Goal: Task Accomplishment & Management: Use online tool/utility

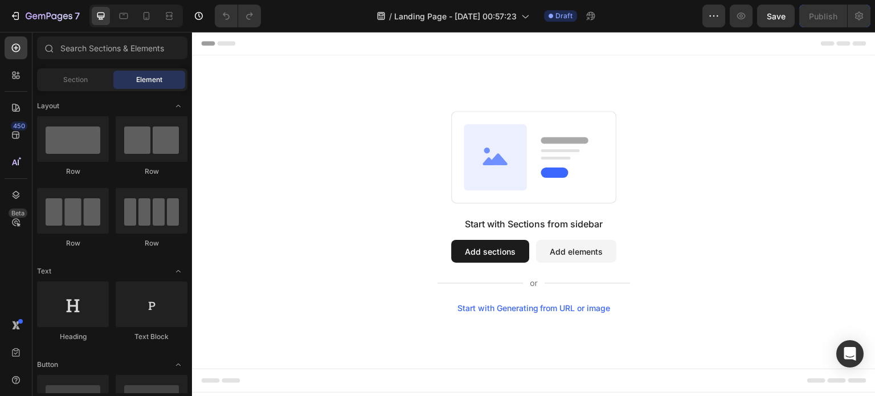
click at [537, 311] on div "Start with Generating from URL or image" at bounding box center [533, 308] width 153 height 9
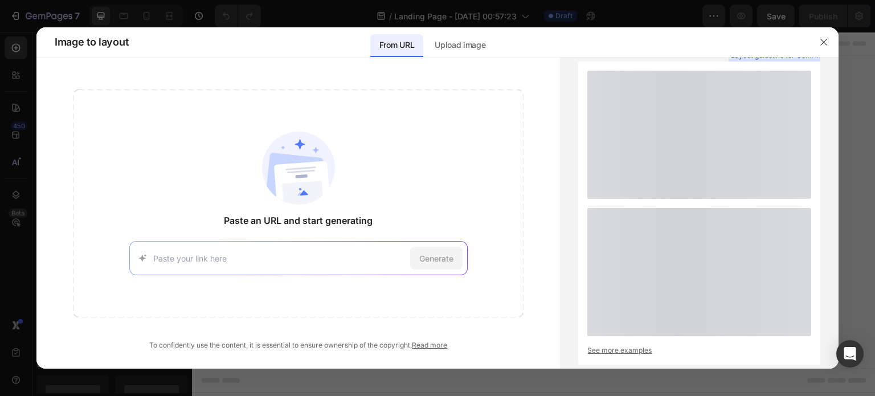
click at [365, 259] on input at bounding box center [279, 258] width 252 height 12
type input "https://smilie.com.br/products/fita-clareadora-smilie"
click at [443, 259] on span "Generate" at bounding box center [436, 258] width 34 height 12
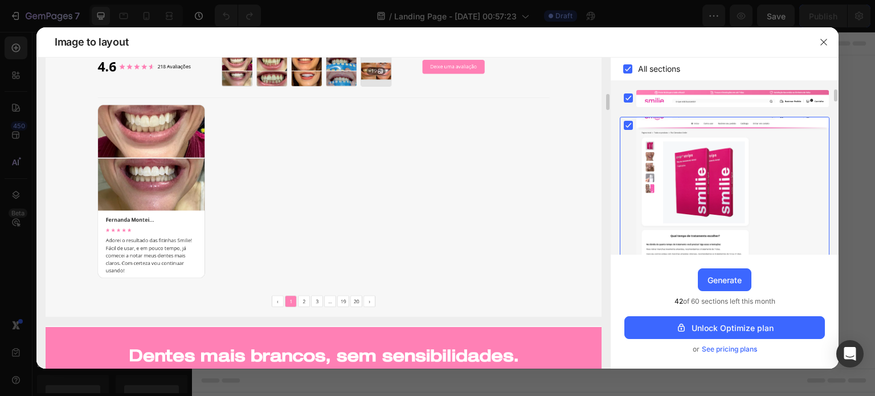
scroll to position [523, 0]
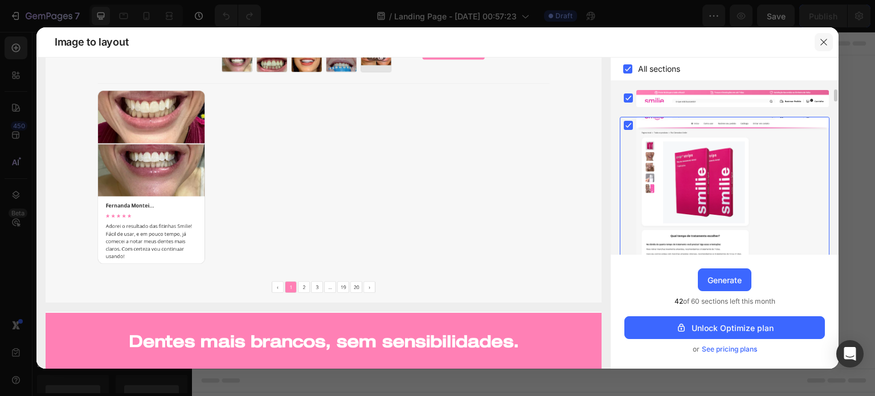
click at [825, 43] on icon "button" at bounding box center [823, 42] width 6 height 6
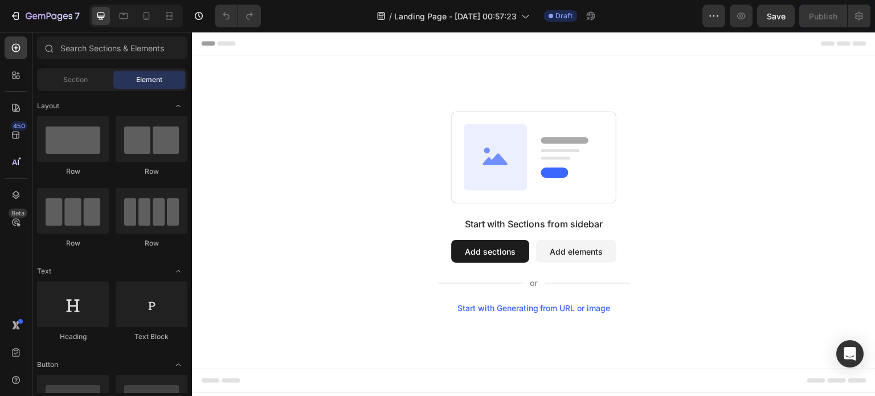
click at [475, 45] on div "Header" at bounding box center [533, 43] width 665 height 23
click at [232, 48] on span "Header" at bounding box center [226, 43] width 25 height 11
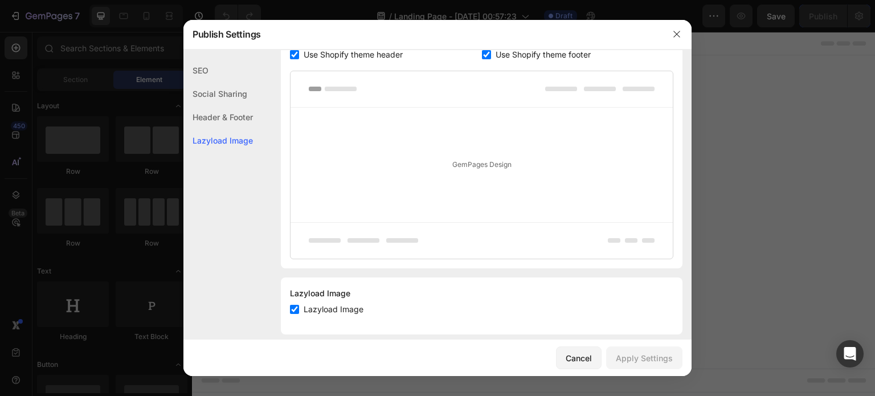
scroll to position [613, 0]
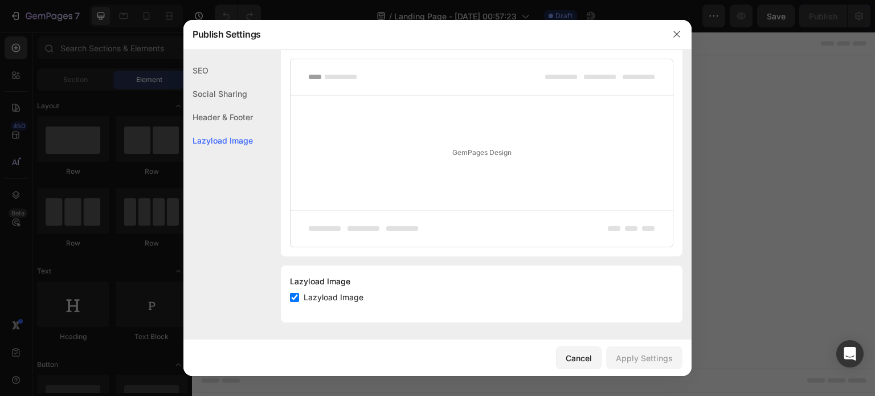
click at [326, 304] on div "Lazyload Image Lazyload Image" at bounding box center [482, 293] width 402 height 57
click at [329, 300] on span "Lazyload Image" at bounding box center [334, 297] width 60 height 14
checkbox input "false"
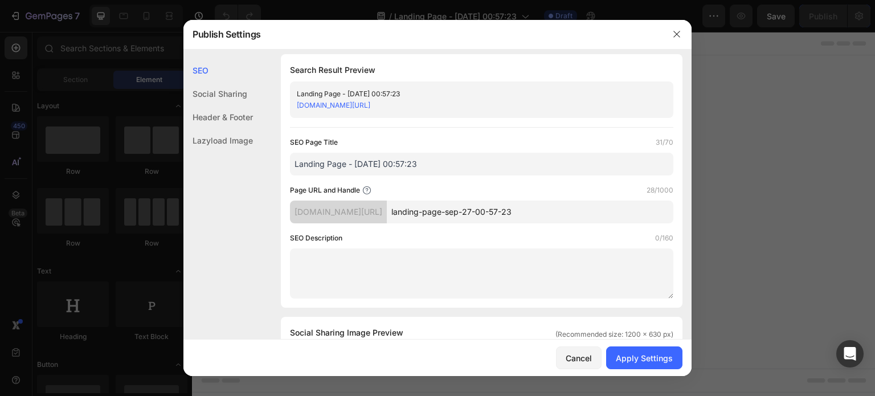
scroll to position [0, 0]
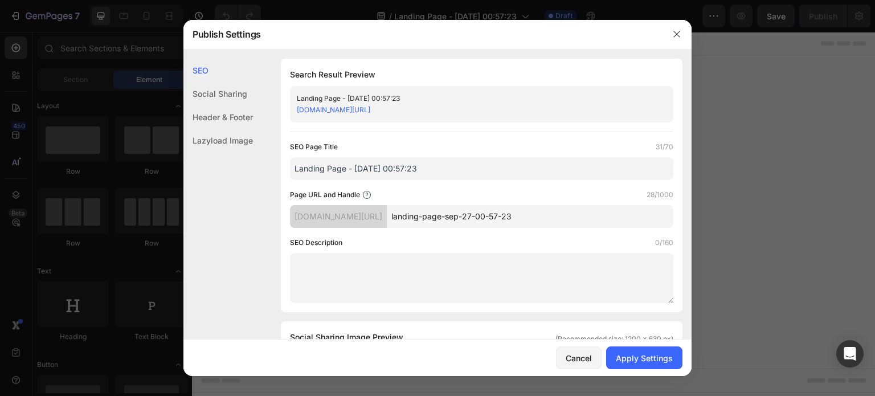
drag, startPoint x: 566, startPoint y: 218, endPoint x: 407, endPoint y: 220, distance: 158.9
click at [407, 220] on div "selmatra.myshopify.com/pages/ landing-page-sep-27-00-57-23" at bounding box center [481, 216] width 383 height 23
paste input "fita-clareadora-smilie"
type input "fita-clareadora-smilie"
click at [488, 191] on div "Page URL and Handle 22/1000" at bounding box center [481, 194] width 383 height 11
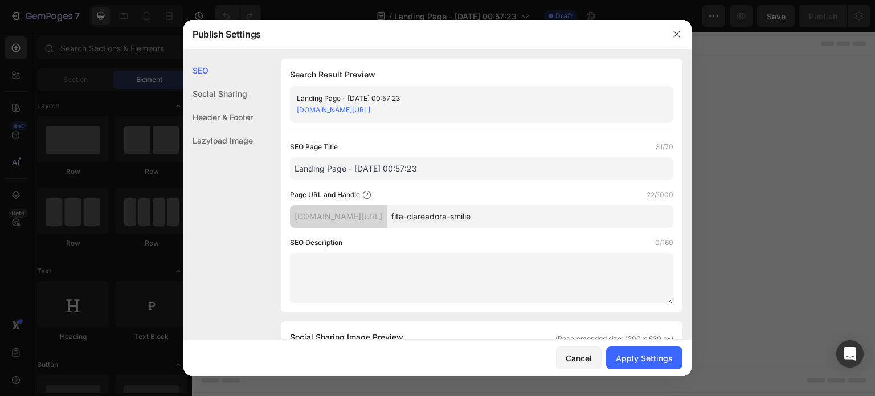
click at [436, 173] on input "Landing Page - [DATE] 00:57:23" at bounding box center [481, 168] width 383 height 23
paste input "fita-clareadora-smilie"
type input "fita-clareadora-smilie"
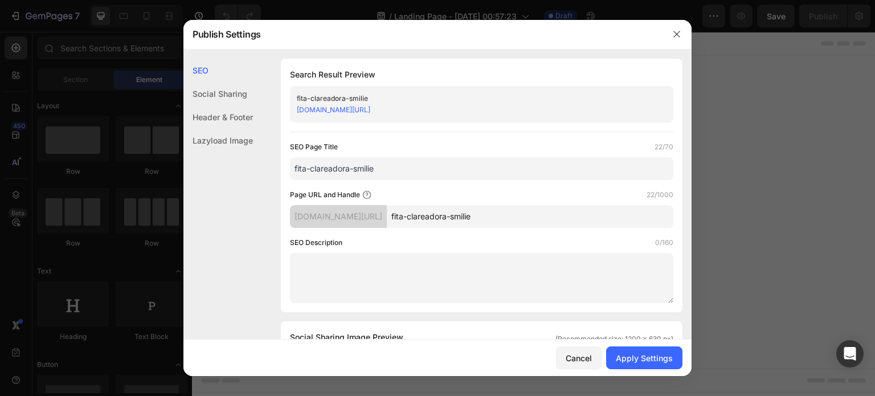
click at [469, 143] on div "SEO Page Title 22/70" at bounding box center [481, 146] width 383 height 11
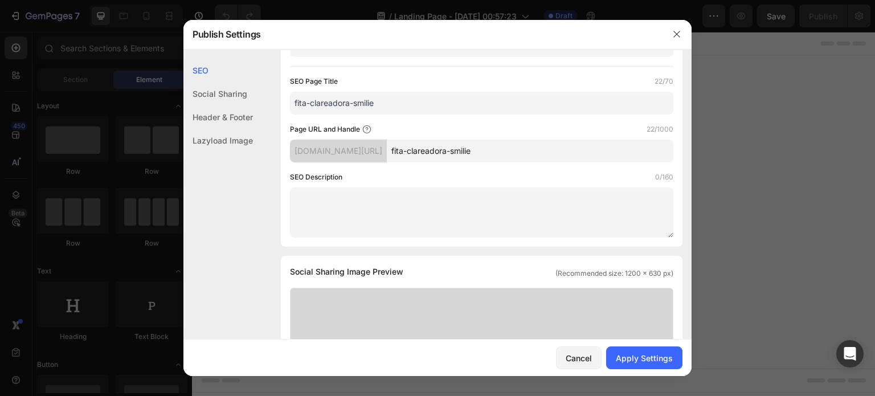
scroll to position [66, 0]
click at [403, 211] on textarea at bounding box center [481, 212] width 383 height 50
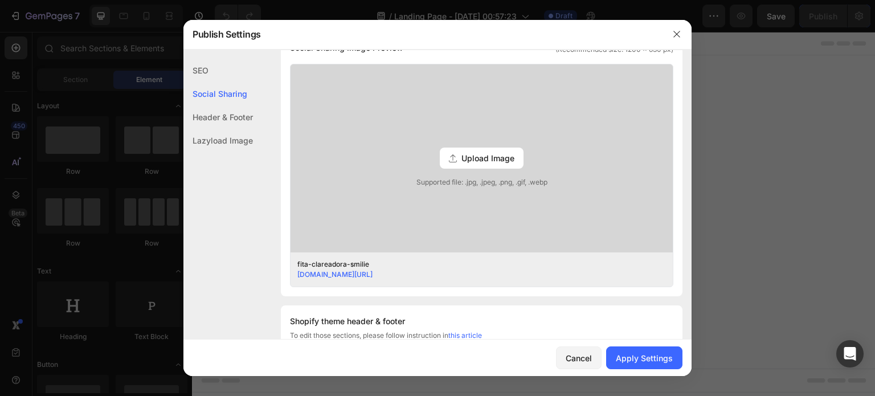
scroll to position [293, 0]
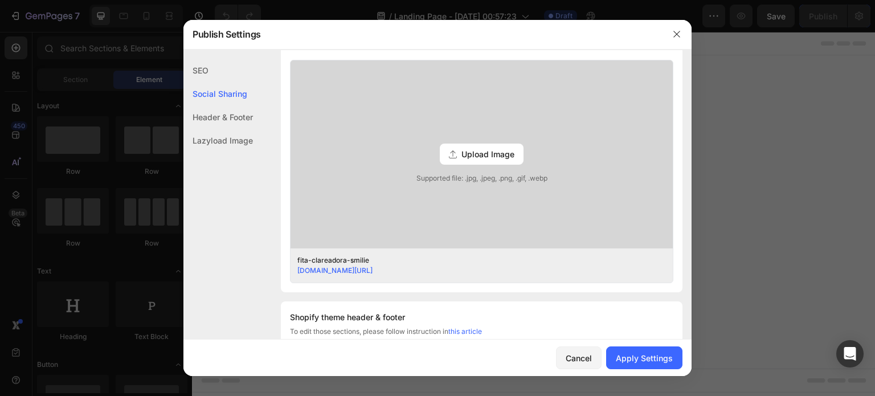
click at [241, 126] on div "Header & Footer" at bounding box center [217, 116] width 69 height 23
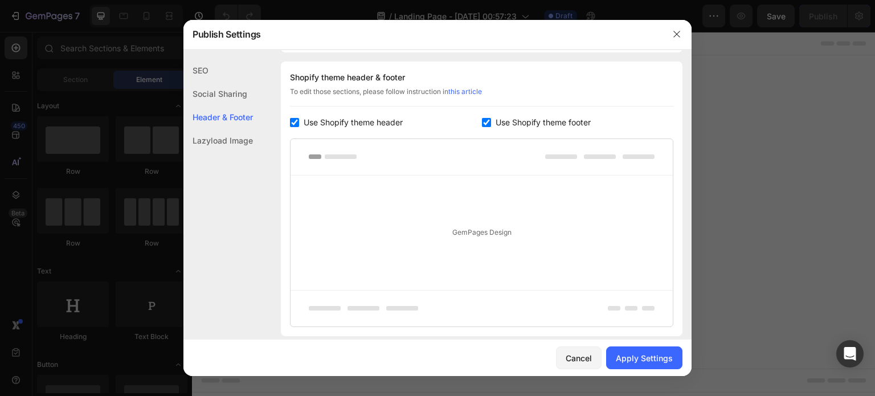
scroll to position [613, 0]
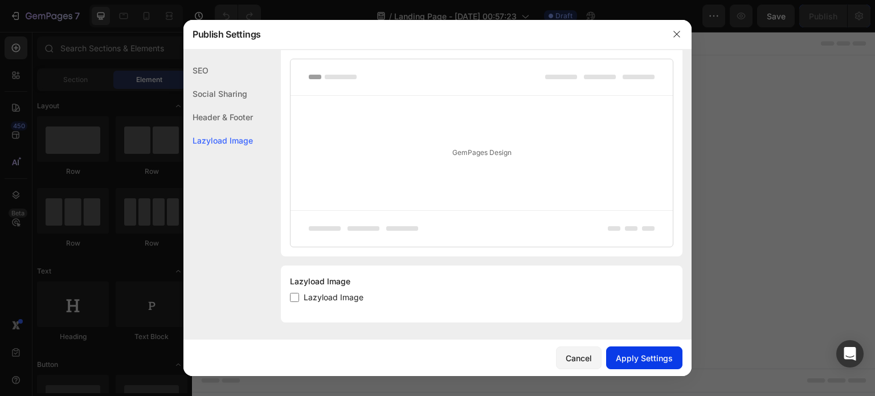
click at [636, 359] on div "Apply Settings" at bounding box center [644, 358] width 57 height 12
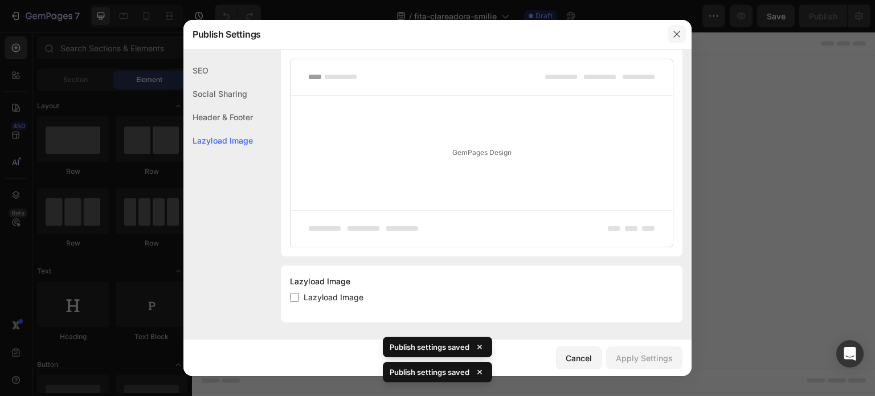
click at [673, 36] on icon "button" at bounding box center [676, 34] width 9 height 9
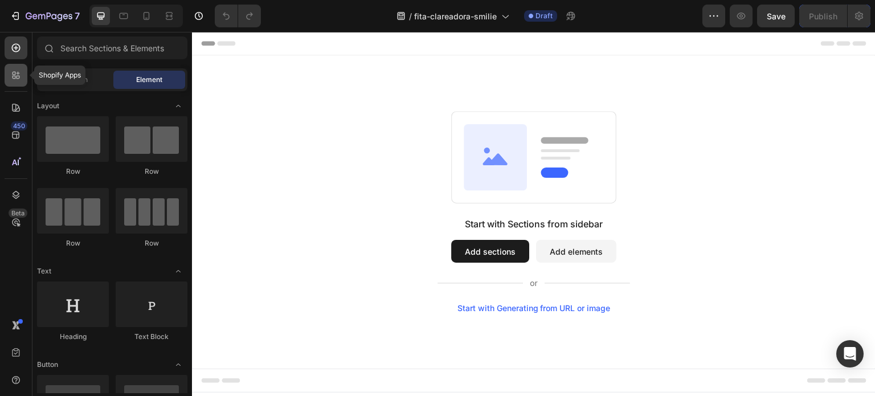
click at [13, 77] on icon at bounding box center [14, 77] width 3 height 3
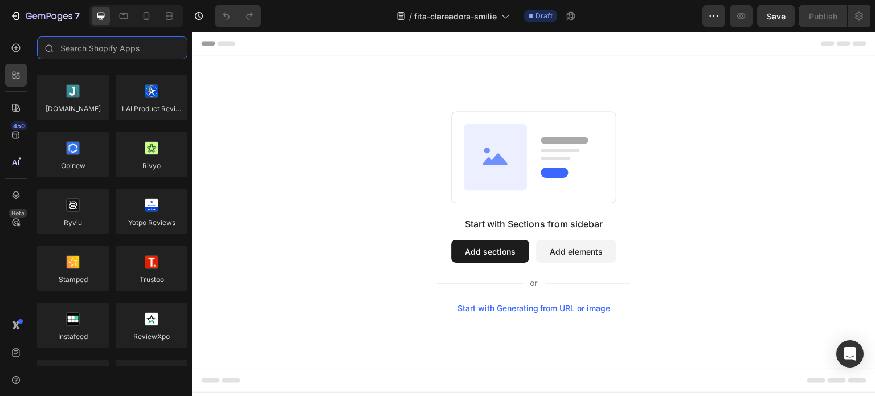
scroll to position [0, 0]
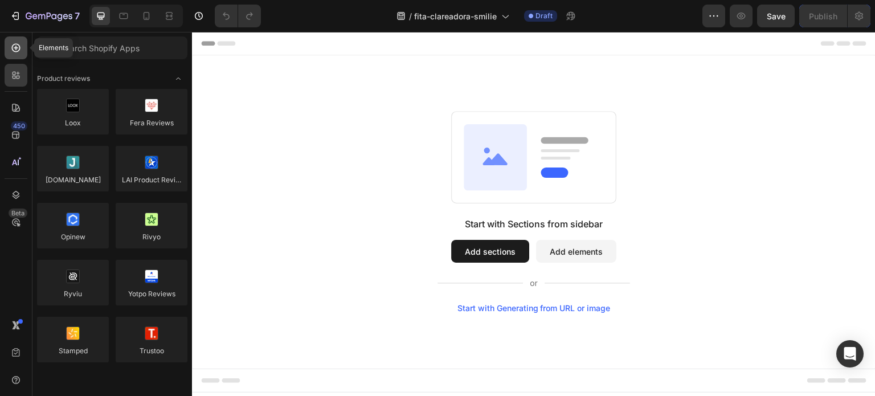
click at [19, 42] on icon at bounding box center [15, 47] width 11 height 11
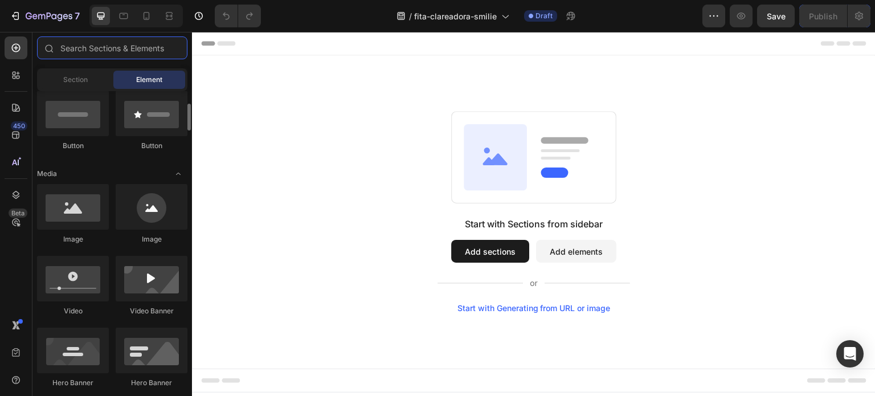
scroll to position [285, 0]
click at [482, 247] on button "Add sections" at bounding box center [490, 251] width 78 height 23
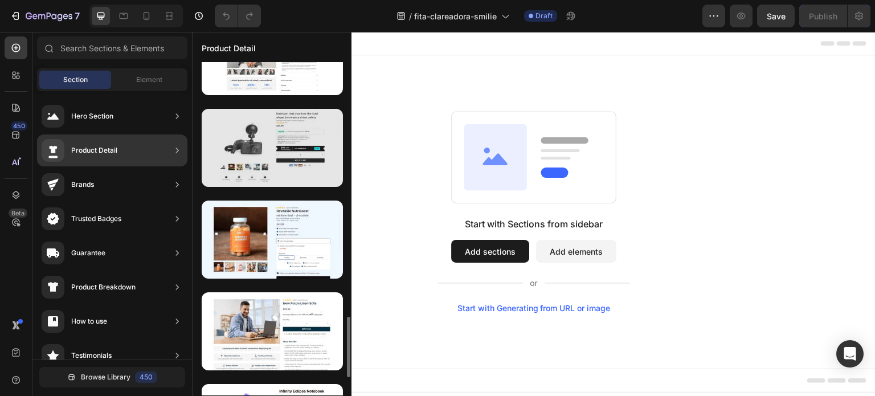
scroll to position [1426, 0]
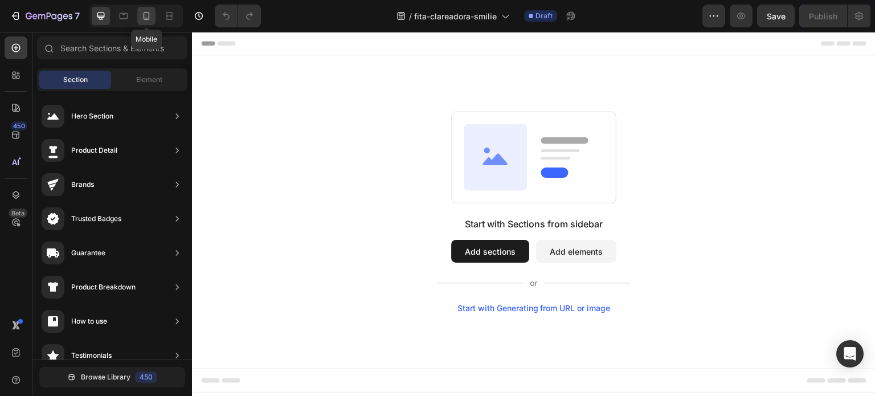
click at [146, 17] on icon at bounding box center [146, 15] width 11 height 11
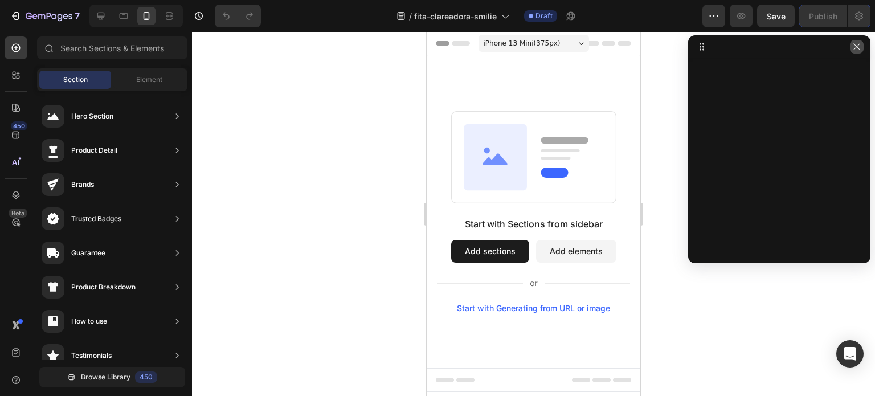
click at [855, 47] on icon "button" at bounding box center [856, 46] width 6 height 6
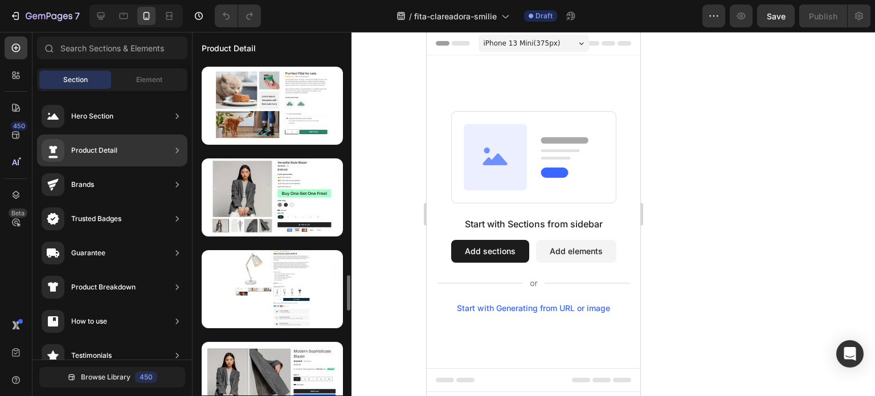
scroll to position [2013, 0]
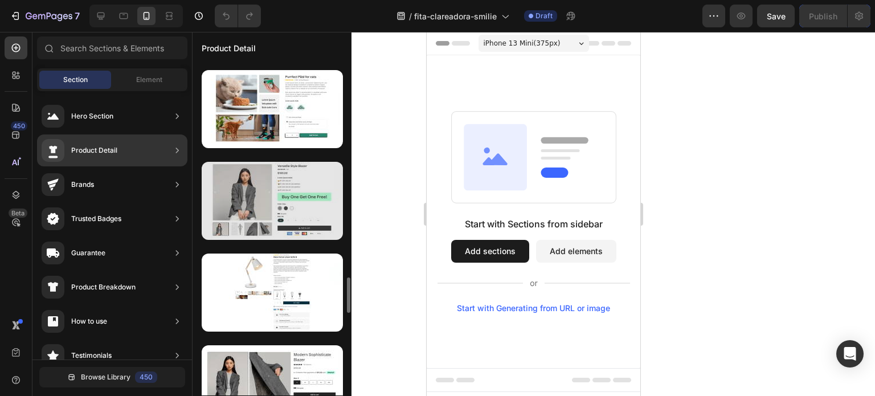
click at [285, 202] on div at bounding box center [272, 201] width 141 height 78
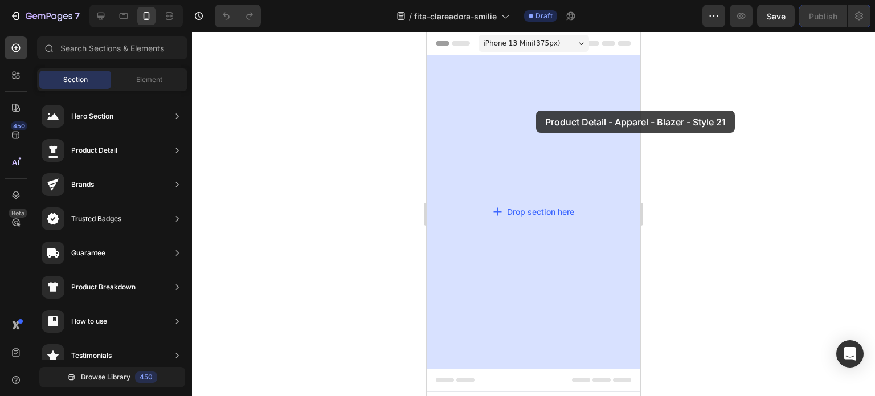
drag, startPoint x: 727, startPoint y: 218, endPoint x: 529, endPoint y: 106, distance: 227.5
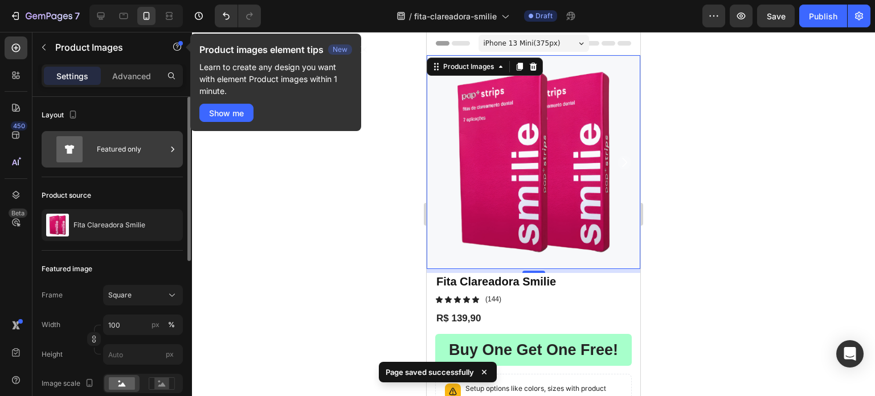
click at [144, 147] on div "Featured only" at bounding box center [131, 149] width 69 height 26
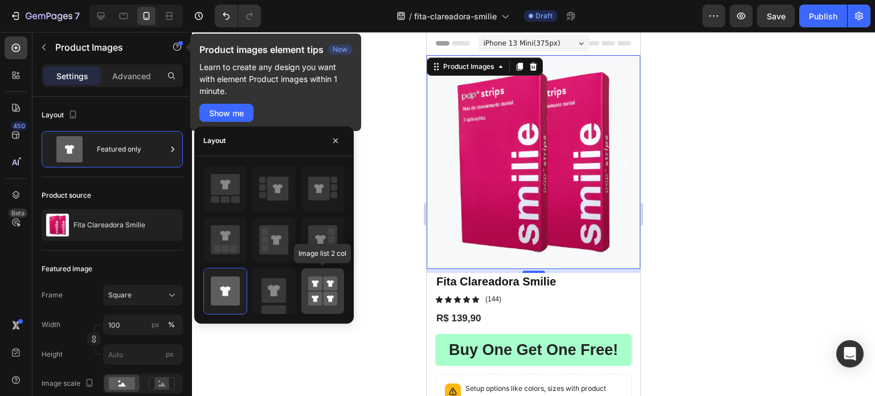
click at [317, 277] on rect at bounding box center [315, 283] width 14 height 14
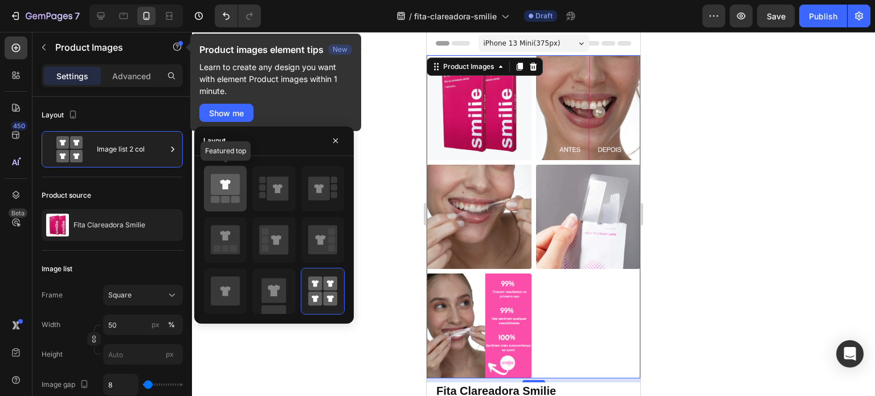
click at [236, 190] on icon at bounding box center [225, 184] width 29 height 21
type input "100"
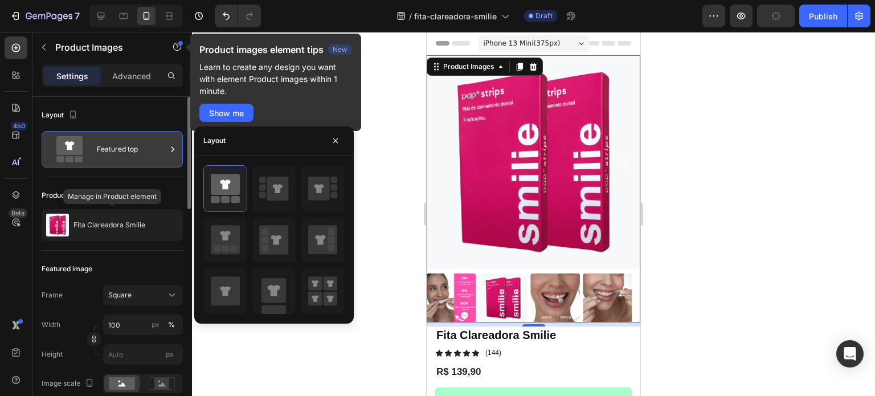
scroll to position [0, 0]
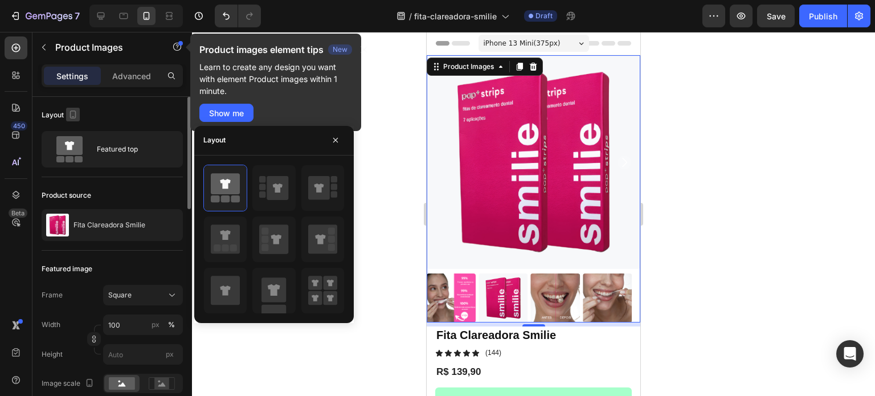
click at [75, 113] on icon "button" at bounding box center [72, 114] width 11 height 11
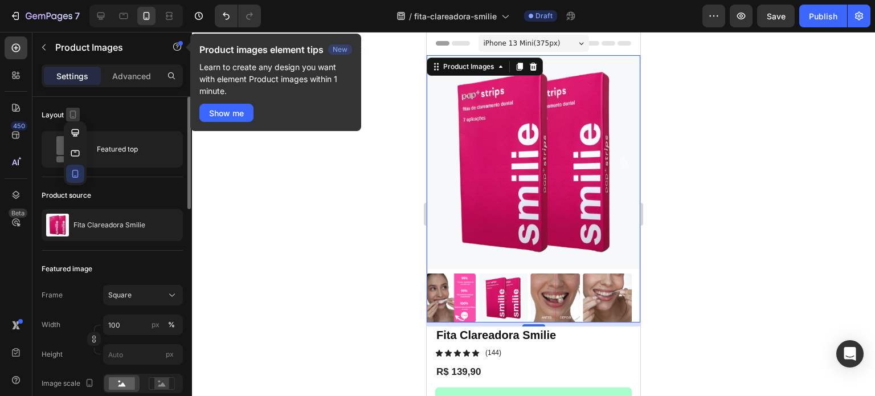
click at [75, 113] on icon "button" at bounding box center [72, 114] width 11 height 11
click at [530, 151] on img at bounding box center [534, 162] width 214 height 214
click at [510, 134] on img at bounding box center [534, 162] width 214 height 214
click at [533, 67] on icon at bounding box center [533, 67] width 7 height 8
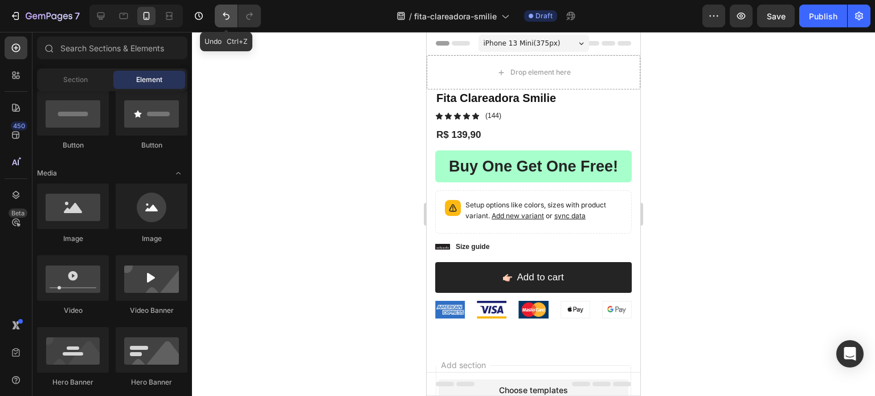
click at [226, 17] on icon "Undo/Redo" at bounding box center [225, 15] width 11 height 11
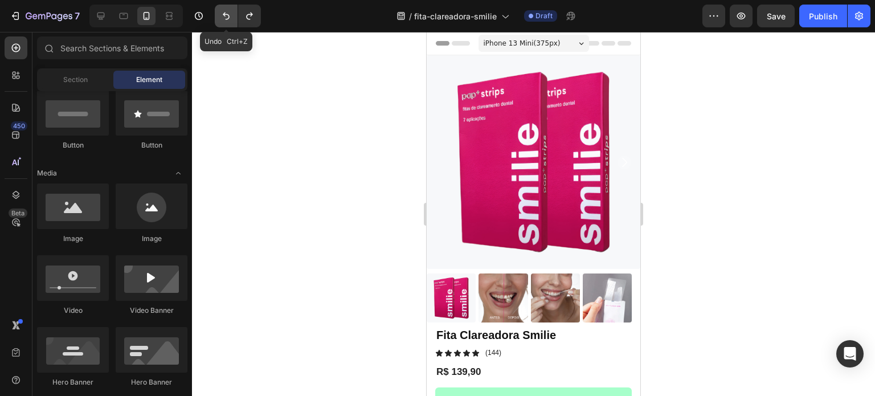
click at [226, 17] on icon "Undo/Redo" at bounding box center [225, 15] width 11 height 11
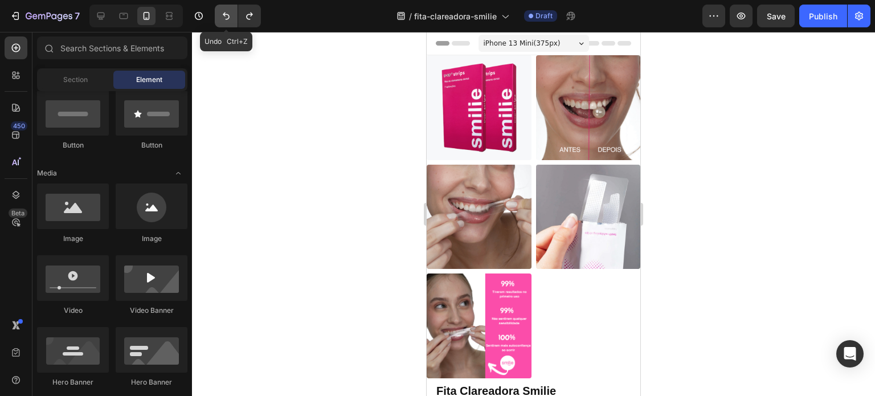
click at [226, 17] on icon "Undo/Redo" at bounding box center [225, 15] width 11 height 11
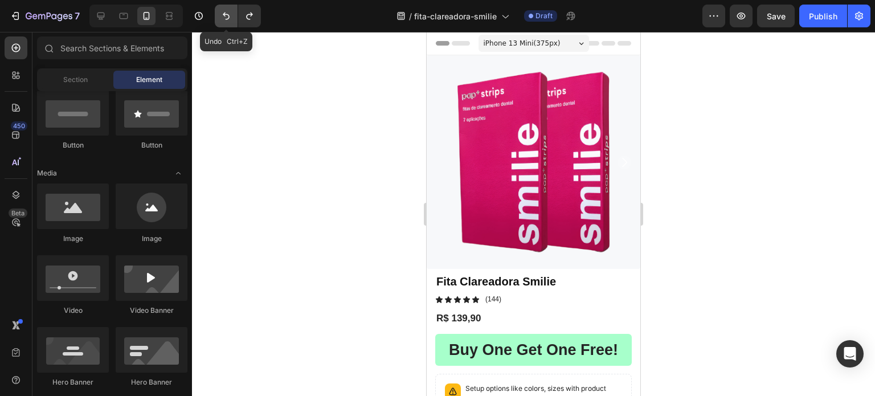
click at [226, 17] on icon "Undo/Redo" at bounding box center [225, 15] width 11 height 11
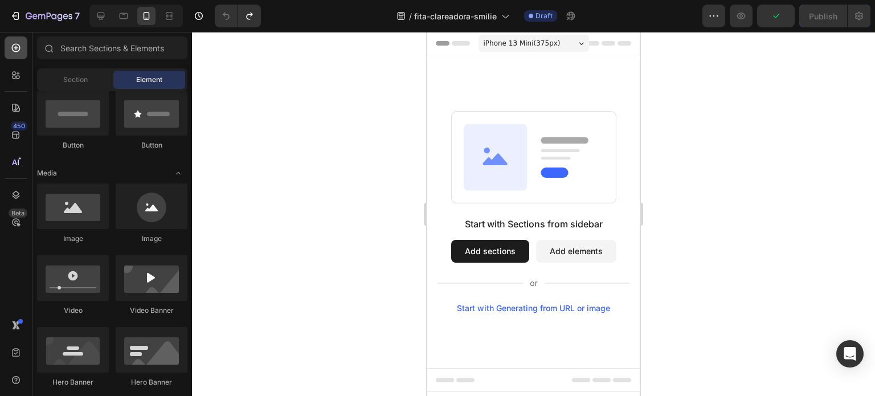
click at [20, 50] on icon at bounding box center [15, 47] width 11 height 11
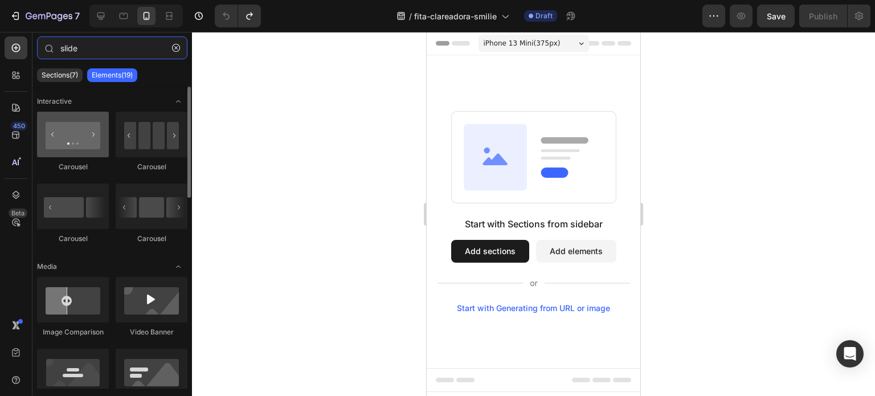
type input "slide"
click at [88, 148] on div at bounding box center [73, 135] width 72 height 46
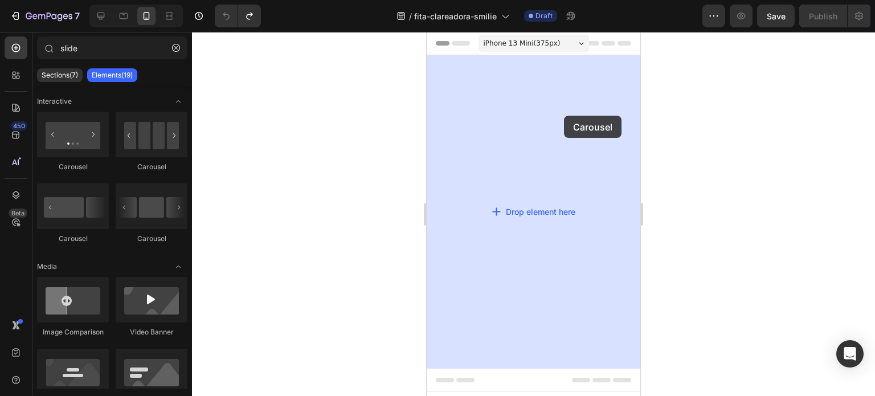
drag, startPoint x: 515, startPoint y: 179, endPoint x: 567, endPoint y: 112, distance: 85.7
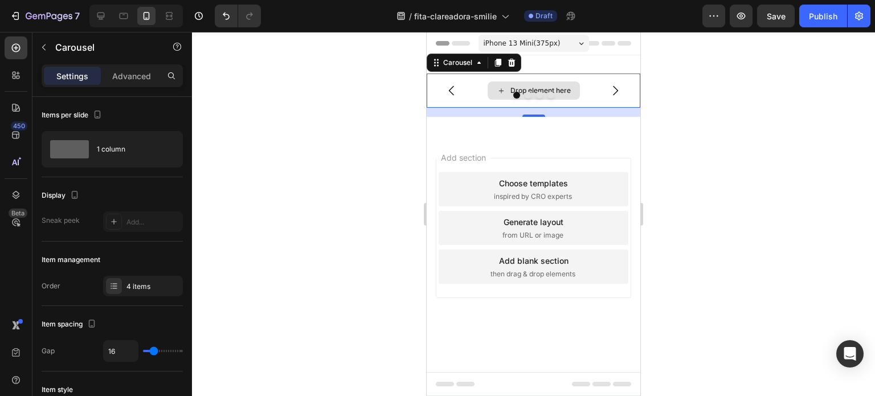
click at [538, 87] on div "Drop element here" at bounding box center [540, 90] width 60 height 9
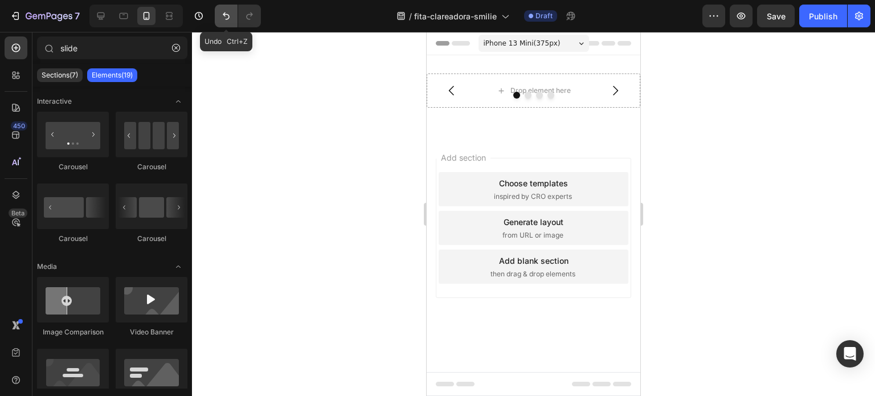
click at [224, 11] on icon "Undo/Redo" at bounding box center [225, 15] width 11 height 11
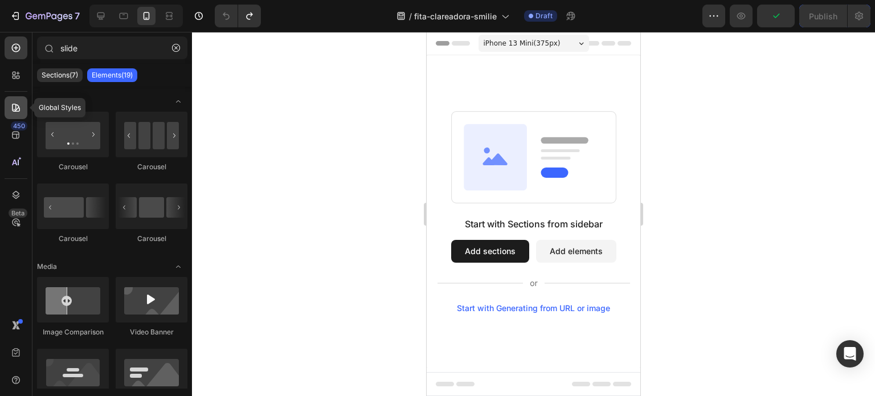
click at [14, 107] on icon at bounding box center [15, 107] width 11 height 11
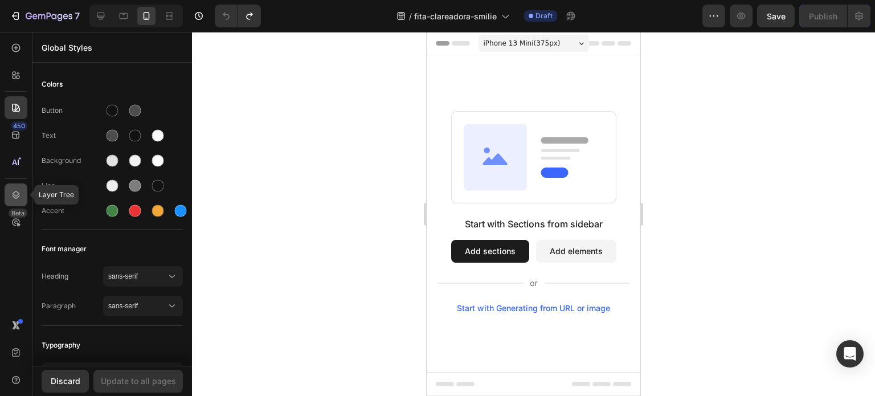
click at [18, 196] on icon at bounding box center [15, 194] width 11 height 11
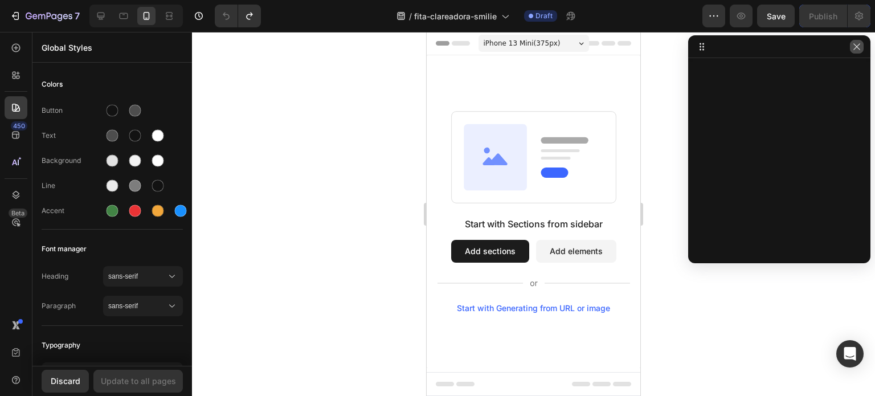
click at [858, 53] on button "button" at bounding box center [857, 47] width 14 height 14
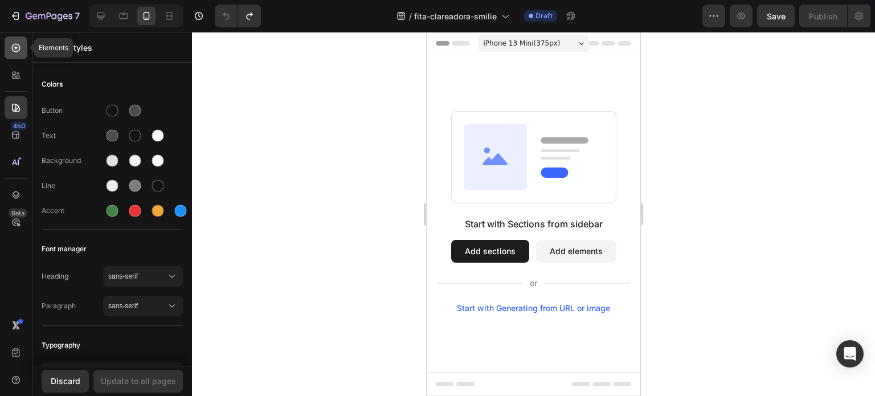
click at [13, 45] on icon at bounding box center [15, 47] width 11 height 11
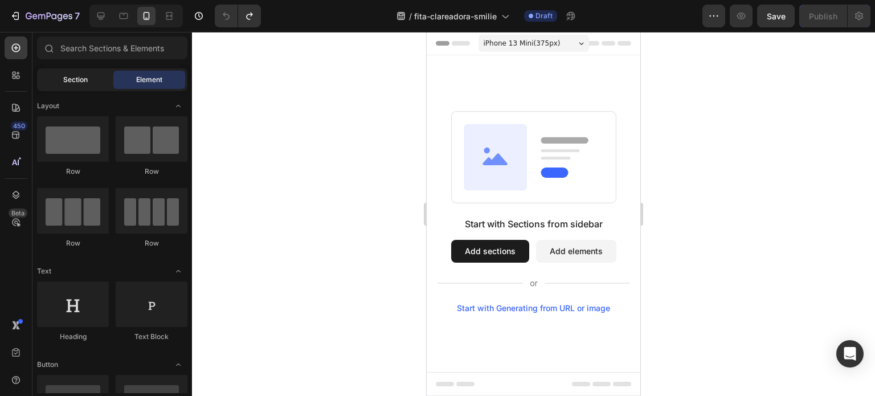
click at [73, 85] on div "Section" at bounding box center [75, 80] width 72 height 18
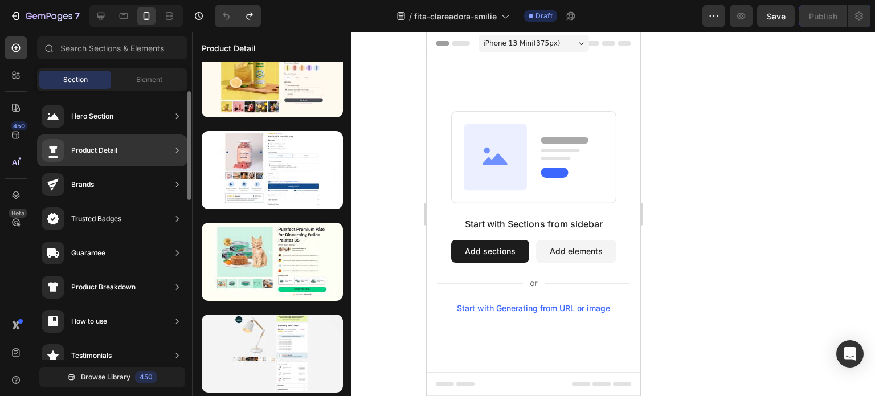
click at [139, 145] on div "Product Detail" at bounding box center [112, 150] width 150 height 32
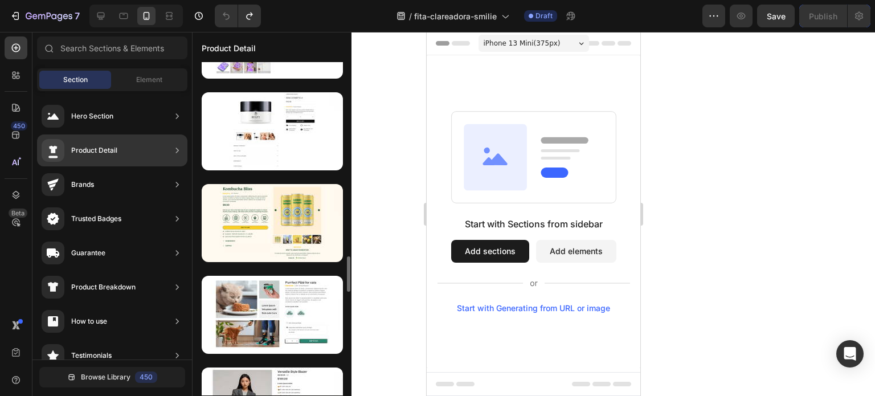
scroll to position [1808, 0]
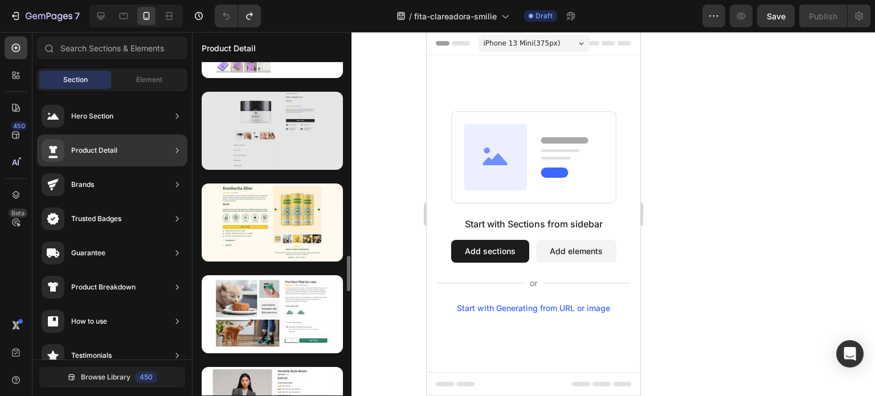
click at [280, 132] on div at bounding box center [272, 131] width 141 height 78
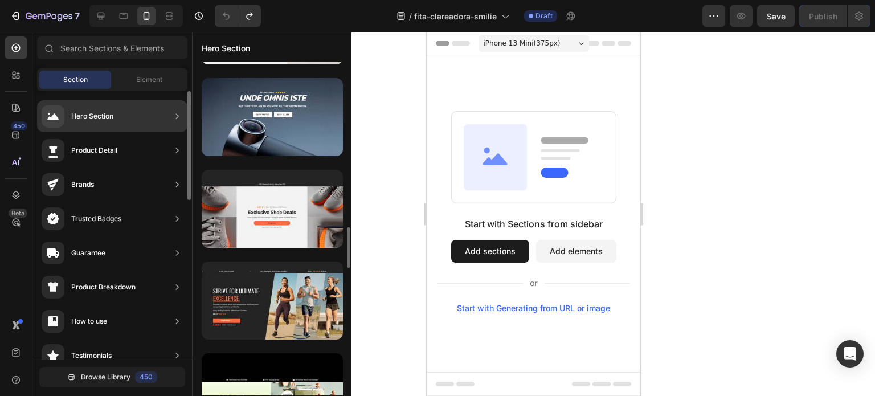
scroll to position [1362, 0]
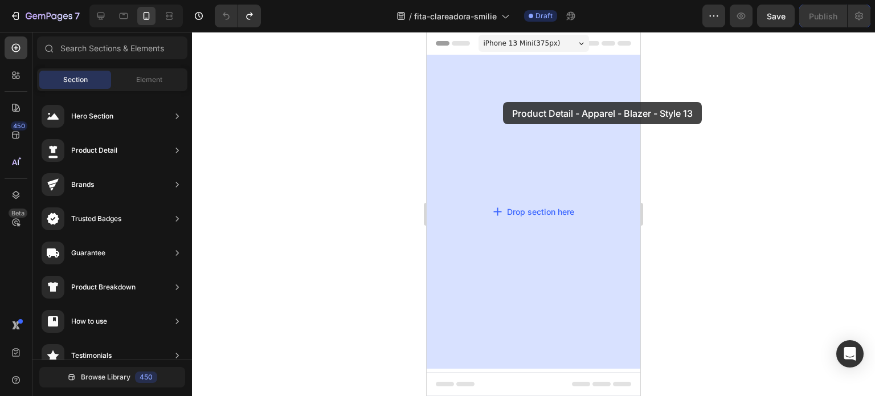
drag, startPoint x: 715, startPoint y: 159, endPoint x: 503, endPoint y: 101, distance: 219.0
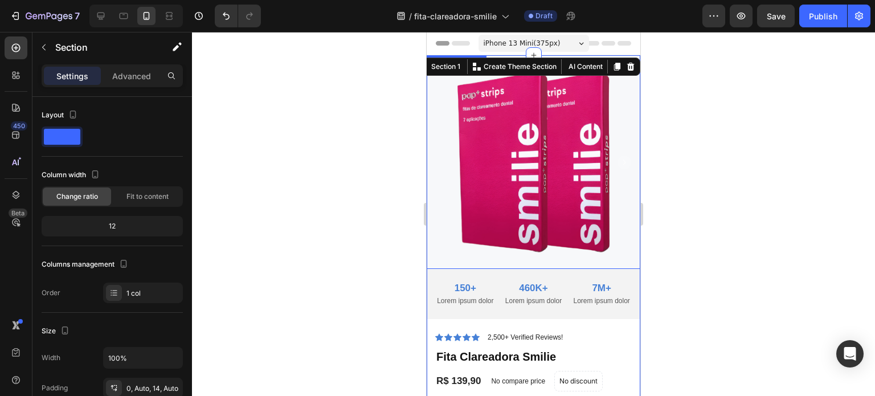
click at [523, 165] on img at bounding box center [534, 162] width 214 height 214
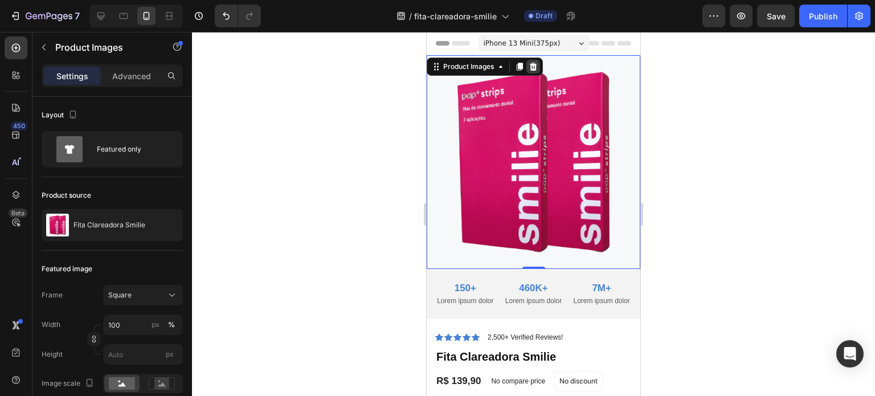
click at [535, 65] on icon at bounding box center [533, 67] width 7 height 8
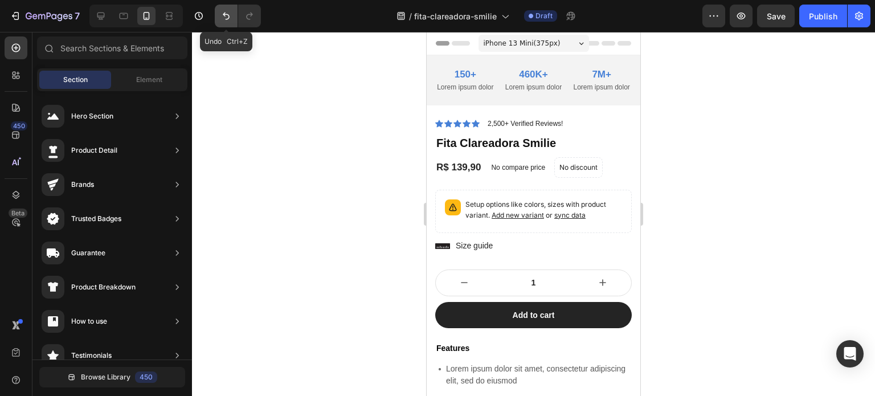
click at [225, 18] on icon "Undo/Redo" at bounding box center [225, 15] width 11 height 11
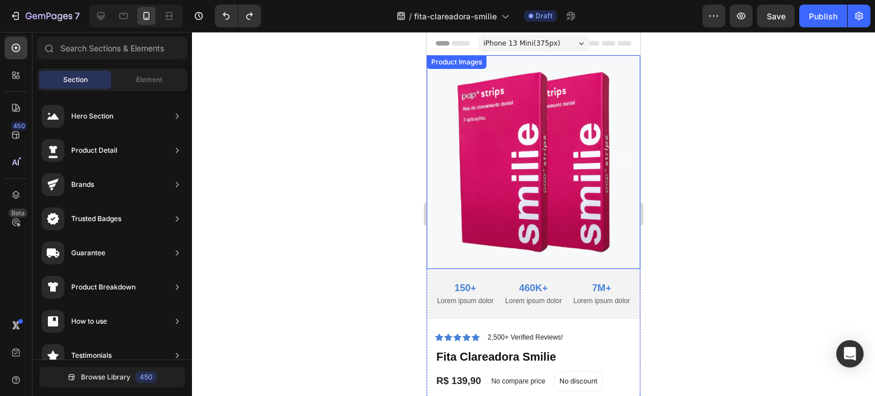
click at [529, 120] on img at bounding box center [534, 162] width 214 height 214
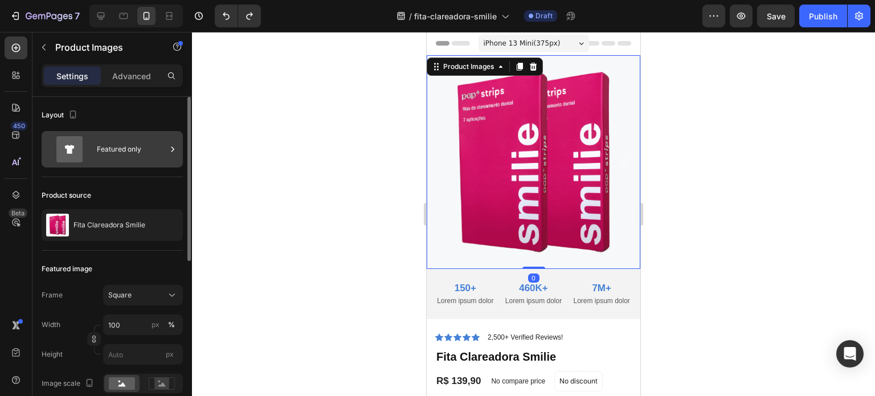
click at [120, 137] on div "Featured only" at bounding box center [131, 149] width 69 height 26
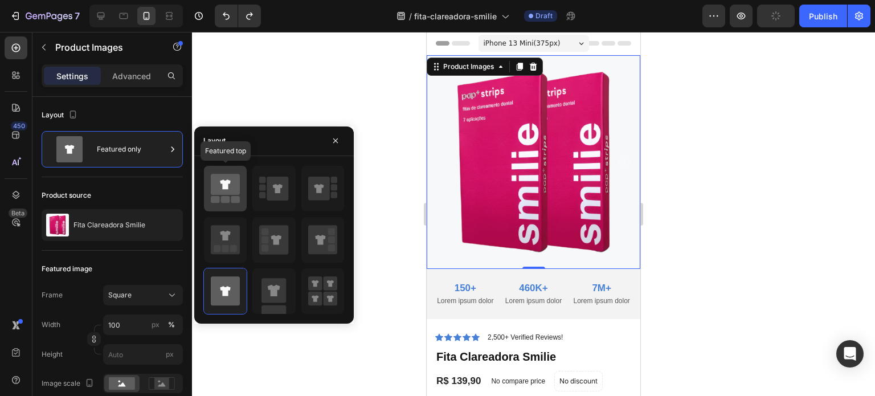
click at [232, 178] on icon at bounding box center [225, 184] width 29 height 21
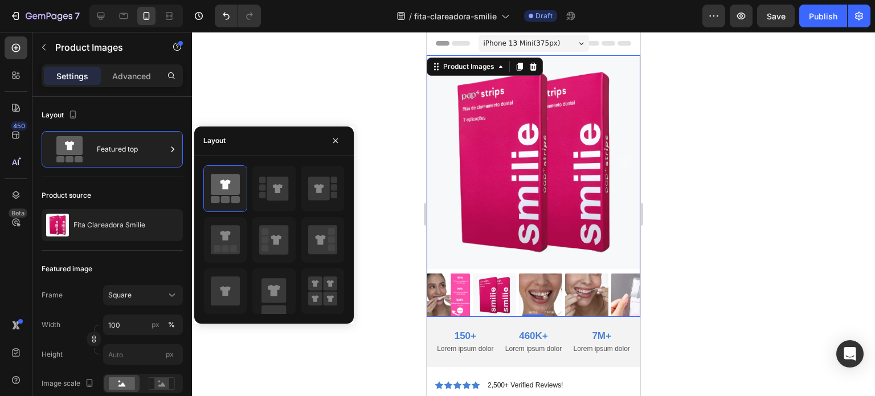
click at [478, 290] on img at bounding box center [494, 294] width 43 height 43
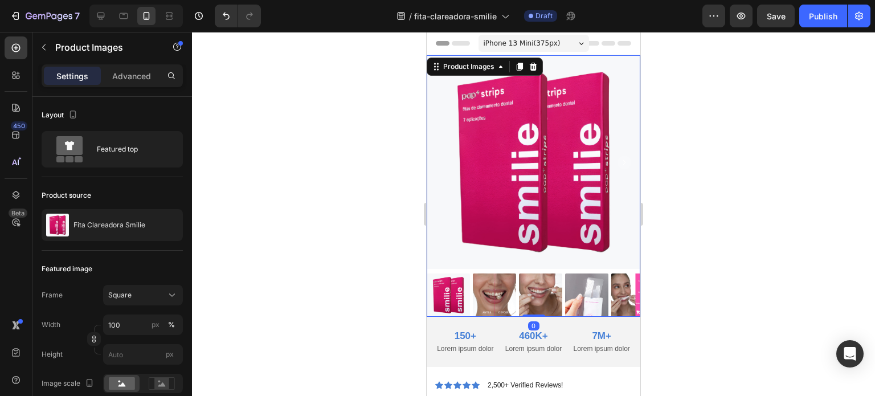
click at [467, 189] on img at bounding box center [534, 162] width 214 height 214
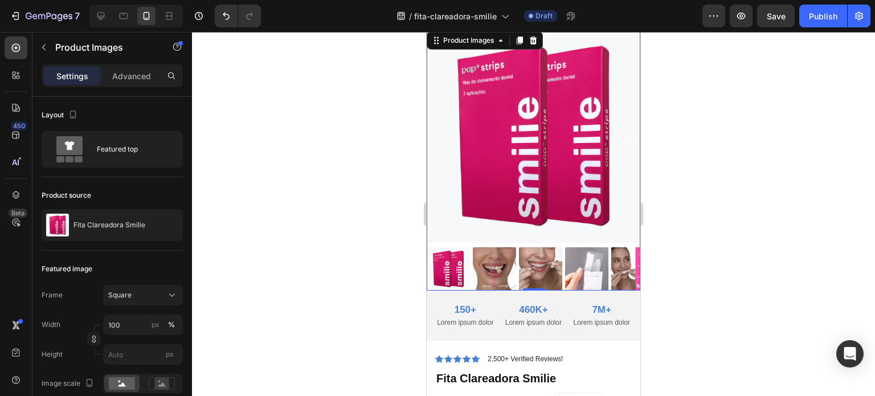
scroll to position [0, 0]
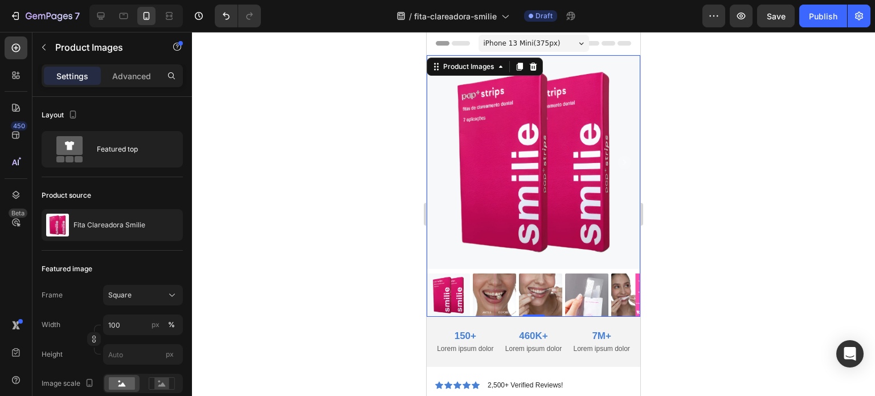
click at [530, 153] on img at bounding box center [534, 162] width 214 height 214
click at [534, 66] on icon at bounding box center [533, 67] width 7 height 8
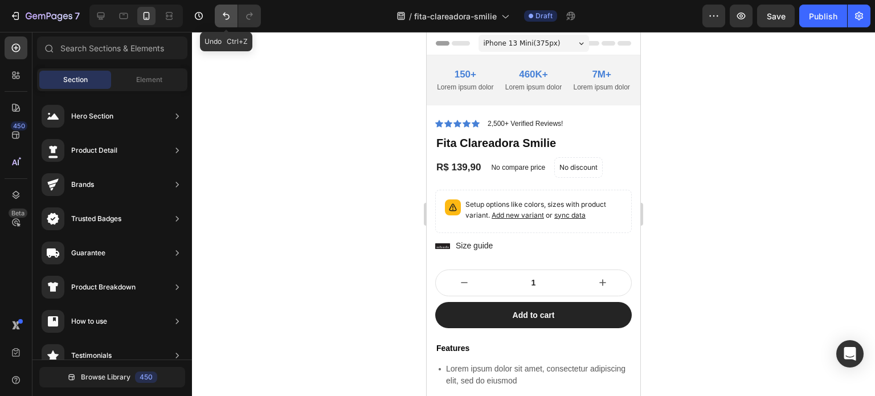
click at [227, 12] on icon "Undo/Redo" at bounding box center [225, 15] width 11 height 11
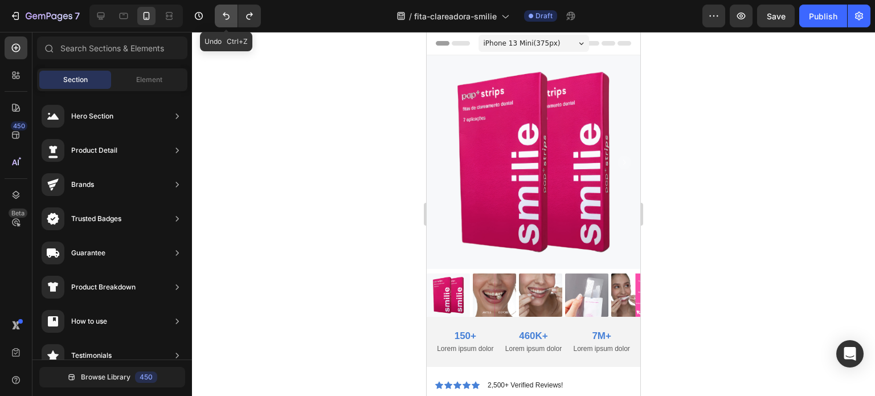
click at [227, 12] on icon "Undo/Redo" at bounding box center [225, 15] width 11 height 11
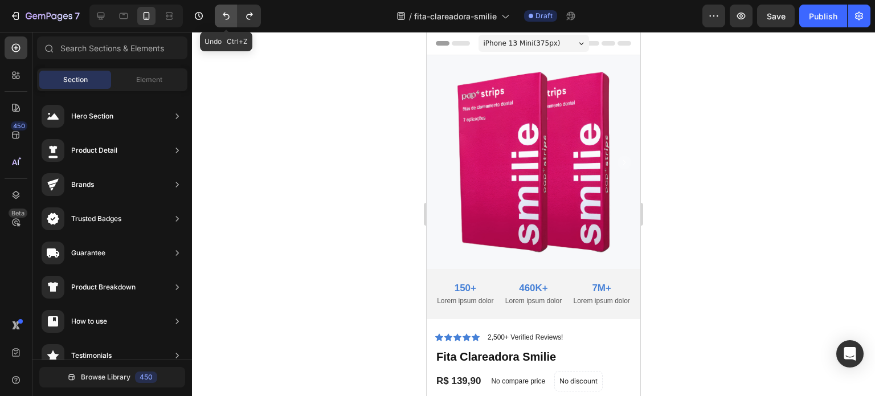
click at [227, 12] on icon "Undo/Redo" at bounding box center [225, 15] width 11 height 11
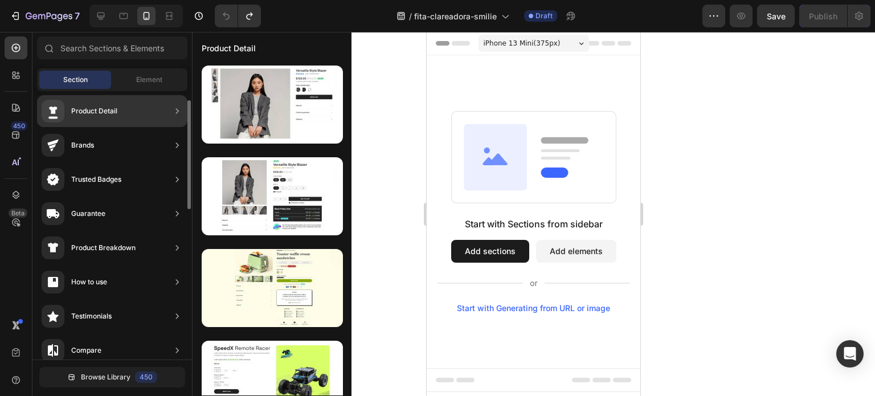
scroll to position [63, 0]
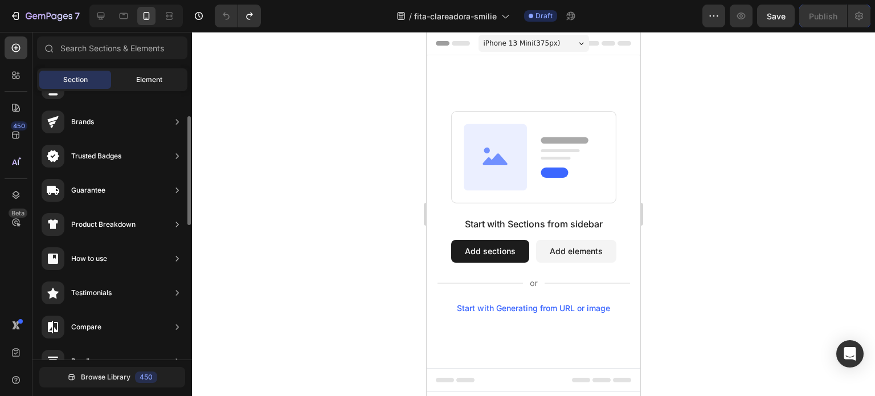
click at [148, 79] on span "Element" at bounding box center [149, 80] width 26 height 10
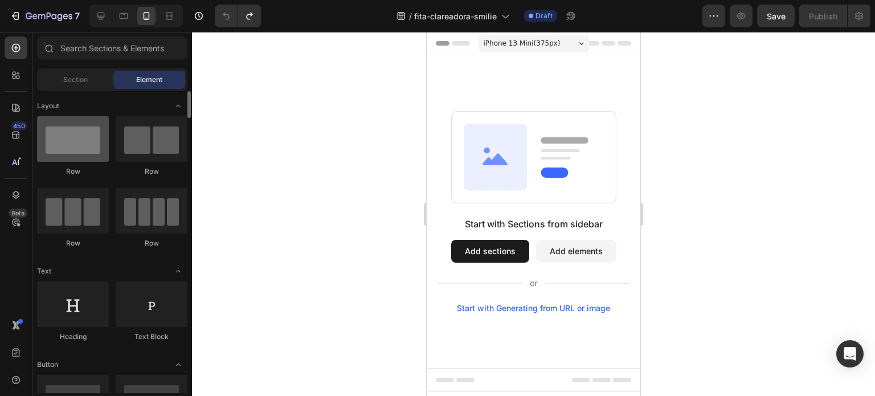
scroll to position [0, 0]
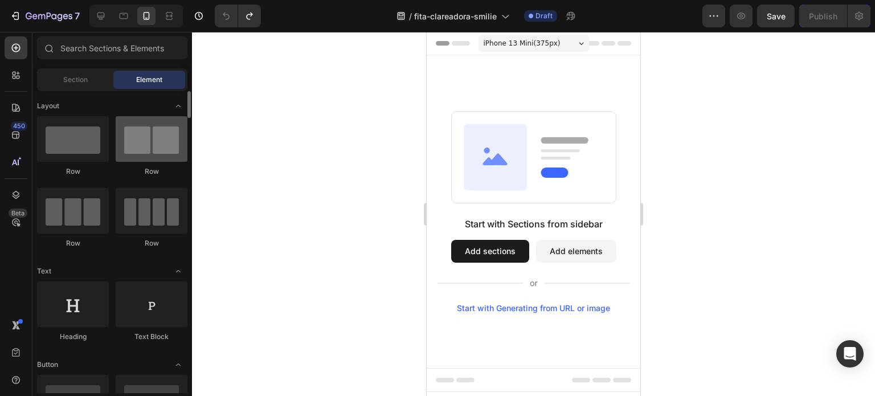
click at [121, 144] on div at bounding box center [152, 139] width 72 height 46
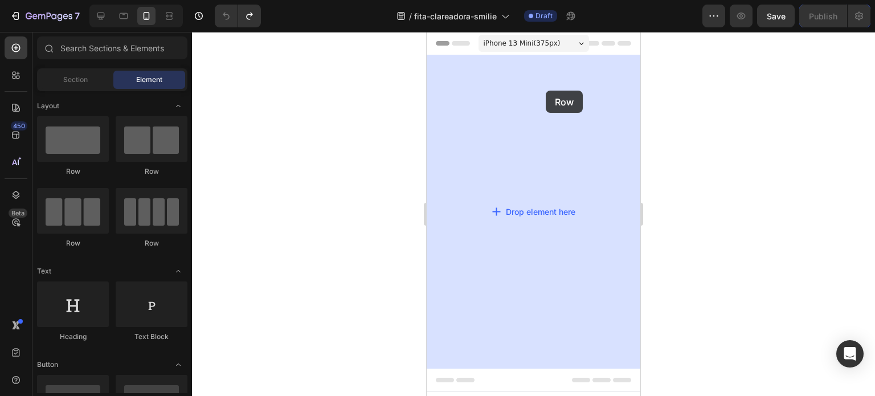
drag, startPoint x: 547, startPoint y: 175, endPoint x: 550, endPoint y: 89, distance: 86.0
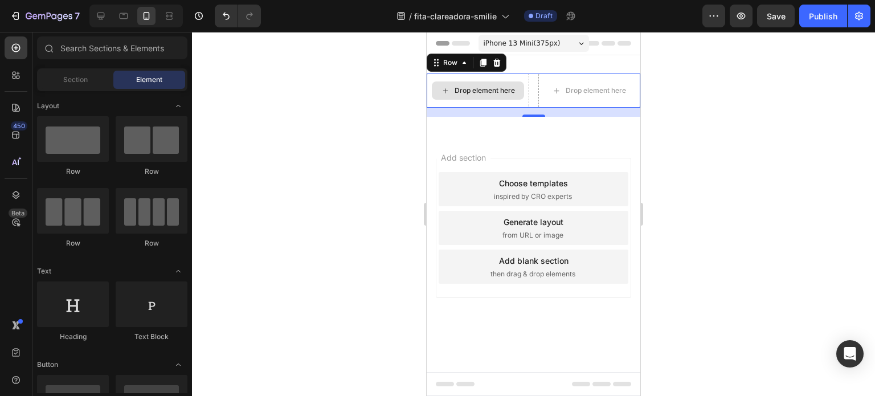
click at [469, 87] on div "Drop element here" at bounding box center [484, 90] width 60 height 9
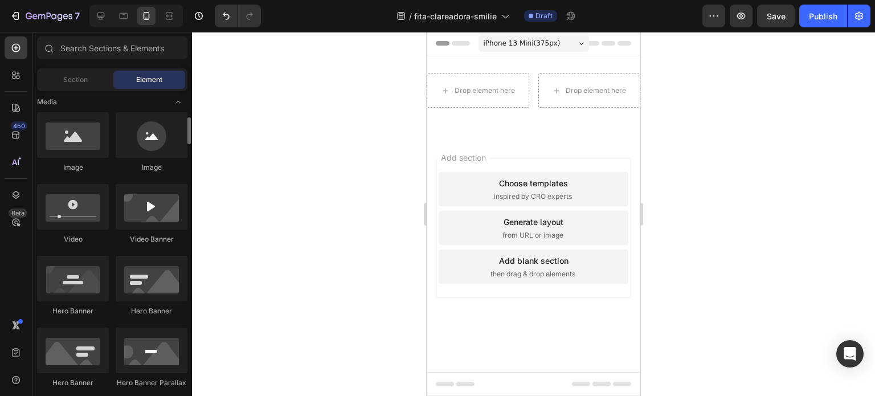
scroll to position [363, 0]
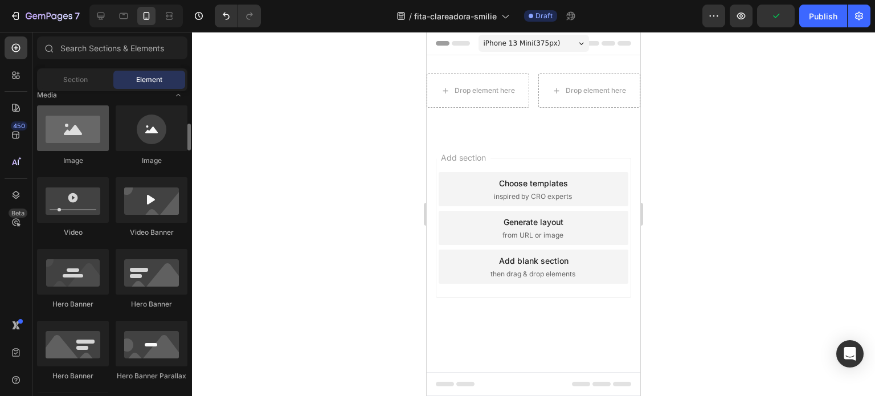
click at [80, 130] on div at bounding box center [73, 128] width 72 height 46
click at [52, 96] on span "Media" at bounding box center [47, 95] width 20 height 10
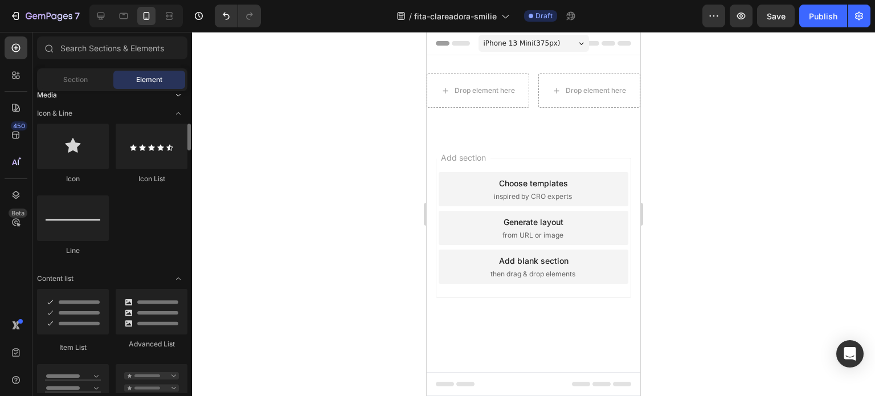
click at [52, 96] on span "Media" at bounding box center [47, 95] width 20 height 10
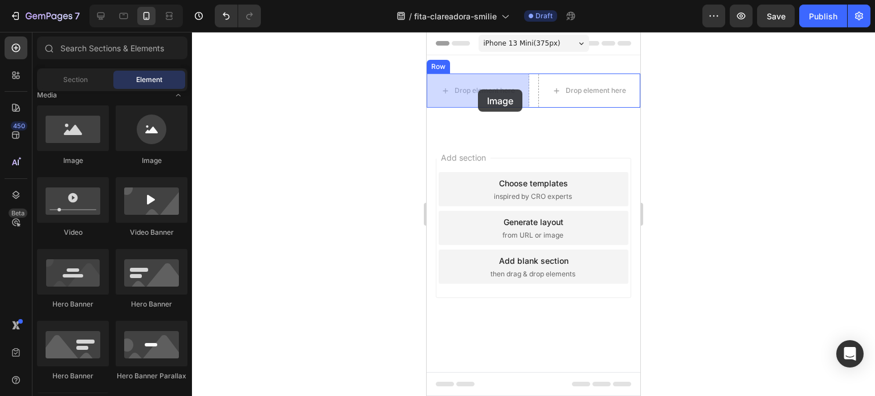
drag, startPoint x: 493, startPoint y: 161, endPoint x: 477, endPoint y: 89, distance: 72.8
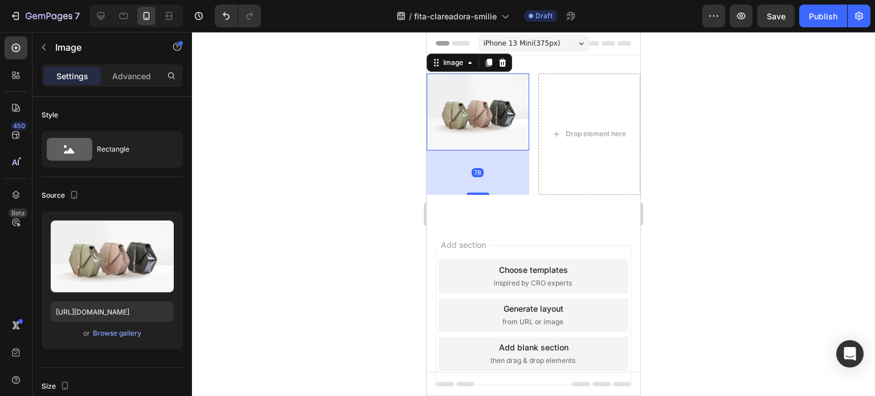
drag, startPoint x: 482, startPoint y: 149, endPoint x: 477, endPoint y: 194, distance: 44.8
click at [477, 194] on div at bounding box center [477, 194] width 23 height 2
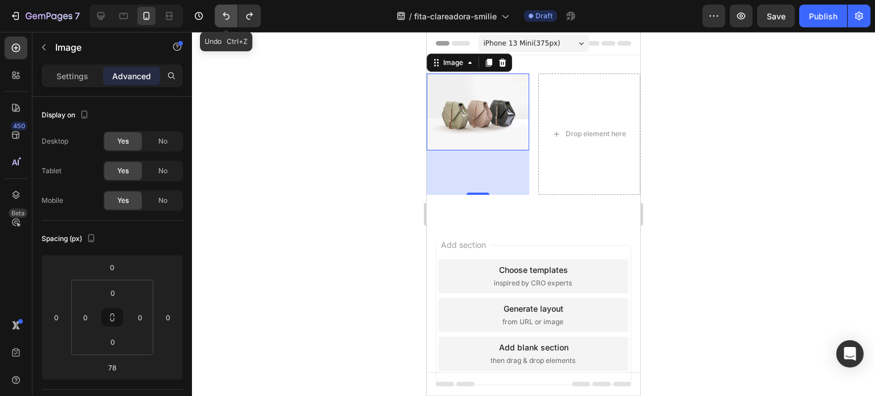
click at [219, 13] on button "Undo/Redo" at bounding box center [226, 16] width 23 height 23
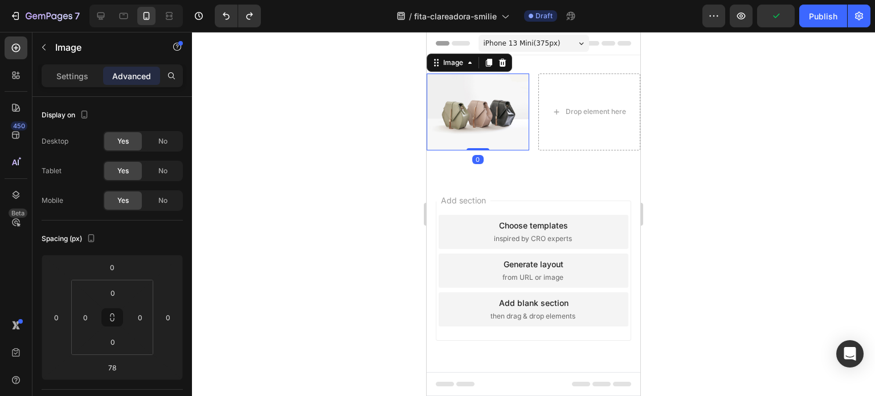
drag, startPoint x: 482, startPoint y: 194, endPoint x: 482, endPoint y: 141, distance: 53.5
click at [482, 141] on div "Image 0" at bounding box center [478, 111] width 103 height 77
type input "0"
click at [492, 128] on img at bounding box center [478, 111] width 103 height 77
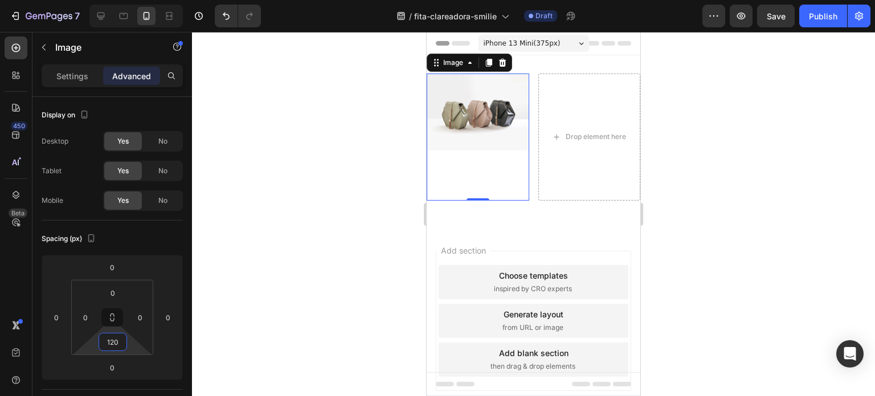
type input "122"
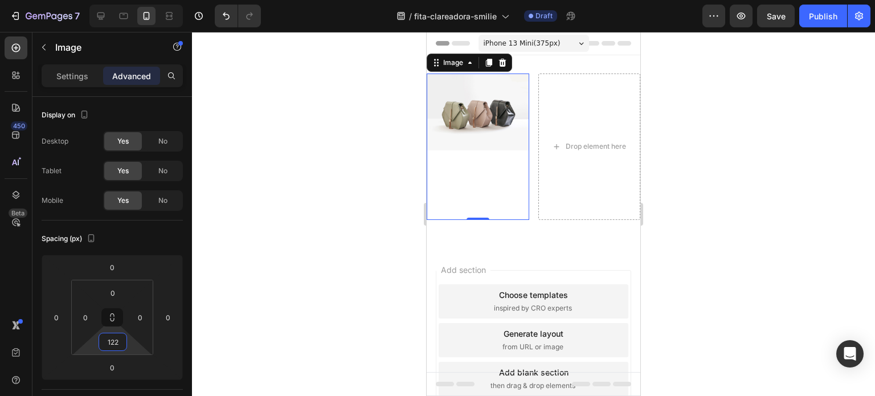
drag, startPoint x: 114, startPoint y: 353, endPoint x: 120, endPoint y: 318, distance: 35.3
click at [120, 0] on html "7 / fita-clareadora-smilie Draft Preview Save Publish 450 Beta Sections(30) Ele…" at bounding box center [437, 0] width 875 height 0
click at [466, 173] on div "Image 0" at bounding box center [478, 146] width 103 height 146
click at [114, 354] on div "0 0 122 0" at bounding box center [112, 317] width 82 height 75
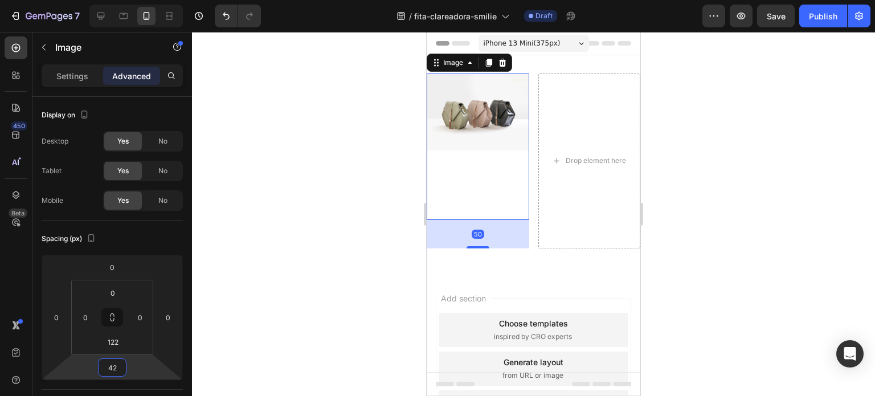
type input "40"
drag, startPoint x: 114, startPoint y: 355, endPoint x: 114, endPoint y: 343, distance: 11.4
click at [114, 0] on html "7 / fita-clareadora-smilie Draft Preview Save Publish 450 Beta Sections(30) Ele…" at bounding box center [437, 0] width 875 height 0
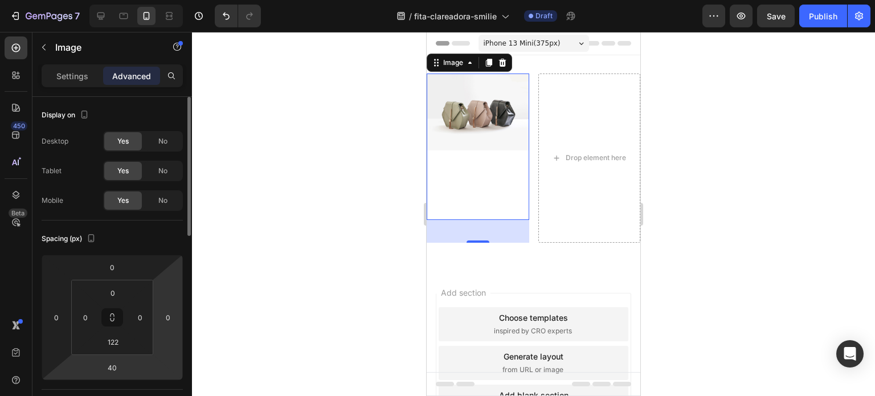
drag, startPoint x: 153, startPoint y: 312, endPoint x: 178, endPoint y: 308, distance: 25.9
click at [178, 308] on div "0 0 40 0 0 0 122 0" at bounding box center [112, 317] width 141 height 125
drag, startPoint x: 155, startPoint y: 312, endPoint x: 151, endPoint y: 360, distance: 48.5
click at [151, 0] on html "7 / fita-clareadora-smilie Draft Preview Save Publish 450 Beta Sections(30) Ele…" at bounding box center [437, 0] width 875 height 0
click at [169, 318] on input "-170" at bounding box center [167, 317] width 17 height 17
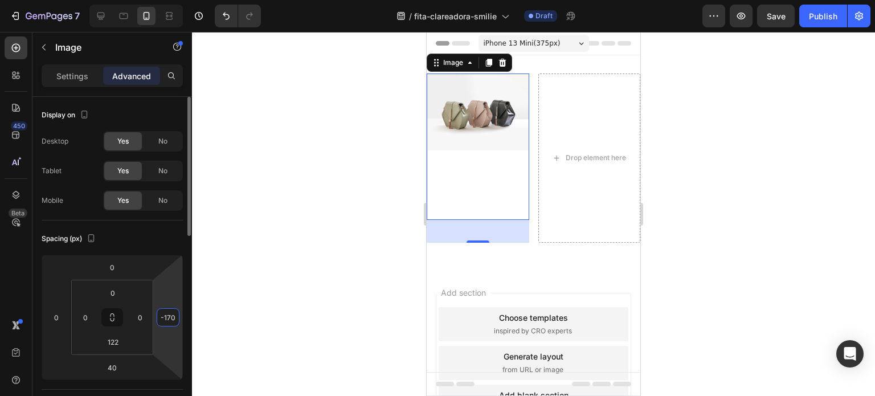
click at [169, 318] on input "-170" at bounding box center [167, 317] width 17 height 17
type input "-0"
click at [221, 309] on div at bounding box center [533, 214] width 683 height 364
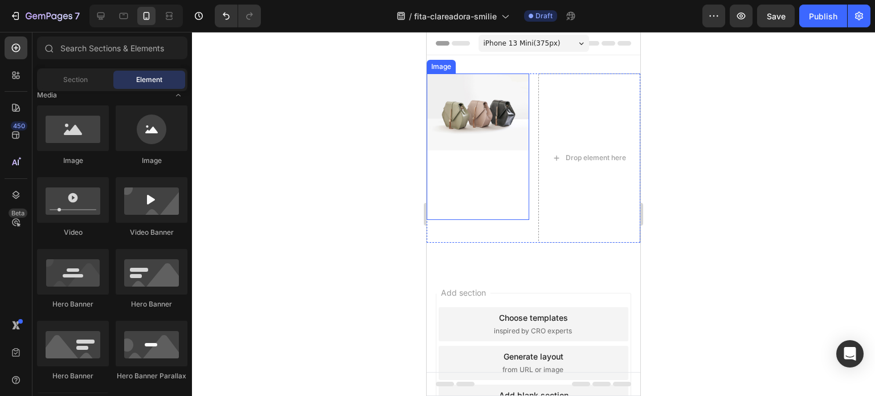
click at [488, 121] on img at bounding box center [478, 111] width 103 height 77
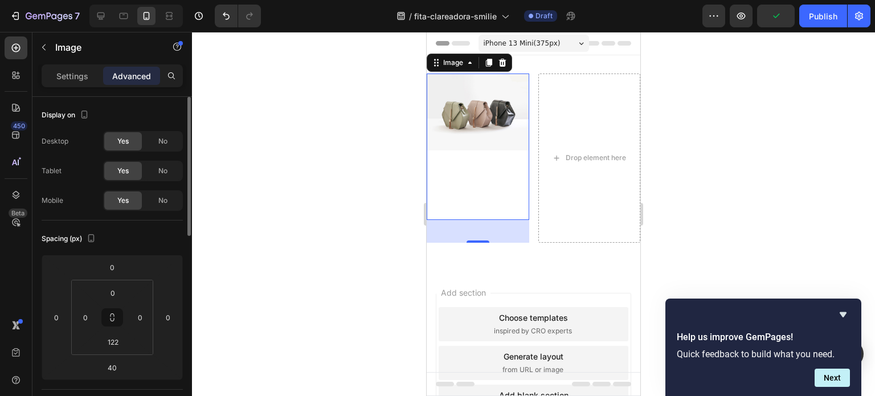
click at [153, 315] on icon at bounding box center [113, 317] width 82 height 75
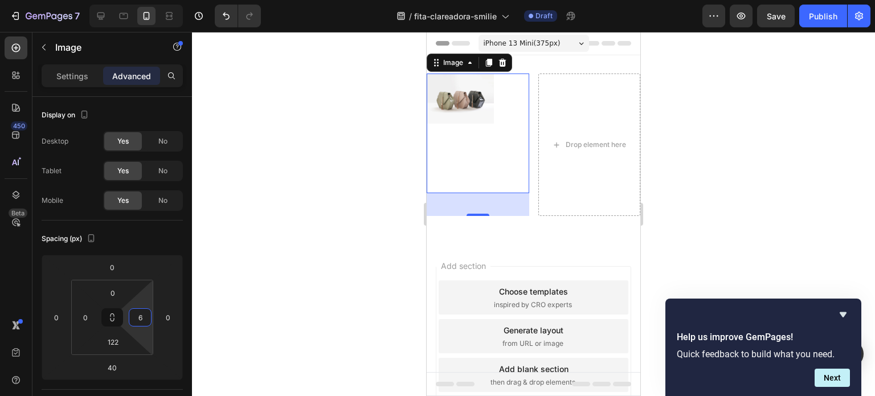
type input "0"
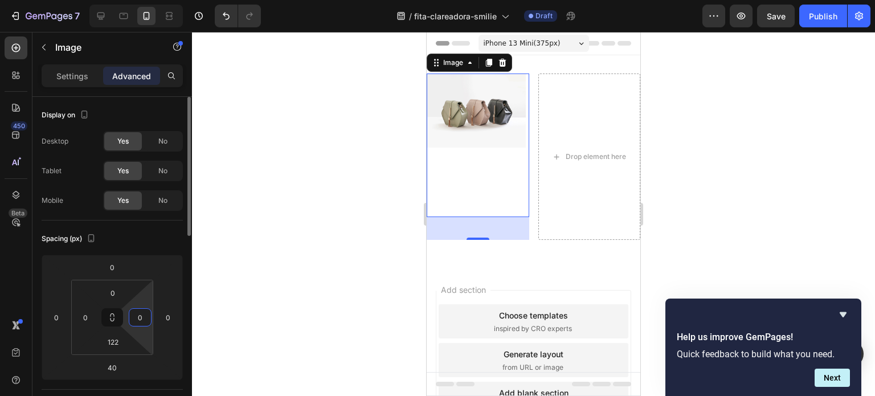
drag, startPoint x: 152, startPoint y: 318, endPoint x: 149, endPoint y: 343, distance: 25.9
click at [149, 0] on html "7 / fita-clareadora-smilie Draft Preview Save Publish 450 Beta Sections(30) Ele…" at bounding box center [437, 0] width 875 height 0
click at [116, 315] on icon at bounding box center [112, 317] width 9 height 9
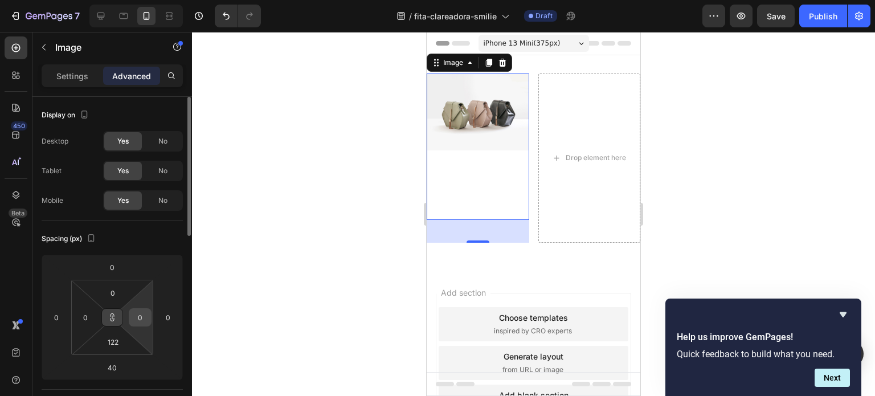
drag, startPoint x: 116, startPoint y: 315, endPoint x: 146, endPoint y: 314, distance: 30.8
click at [146, 314] on div "0 0 122 0" at bounding box center [112, 317] width 82 height 75
click at [113, 314] on icon at bounding box center [112, 317] width 9 height 9
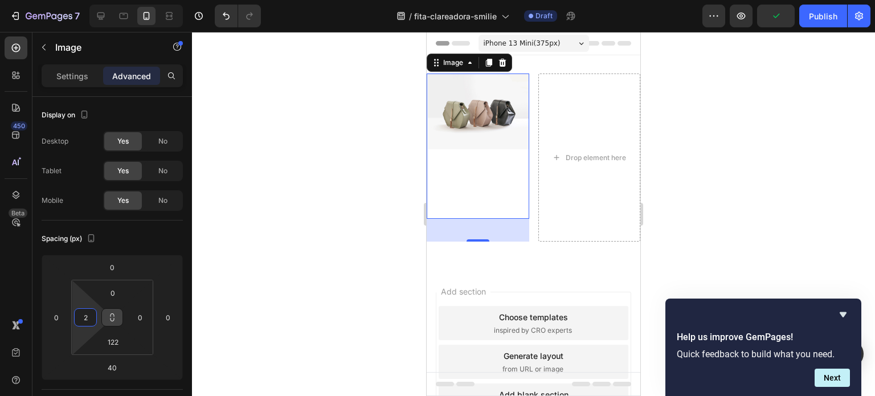
type input "0"
drag, startPoint x: 100, startPoint y: 316, endPoint x: 71, endPoint y: 337, distance: 36.0
click at [71, 0] on html "7 / fita-clareadora-smilie Draft Preview Publish 450 Beta Sections(30) Elements…" at bounding box center [437, 0] width 875 height 0
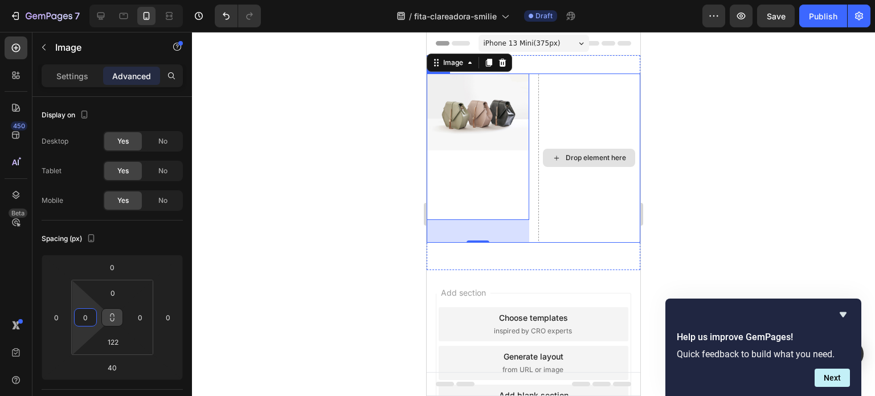
scroll to position [32, 0]
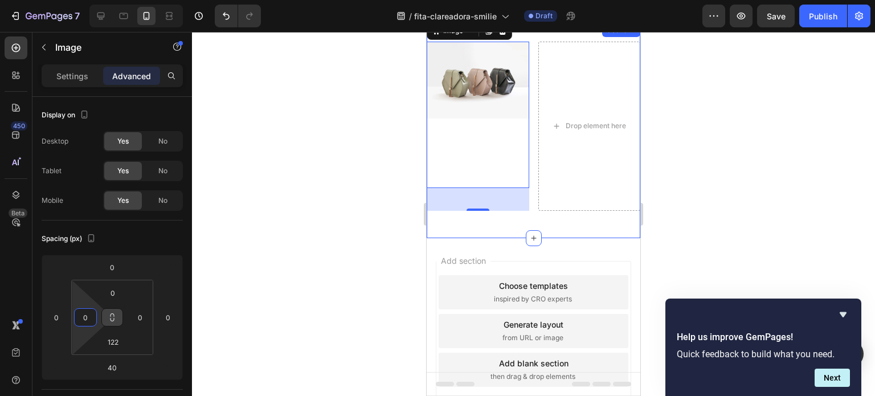
click at [537, 216] on div "Image 40 Drop element here Row" at bounding box center [534, 131] width 214 height 178
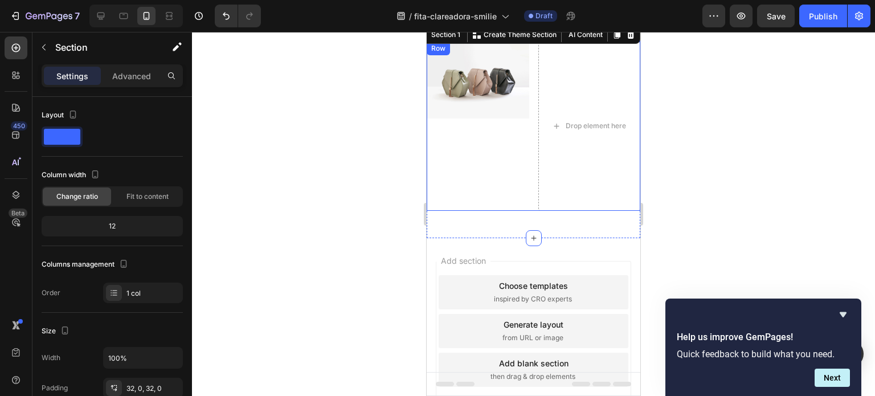
click at [522, 195] on div "Image" at bounding box center [478, 126] width 103 height 169
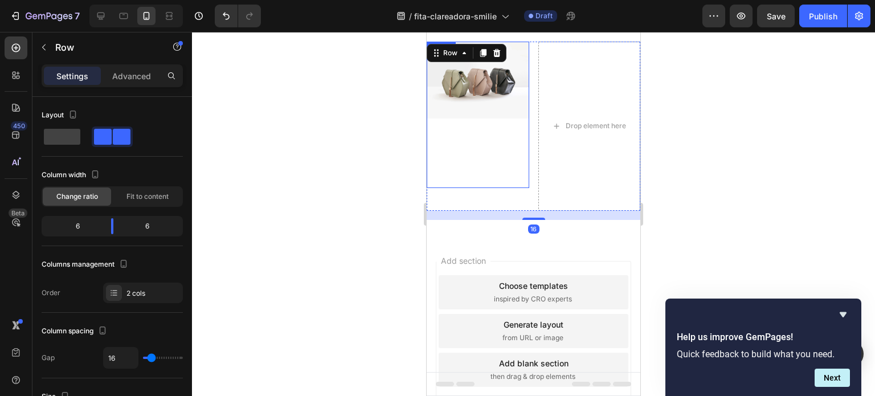
click at [502, 124] on div "Image" at bounding box center [478, 115] width 103 height 146
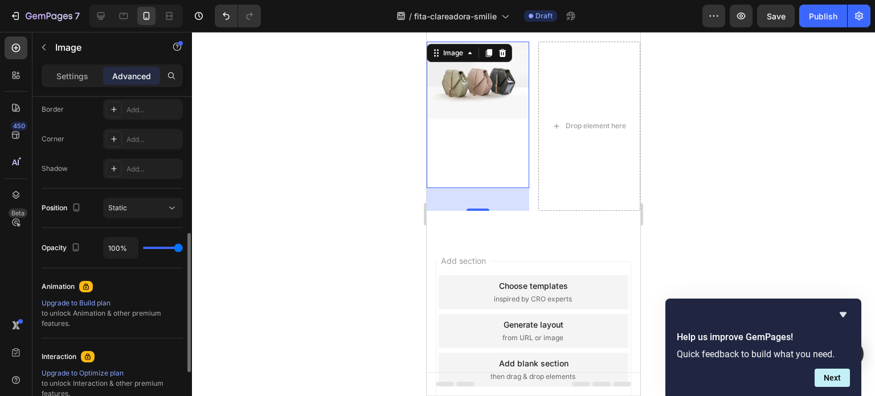
scroll to position [325, 0]
click at [501, 161] on div "Image 40" at bounding box center [478, 115] width 103 height 146
click at [224, 13] on icon "Undo/Redo" at bounding box center [225, 15] width 11 height 11
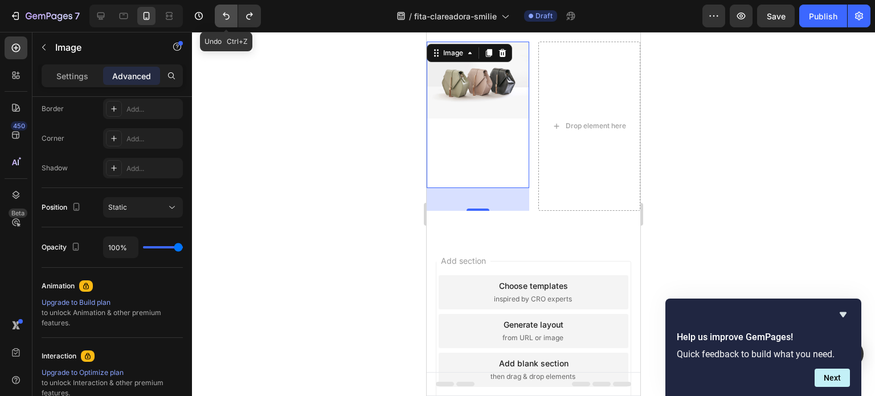
click at [224, 13] on icon "Undo/Redo" at bounding box center [225, 15] width 11 height 11
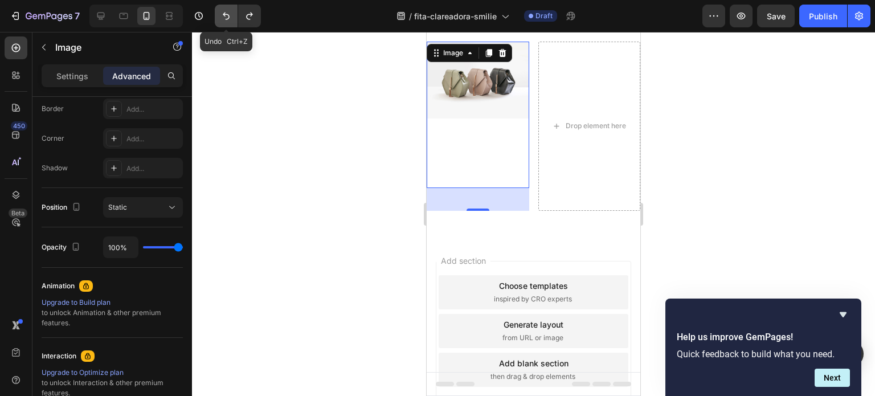
click at [224, 13] on icon "Undo/Redo" at bounding box center [225, 15] width 11 height 11
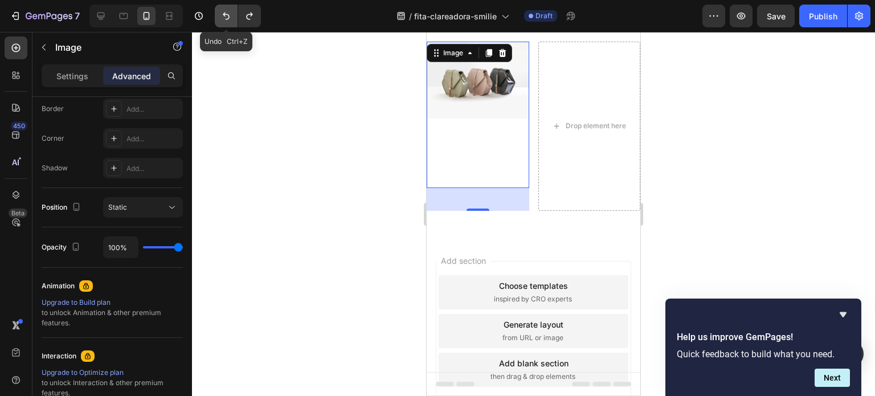
click at [224, 13] on icon "Undo/Redo" at bounding box center [225, 15] width 11 height 11
type input "0"
click at [224, 13] on icon "Undo/Redo" at bounding box center [225, 15] width 11 height 11
click at [219, 9] on button "Undo/Redo" at bounding box center [226, 16] width 23 height 23
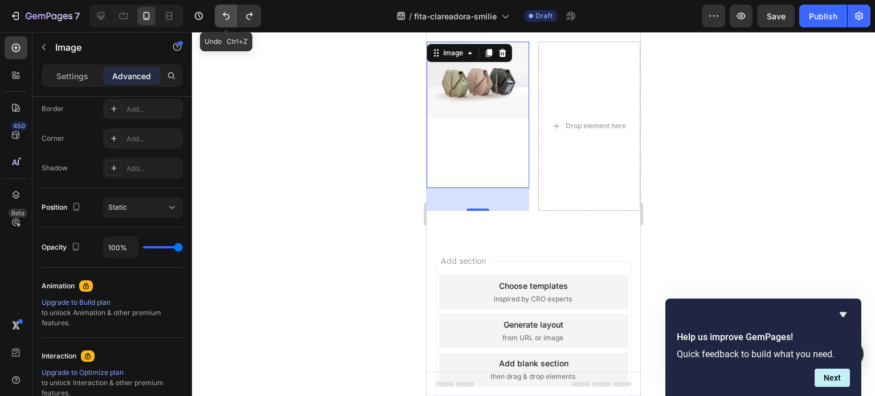
type input "0"
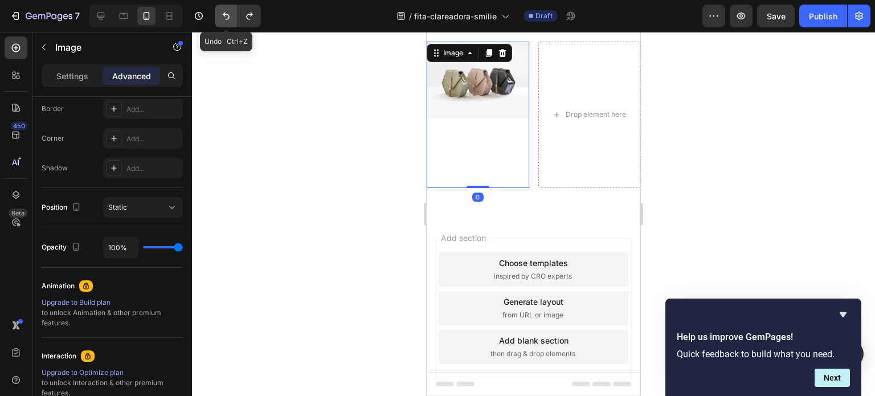
scroll to position [9, 0]
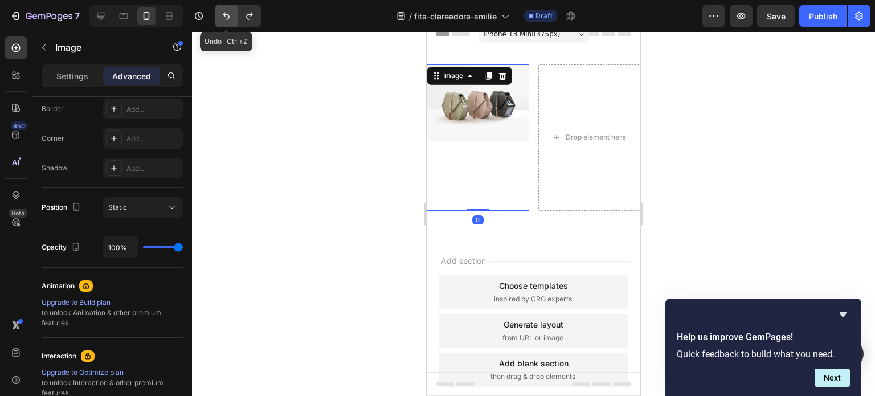
click at [219, 9] on button "Undo/Redo" at bounding box center [226, 16] width 23 height 23
type input "0"
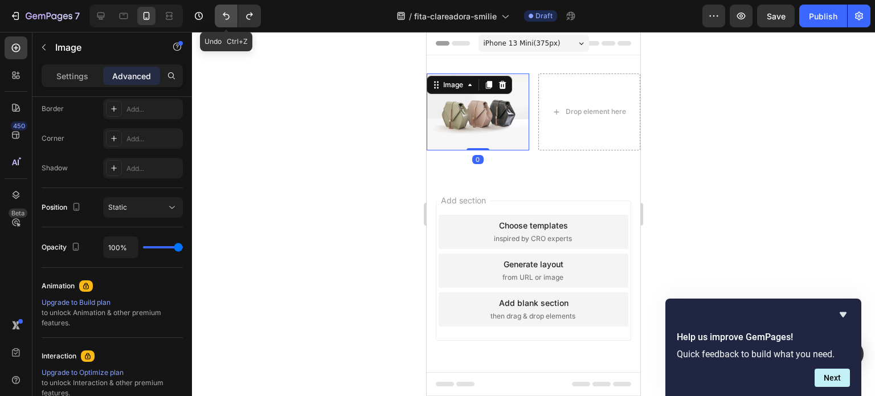
scroll to position [0, 0]
click at [219, 9] on button "Undo/Redo" at bounding box center [226, 16] width 23 height 23
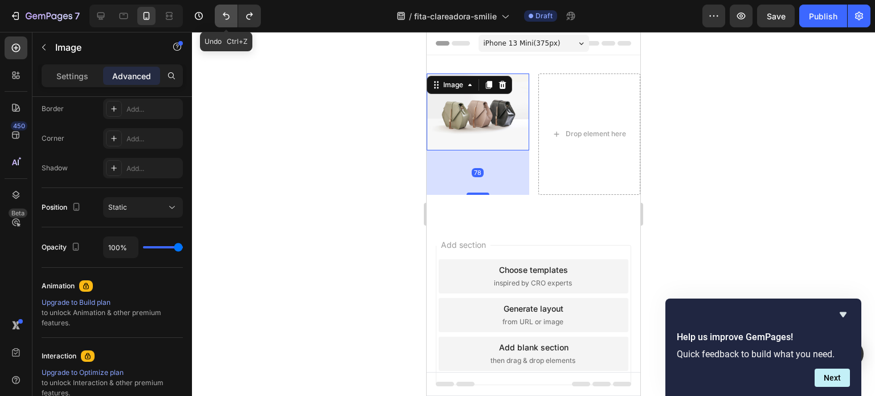
click at [219, 9] on button "Undo/Redo" at bounding box center [226, 16] width 23 height 23
type input "0"
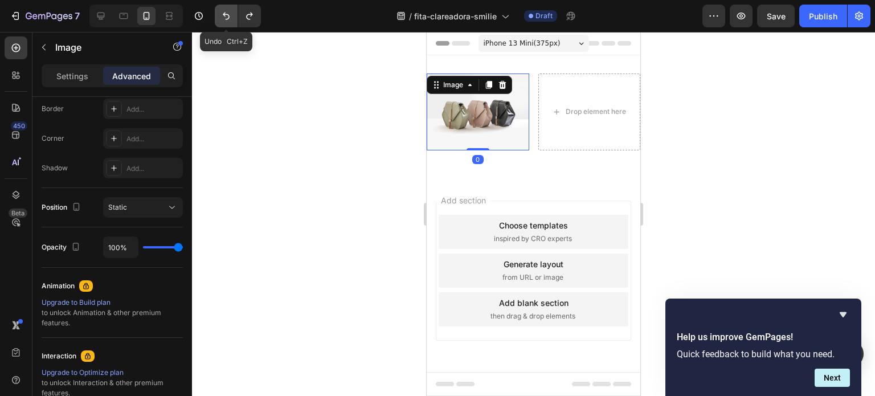
click at [219, 9] on button "Undo/Redo" at bounding box center [226, 16] width 23 height 23
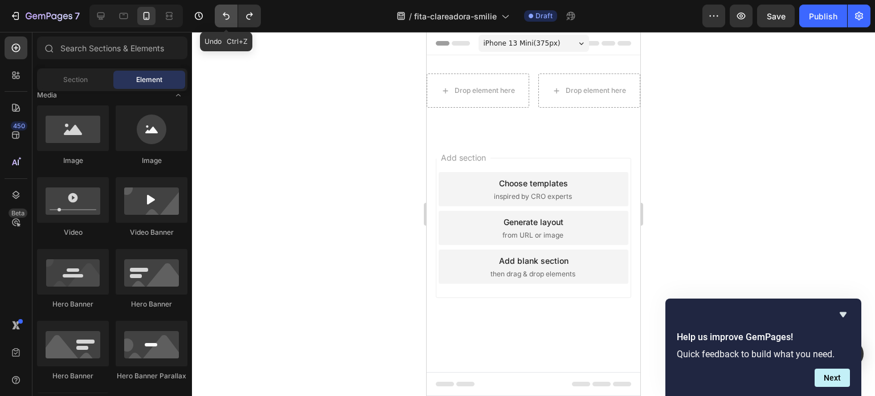
click at [219, 9] on button "Undo/Redo" at bounding box center [226, 16] width 23 height 23
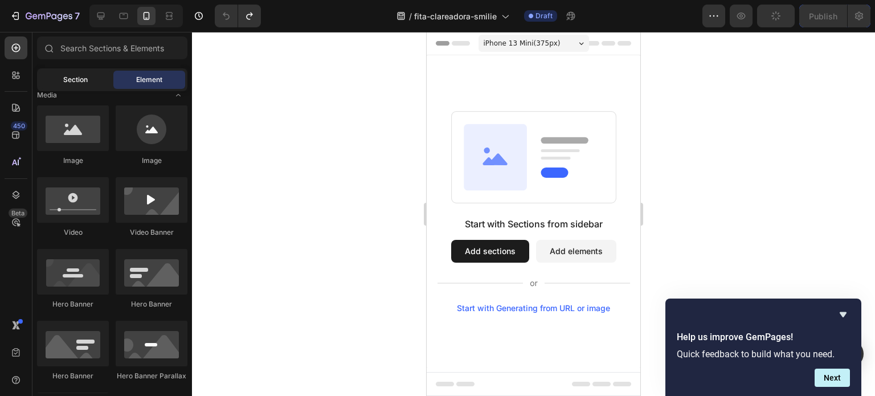
click at [67, 81] on span "Section" at bounding box center [75, 80] width 24 height 10
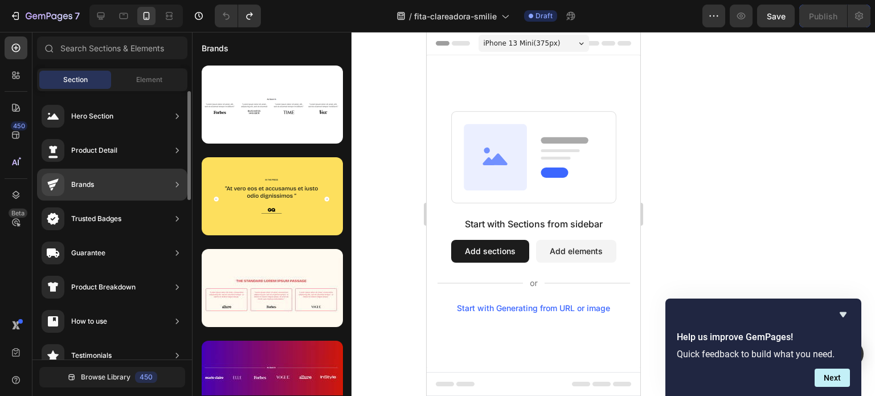
click at [149, 148] on div "Product Detail" at bounding box center [112, 150] width 150 height 32
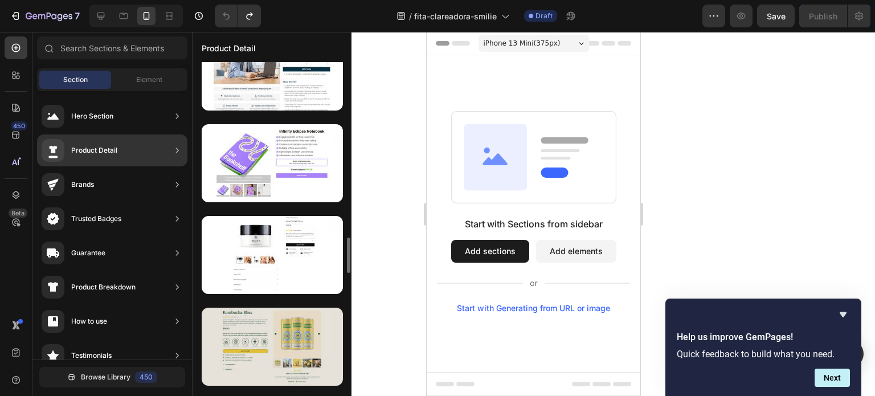
scroll to position [1678, 0]
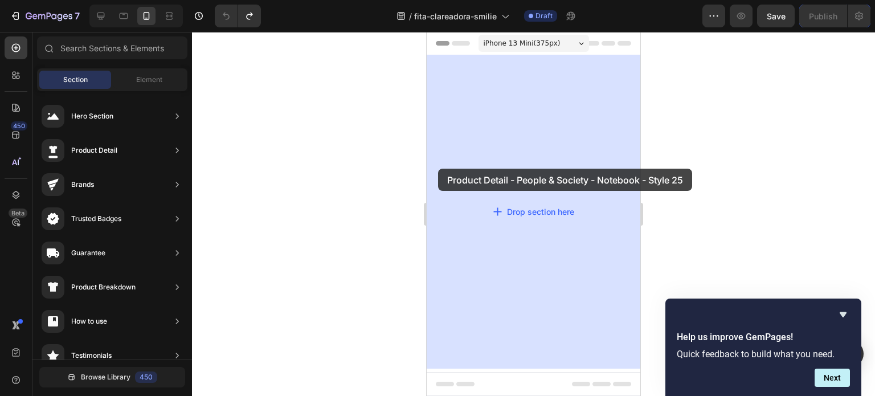
drag, startPoint x: 700, startPoint y: 199, endPoint x: 433, endPoint y: 170, distance: 268.7
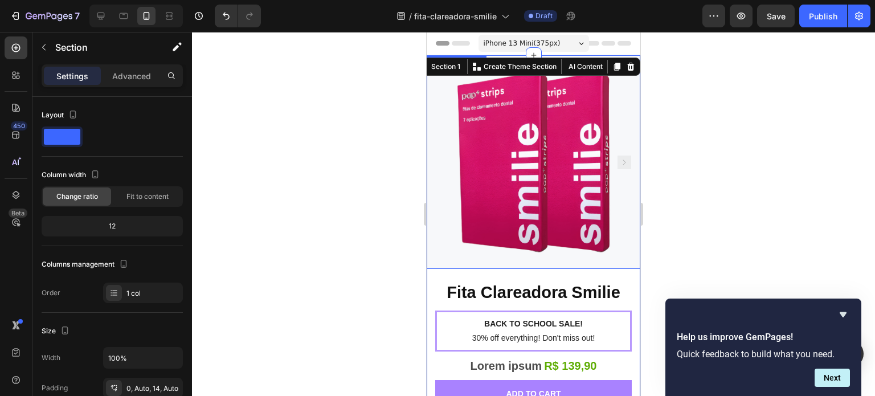
click at [536, 177] on img at bounding box center [534, 162] width 214 height 214
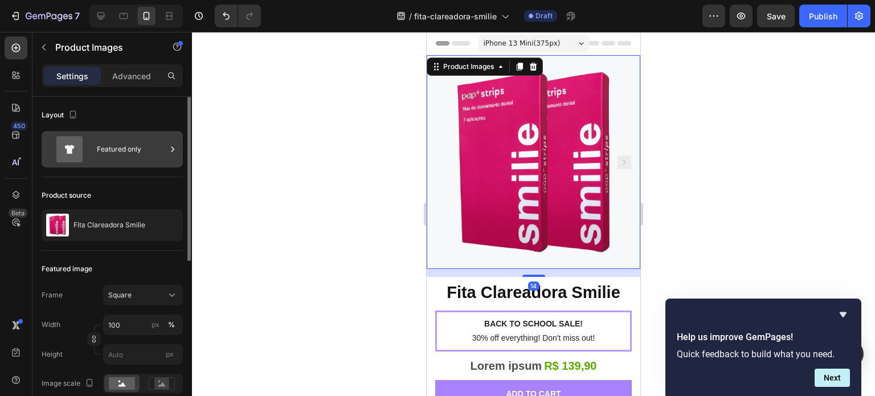
click at [134, 150] on div "Featured only" at bounding box center [131, 149] width 69 height 26
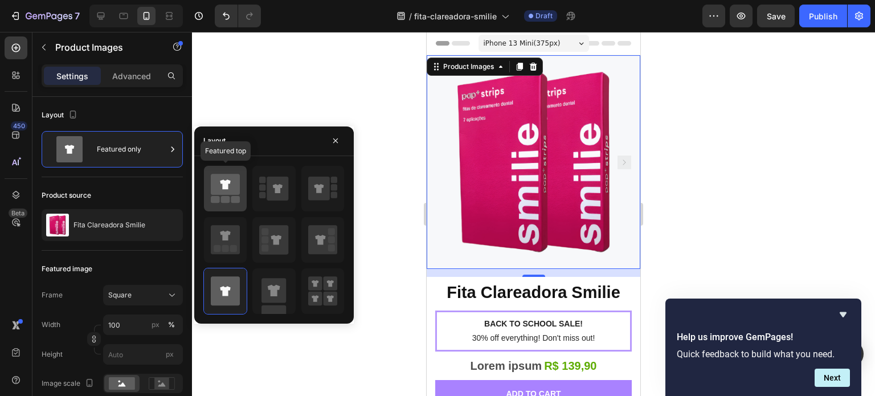
click at [224, 189] on icon at bounding box center [225, 184] width 10 height 10
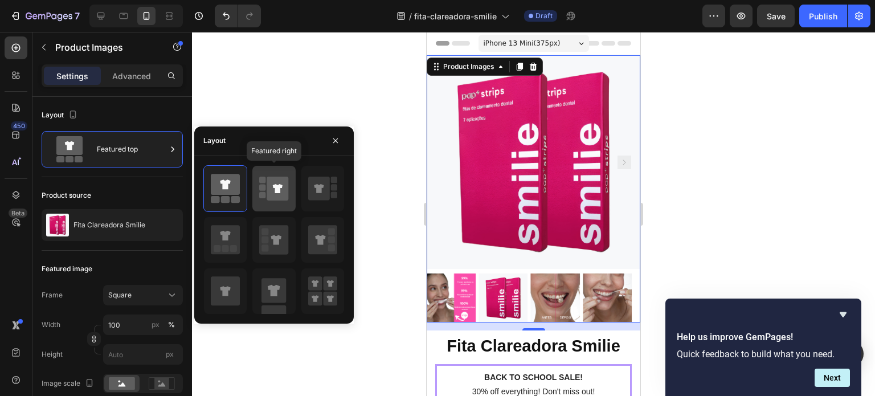
click at [262, 189] on rect at bounding box center [262, 187] width 6 height 6
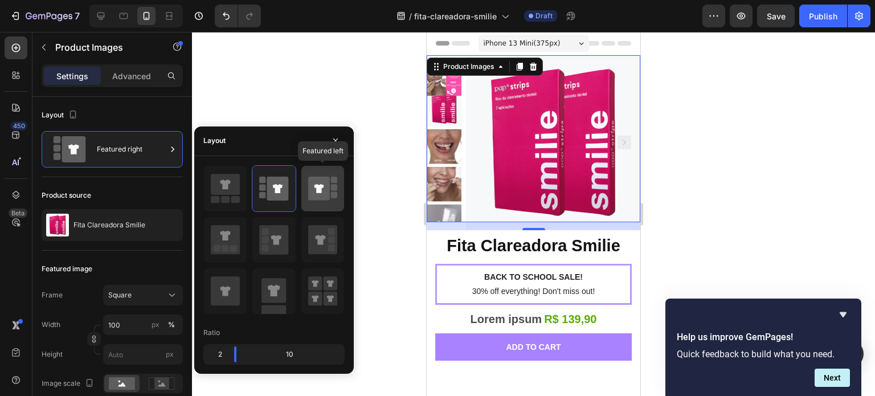
click at [310, 190] on icon at bounding box center [319, 189] width 22 height 24
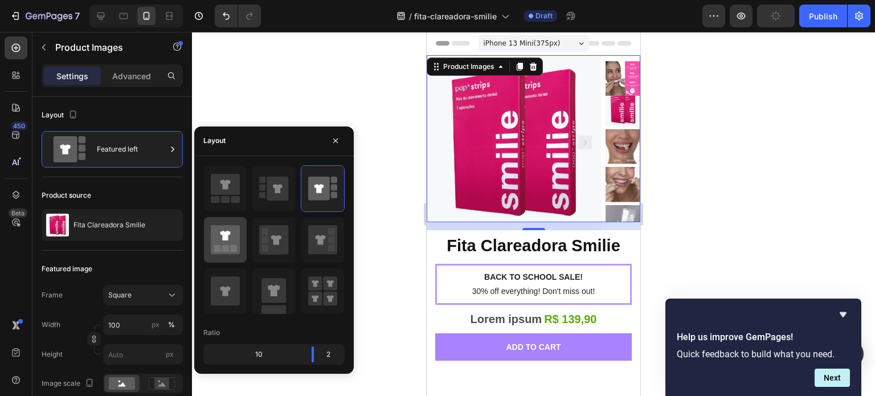
click at [244, 231] on div at bounding box center [225, 240] width 43 height 46
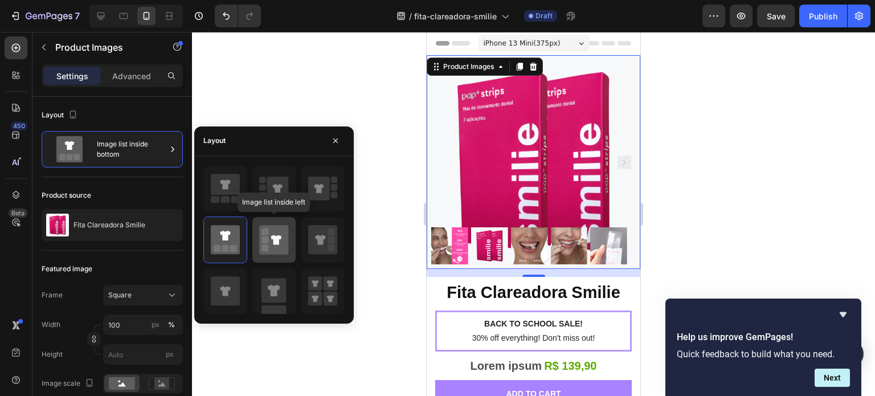
click at [269, 232] on icon at bounding box center [273, 239] width 29 height 29
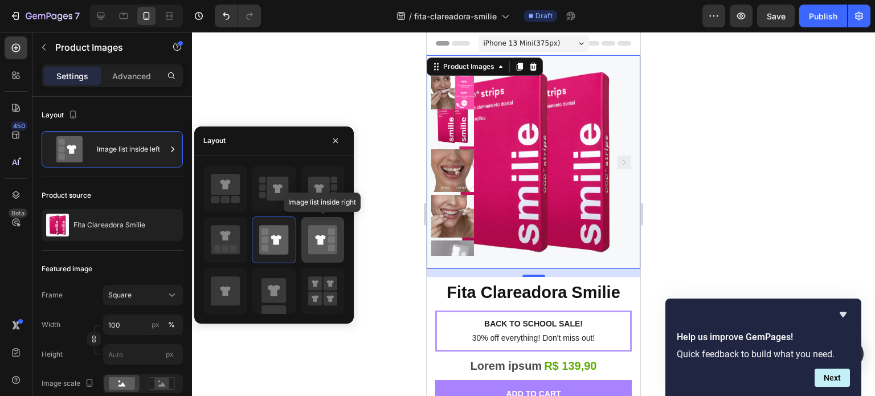
click at [316, 238] on icon at bounding box center [320, 240] width 10 height 10
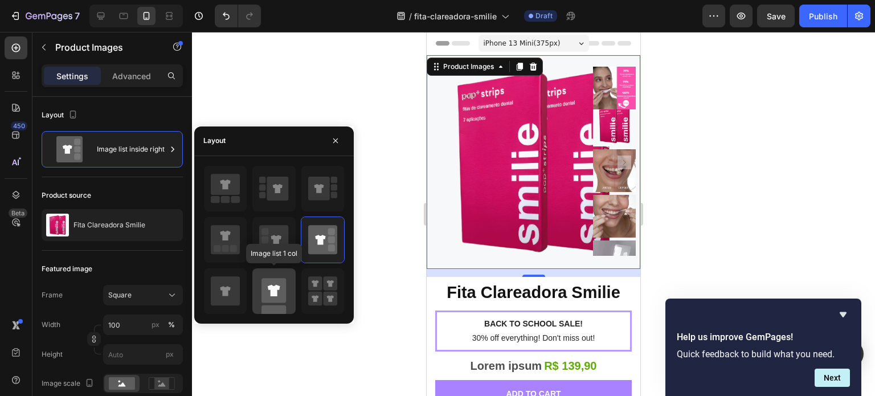
click at [284, 280] on rect at bounding box center [273, 290] width 24 height 24
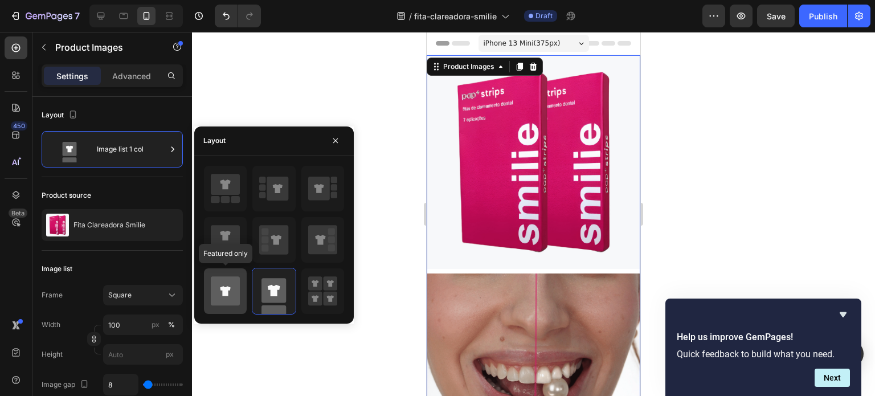
click at [228, 279] on icon at bounding box center [225, 290] width 29 height 29
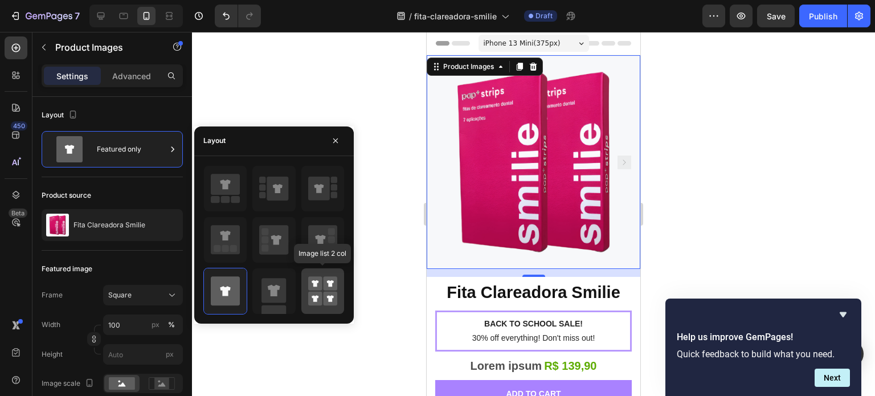
click at [317, 288] on rect at bounding box center [315, 283] width 14 height 14
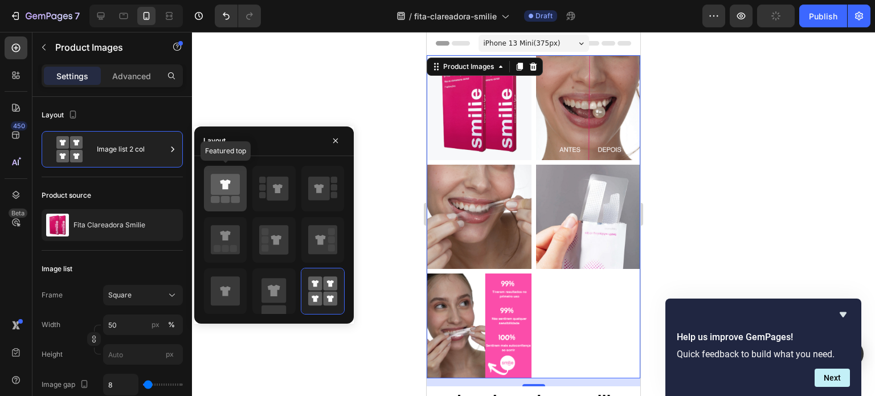
click at [235, 193] on icon at bounding box center [225, 184] width 29 height 21
type input "100"
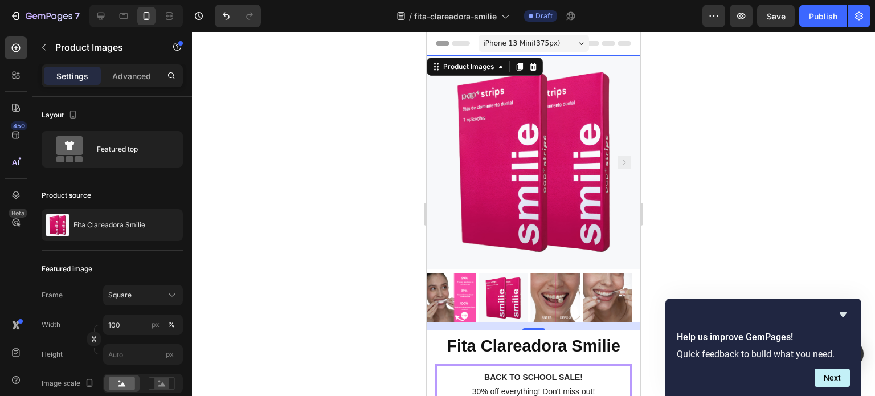
click at [134, 85] on div "Settings Advanced" at bounding box center [112, 75] width 141 height 23
click at [127, 72] on p "Advanced" at bounding box center [131, 76] width 39 height 12
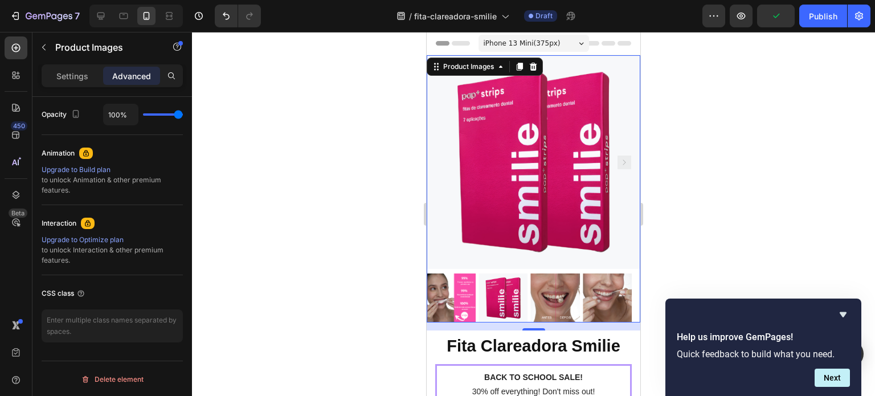
scroll to position [0, 0]
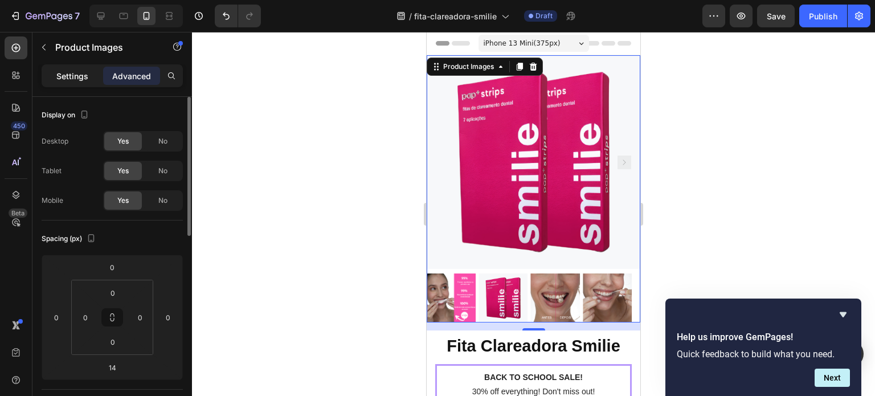
click at [82, 70] on p "Settings" at bounding box center [72, 76] width 32 height 12
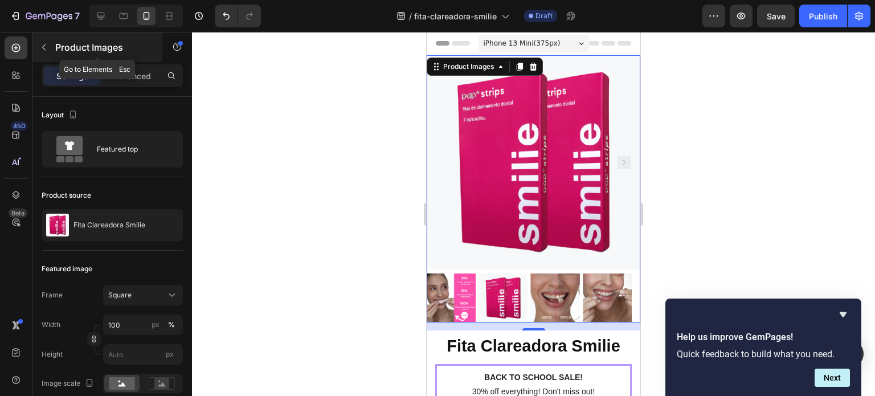
click at [50, 43] on button "button" at bounding box center [44, 47] width 18 height 18
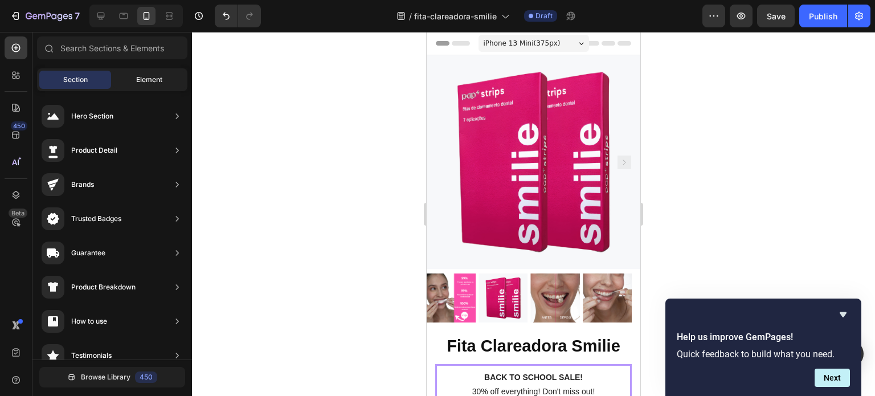
click at [158, 81] on span "Element" at bounding box center [149, 80] width 26 height 10
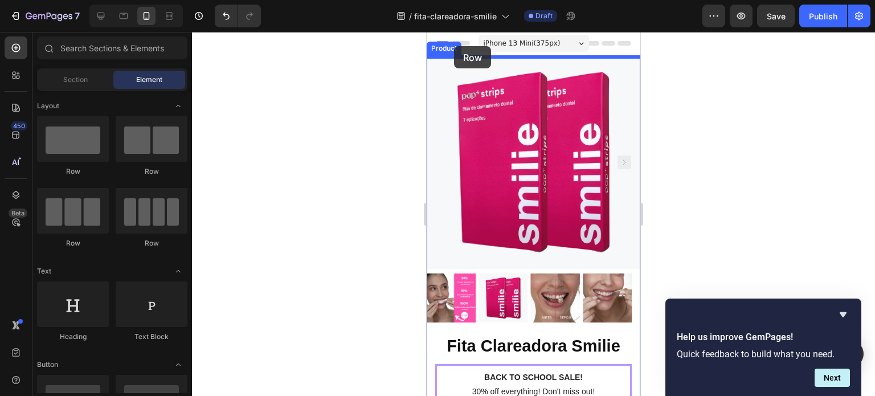
drag, startPoint x: 513, startPoint y: 251, endPoint x: 454, endPoint y: 49, distance: 210.0
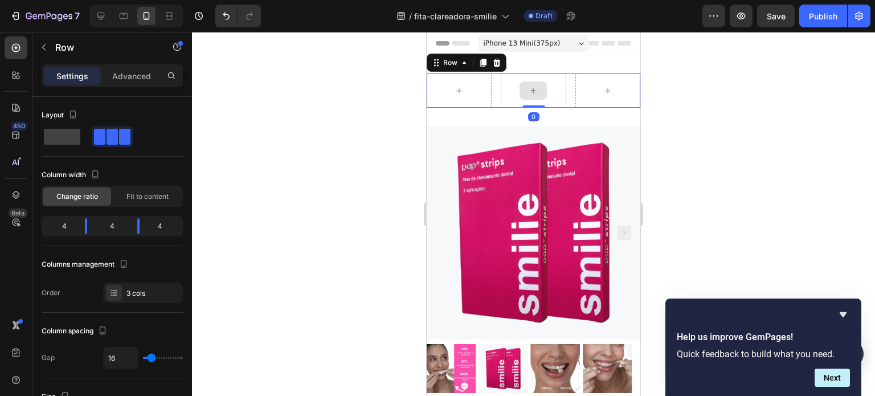
drag, startPoint x: 531, startPoint y: 115, endPoint x: 549, endPoint y: 105, distance: 20.9
click at [549, 105] on div "Row 0" at bounding box center [534, 90] width 214 height 34
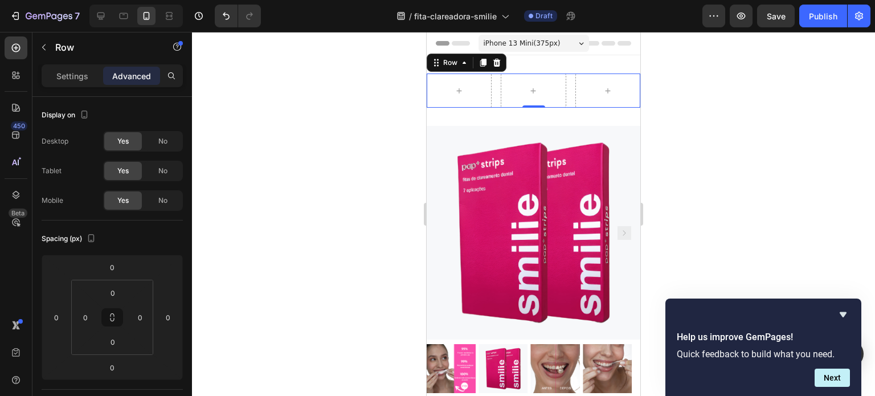
click at [563, 100] on div "Row 0" at bounding box center [534, 90] width 214 height 34
click at [561, 107] on div "Row 0" at bounding box center [534, 90] width 214 height 34
click at [458, 91] on icon at bounding box center [459, 90] width 5 height 5
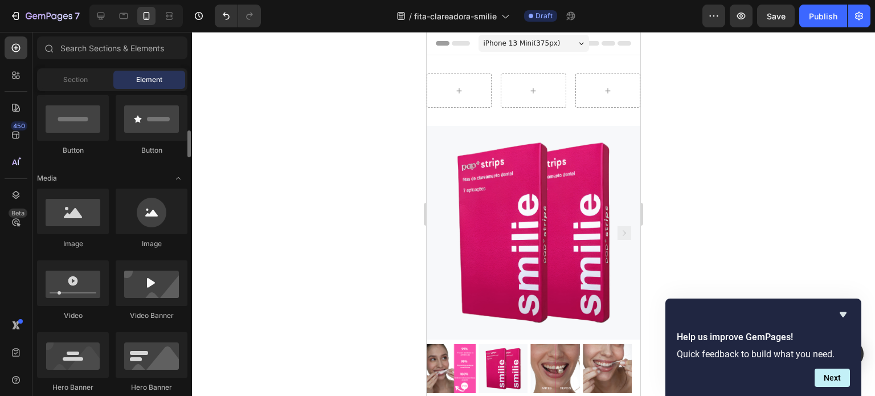
scroll to position [298, 0]
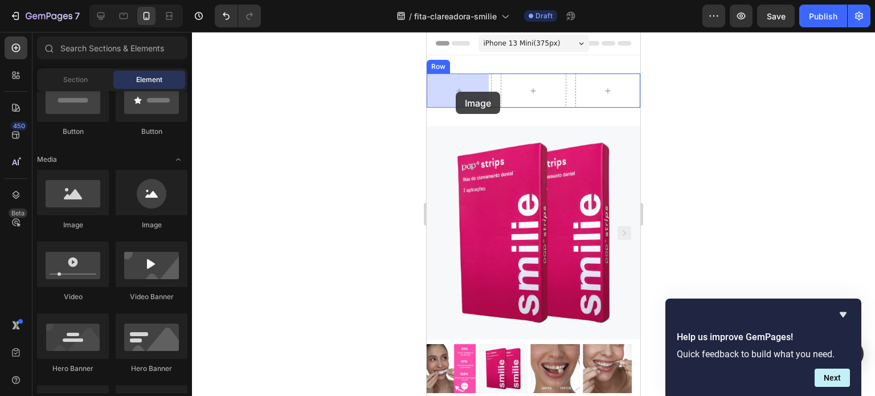
drag, startPoint x: 509, startPoint y: 216, endPoint x: 454, endPoint y: 92, distance: 135.4
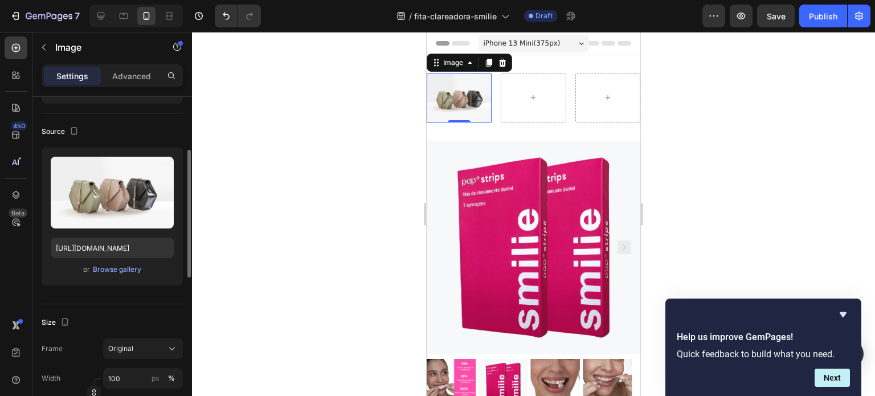
scroll to position [89, 0]
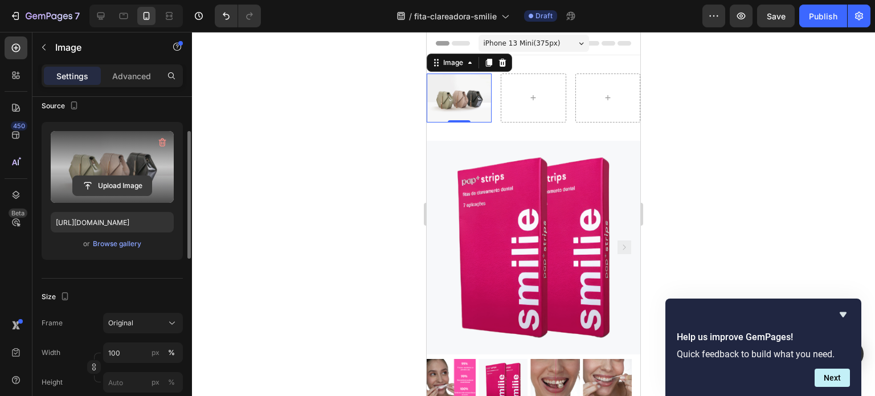
click at [112, 185] on input "file" at bounding box center [112, 185] width 79 height 19
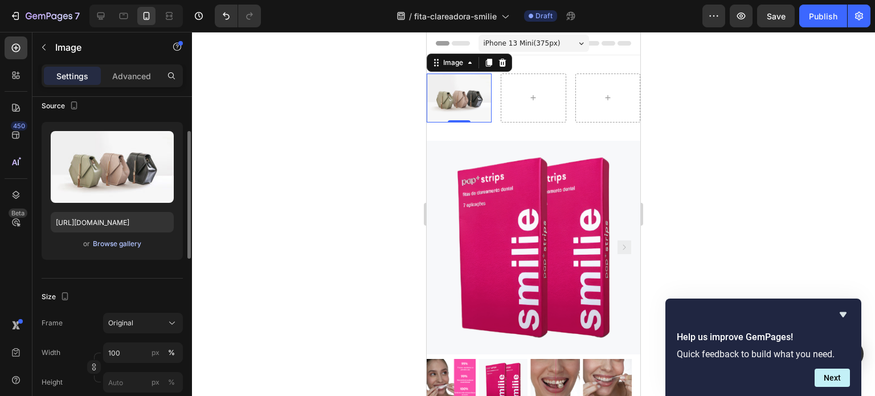
click at [109, 244] on div "Browse gallery" at bounding box center [117, 244] width 48 height 10
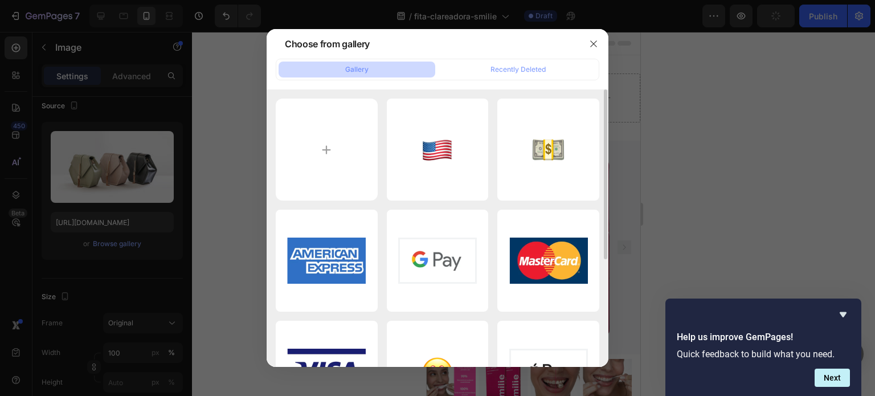
scroll to position [0, 0]
click at [589, 43] on icon "button" at bounding box center [593, 43] width 9 height 9
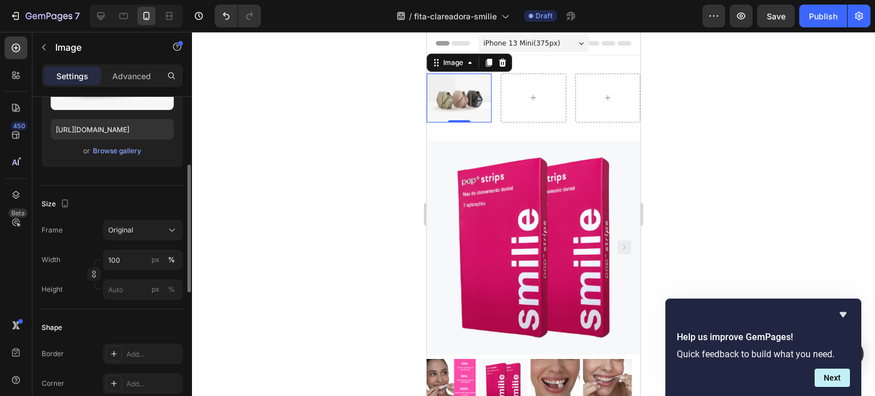
scroll to position [183, 0]
click at [136, 261] on input "100" at bounding box center [143, 259] width 80 height 21
type input "3"
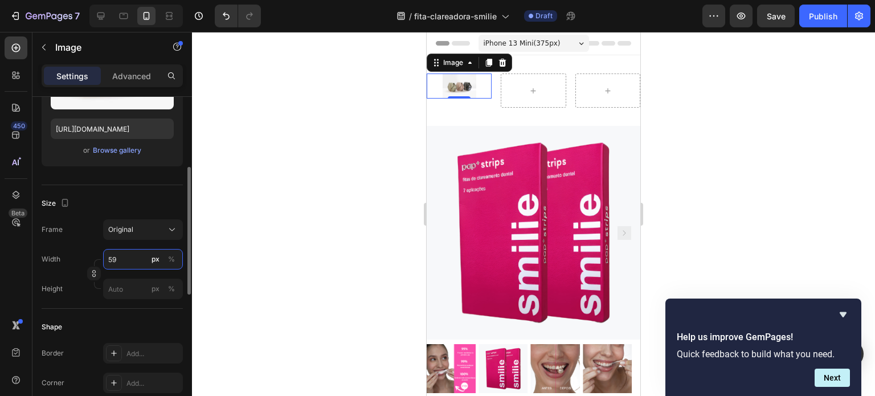
type input "5"
click at [132, 286] on input "px %" at bounding box center [143, 289] width 80 height 21
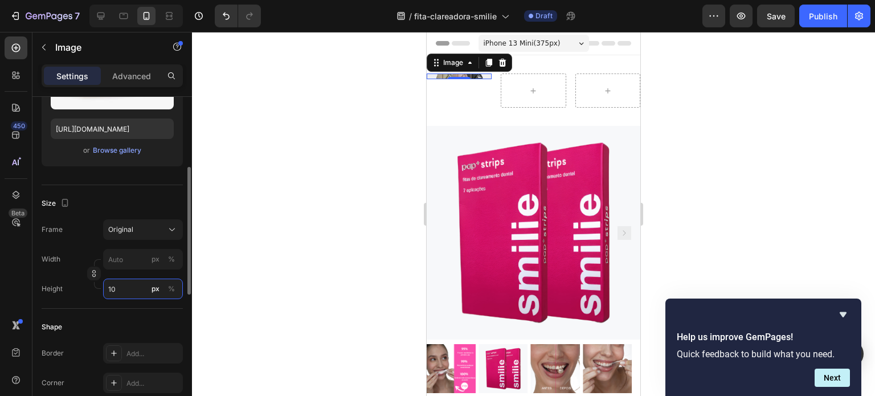
type input "1"
click at [130, 286] on input "1" at bounding box center [143, 289] width 80 height 21
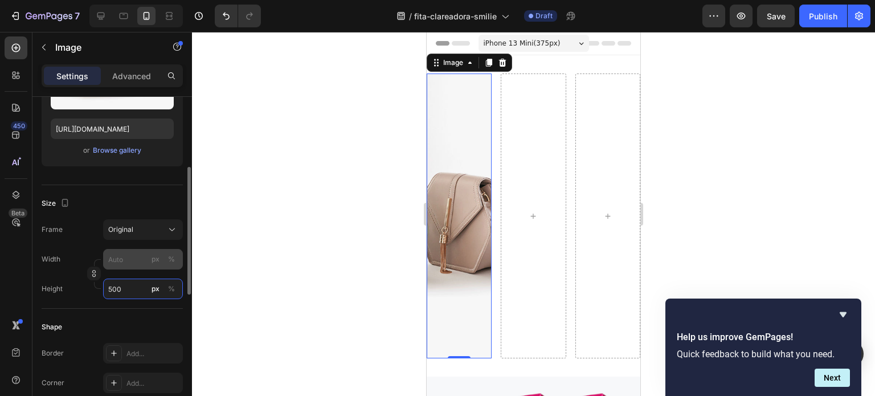
type input "500"
click at [130, 260] on input "px %" at bounding box center [143, 259] width 80 height 21
type input "0"
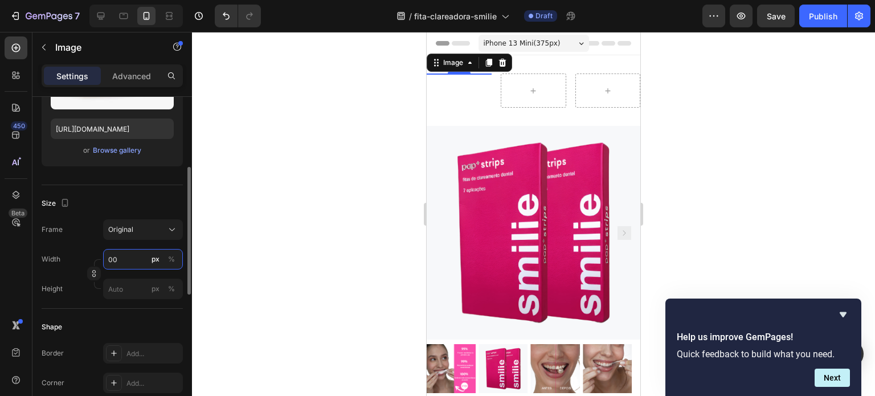
type input "0"
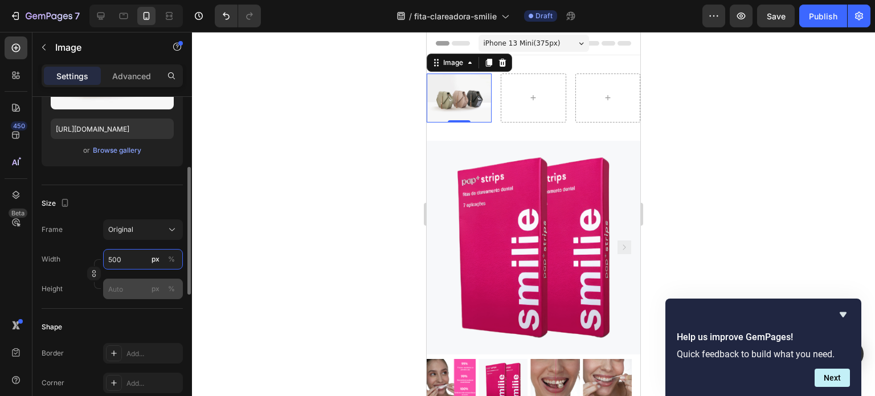
type input "500"
click at [132, 285] on input "px %" at bounding box center [143, 289] width 80 height 21
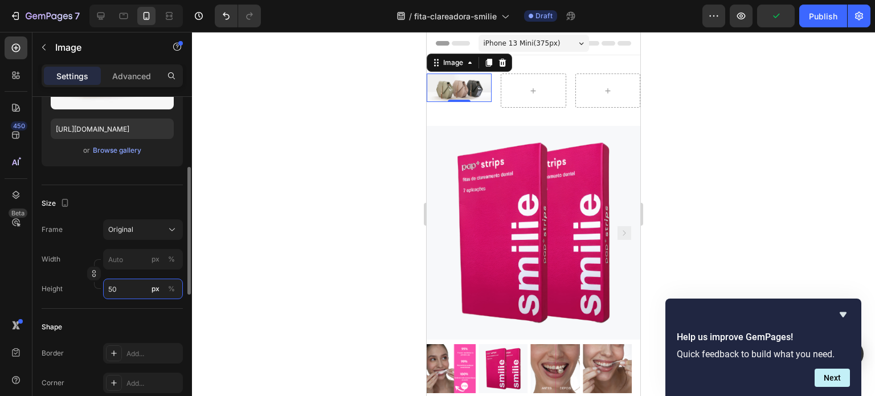
type input "5"
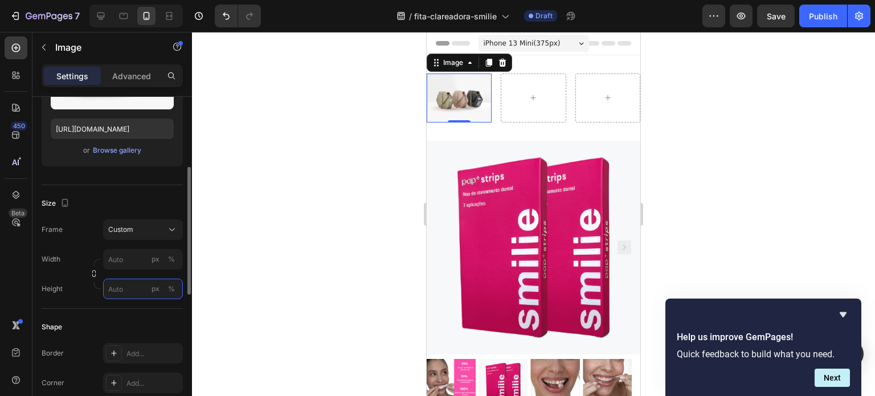
type input "5"
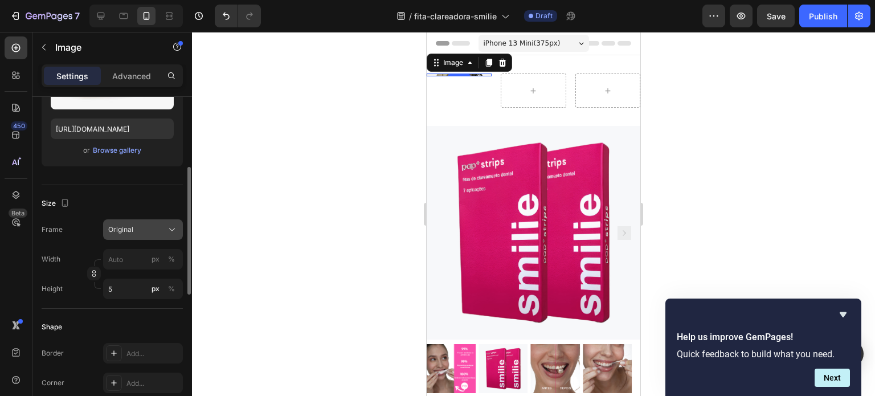
click at [148, 235] on button "Original" at bounding box center [143, 229] width 80 height 21
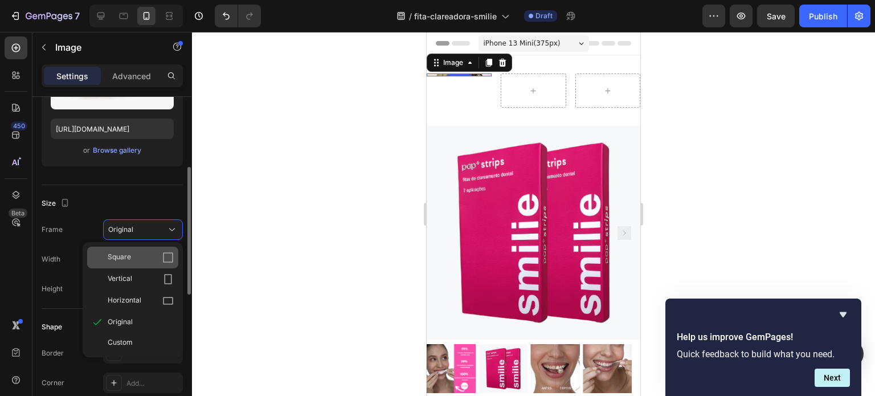
click at [166, 257] on icon at bounding box center [167, 257] width 11 height 11
type input "5"
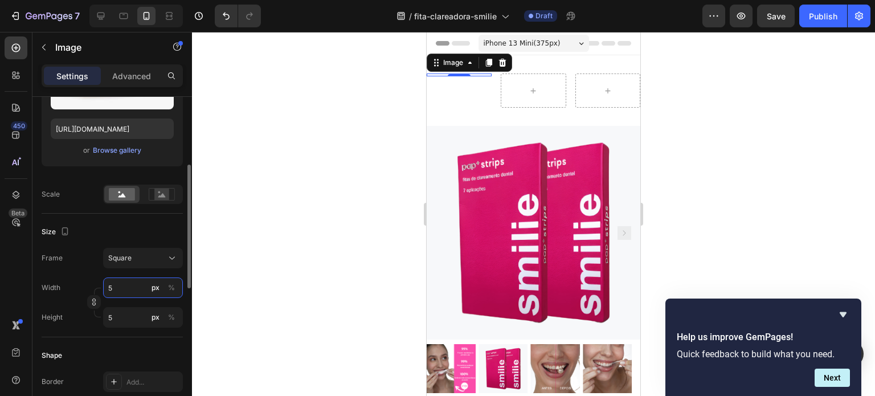
click at [130, 285] on input "5" at bounding box center [143, 287] width 80 height 21
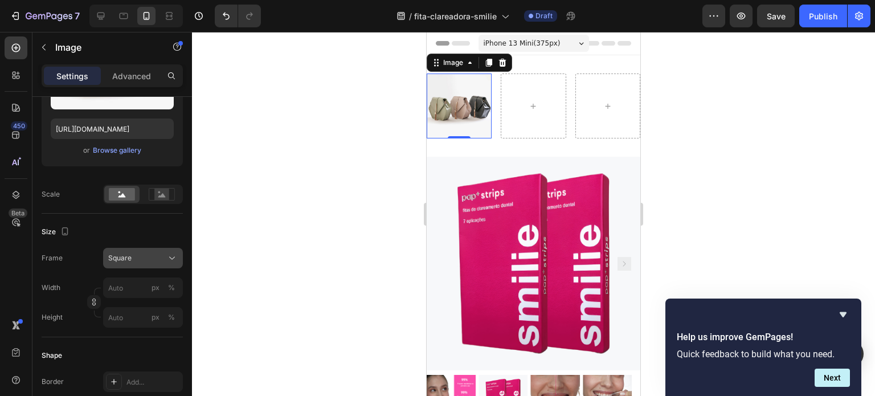
click at [150, 267] on button "Square" at bounding box center [143, 258] width 80 height 21
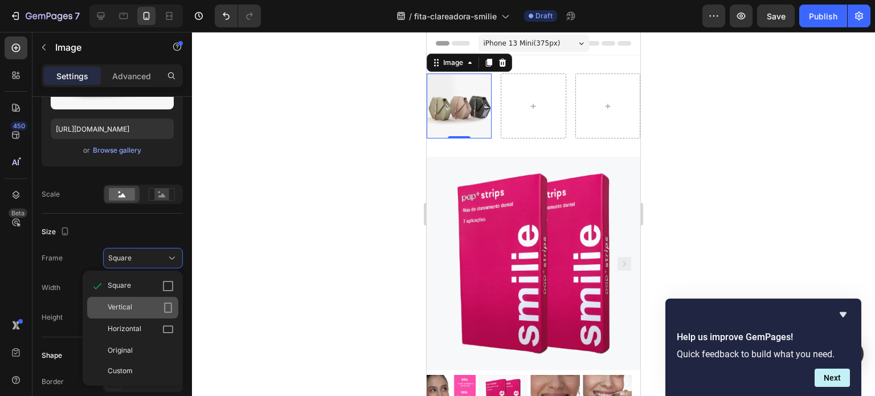
click at [152, 300] on div "Vertical" at bounding box center [132, 308] width 91 height 22
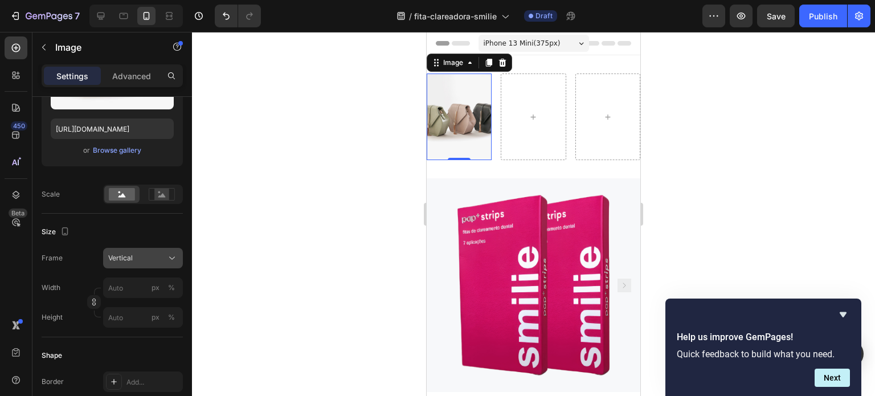
click at [164, 259] on div "Vertical" at bounding box center [136, 258] width 56 height 10
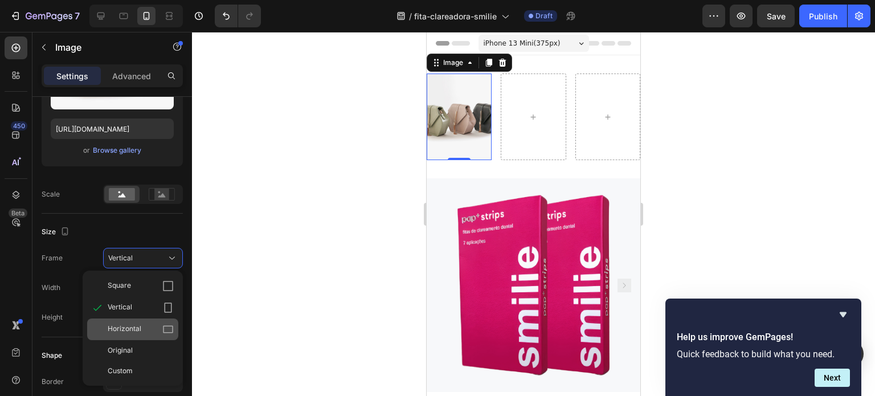
click at [153, 330] on div "Horizontal" at bounding box center [141, 329] width 66 height 11
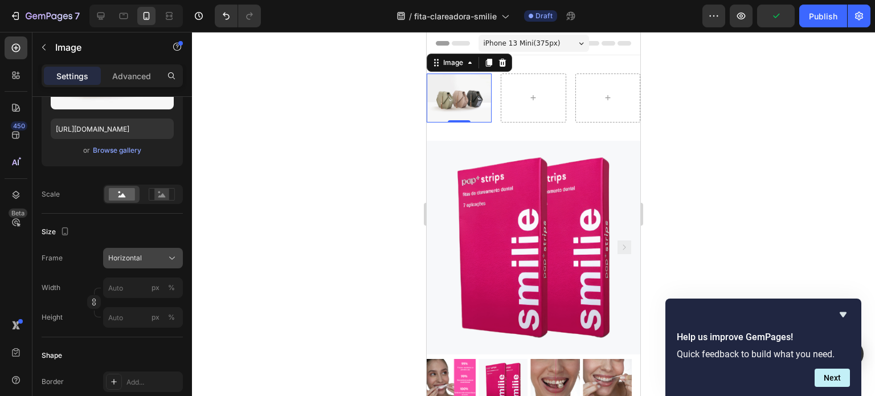
click at [157, 259] on div "Horizontal" at bounding box center [142, 257] width 69 height 11
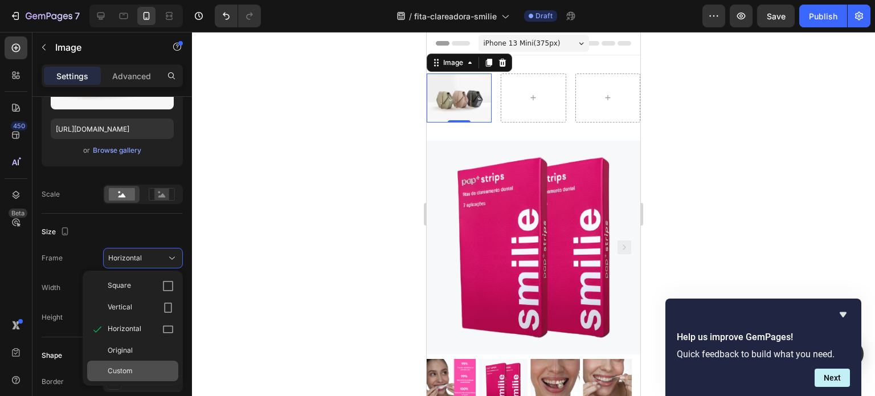
click at [126, 371] on span "Custom" at bounding box center [120, 371] width 25 height 10
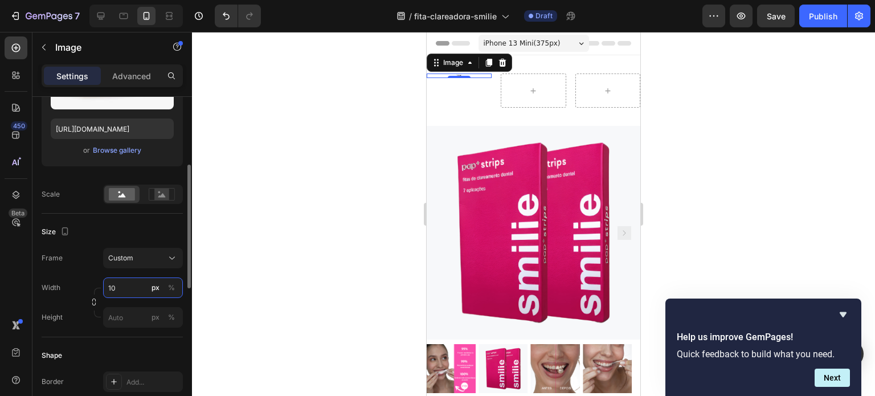
type input "1"
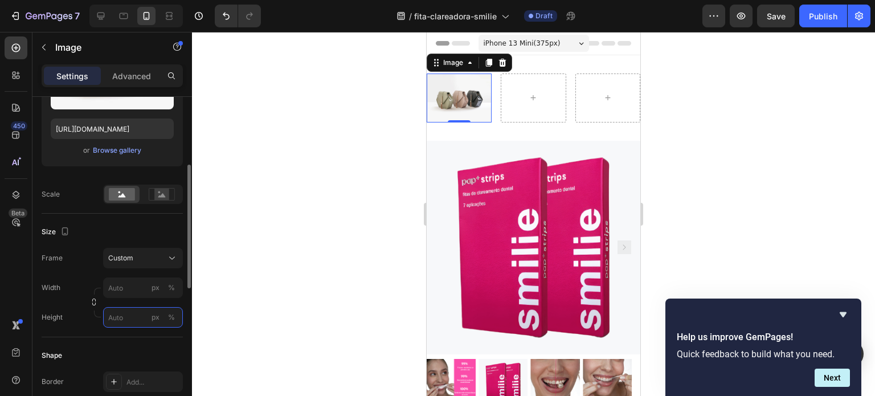
click at [123, 312] on input "px %" at bounding box center [143, 317] width 80 height 21
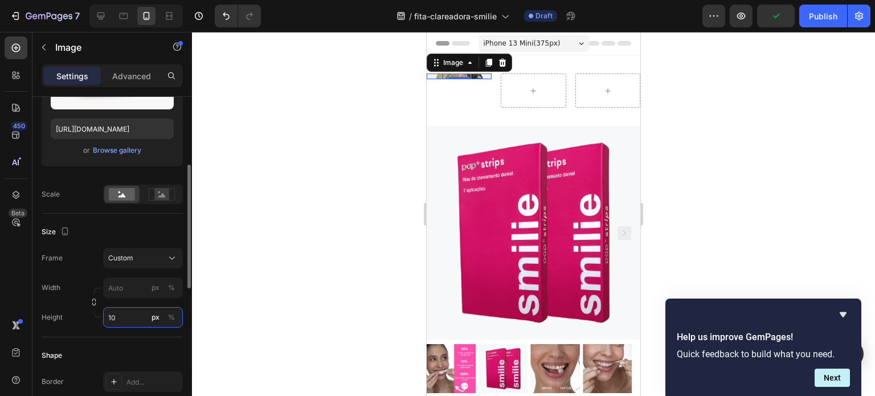
type input "1"
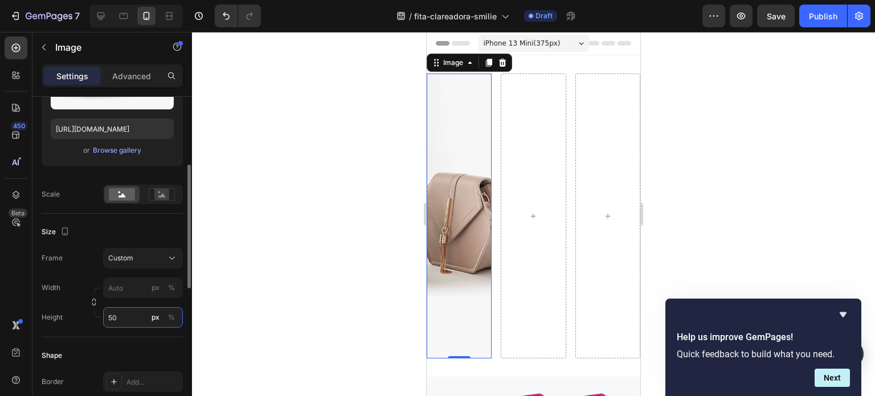
type input "5"
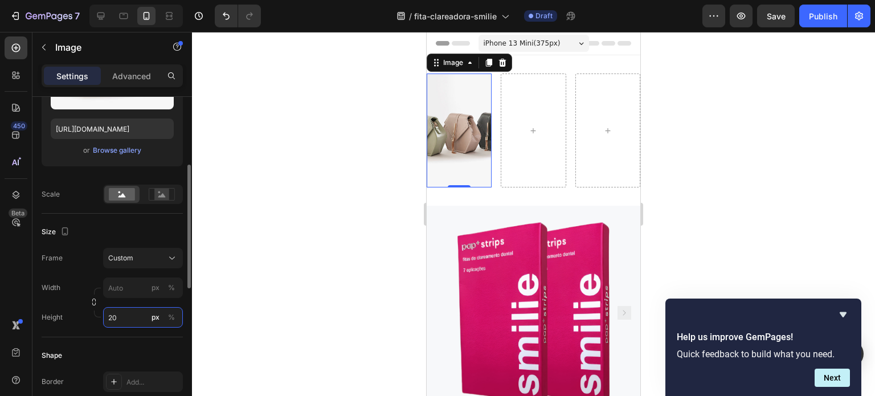
type input "2"
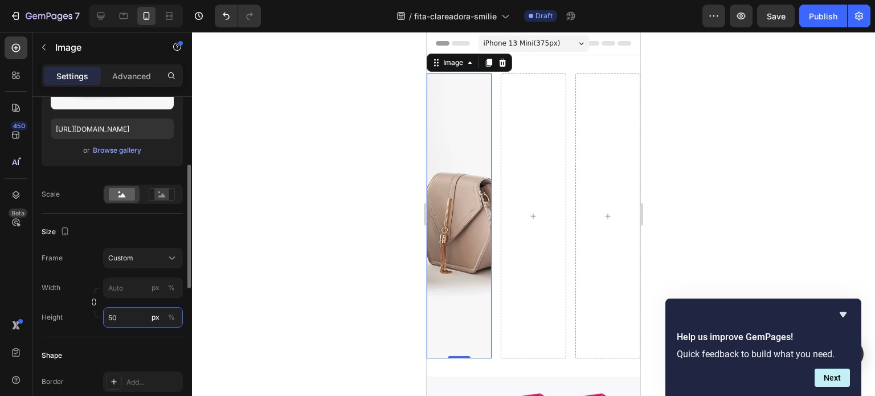
type input "5"
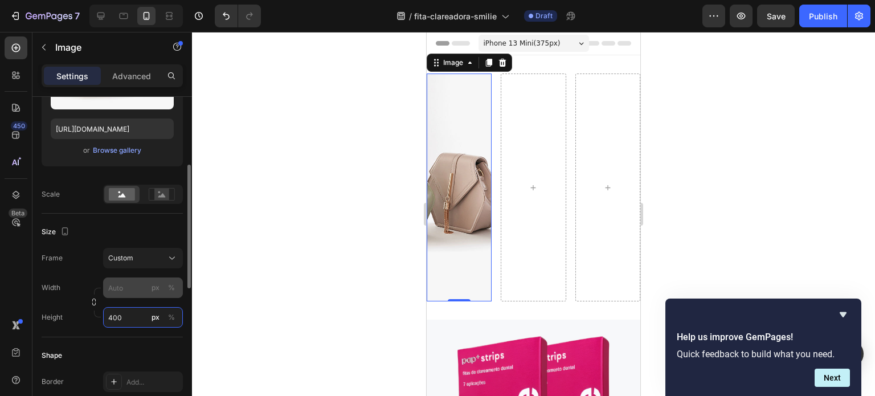
type input "400"
click at [122, 285] on input "px %" at bounding box center [143, 287] width 80 height 21
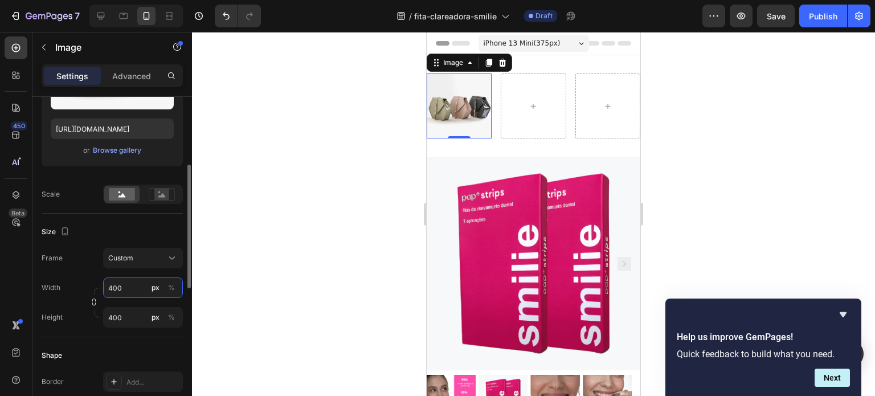
type input "400"
click at [68, 279] on div "Width 400 px %" at bounding box center [112, 287] width 141 height 21
click at [161, 189] on rect at bounding box center [161, 194] width 15 height 11
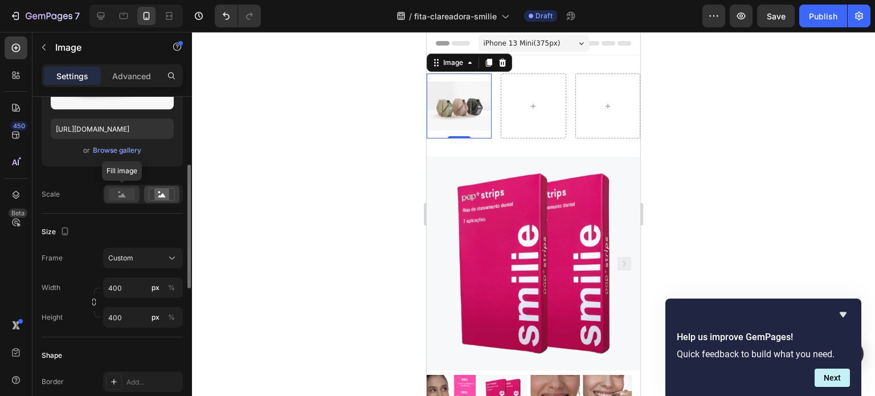
click at [128, 194] on rect at bounding box center [122, 194] width 26 height 13
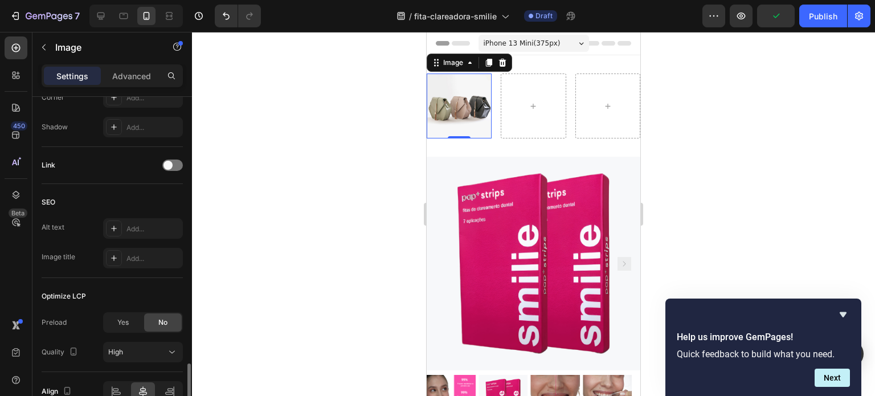
scroll to position [556, 0]
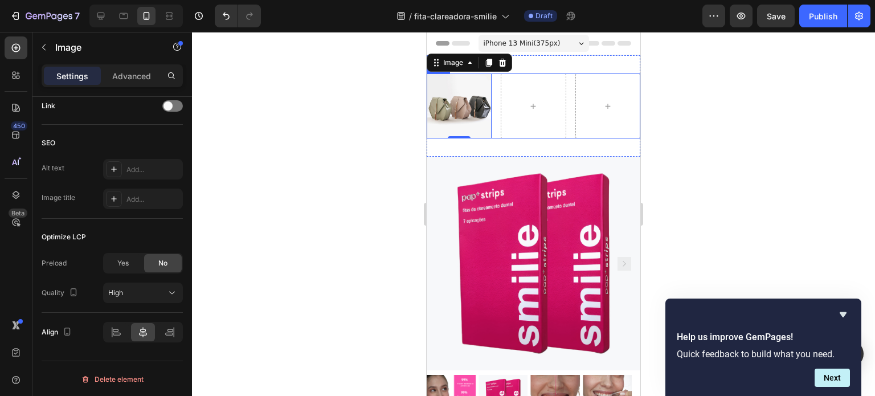
click at [490, 131] on div "Image 0 Row" at bounding box center [534, 105] width 214 height 65
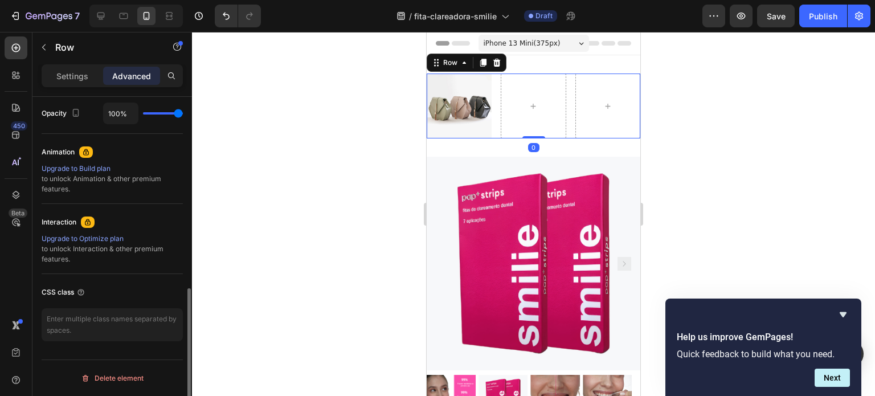
scroll to position [0, 0]
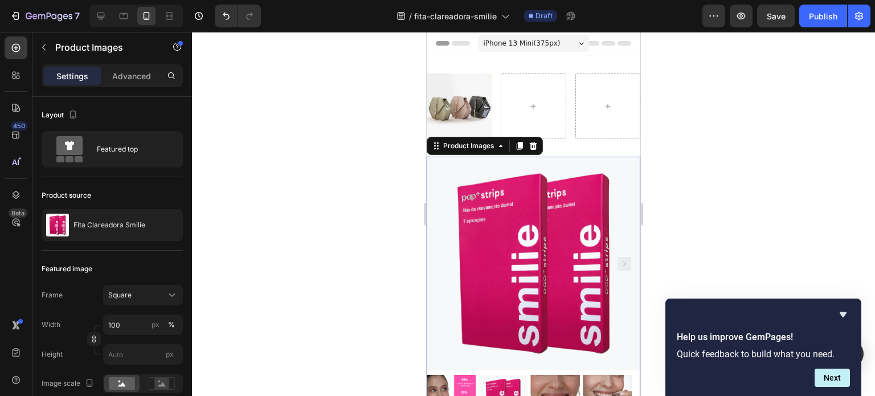
click at [494, 207] on img at bounding box center [534, 264] width 214 height 214
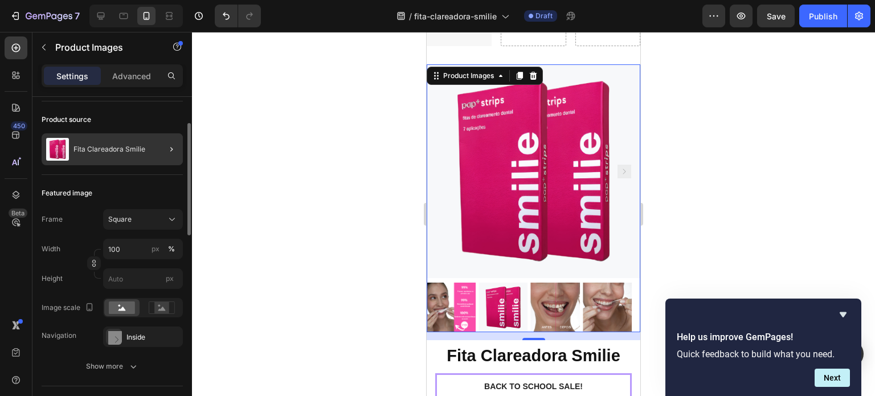
scroll to position [76, 0]
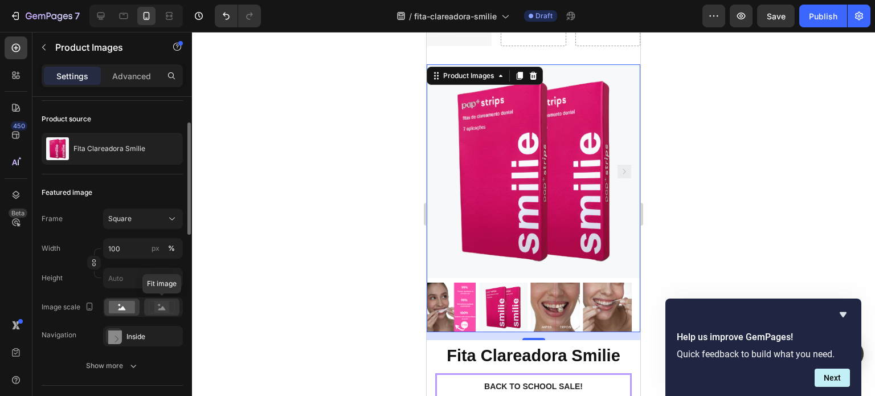
click at [160, 303] on rect at bounding box center [161, 306] width 15 height 11
click at [118, 302] on rect at bounding box center [122, 307] width 26 height 13
click at [137, 334] on div "Inside" at bounding box center [142, 336] width 33 height 10
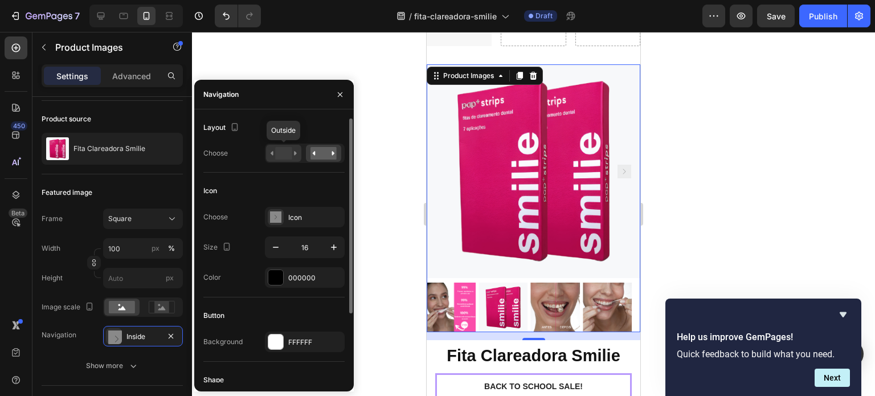
click at [285, 155] on rect at bounding box center [283, 153] width 17 height 13
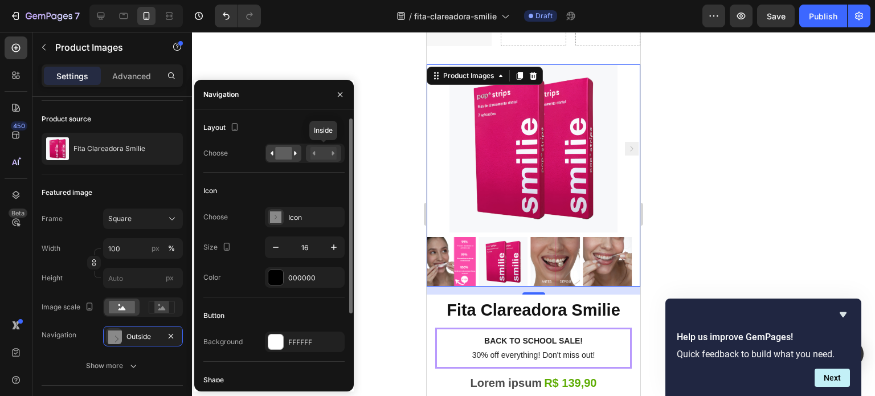
click at [321, 149] on rect at bounding box center [323, 153] width 26 height 13
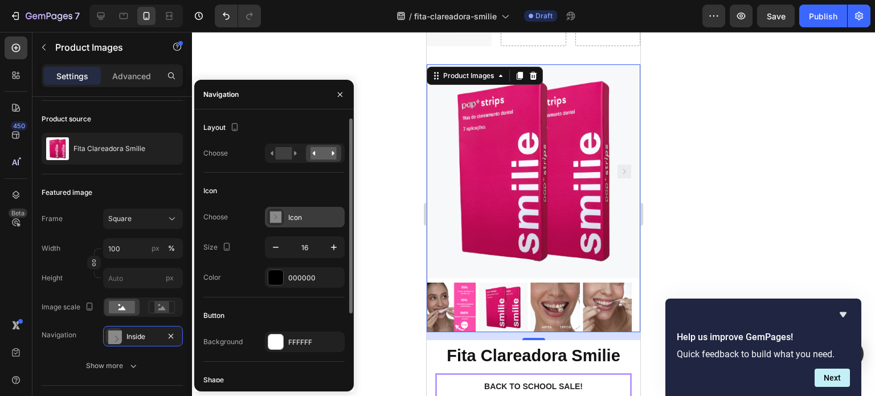
click at [305, 214] on div "Icon" at bounding box center [315, 217] width 54 height 10
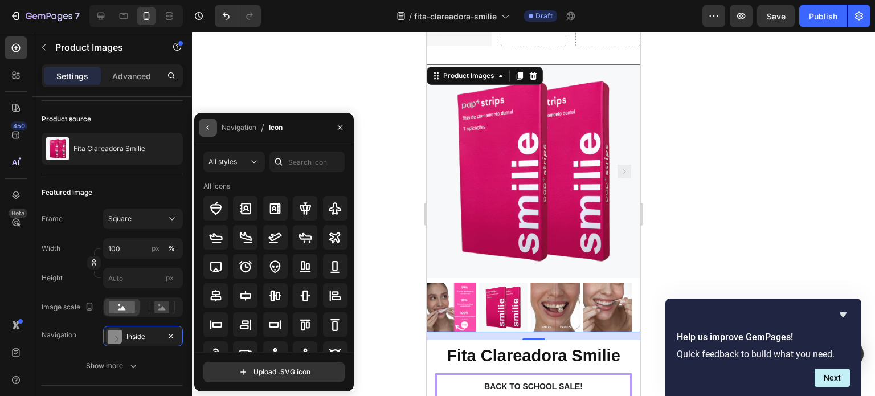
click at [209, 126] on icon "button" at bounding box center [207, 127] width 9 height 9
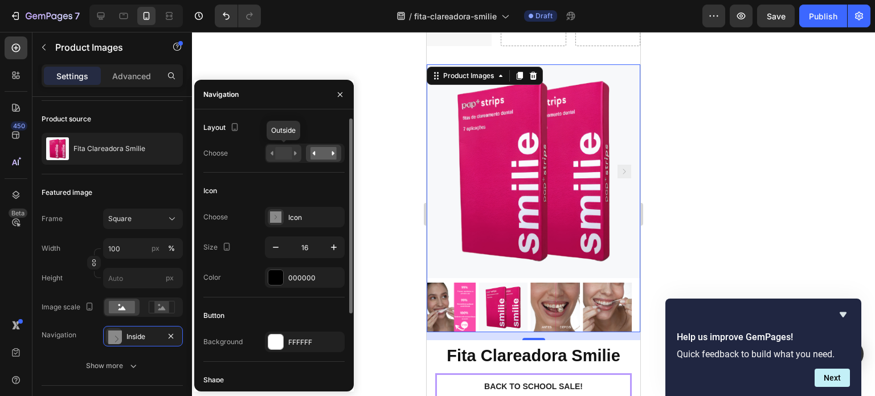
click at [285, 148] on rect at bounding box center [283, 153] width 17 height 13
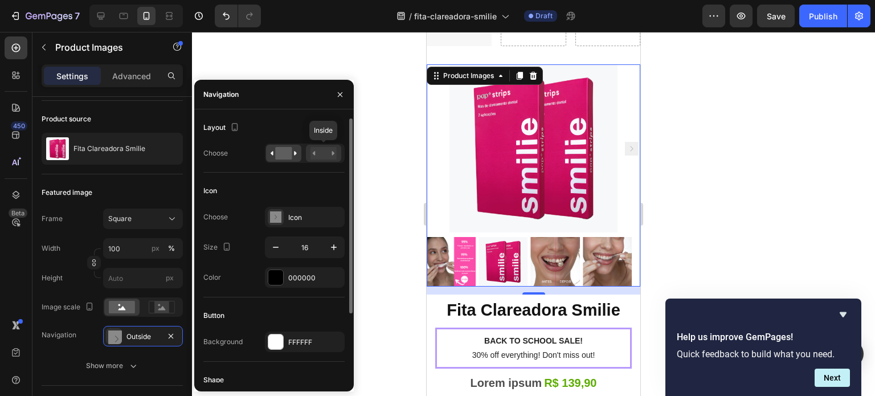
click at [319, 152] on rect at bounding box center [323, 153] width 26 height 13
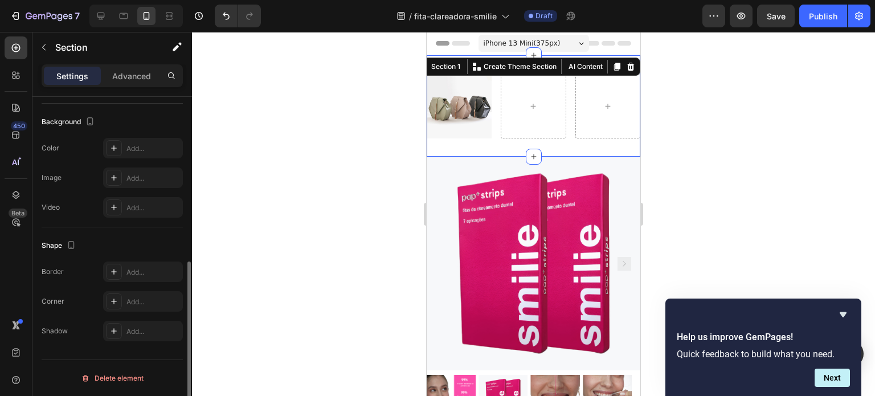
scroll to position [0, 0]
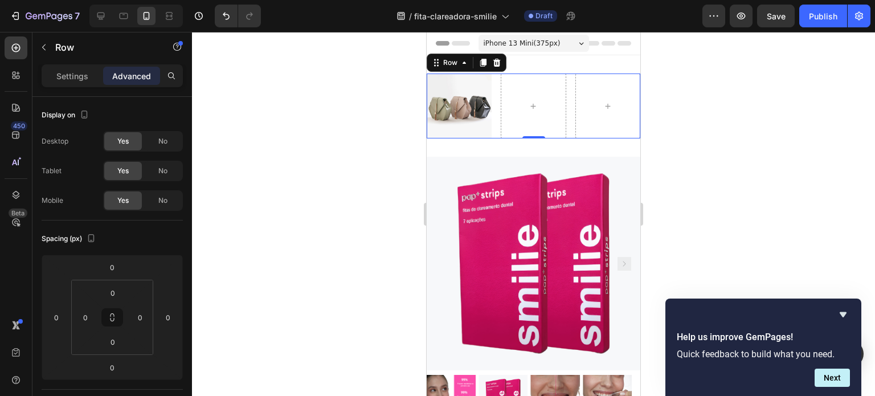
click at [495, 122] on div "Image Row 0" at bounding box center [534, 105] width 214 height 65
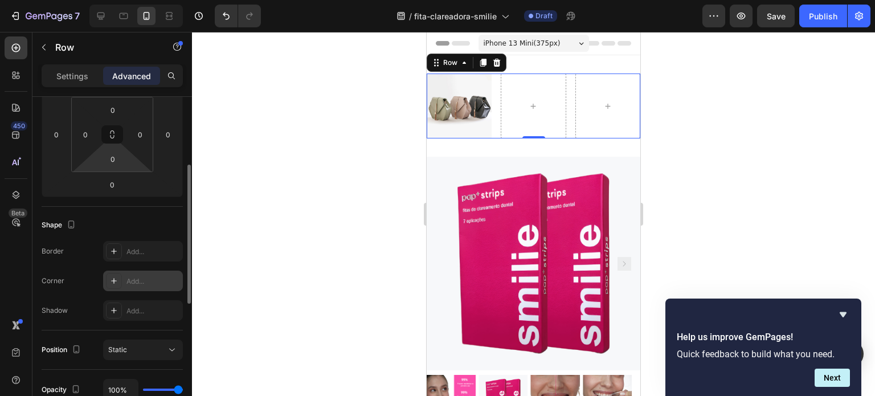
scroll to position [177, 0]
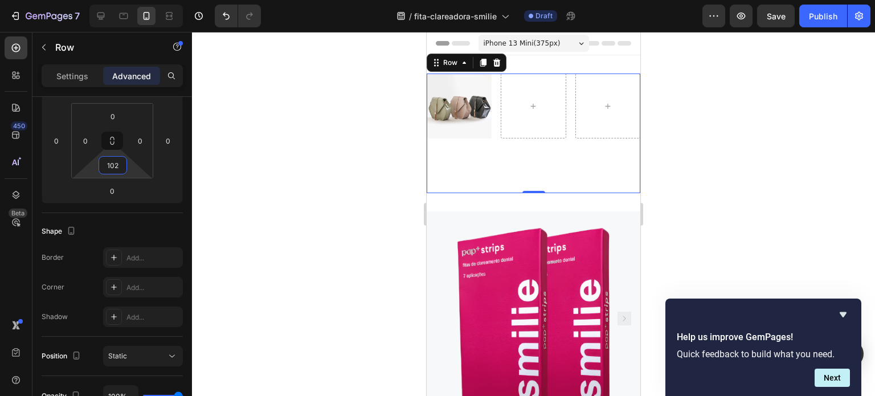
type input "0"
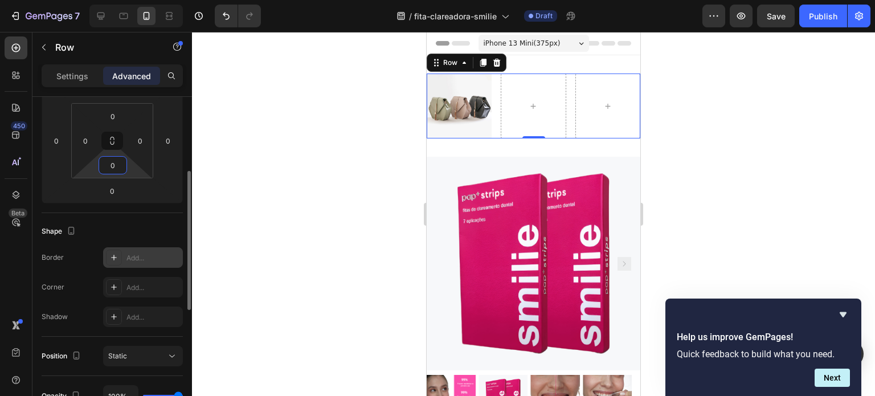
drag, startPoint x: 114, startPoint y: 177, endPoint x: 108, endPoint y: 257, distance: 81.1
click at [108, 0] on html "7 / fita-clareadora-smilie Draft Preview Save Publish 450 Beta Sections(30) Ele…" at bounding box center [437, 0] width 875 height 0
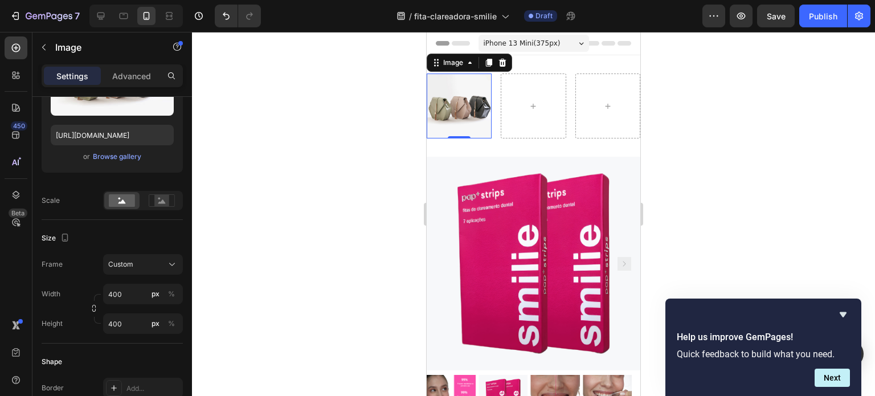
click at [458, 114] on img at bounding box center [459, 105] width 65 height 65
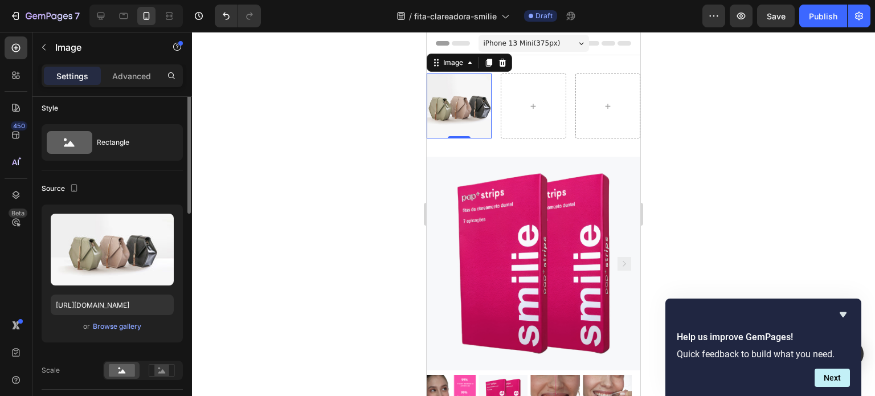
scroll to position [0, 0]
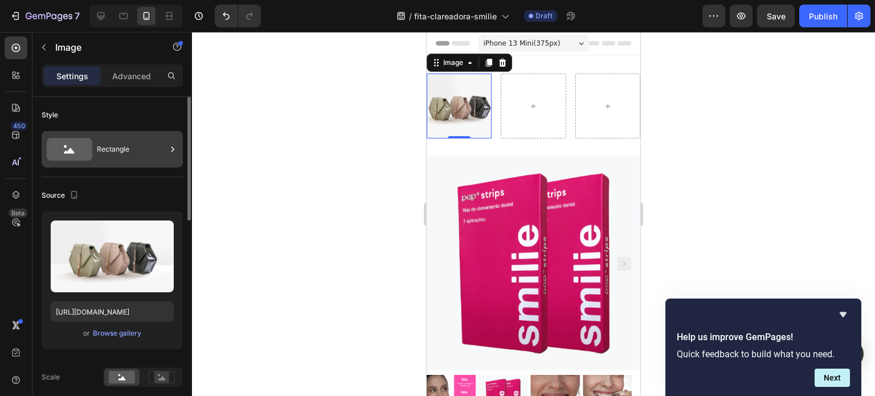
click at [125, 148] on div "Rectangle" at bounding box center [131, 149] width 69 height 26
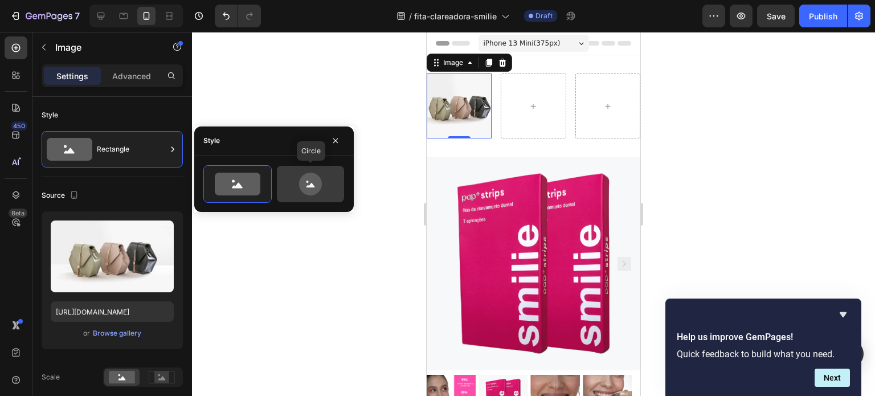
click at [318, 185] on icon at bounding box center [310, 184] width 23 height 23
type input "80"
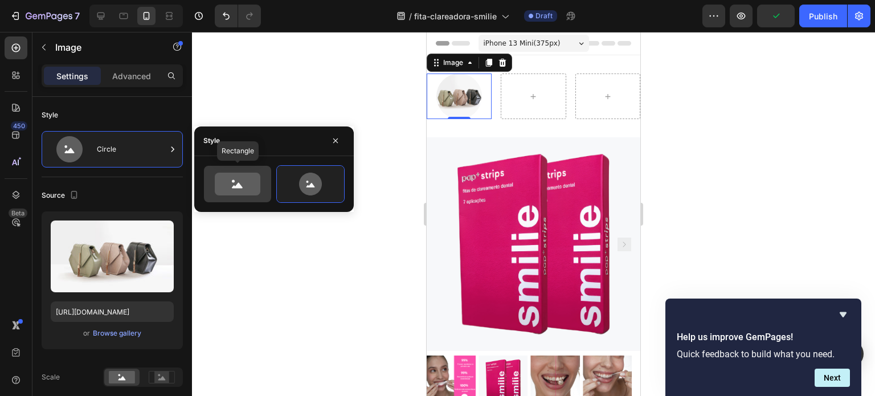
click at [240, 186] on icon at bounding box center [237, 185] width 11 height 6
type input "100"
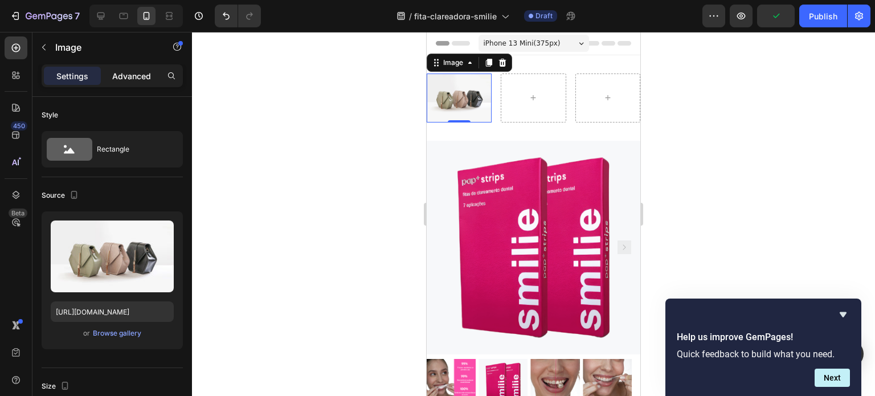
click at [136, 77] on p "Advanced" at bounding box center [131, 76] width 39 height 12
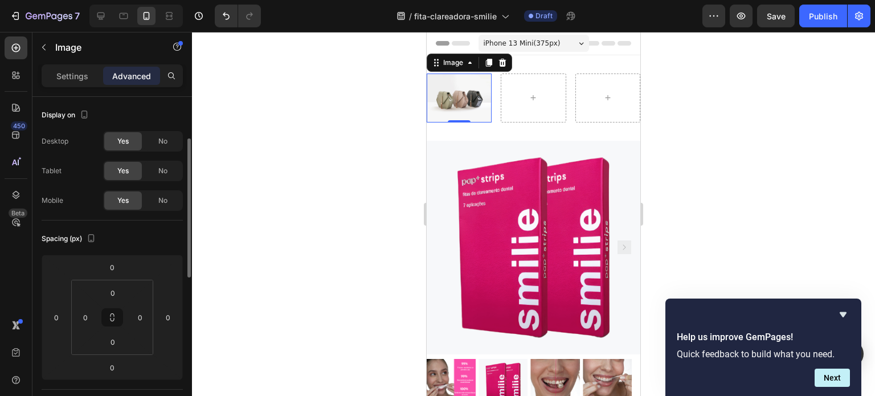
scroll to position [30, 0]
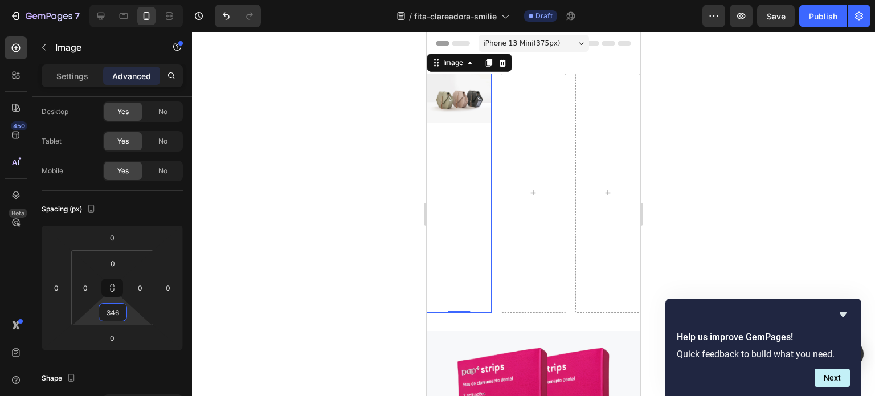
type input "348"
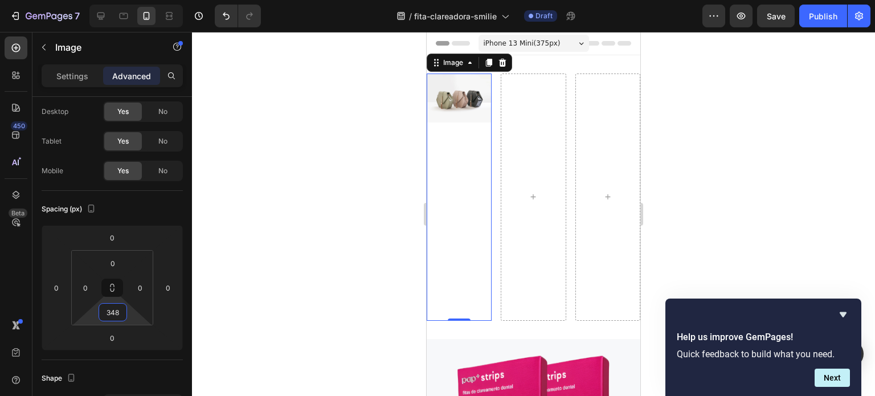
drag, startPoint x: 112, startPoint y: 322, endPoint x: 122, endPoint y: 223, distance: 99.7
click at [122, 0] on html "7 / fita-clareadora-smilie Draft Preview Save Publish 450 Beta Sections(30) Ele…" at bounding box center [437, 0] width 875 height 0
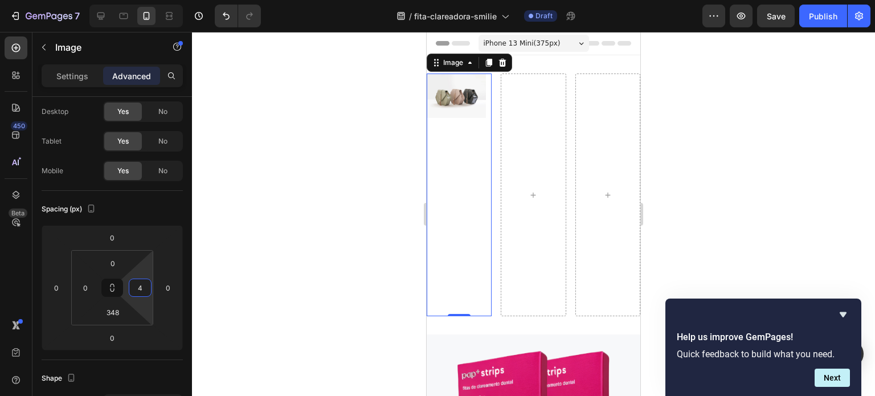
type input "0"
drag, startPoint x: 152, startPoint y: 285, endPoint x: 162, endPoint y: 314, distance: 30.1
click at [162, 0] on html "7 / fita-clareadora-smilie Draft Preview Save Publish 450 Beta Sections(30) Ele…" at bounding box center [437, 0] width 875 height 0
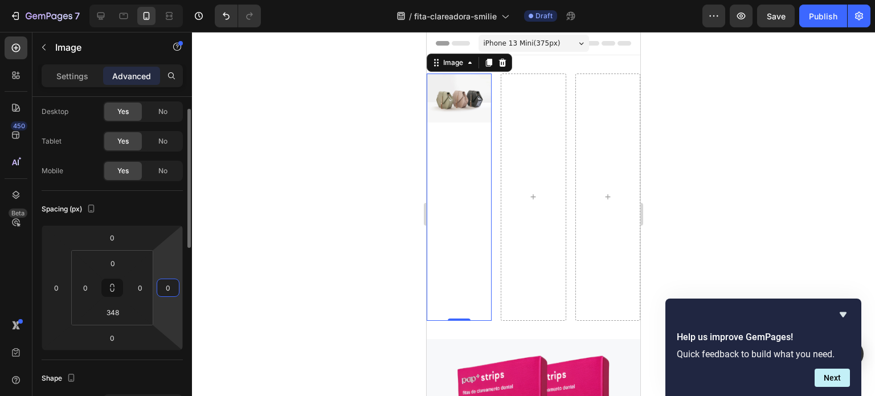
click at [175, 0] on html "7 / fita-clareadora-smilie Draft Preview Save Publish 450 Beta Sections(30) Ele…" at bounding box center [437, 0] width 875 height 0
click at [187, 0] on html "7 / fita-clareadora-smilie Draft Preview Save Publish 450 Beta Sections(30) Ele…" at bounding box center [437, 0] width 875 height 0
click at [169, 287] on input "-2" at bounding box center [167, 287] width 17 height 17
type input "0"
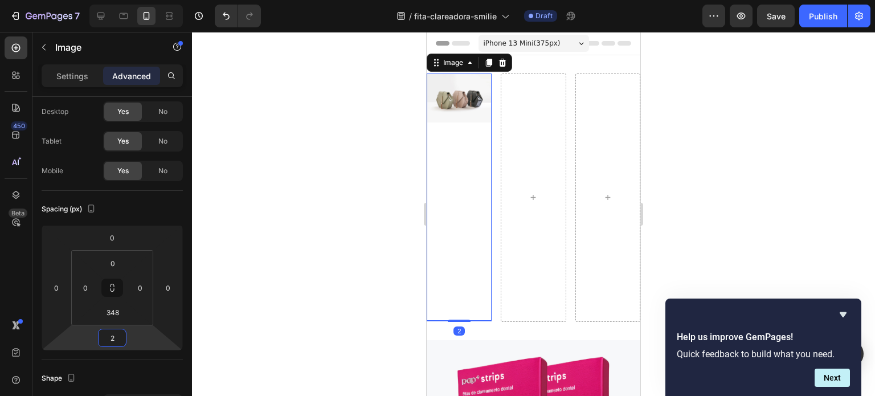
type input "0"
click at [137, 0] on html "7 / fita-clareadora-smilie Draft Preview Save Publish 450 Beta Sections(30) Ele…" at bounding box center [437, 0] width 875 height 0
click at [118, 284] on button at bounding box center [112, 288] width 22 height 18
drag, startPoint x: 118, startPoint y: 284, endPoint x: 153, endPoint y: 283, distance: 34.8
click at [153, 283] on div "0 0 348 0" at bounding box center [112, 287] width 82 height 75
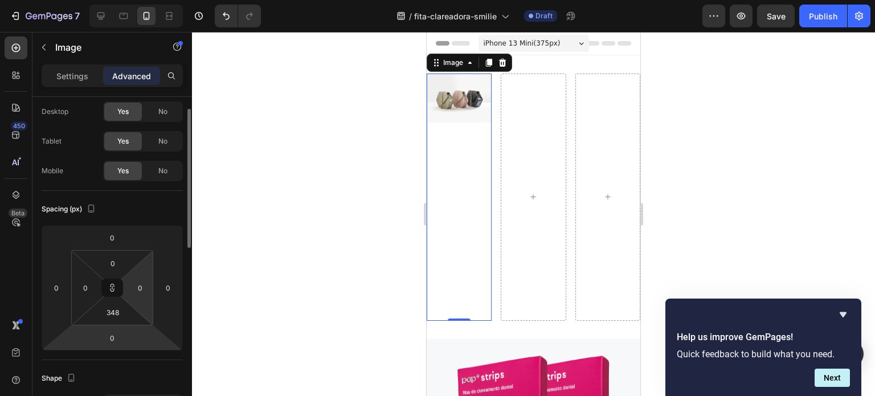
type input "0"
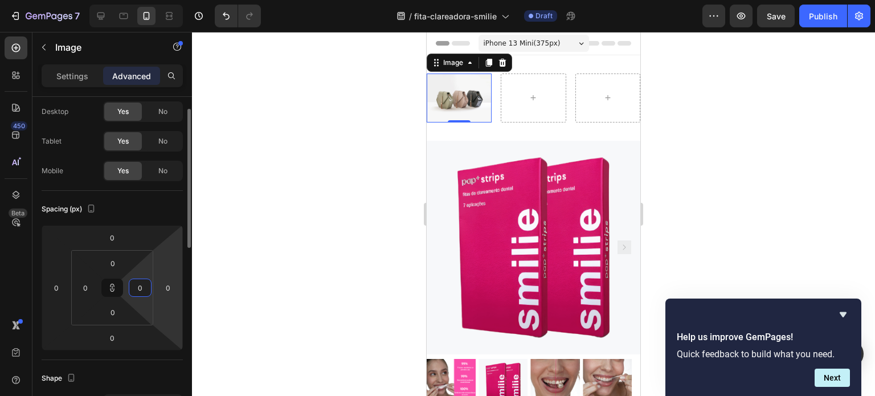
drag, startPoint x: 152, startPoint y: 284, endPoint x: 158, endPoint y: 261, distance: 23.5
click at [158, 0] on html "7 / fita-clareadora-smilie Draft Preview Save Publish 450 Beta Sections(30) Ele…" at bounding box center [437, 0] width 875 height 0
type input "-56"
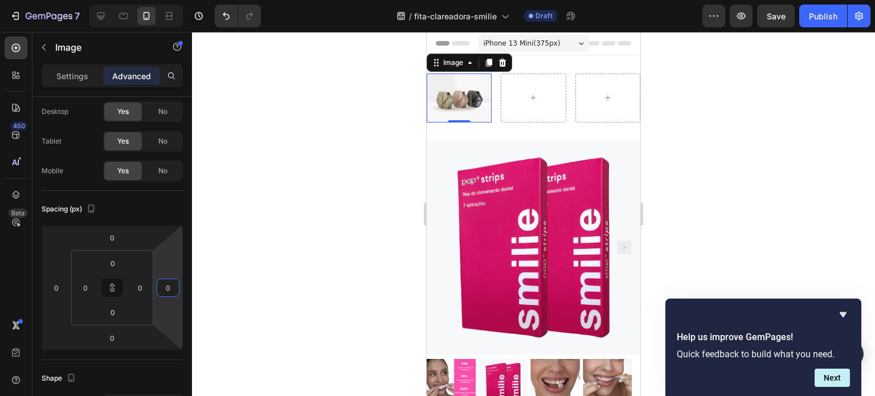
type input "-56"
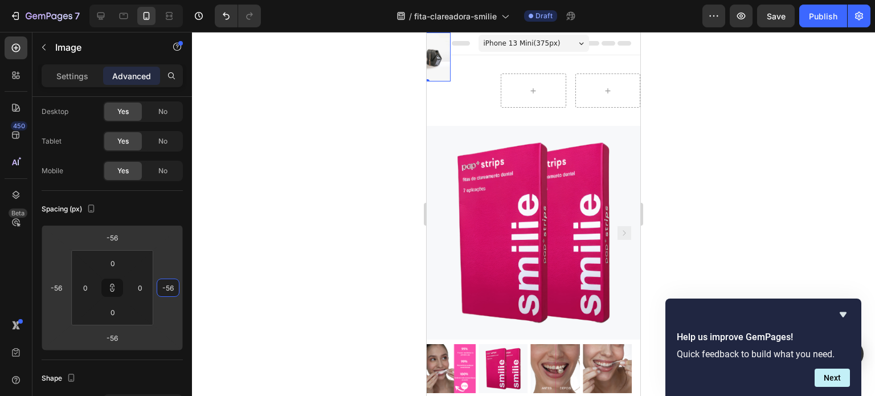
type input "-72"
type input "-74"
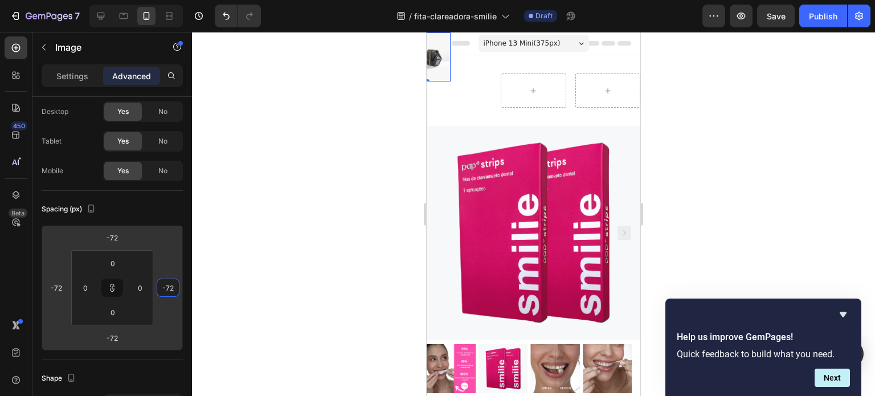
type input "-74"
type input "-76"
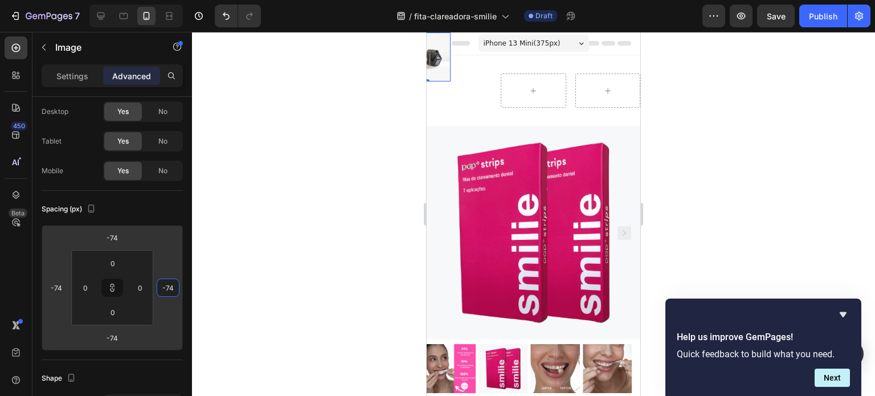
type input "-76"
type input "-74"
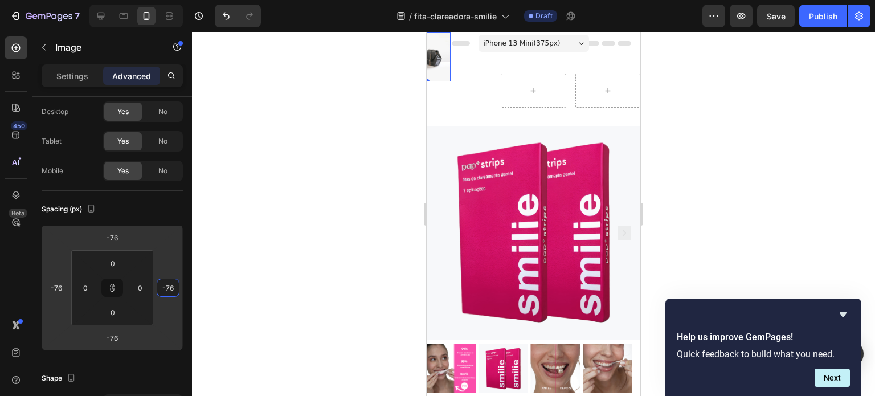
type input "-74"
type input "-68"
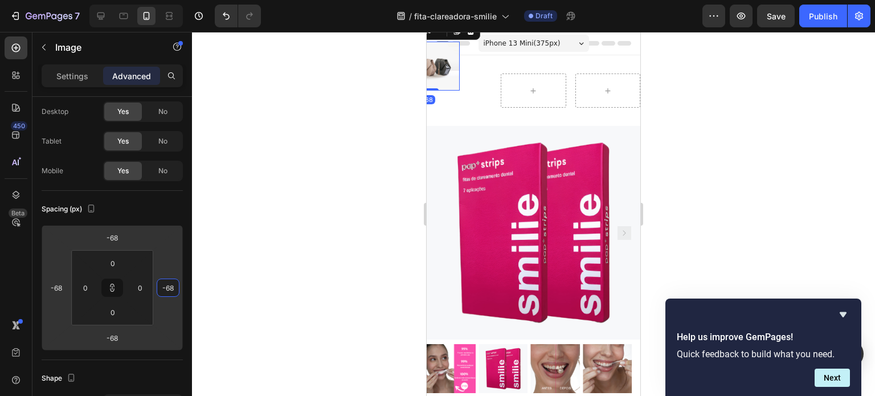
type input "-56"
type input "-44"
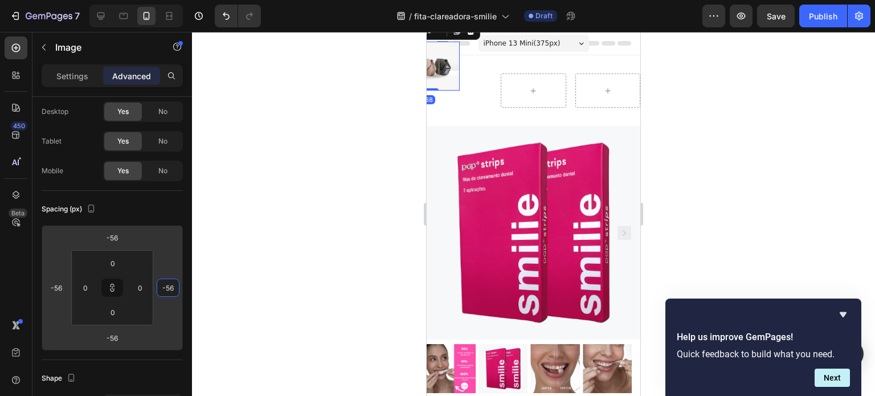
type input "-44"
type input "-34"
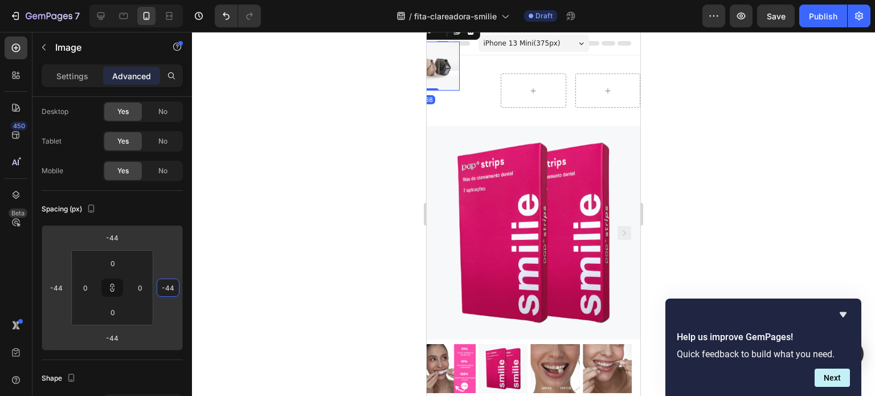
type input "-34"
type input "-26"
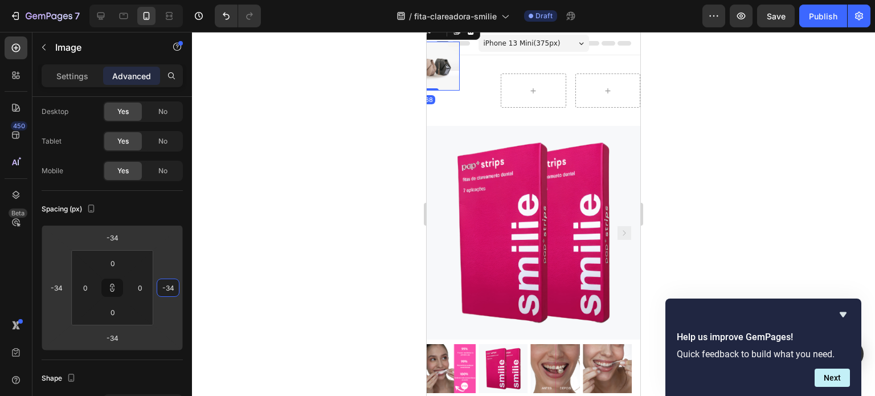
type input "-26"
type input "-16"
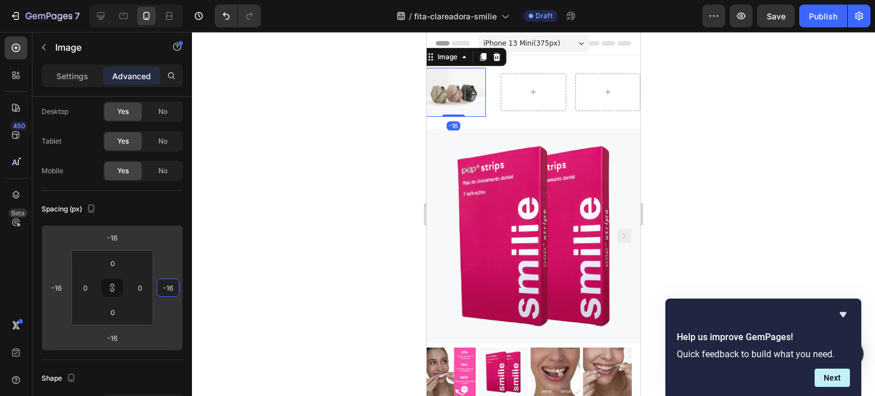
type input "-10"
type input "-2"
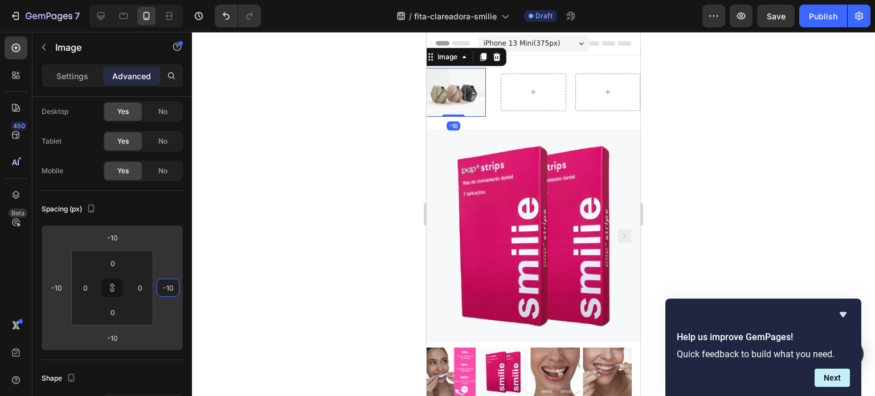
type input "-2"
type input "8"
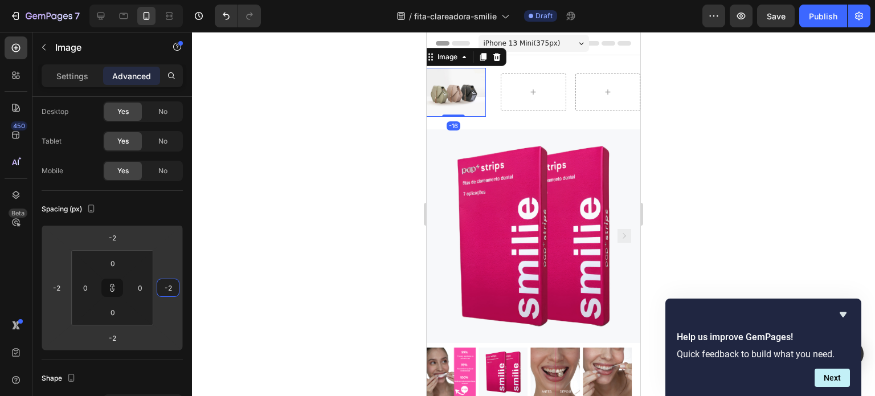
type input "8"
type input "16"
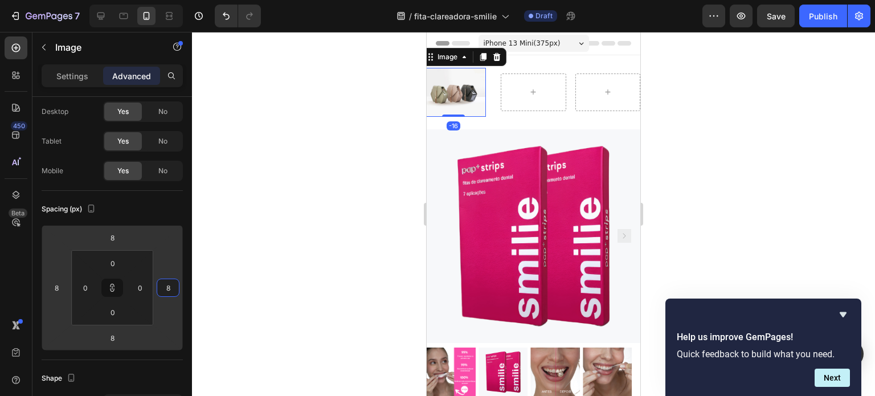
type input "16"
type input "24"
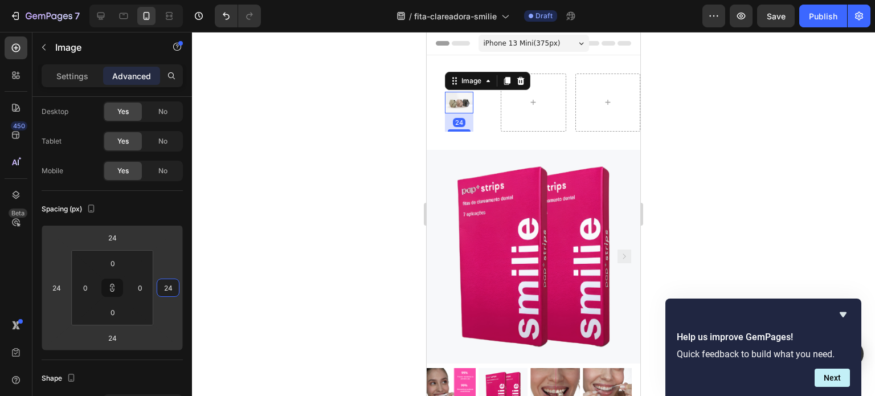
type input "32"
type input "40"
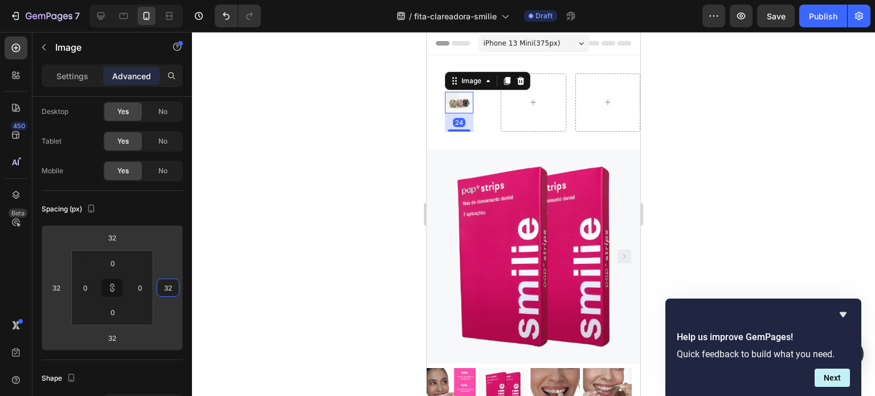
type input "40"
type input "50"
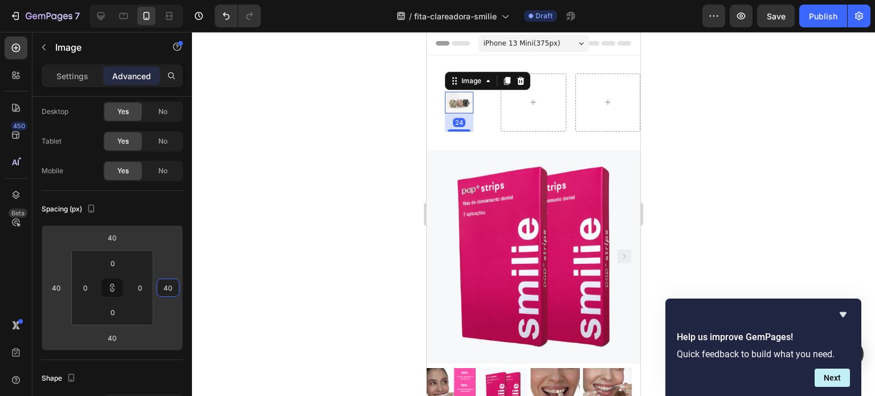
type input "50"
type input "60"
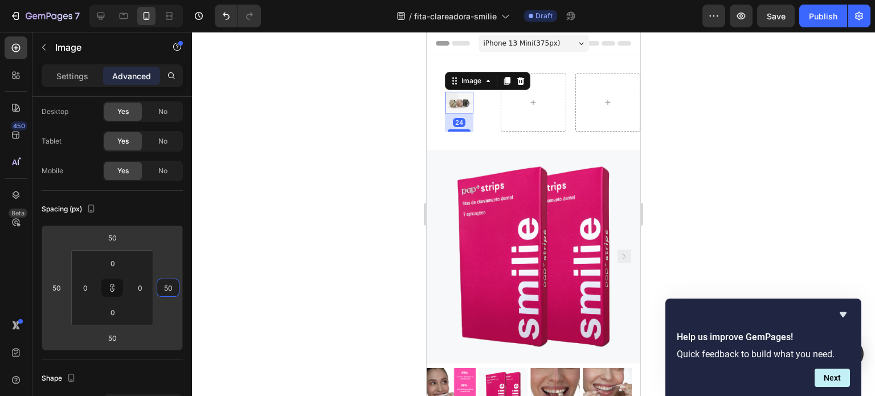
type input "60"
type input "68"
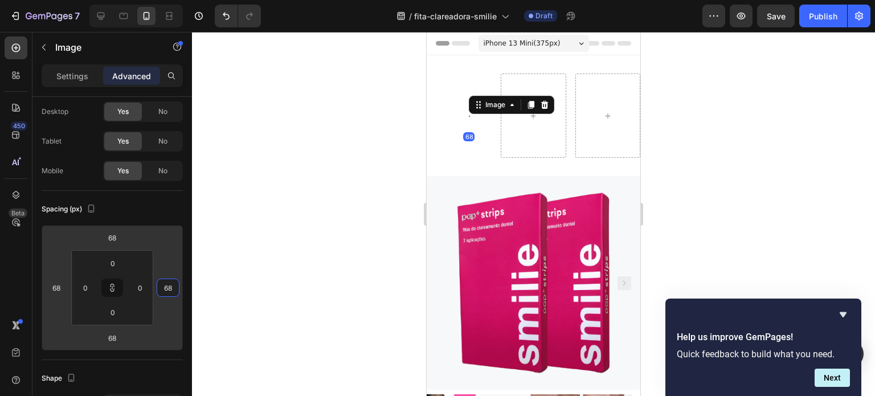
type input "74"
type input "76"
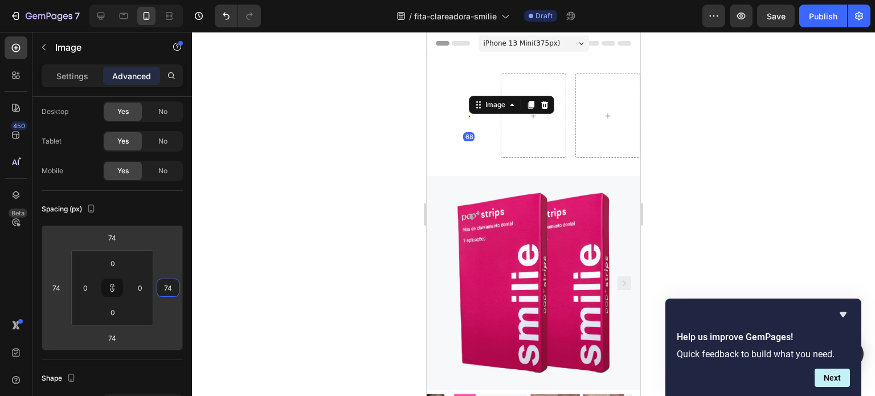
type input "76"
type input "60"
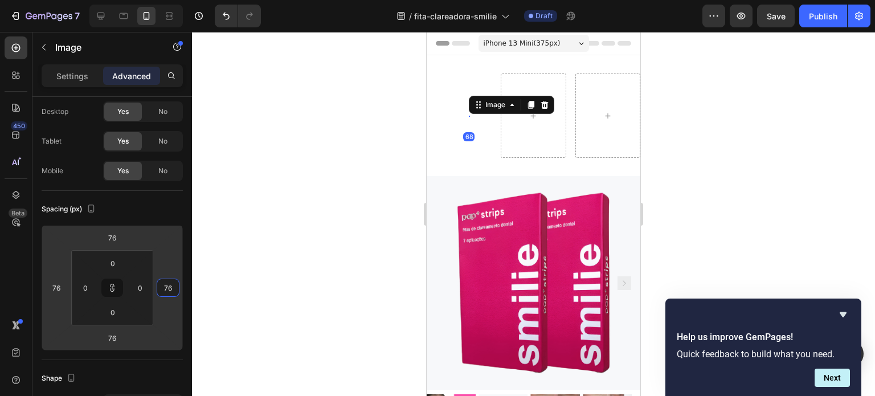
type input "60"
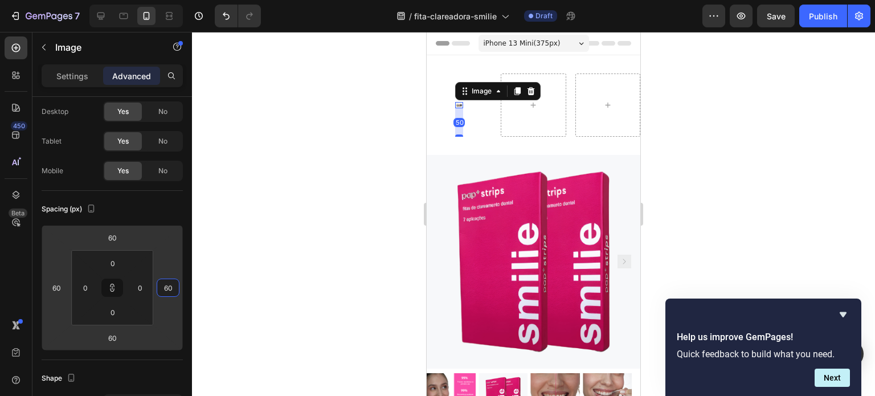
type input "50"
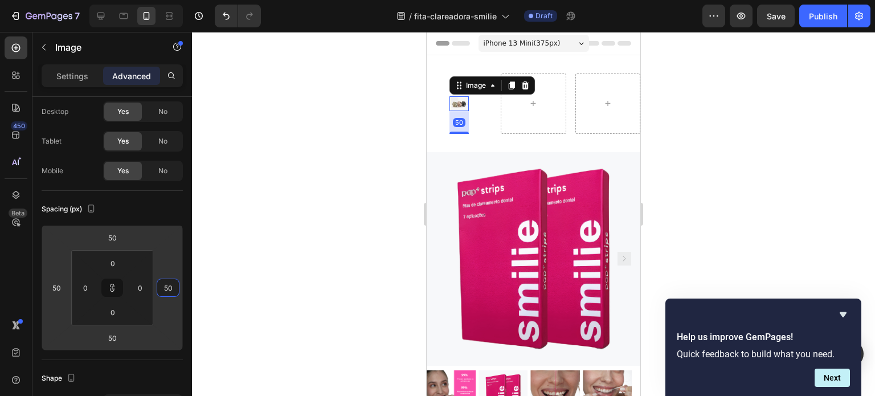
type input "40"
type input "36"
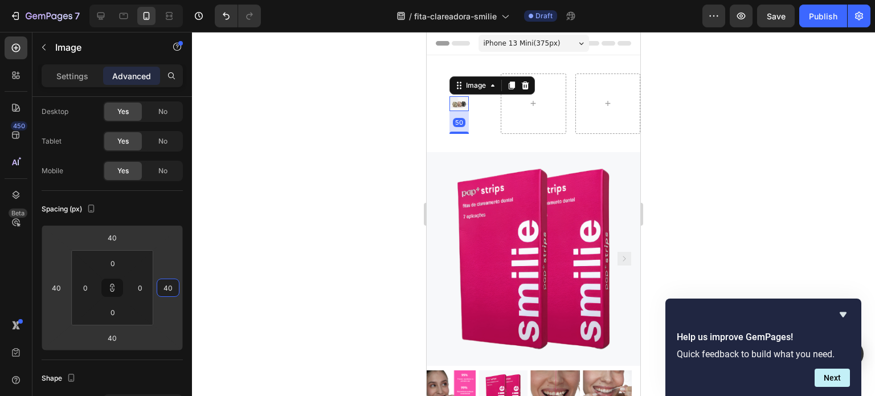
type input "36"
type input "34"
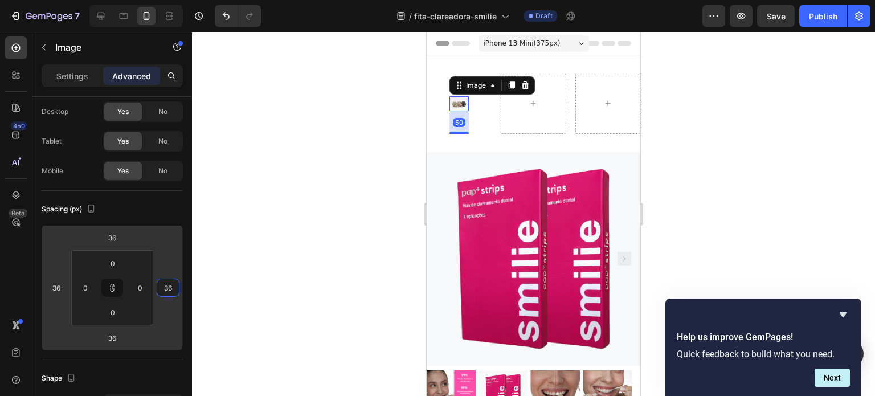
type input "34"
type input "30"
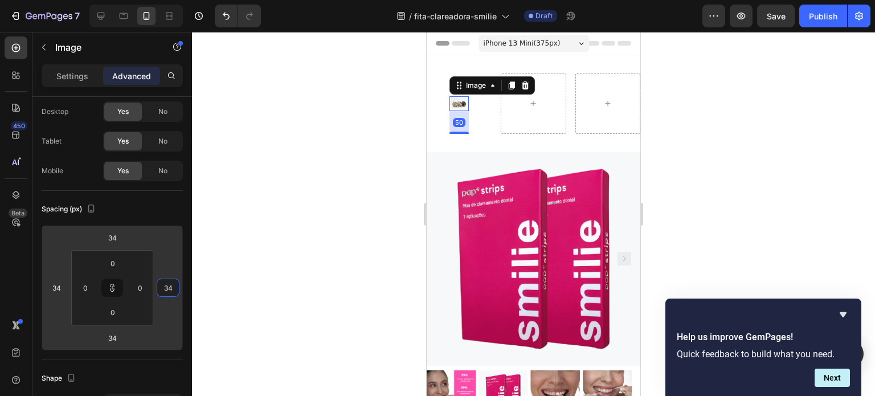
type input "30"
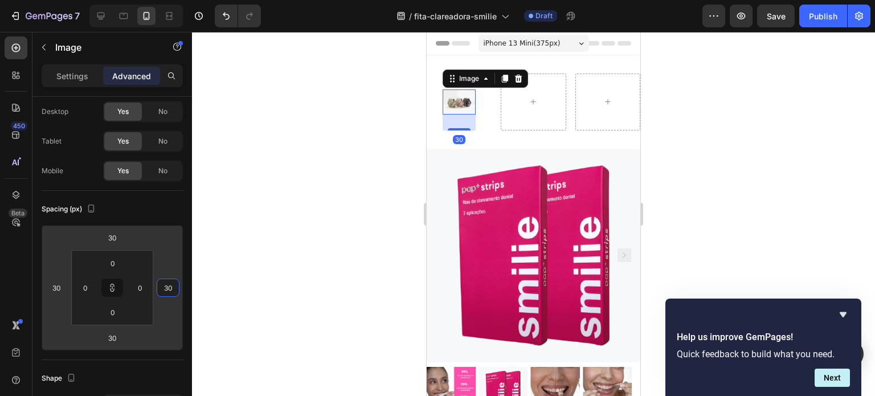
type input "28"
type input "24"
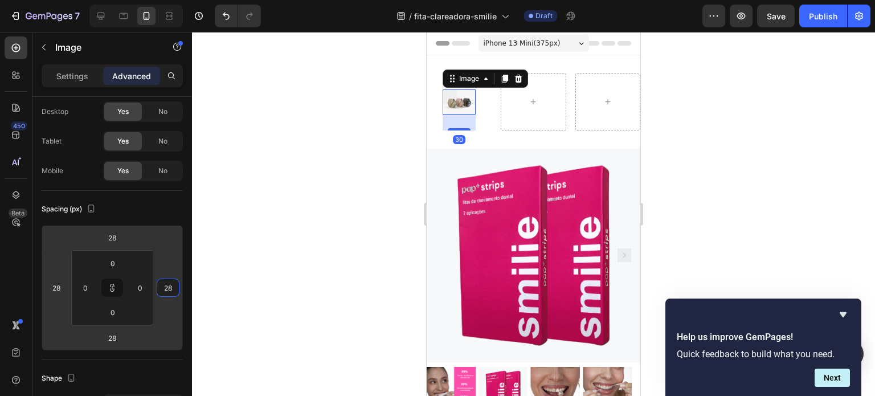
type input "24"
type input "22"
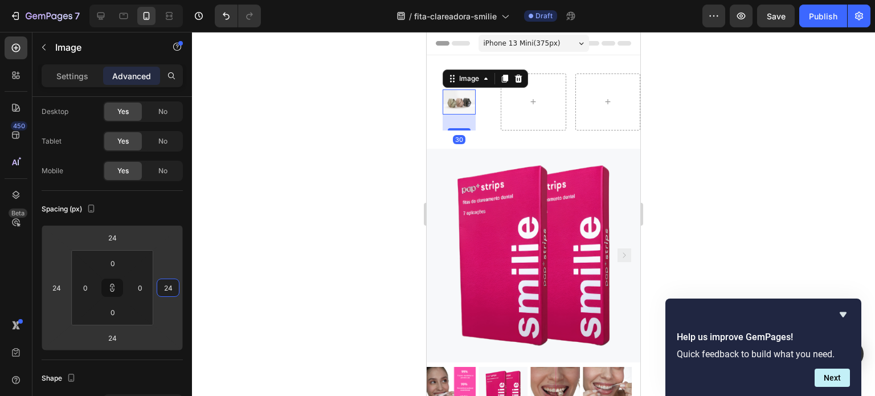
type input "22"
type input "20"
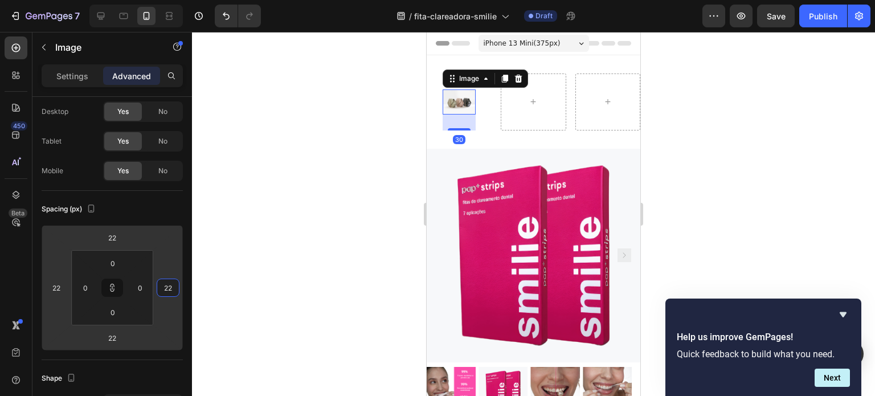
type input "20"
type input "18"
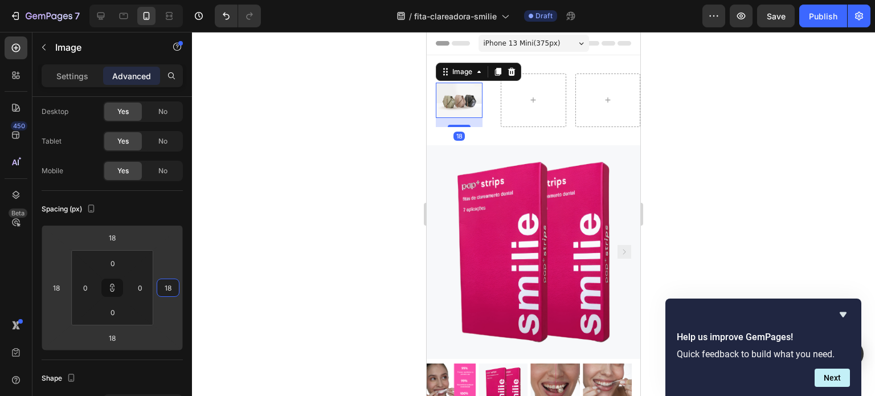
type input "16"
type input "12"
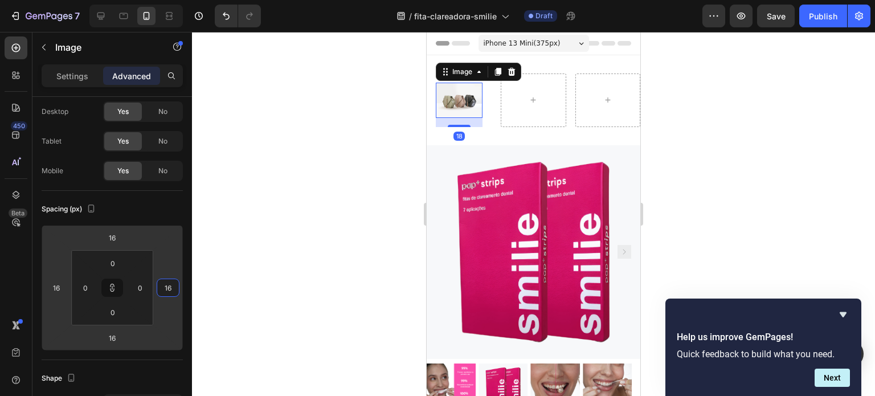
type input "12"
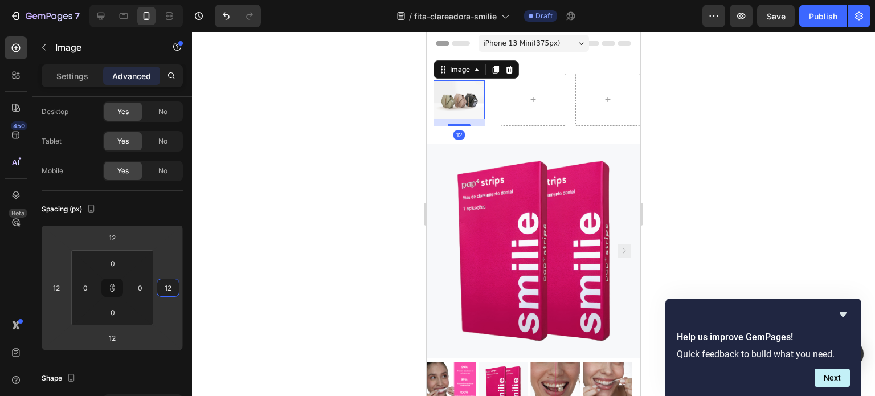
type input "8"
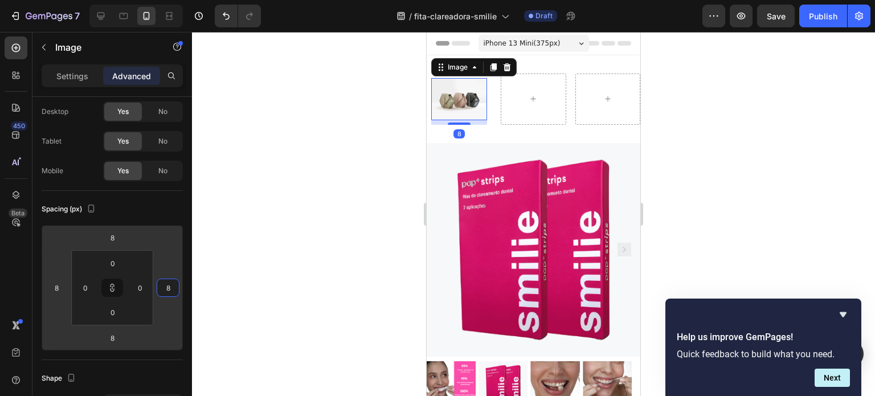
type input "6"
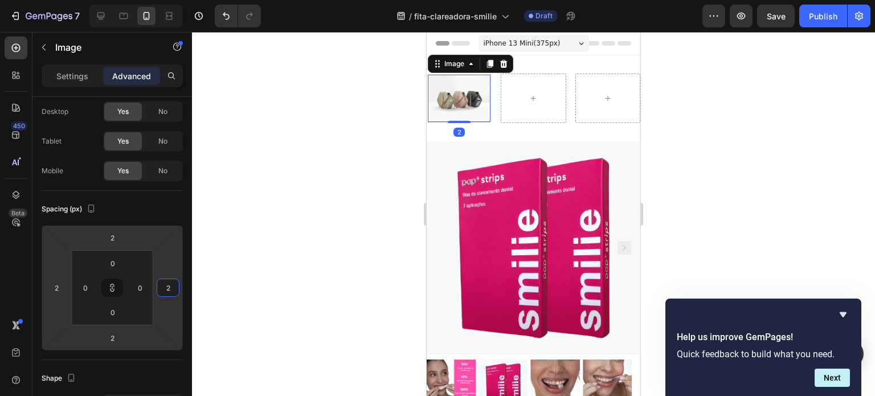
click at [157, 0] on html "7 / fita-clareadora-smilie Draft Preview Save Publish 450 Beta Sections(30) Ele…" at bounding box center [437, 0] width 875 height 0
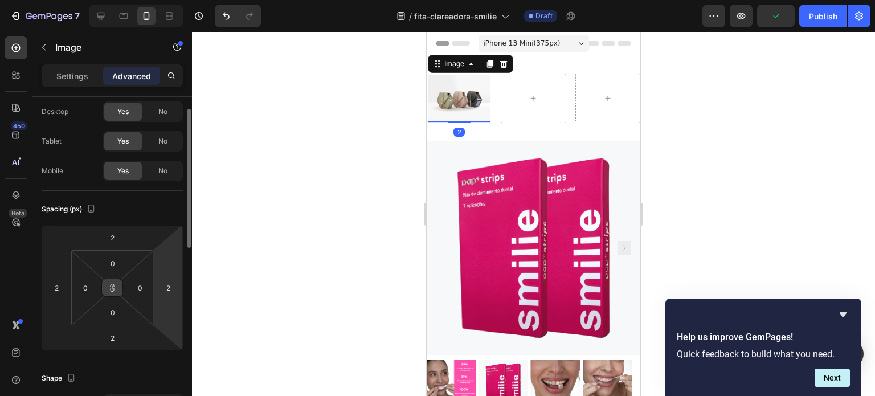
click at [118, 283] on button at bounding box center [112, 288] width 22 height 18
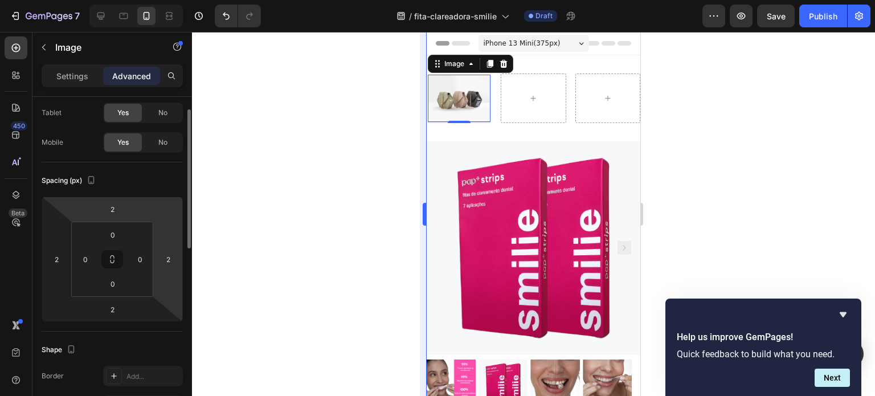
scroll to position [50, 0]
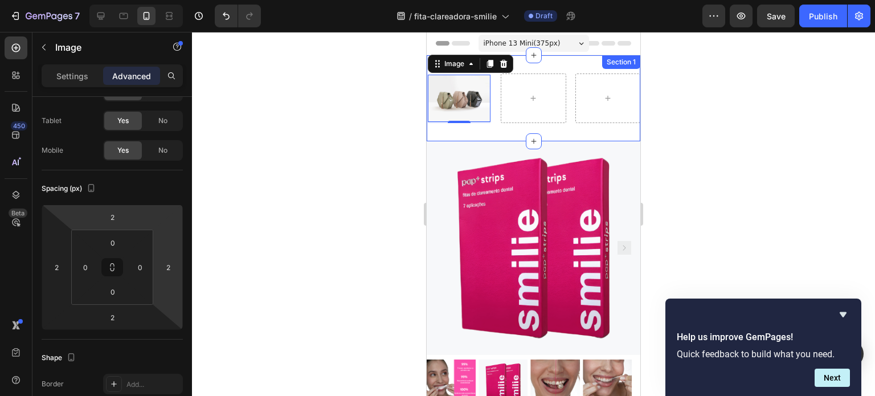
click at [578, 132] on div "Image 2 Row Section 1" at bounding box center [534, 98] width 214 height 86
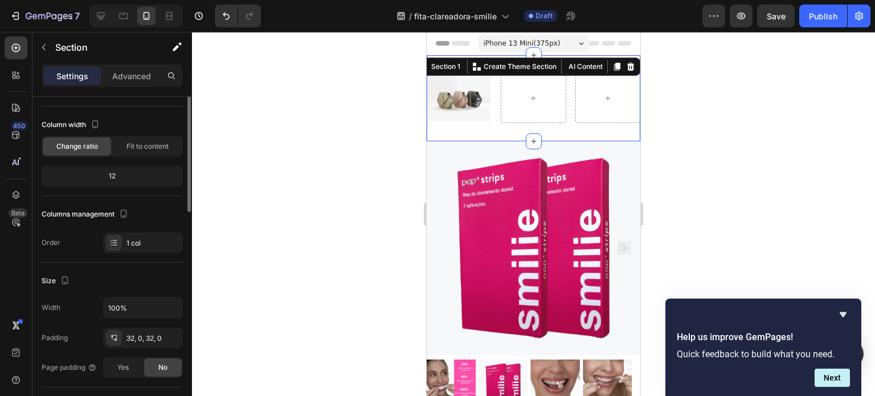
scroll to position [0, 0]
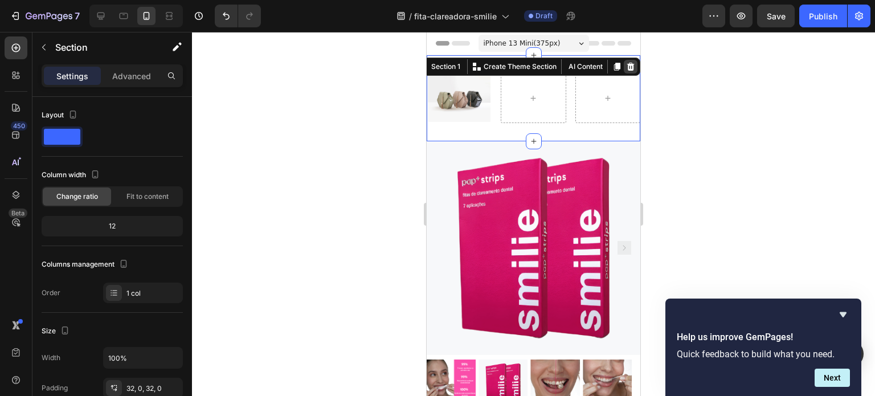
click at [626, 65] on icon at bounding box center [630, 66] width 9 height 9
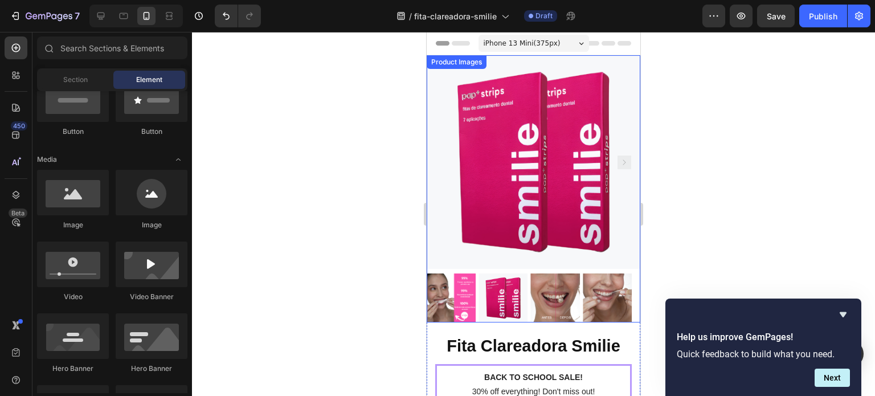
click at [574, 116] on img at bounding box center [534, 162] width 214 height 214
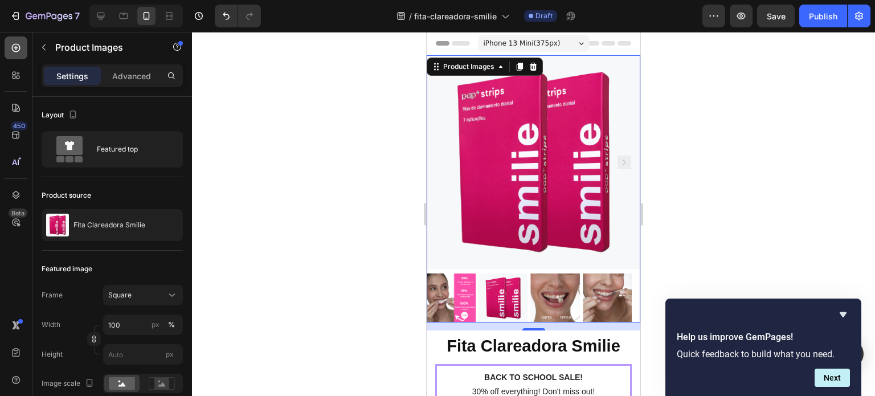
click at [19, 47] on icon at bounding box center [16, 48] width 9 height 9
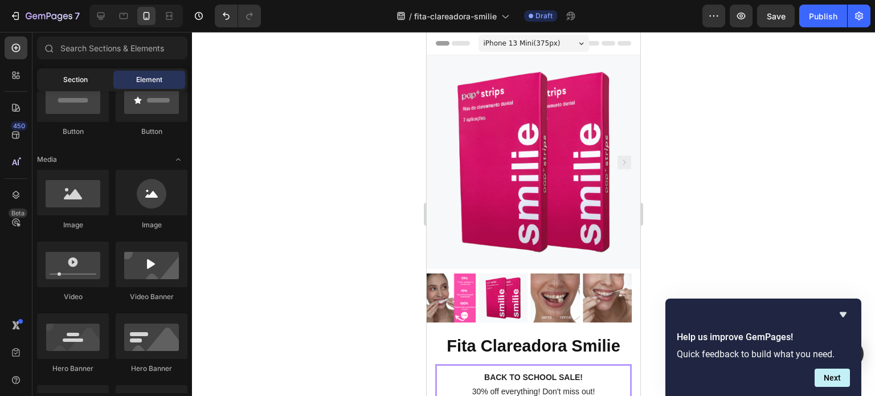
click at [87, 84] on span "Section" at bounding box center [75, 80] width 24 height 10
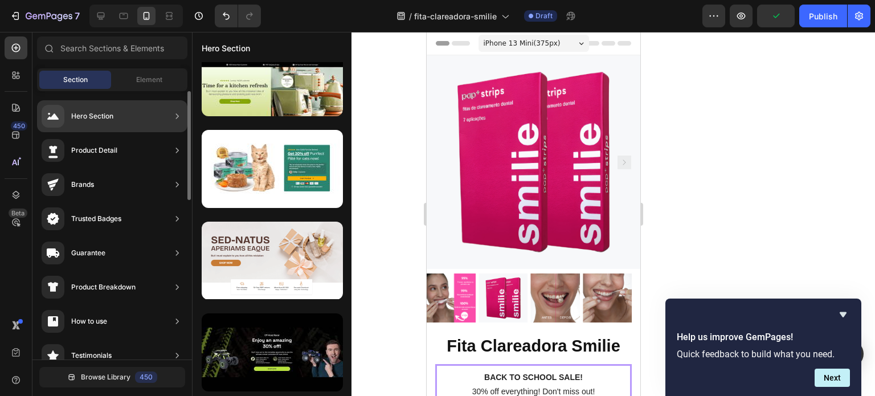
click at [137, 153] on div "Product Detail" at bounding box center [112, 150] width 150 height 32
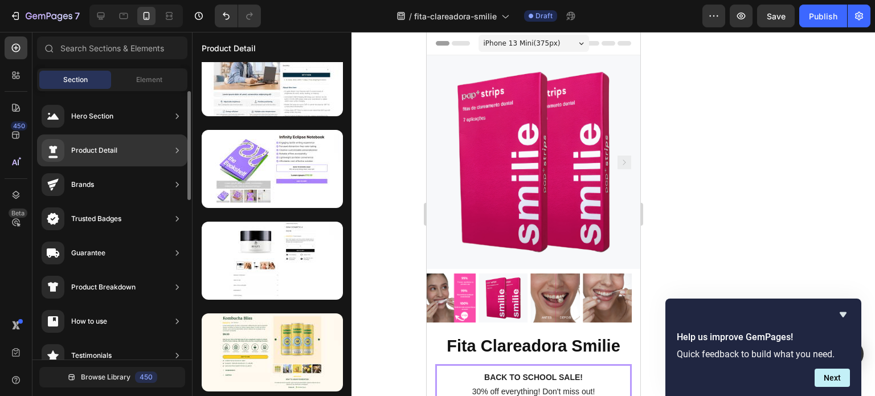
click at [112, 147] on div "Product Detail" at bounding box center [94, 150] width 46 height 11
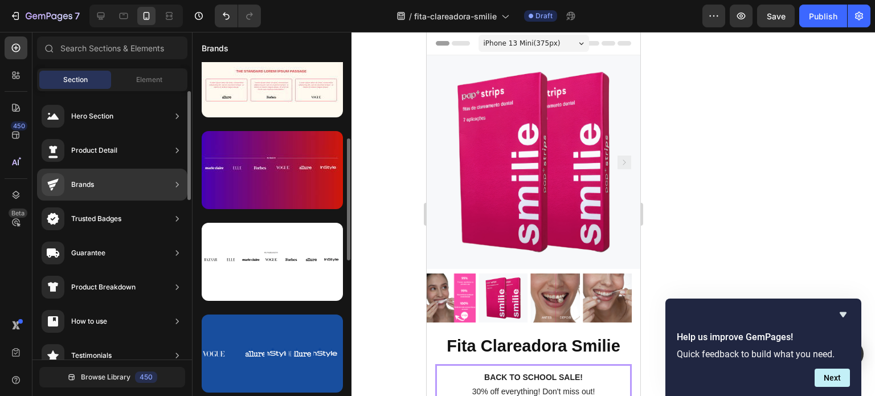
click at [146, 182] on div "Brands" at bounding box center [112, 185] width 150 height 32
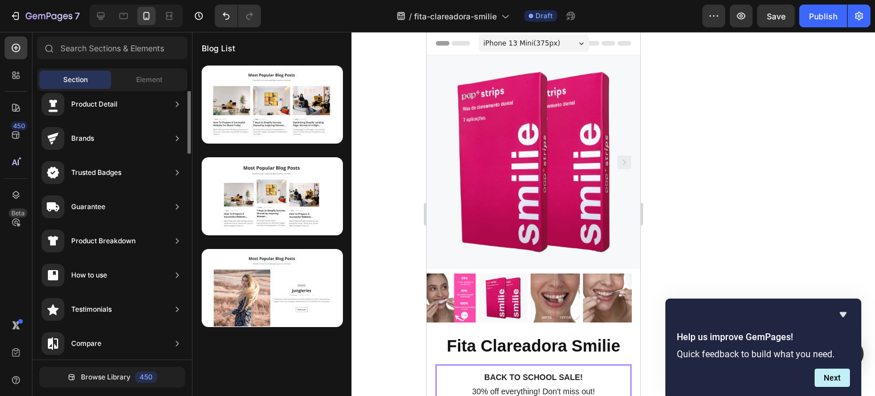
scroll to position [0, 0]
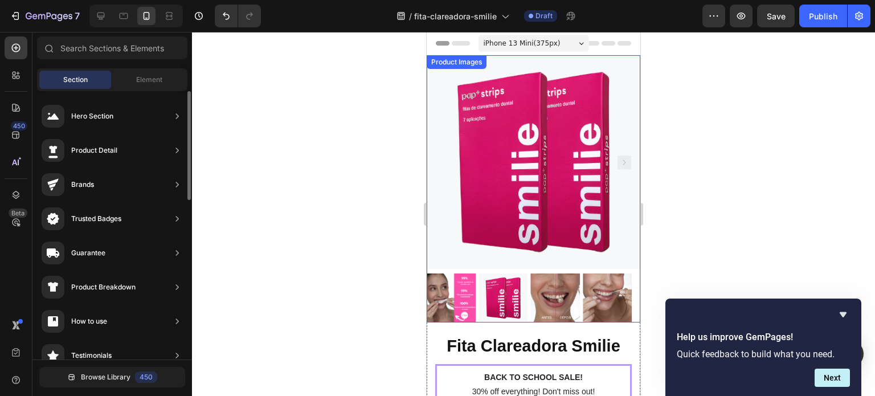
click at [511, 229] on img at bounding box center [534, 162] width 214 height 214
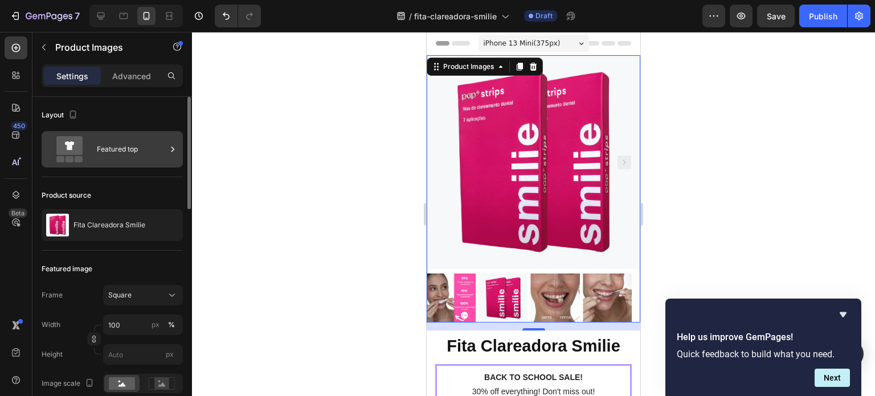
click at [134, 155] on div "Featured top" at bounding box center [131, 149] width 69 height 26
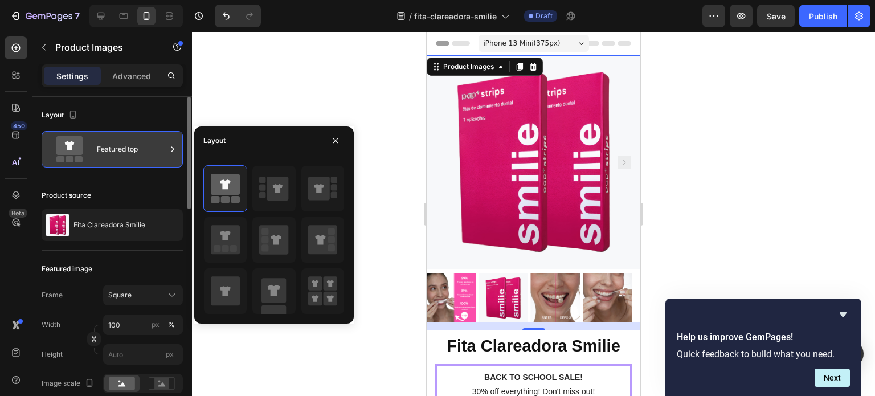
click at [134, 155] on div "Featured top" at bounding box center [131, 149] width 69 height 26
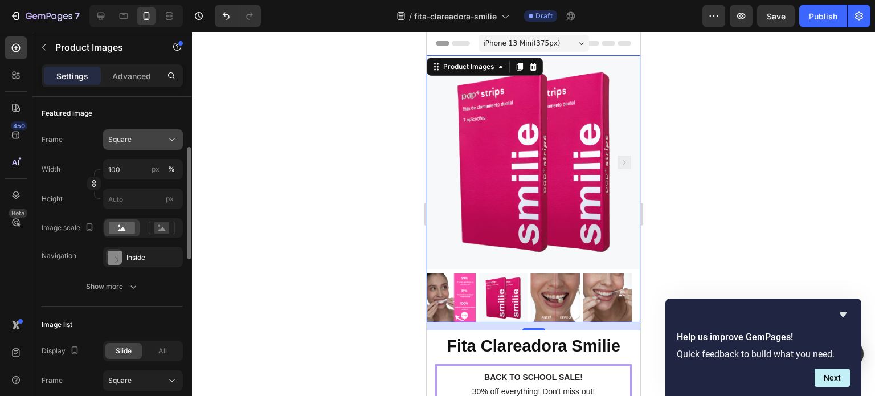
scroll to position [157, 0]
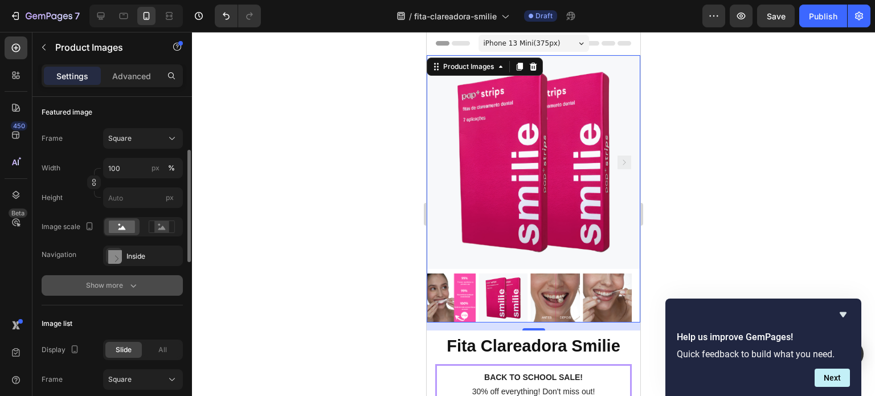
click at [130, 281] on icon "button" at bounding box center [133, 285] width 11 height 11
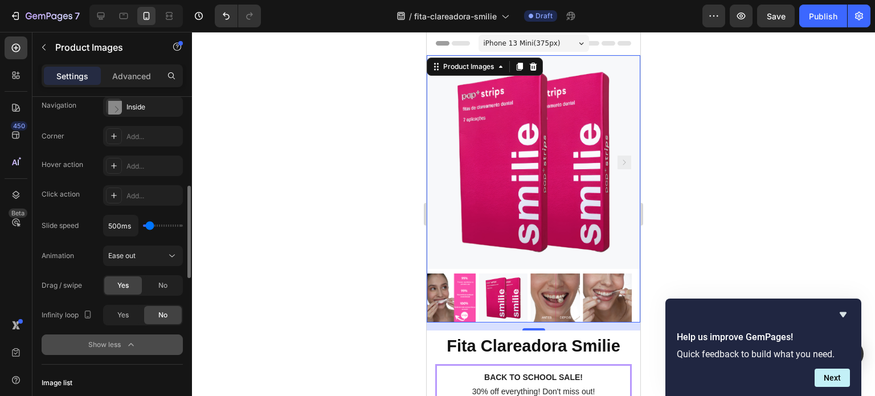
scroll to position [310, 0]
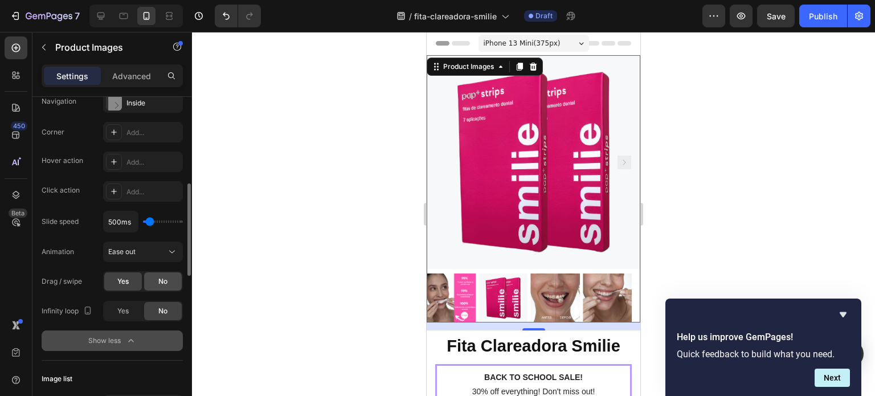
click at [162, 273] on div "No" at bounding box center [163, 281] width 38 height 18
click at [132, 280] on div "Yes" at bounding box center [123, 281] width 38 height 18
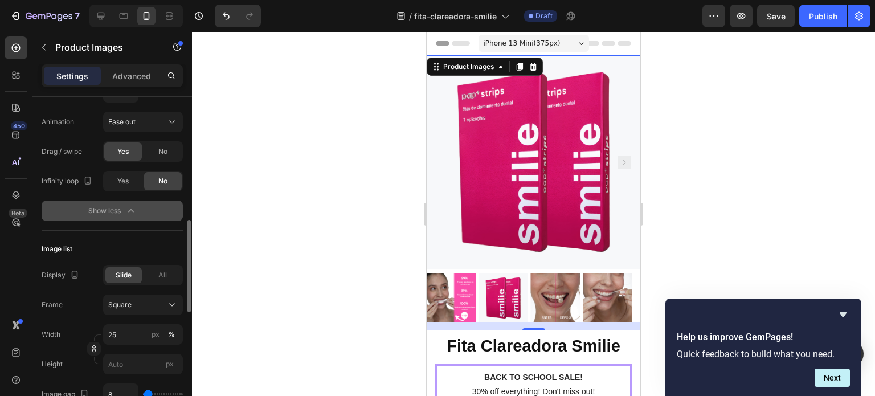
scroll to position [440, 0]
click at [122, 177] on span "Yes" at bounding box center [122, 181] width 11 height 10
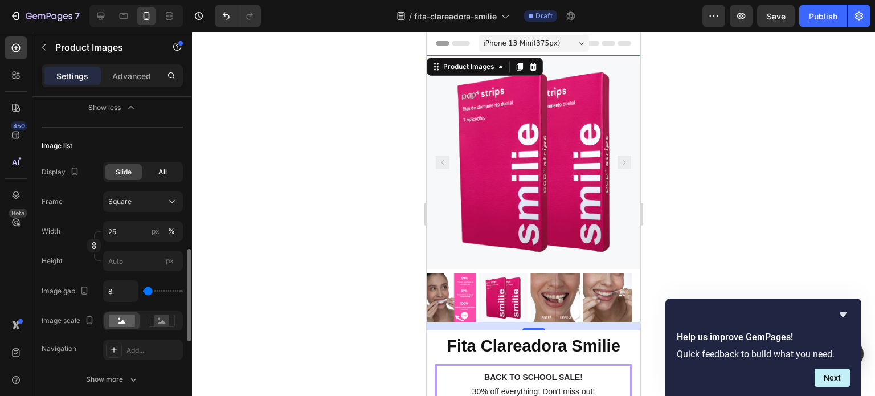
scroll to position [543, 0]
drag, startPoint x: 148, startPoint y: 288, endPoint x: 157, endPoint y: 288, distance: 9.1
click at [157, 289] on input "range" at bounding box center [163, 290] width 40 height 2
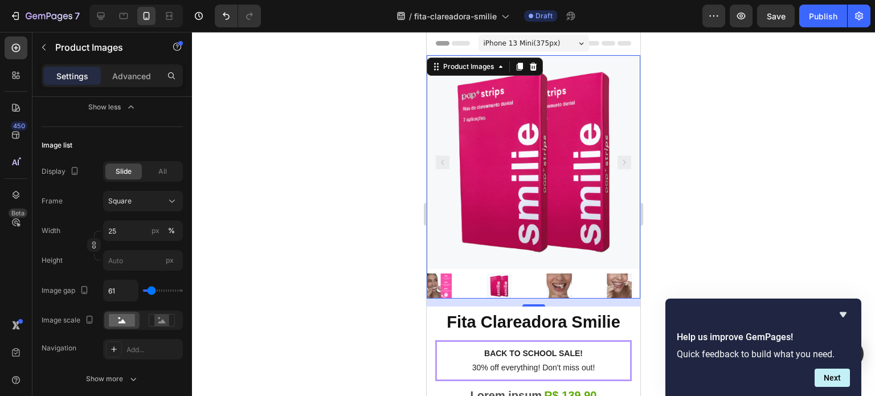
click at [151, 289] on input "range" at bounding box center [163, 290] width 40 height 2
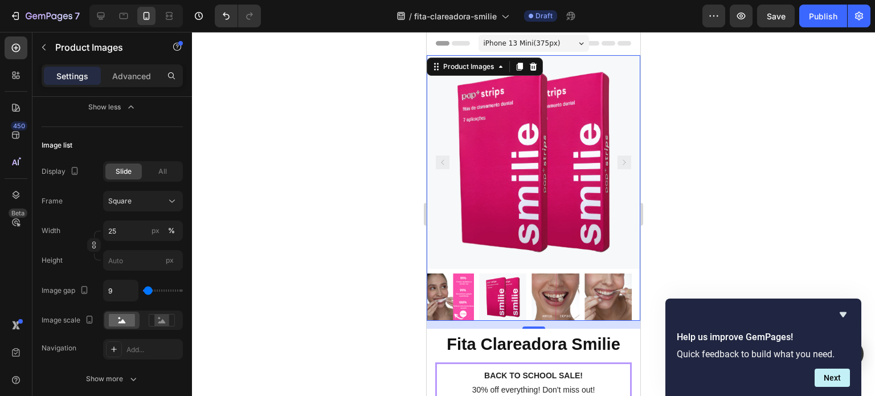
click at [148, 289] on input "range" at bounding box center [163, 290] width 40 height 2
click at [159, 314] on rect at bounding box center [161, 319] width 15 height 11
click at [122, 316] on rect at bounding box center [122, 320] width 26 height 13
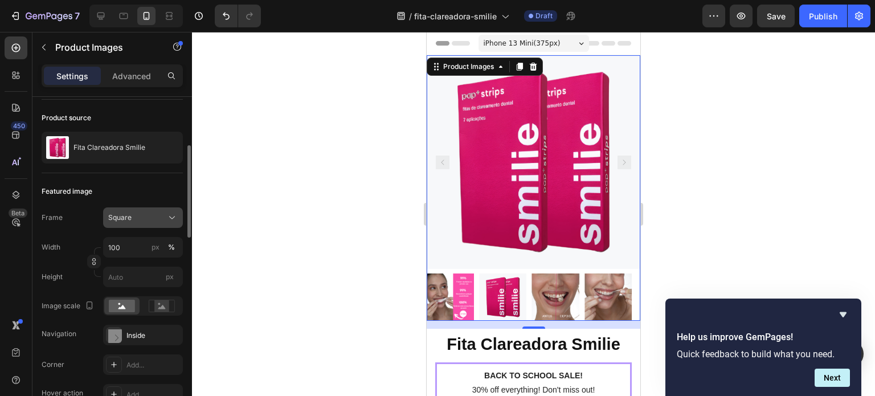
scroll to position [118, 0]
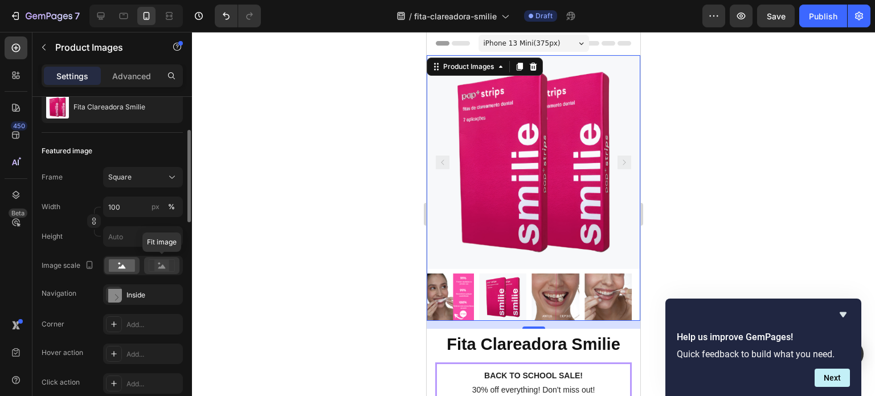
click at [157, 261] on rect at bounding box center [161, 265] width 15 height 11
click at [132, 264] on rect at bounding box center [122, 265] width 26 height 13
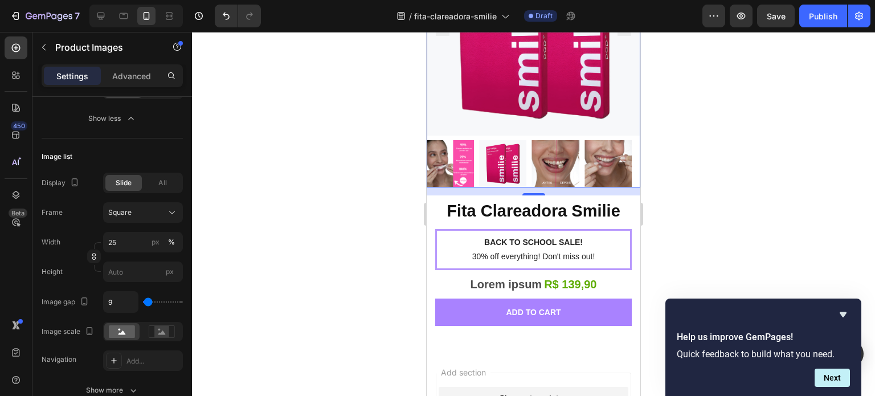
scroll to position [138, 0]
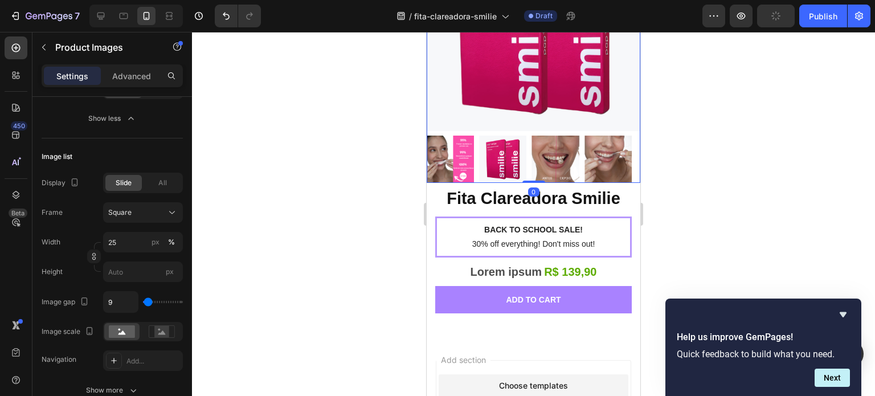
drag, startPoint x: 535, startPoint y: 181, endPoint x: 535, endPoint y: 153, distance: 27.9
click at [535, 153] on div "Product Images 0" at bounding box center [534, 49] width 214 height 265
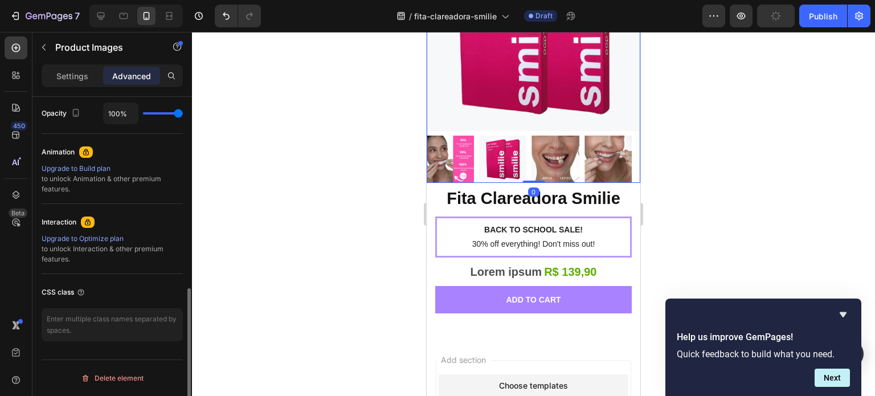
scroll to position [458, 0]
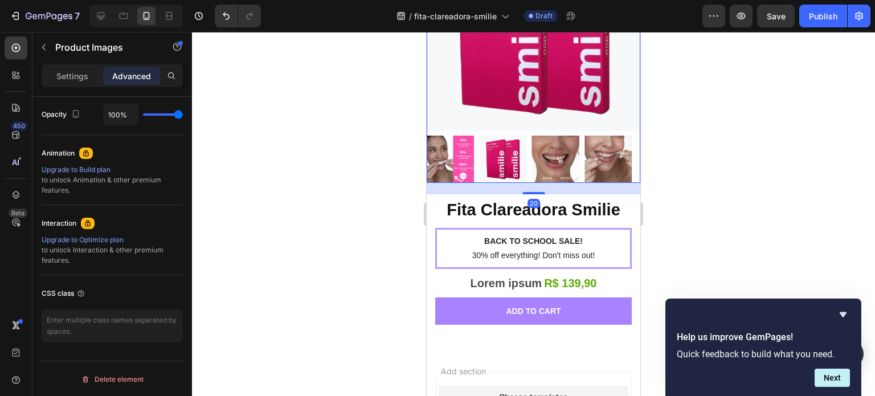
drag, startPoint x: 536, startPoint y: 173, endPoint x: 564, endPoint y: 99, distance: 79.3
click at [534, 192] on div at bounding box center [533, 193] width 23 height 2
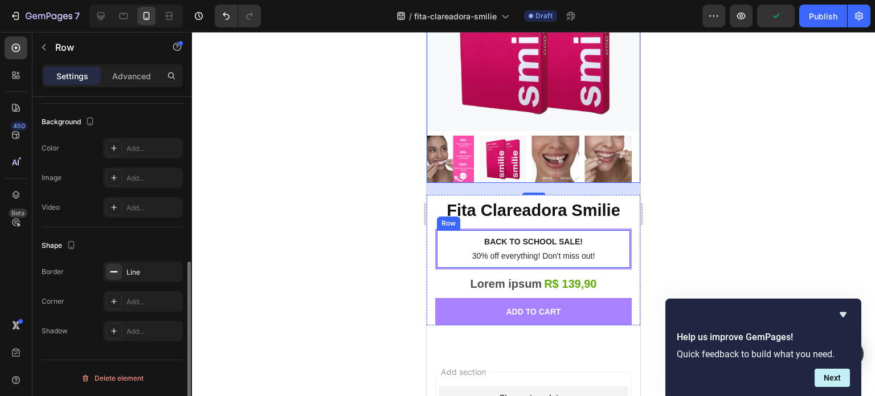
scroll to position [0, 0]
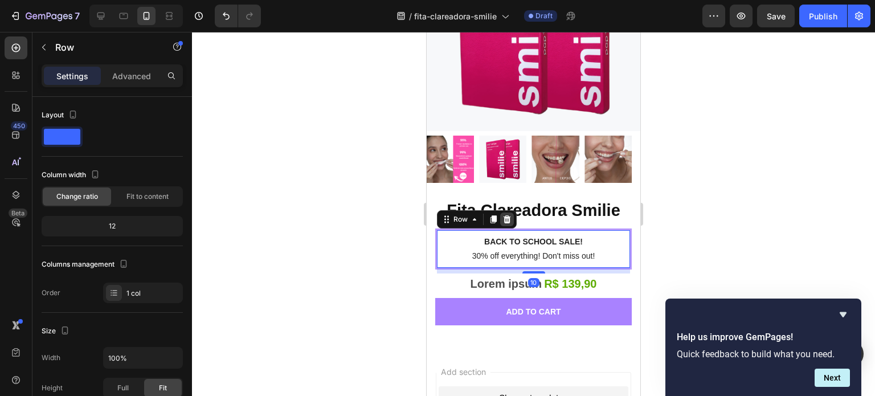
click at [510, 215] on icon at bounding box center [506, 219] width 9 height 9
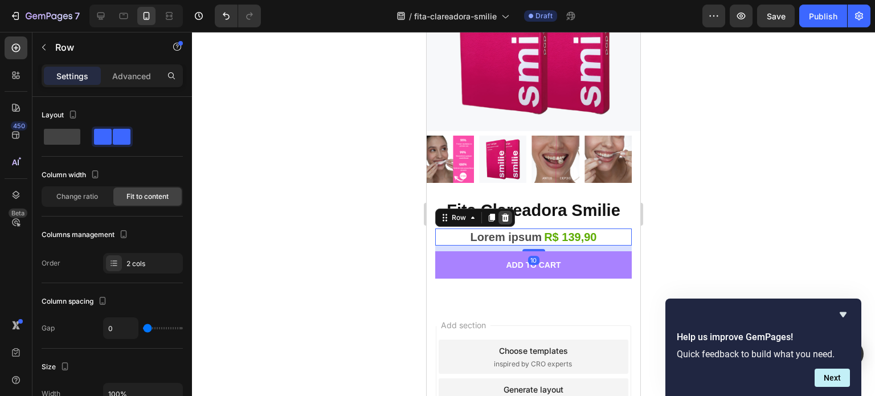
click at [508, 213] on icon at bounding box center [505, 217] width 9 height 9
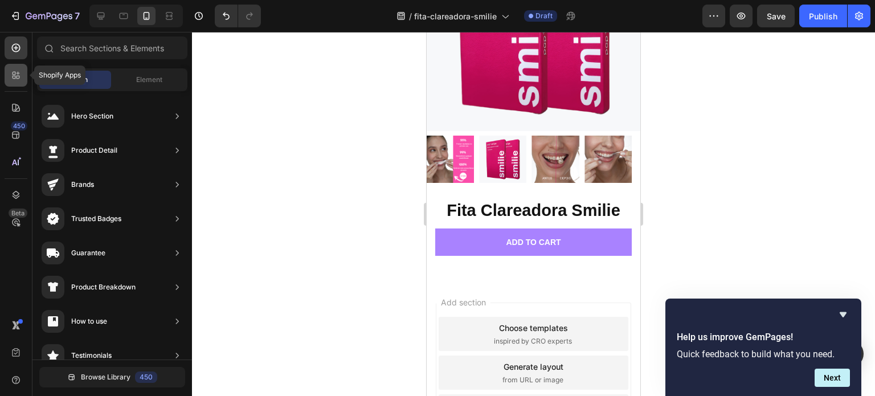
click at [14, 79] on icon at bounding box center [15, 74] width 11 height 11
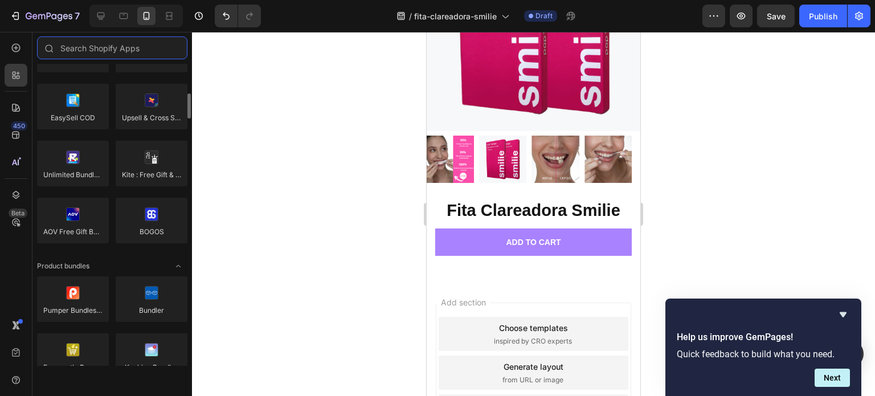
scroll to position [656, 0]
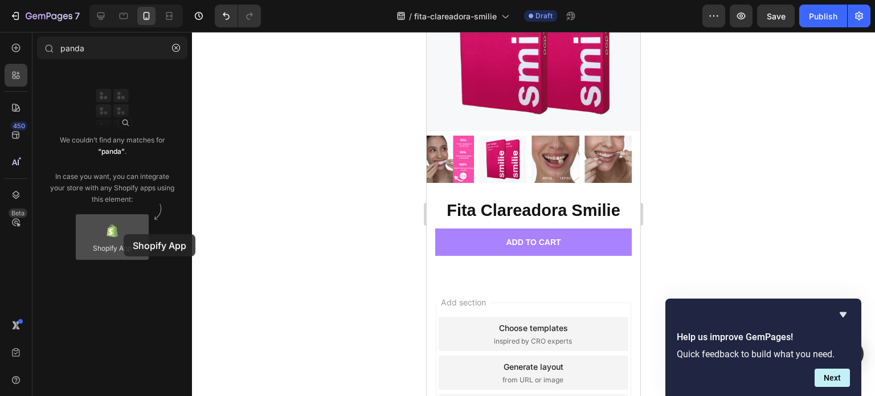
click at [124, 234] on div at bounding box center [112, 237] width 73 height 46
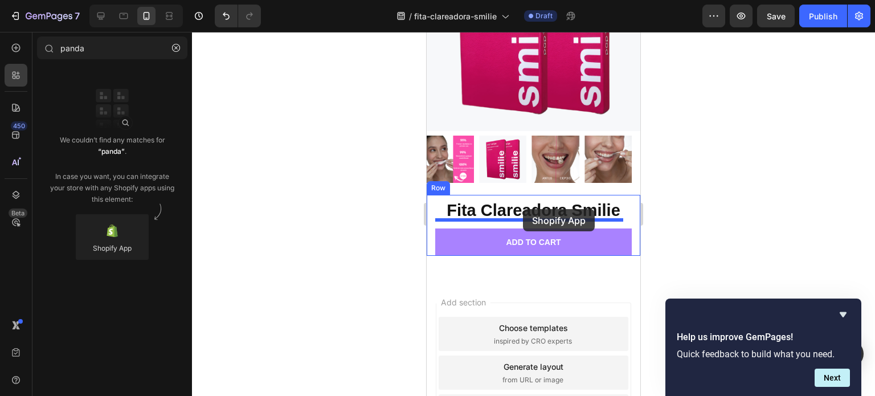
drag, startPoint x: 550, startPoint y: 266, endPoint x: 523, endPoint y: 210, distance: 62.2
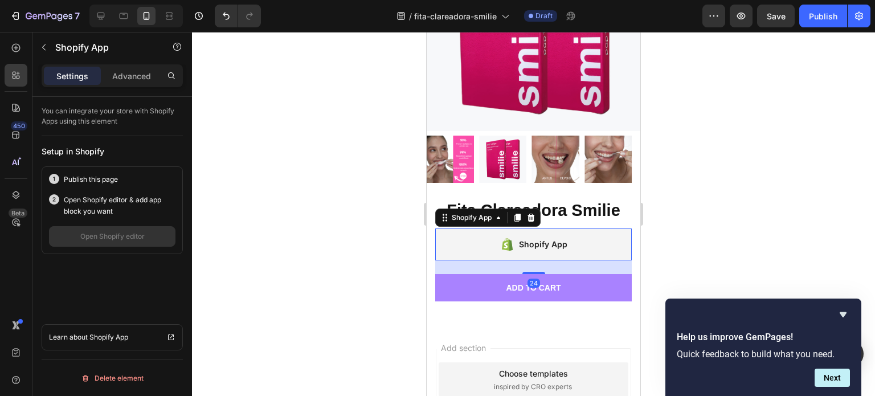
click at [542, 237] on div "Shopify App" at bounding box center [543, 244] width 48 height 14
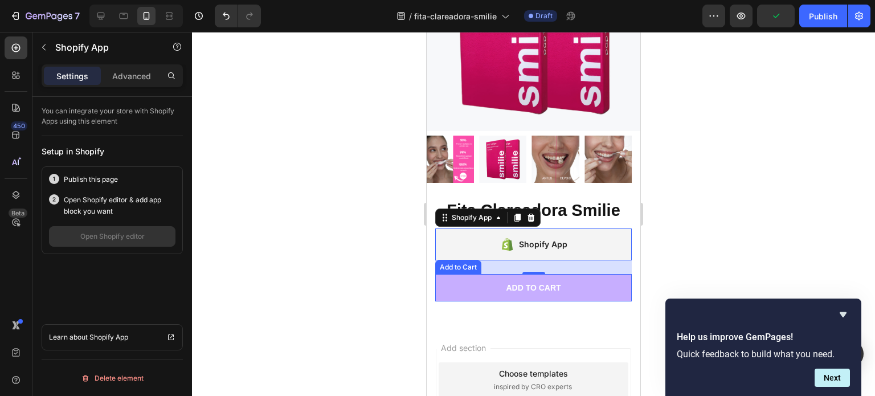
click at [587, 279] on button "Add to cart" at bounding box center [533, 287] width 196 height 27
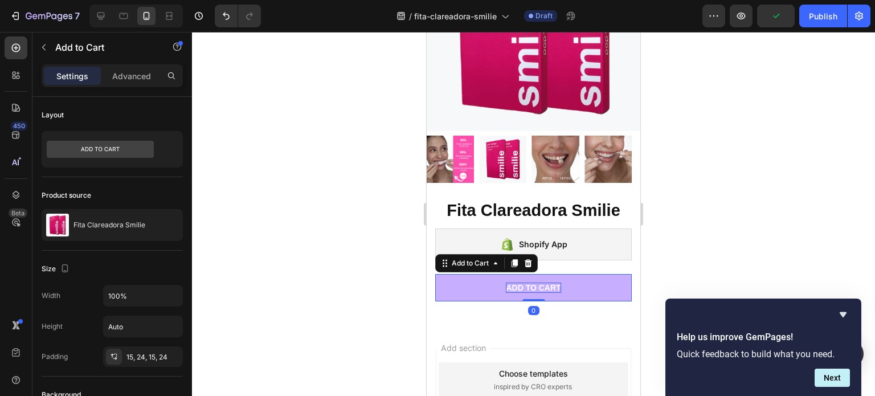
click at [542, 282] on div "Add to cart" at bounding box center [533, 287] width 55 height 10
click at [542, 282] on p "Add to cart" at bounding box center [533, 287] width 55 height 10
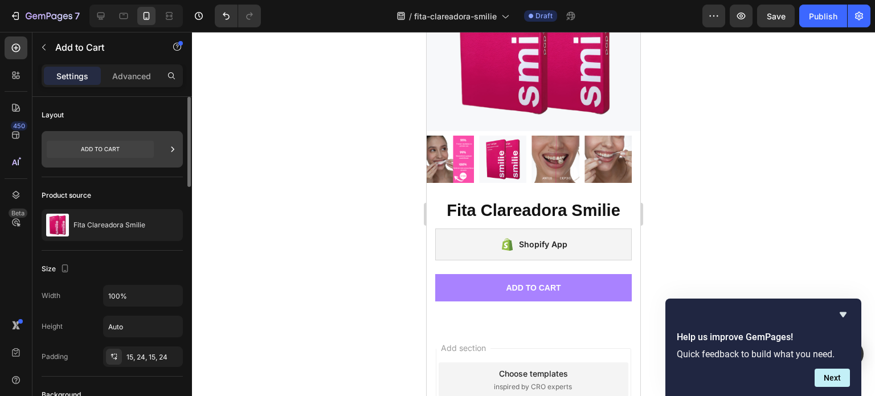
click at [157, 146] on div at bounding box center [112, 149] width 141 height 36
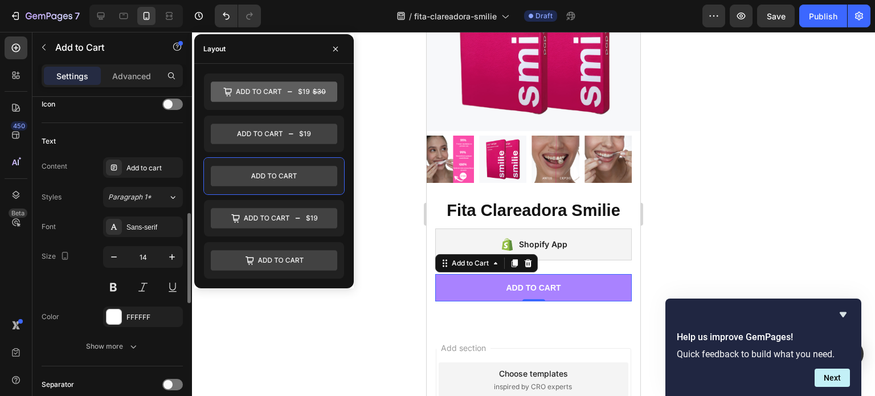
scroll to position [482, 0]
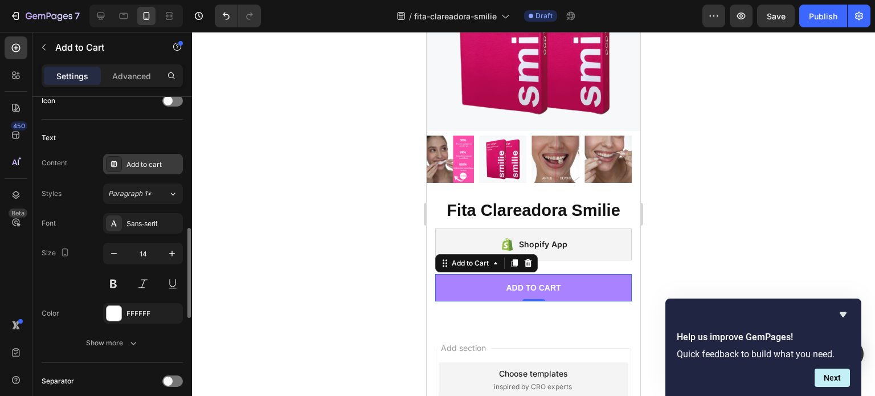
click at [157, 157] on div "Add to cart" at bounding box center [143, 164] width 80 height 21
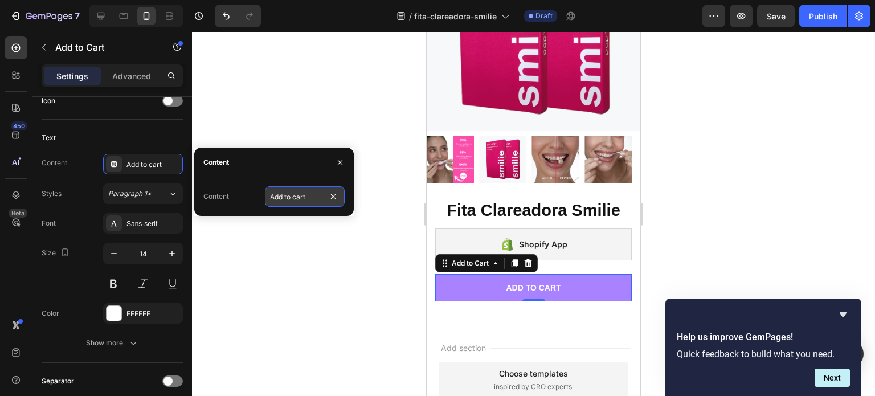
click at [274, 194] on input "Add to cart" at bounding box center [305, 196] width 80 height 21
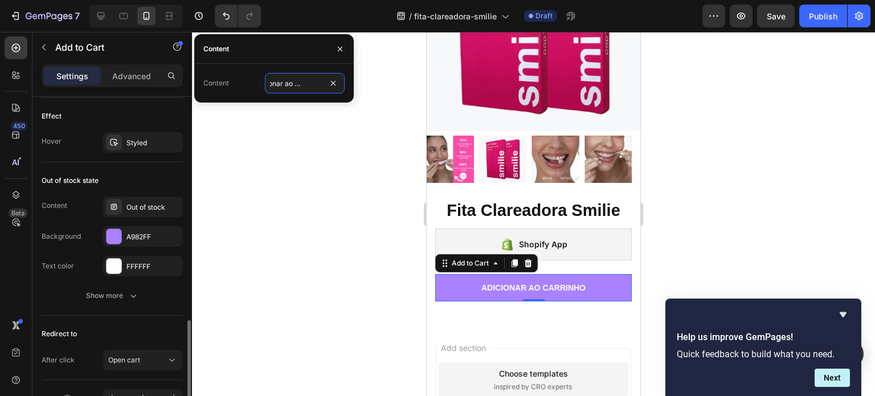
scroll to position [821, 0]
click at [130, 234] on div "A982FF" at bounding box center [153, 236] width 54 height 10
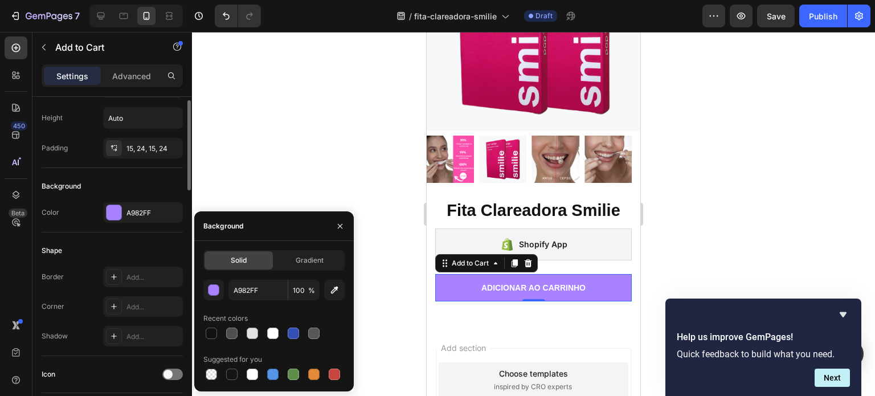
scroll to position [163, 0]
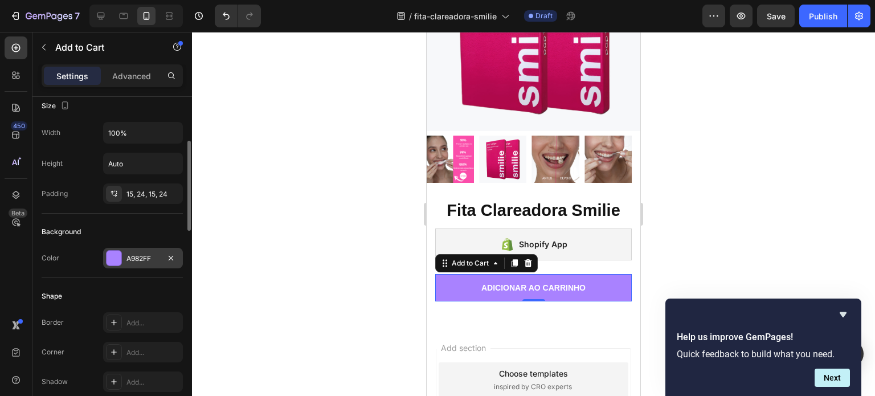
click at [152, 256] on div "A982FF" at bounding box center [142, 258] width 33 height 10
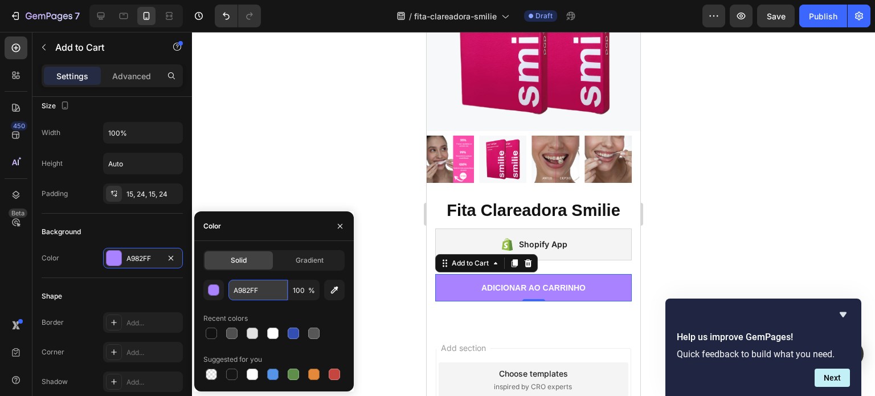
click at [258, 292] on input "A982FF" at bounding box center [257, 290] width 59 height 21
paste input "E66297"
click at [258, 292] on input "E66297" at bounding box center [257, 290] width 59 height 21
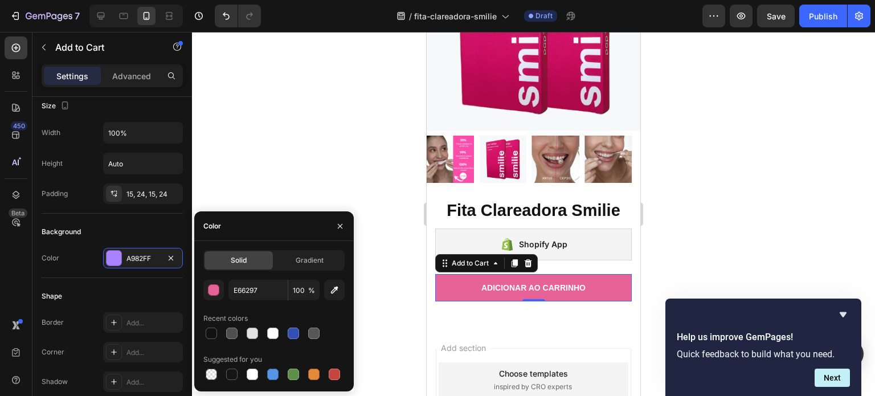
click at [383, 292] on div at bounding box center [533, 214] width 683 height 364
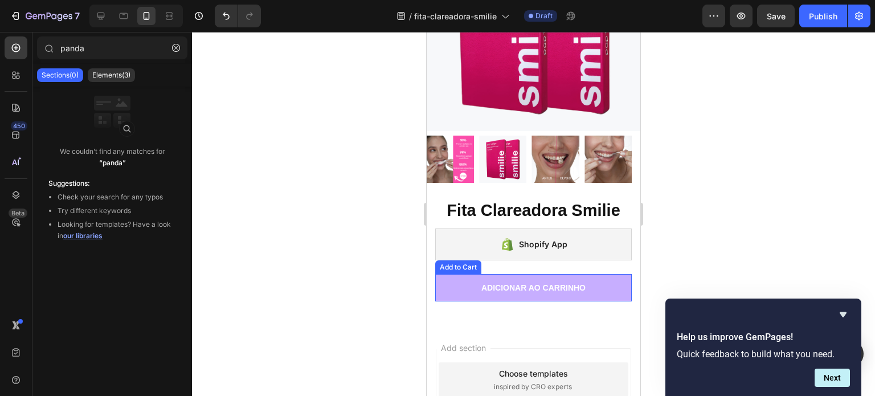
click at [462, 277] on button "Adicionar ao carrinho" at bounding box center [533, 287] width 196 height 27
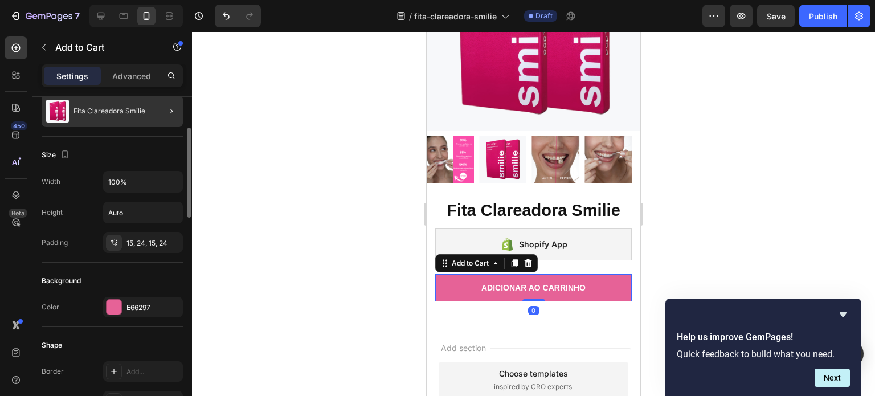
scroll to position [146, 0]
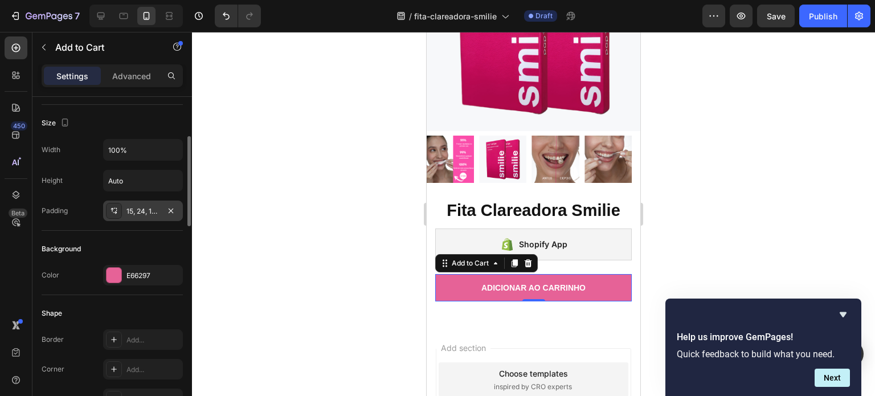
click at [142, 206] on div "15, 24, 15, 24" at bounding box center [142, 211] width 33 height 10
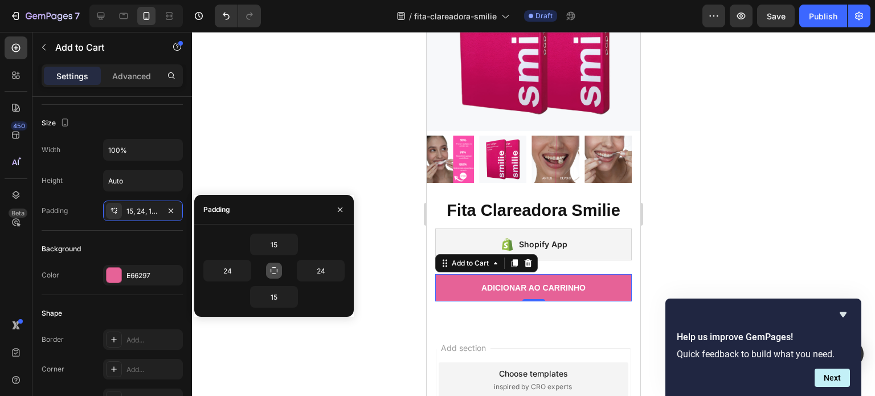
click at [276, 268] on icon "button" at bounding box center [273, 270] width 9 height 9
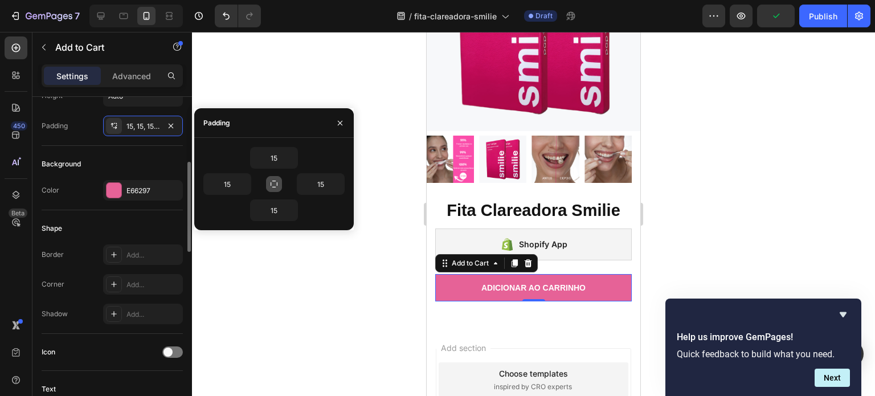
scroll to position [232, 0]
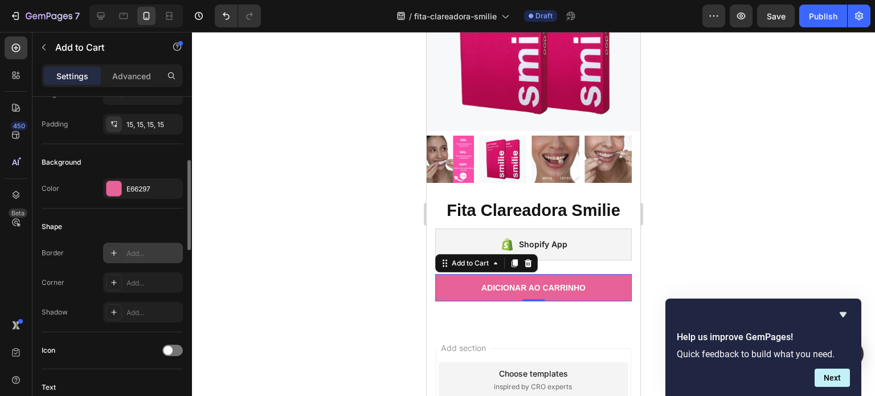
click at [123, 256] on div "Add..." at bounding box center [143, 253] width 80 height 21
click at [153, 290] on div "Add..." at bounding box center [143, 282] width 80 height 21
click at [308, 217] on div at bounding box center [533, 214] width 683 height 364
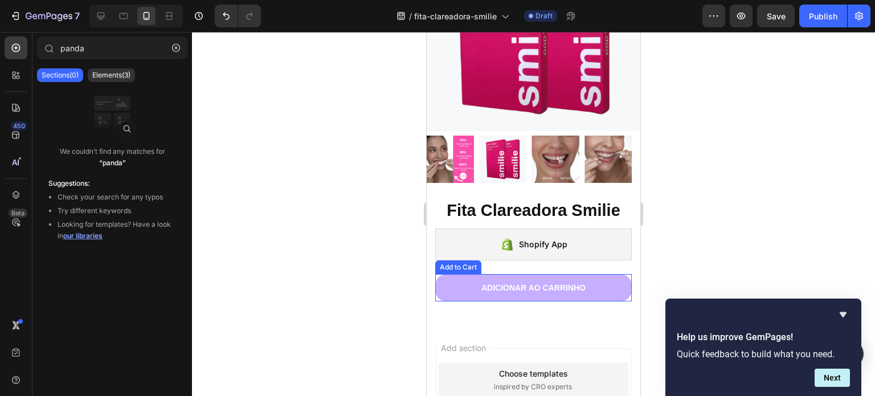
click at [452, 275] on button "Adicionar ao carrinho" at bounding box center [533, 287] width 196 height 27
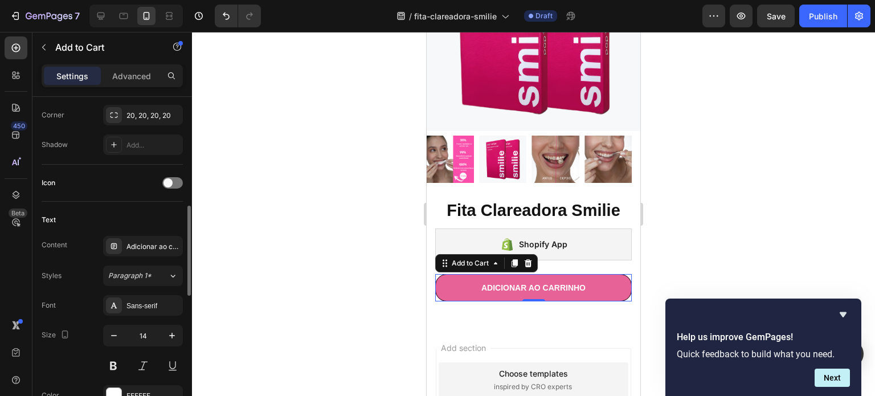
scroll to position [401, 0]
click at [167, 177] on span at bounding box center [167, 181] width 9 height 9
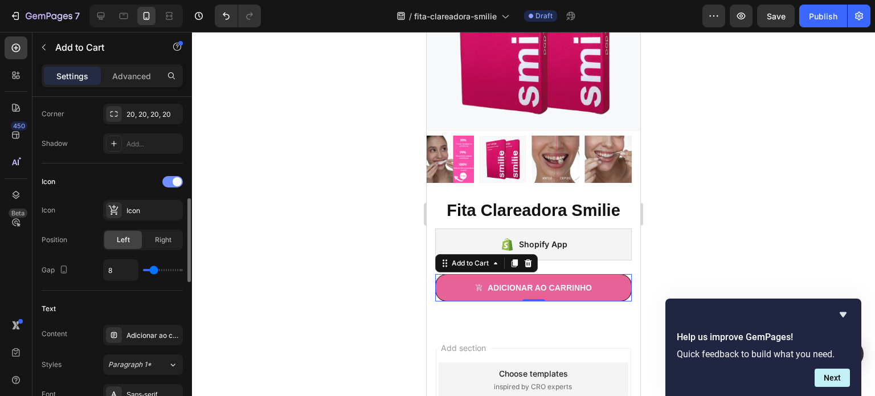
click at [167, 176] on div at bounding box center [172, 181] width 21 height 11
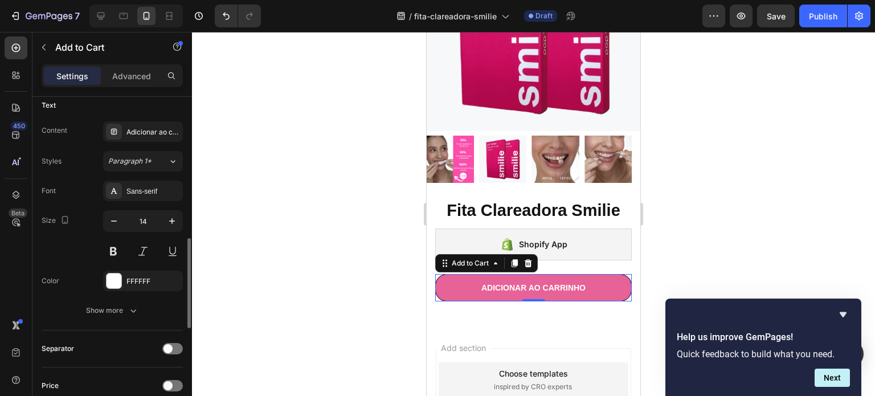
scroll to position [516, 0]
click at [115, 241] on button at bounding box center [113, 249] width 21 height 21
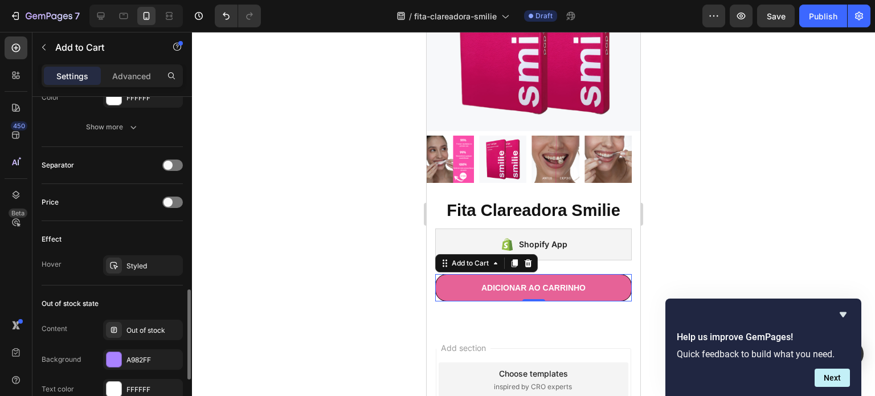
scroll to position [711, 0]
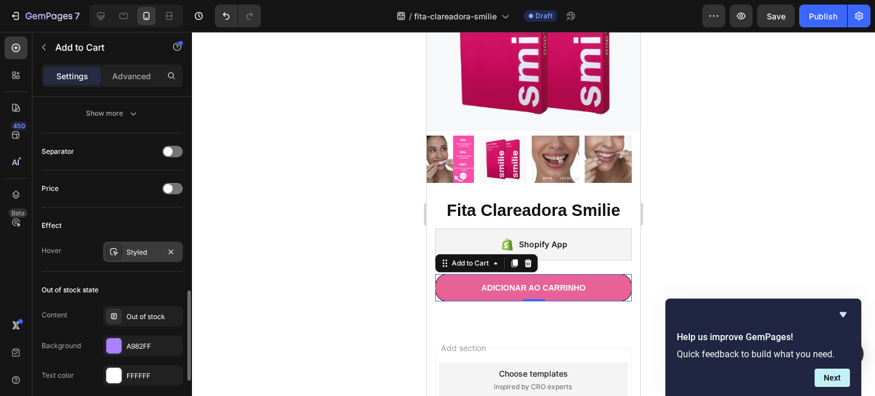
click at [148, 250] on div "Styled" at bounding box center [142, 252] width 33 height 10
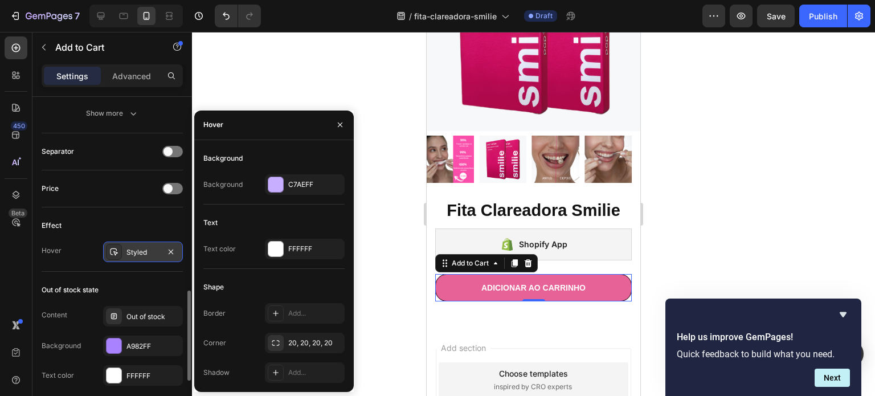
click at [148, 250] on div "Styled" at bounding box center [142, 252] width 33 height 10
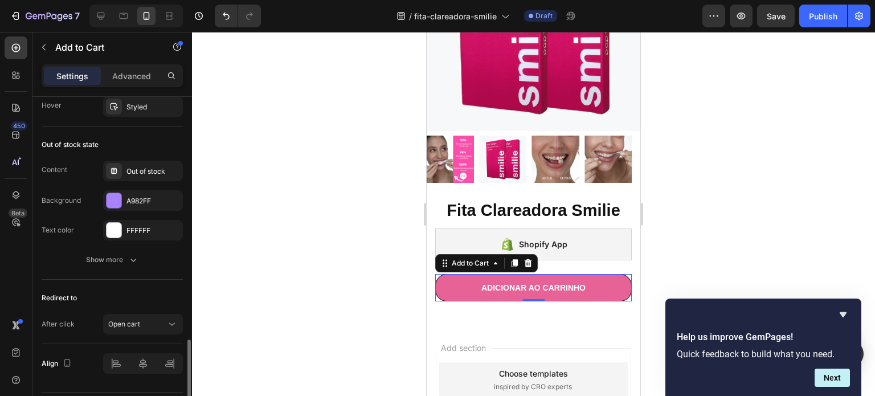
scroll to position [869, 0]
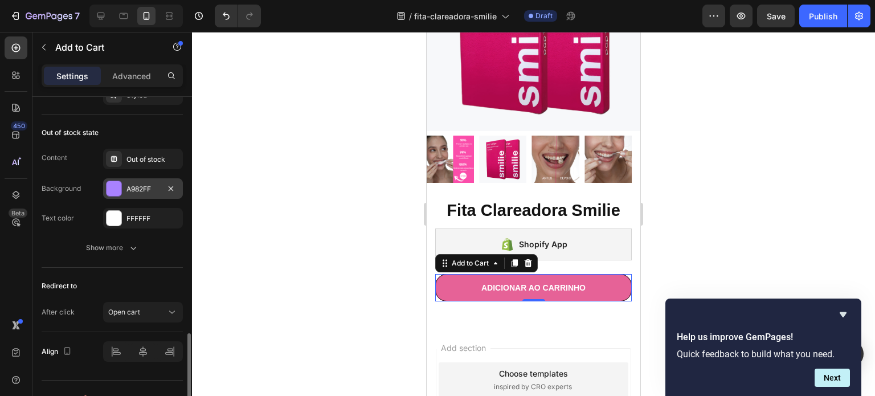
click at [145, 184] on div "A982FF" at bounding box center [142, 189] width 33 height 10
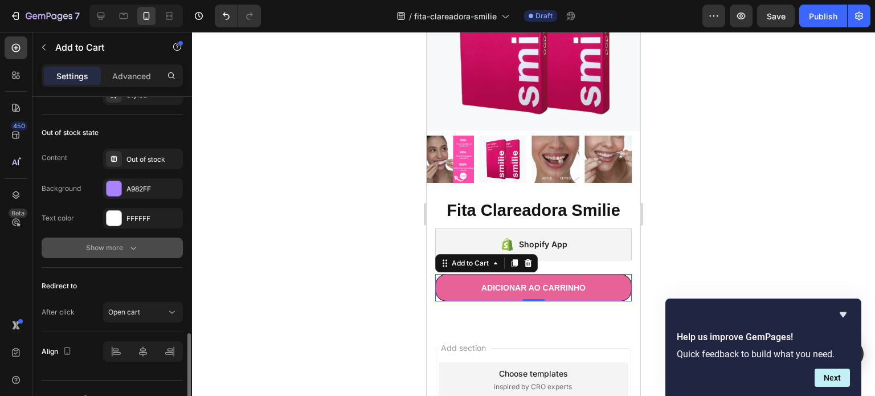
click at [55, 255] on button "Show more" at bounding box center [112, 247] width 141 height 21
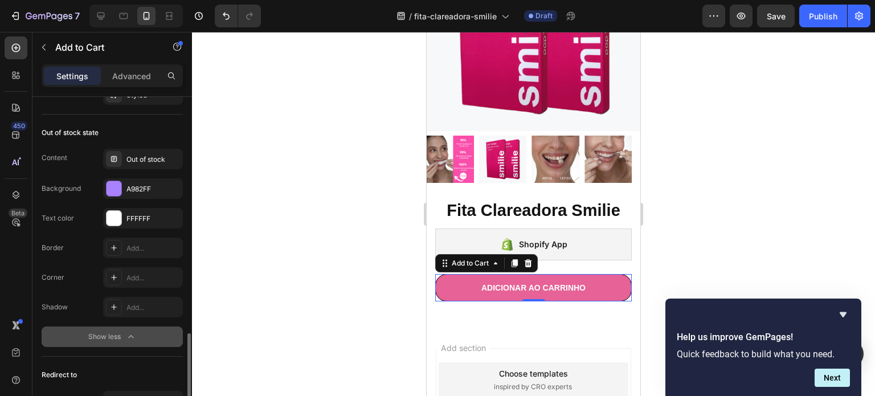
click at [116, 331] on div "Show less" at bounding box center [112, 336] width 48 height 11
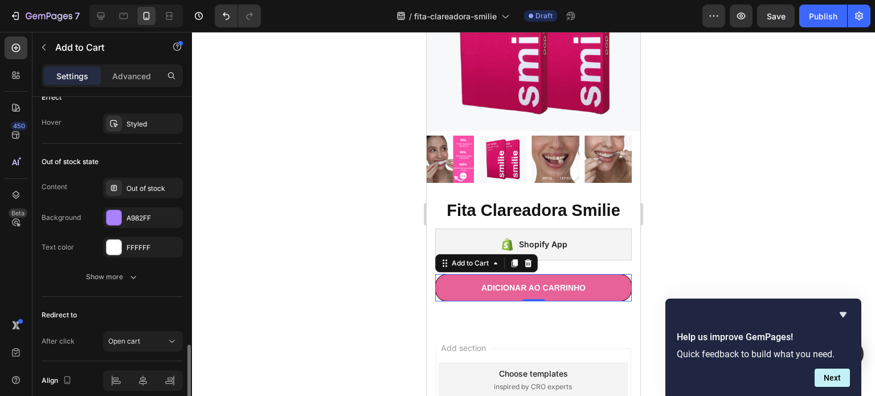
scroll to position [886, 0]
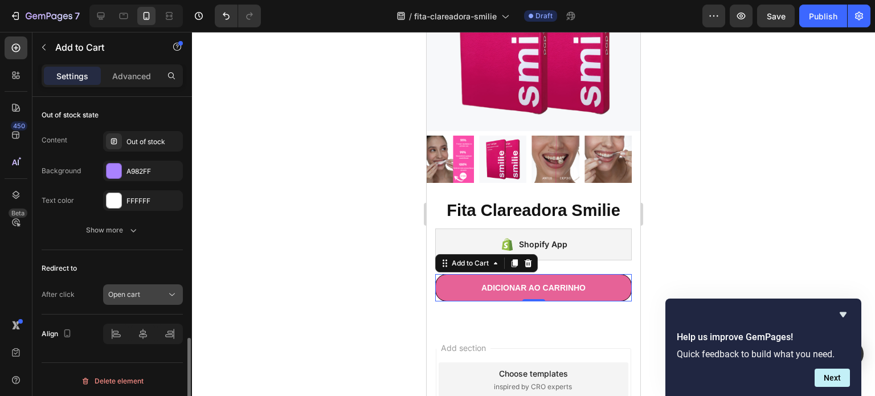
click at [153, 289] on div "Open cart" at bounding box center [137, 294] width 58 height 10
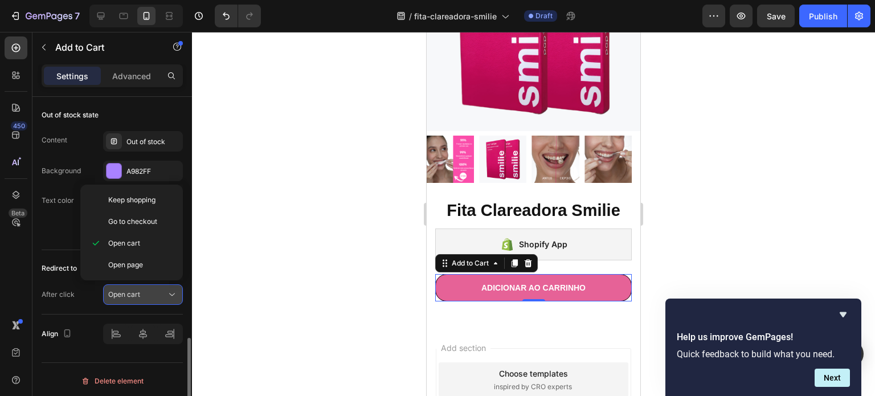
click at [153, 289] on div "Open cart" at bounding box center [137, 294] width 58 height 10
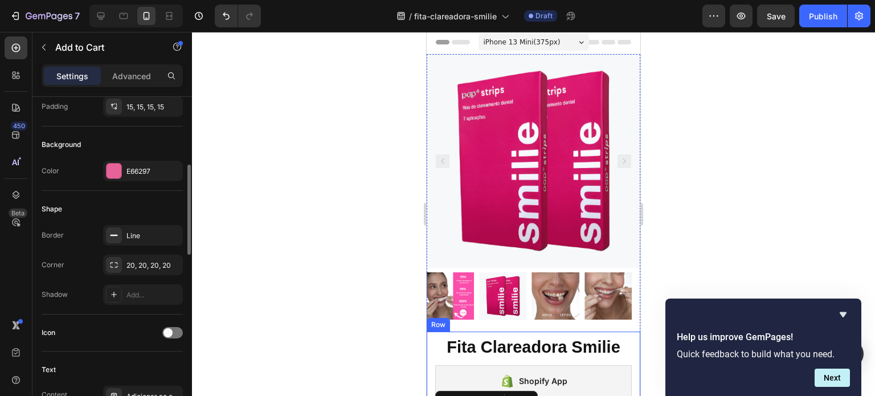
scroll to position [0, 0]
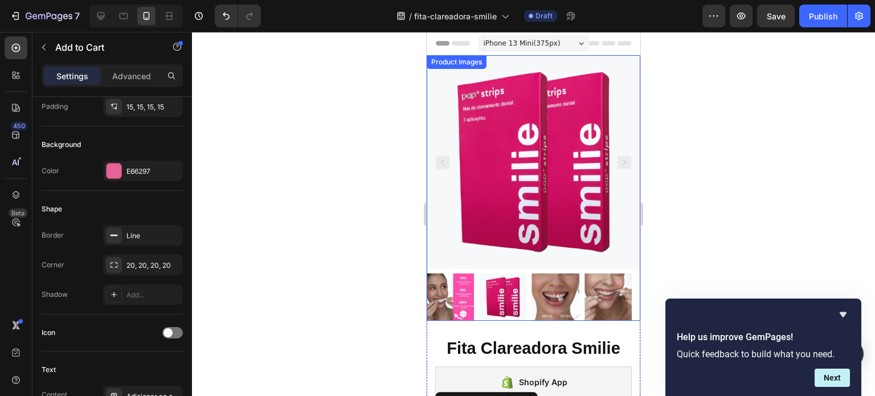
click at [539, 206] on img at bounding box center [534, 162] width 214 height 214
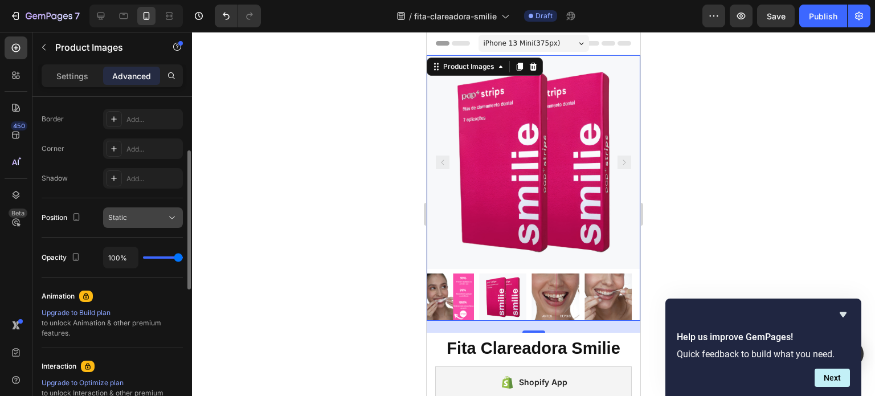
scroll to position [257, 0]
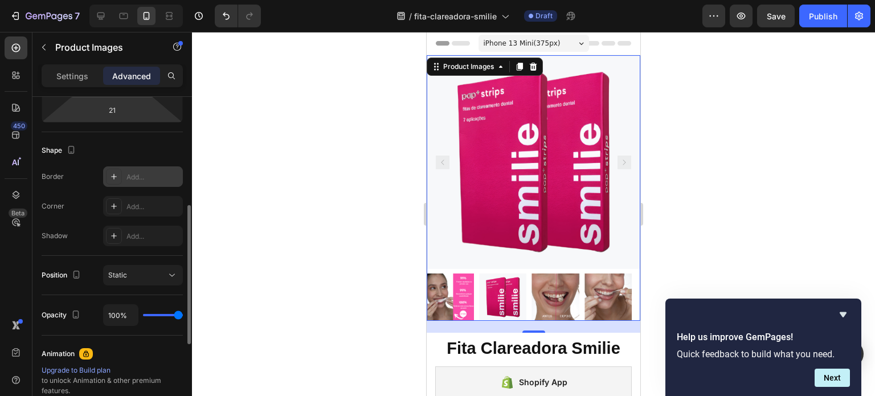
click at [114, 174] on icon at bounding box center [114, 177] width 6 height 6
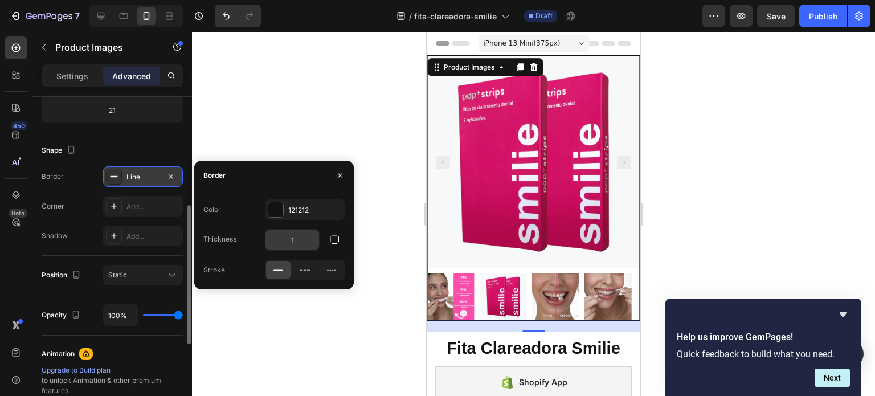
click at [301, 238] on input "1" at bounding box center [292, 240] width 54 height 21
click at [298, 143] on div at bounding box center [533, 214] width 683 height 364
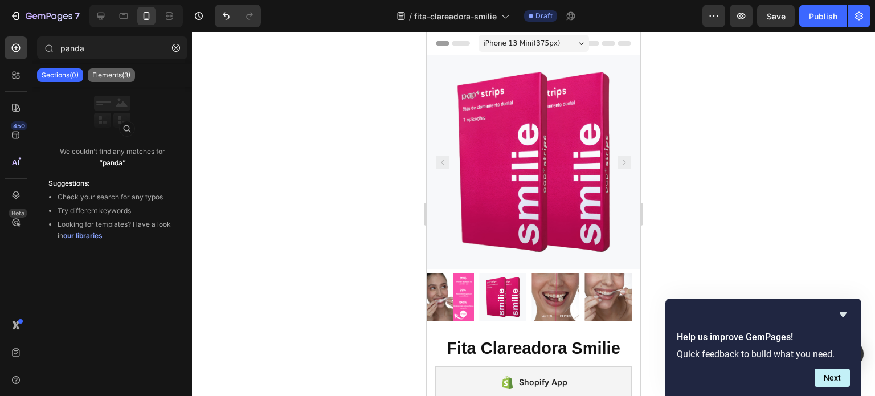
click at [109, 71] on p "Elements(3)" at bounding box center [111, 75] width 38 height 9
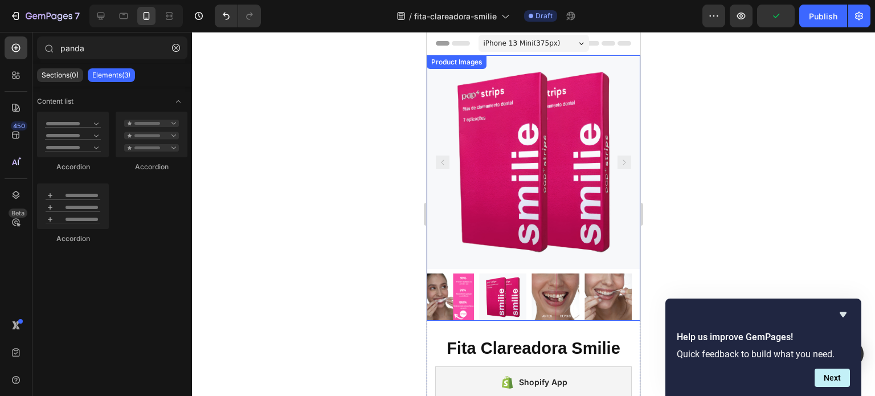
click at [478, 142] on img at bounding box center [534, 162] width 214 height 214
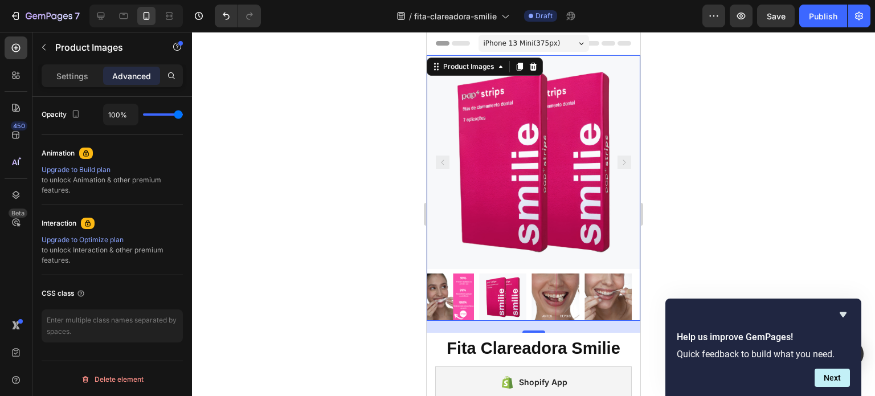
scroll to position [0, 0]
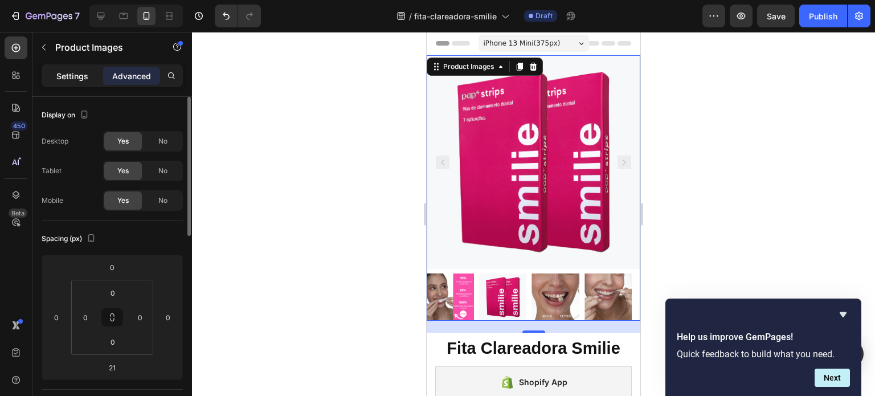
click at [79, 77] on p "Settings" at bounding box center [72, 76] width 32 height 12
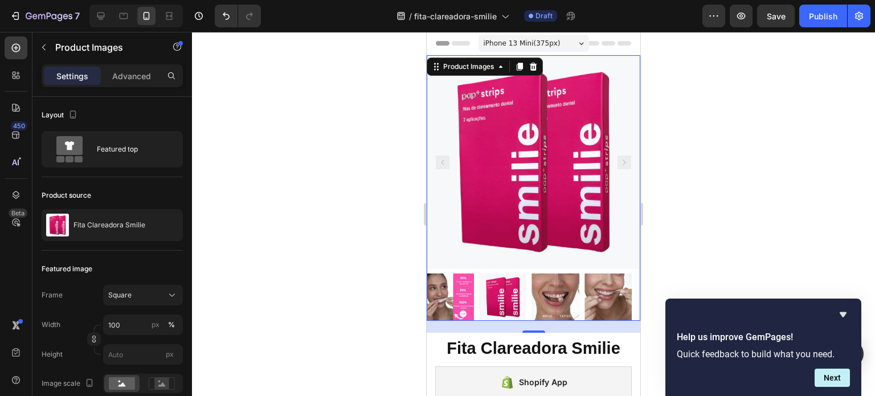
click at [355, 198] on div at bounding box center [533, 214] width 683 height 364
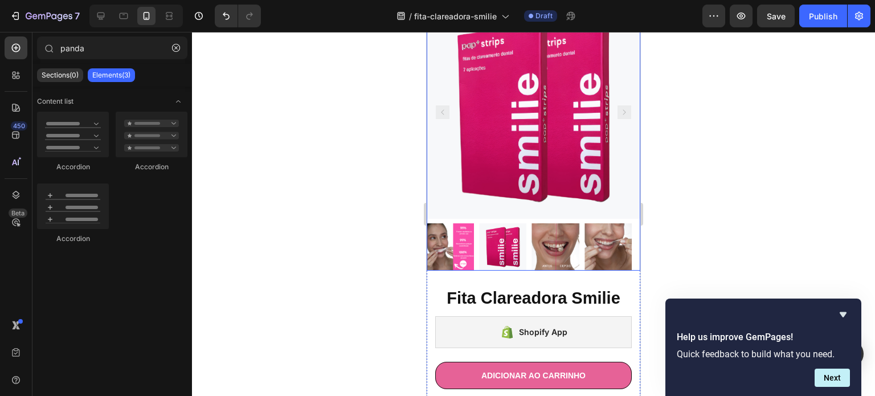
scroll to position [57, 0]
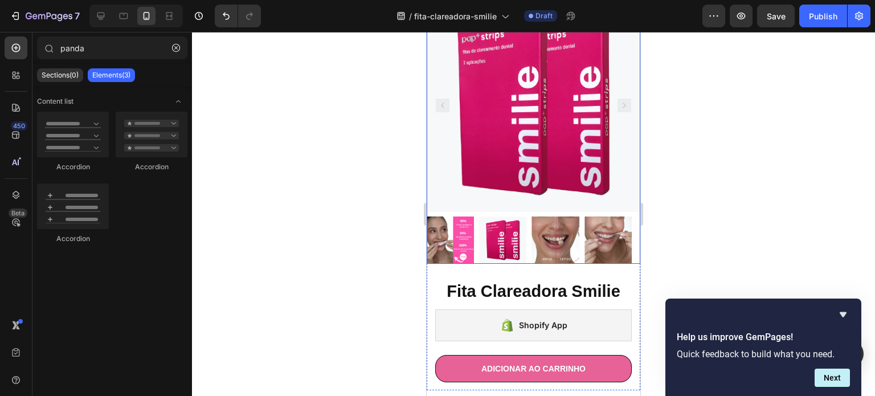
click at [519, 228] on img at bounding box center [502, 239] width 47 height 47
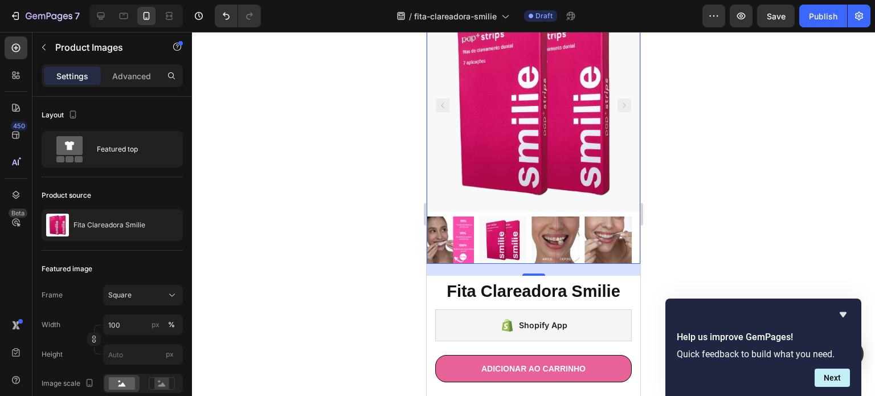
click at [584, 227] on img at bounding box center [607, 239] width 47 height 47
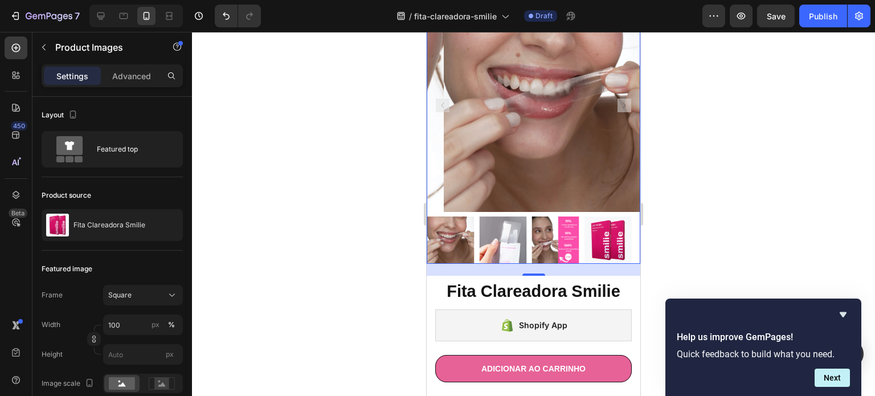
click at [615, 228] on img at bounding box center [607, 239] width 47 height 47
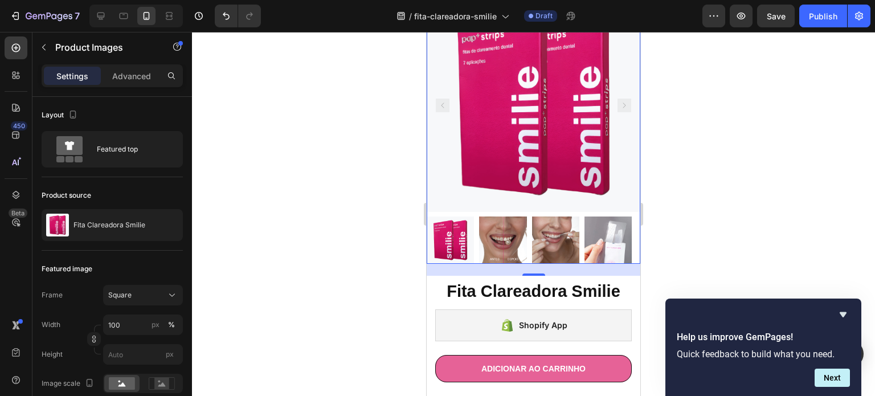
click at [357, 214] on div at bounding box center [533, 214] width 683 height 364
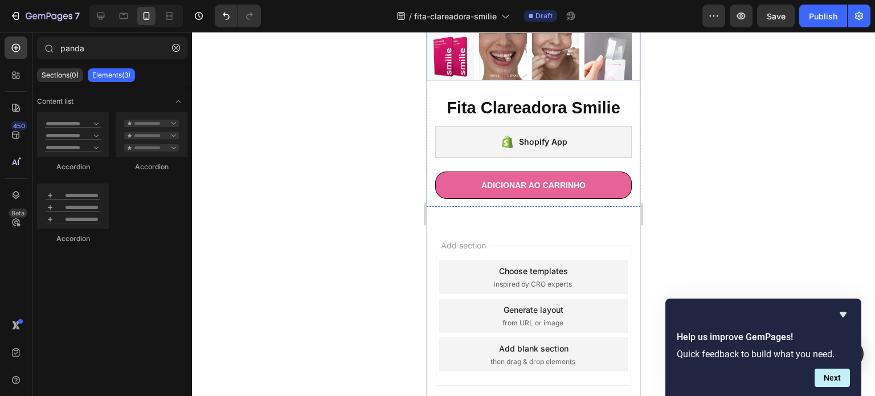
scroll to position [244, 0]
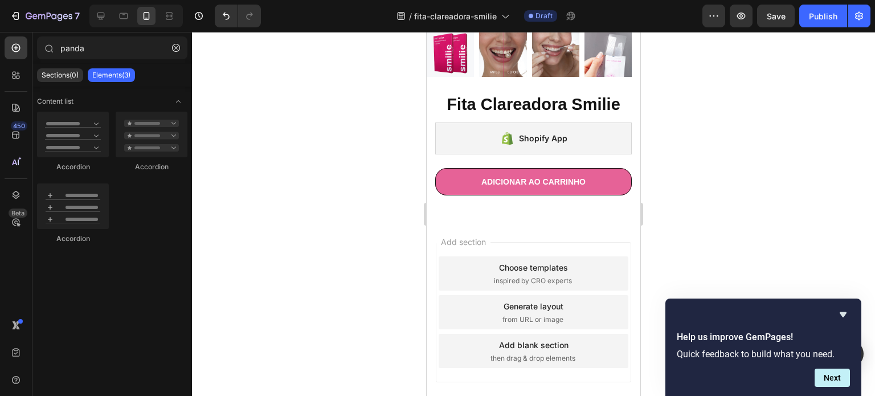
click at [503, 219] on div "Add section Choose templates inspired by CRO experts Generate layout from URL o…" at bounding box center [534, 328] width 214 height 218
click at [19, 54] on div at bounding box center [16, 47] width 23 height 23
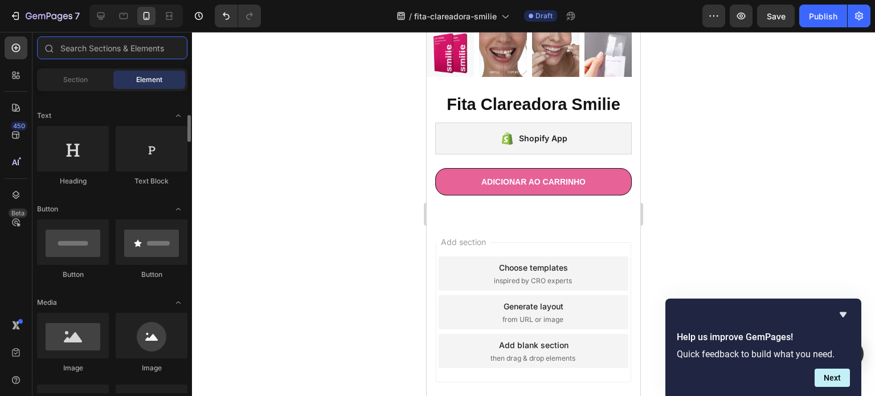
scroll to position [167, 0]
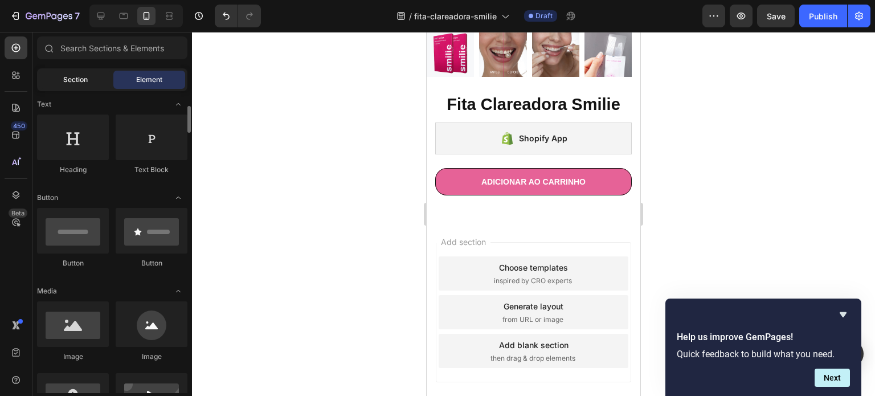
click at [85, 79] on span "Section" at bounding box center [75, 80] width 24 height 10
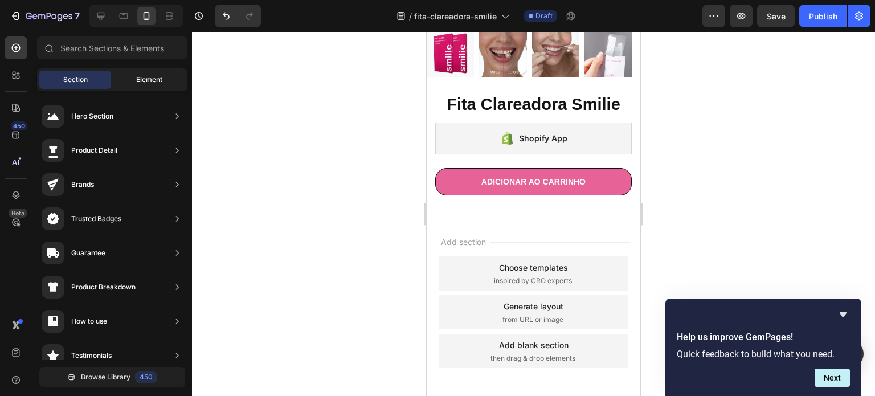
click at [157, 84] on span "Element" at bounding box center [149, 80] width 26 height 10
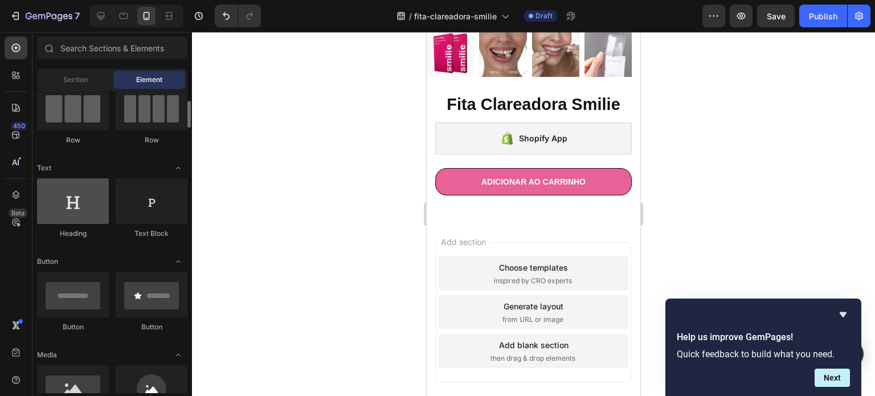
scroll to position [104, 0]
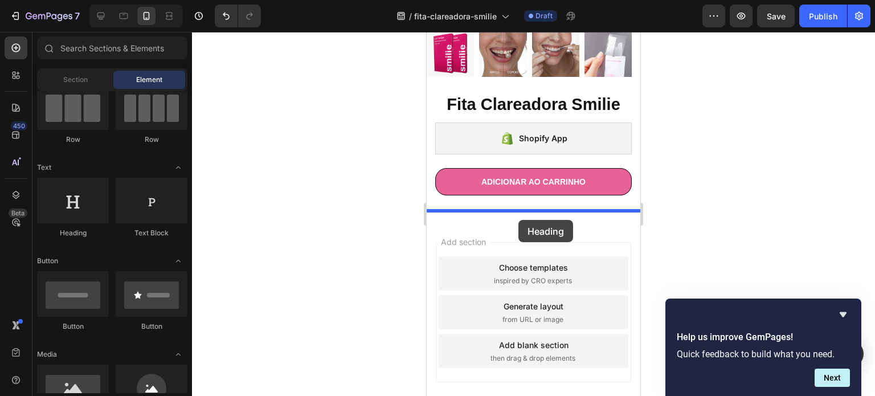
drag, startPoint x: 509, startPoint y: 237, endPoint x: 833, endPoint y: 261, distance: 324.4
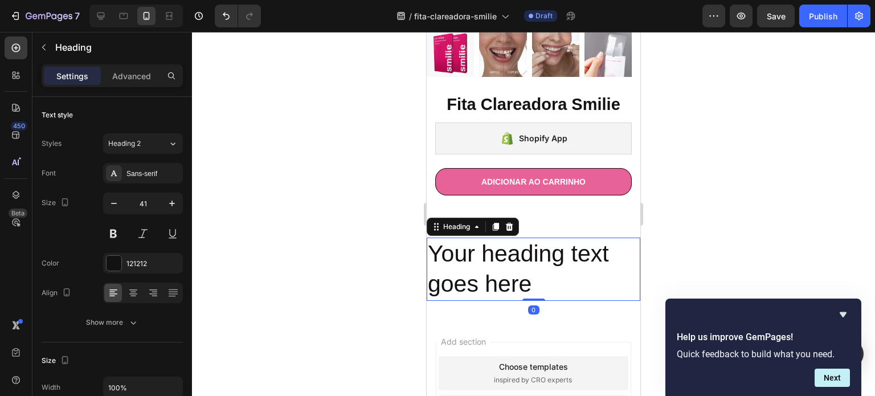
click at [513, 263] on h2 "Your heading text goes here" at bounding box center [534, 268] width 214 height 63
click at [513, 263] on p "Your heading text goes here" at bounding box center [533, 269] width 211 height 61
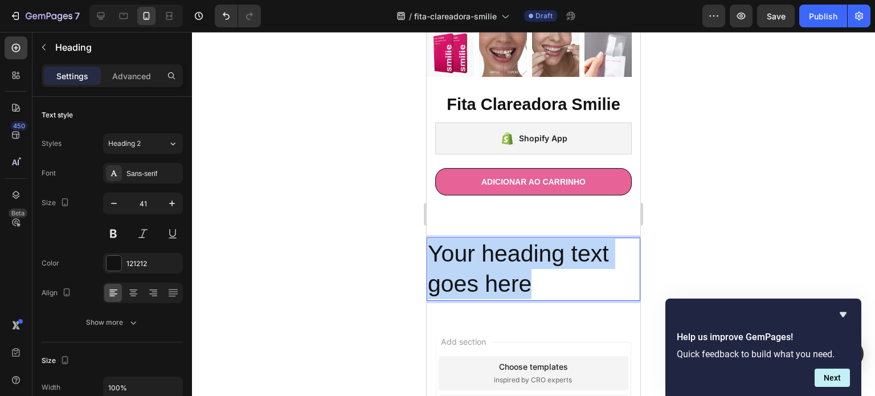
click at [513, 263] on p "Your heading text goes here" at bounding box center [533, 269] width 211 height 61
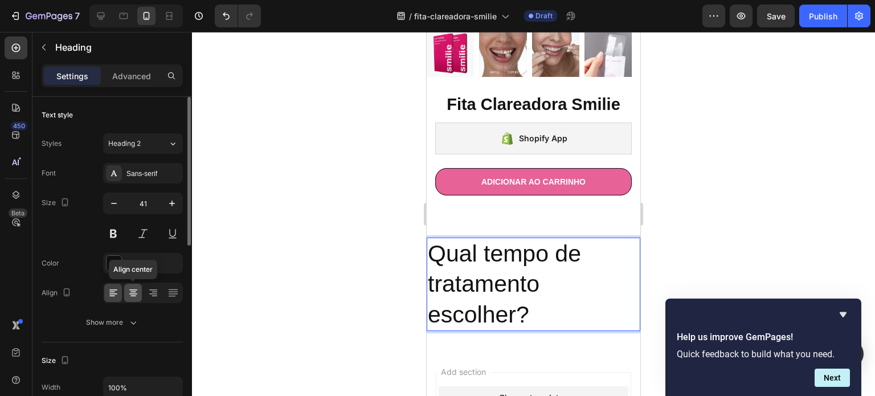
click at [133, 289] on icon at bounding box center [133, 289] width 8 height 1
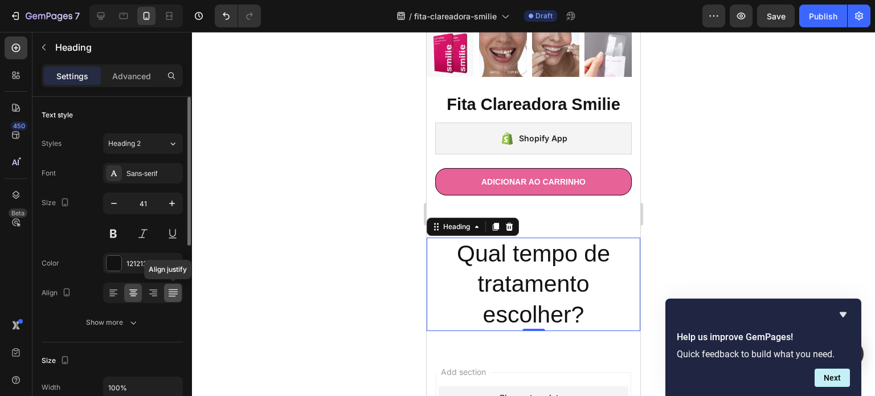
click at [170, 296] on icon at bounding box center [172, 292] width 11 height 11
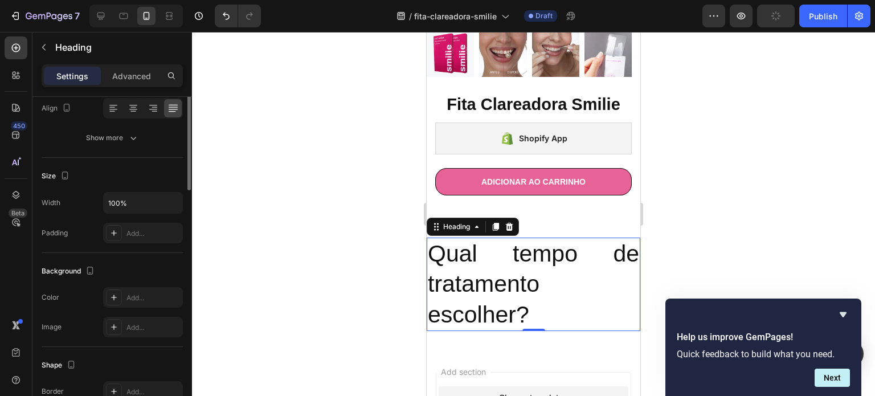
scroll to position [0, 0]
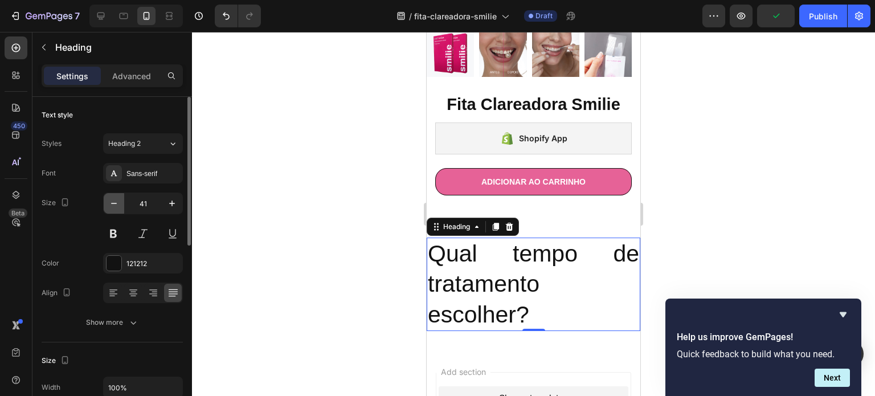
click at [110, 198] on icon "button" at bounding box center [113, 203] width 11 height 11
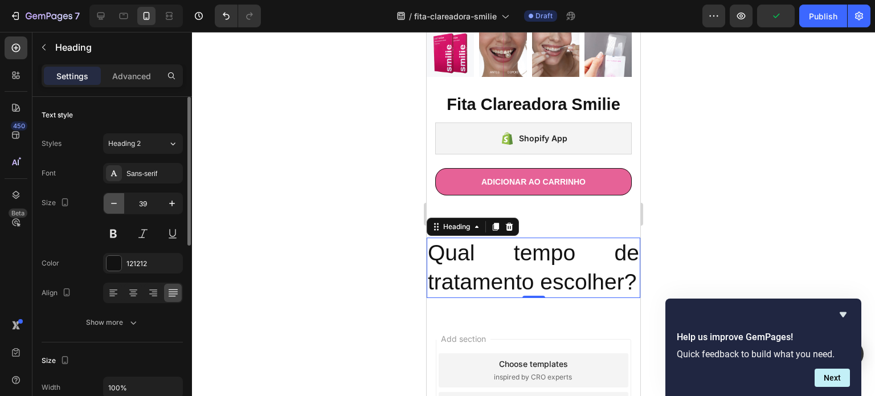
click at [110, 198] on icon "button" at bounding box center [113, 203] width 11 height 11
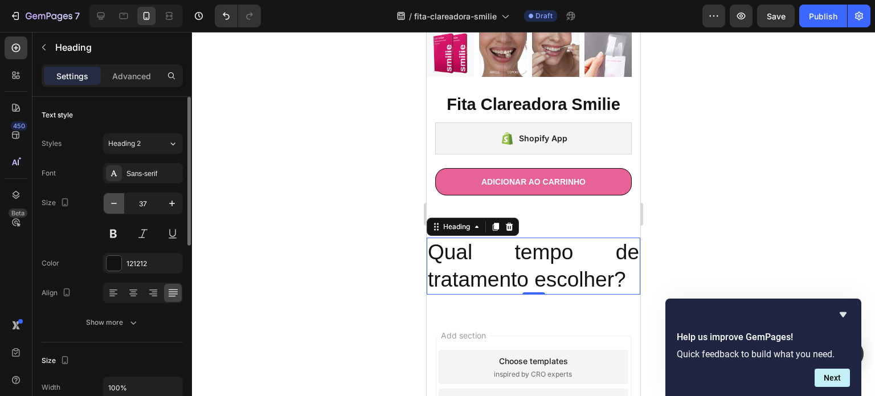
click at [110, 198] on icon "button" at bounding box center [113, 203] width 11 height 11
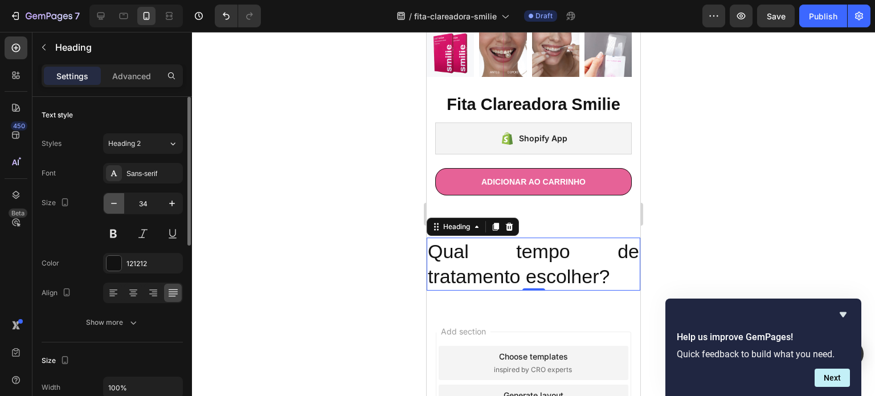
click at [110, 198] on icon "button" at bounding box center [113, 203] width 11 height 11
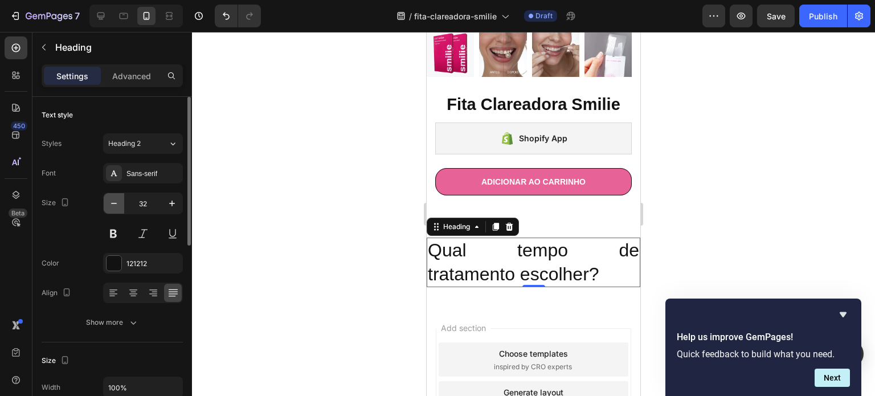
click at [110, 198] on icon "button" at bounding box center [113, 203] width 11 height 11
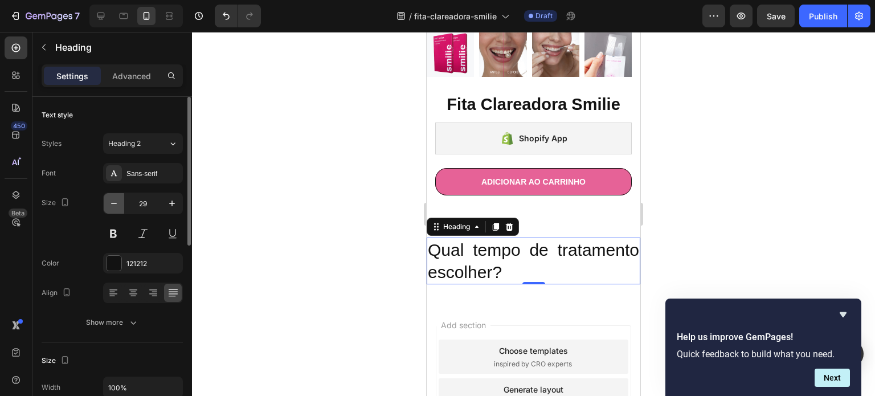
click at [110, 198] on icon "button" at bounding box center [113, 203] width 11 height 11
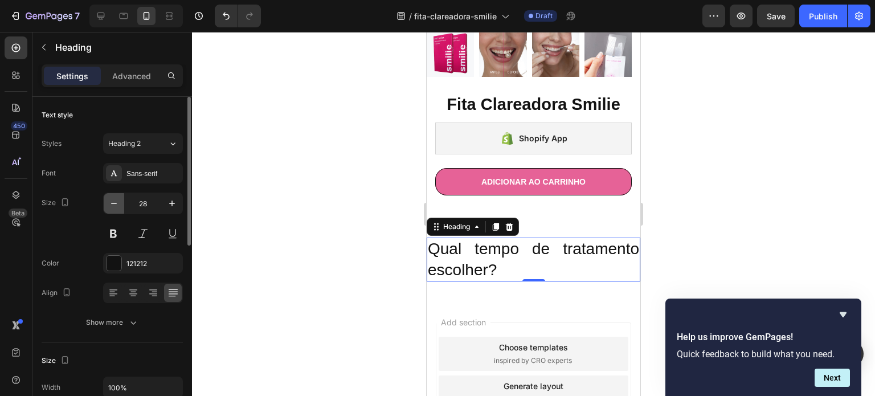
click at [110, 198] on icon "button" at bounding box center [113, 203] width 11 height 11
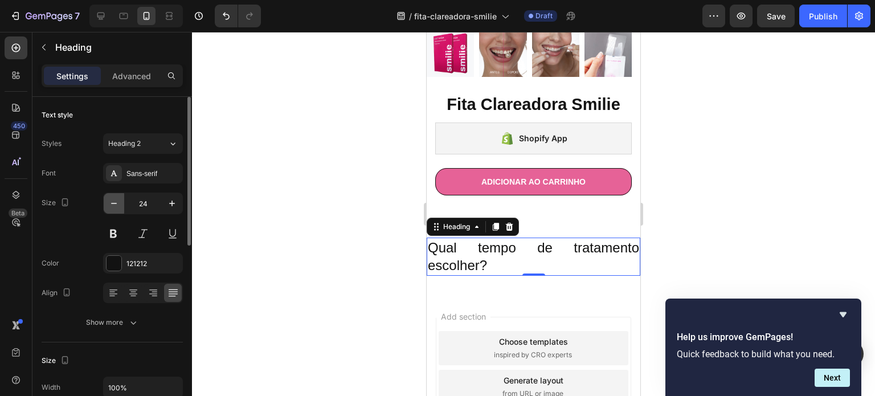
click at [110, 198] on icon "button" at bounding box center [113, 203] width 11 height 11
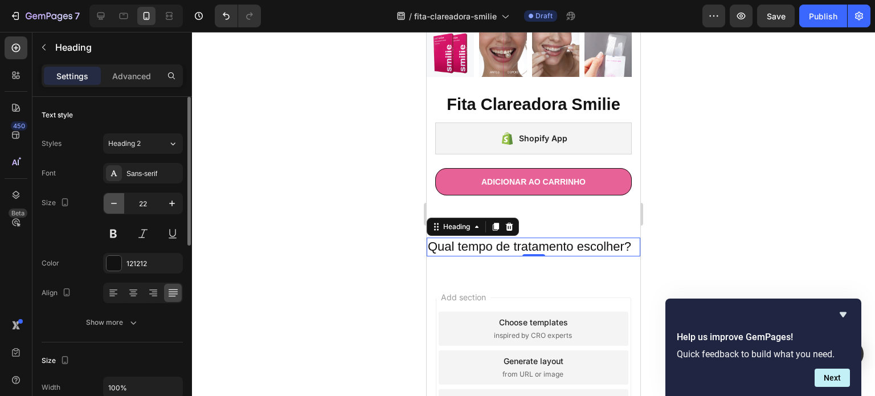
click at [110, 198] on icon "button" at bounding box center [113, 203] width 11 height 11
click at [134, 287] on icon at bounding box center [133, 292] width 11 height 11
click at [114, 232] on button at bounding box center [113, 233] width 21 height 21
click at [110, 198] on icon "button" at bounding box center [113, 203] width 11 height 11
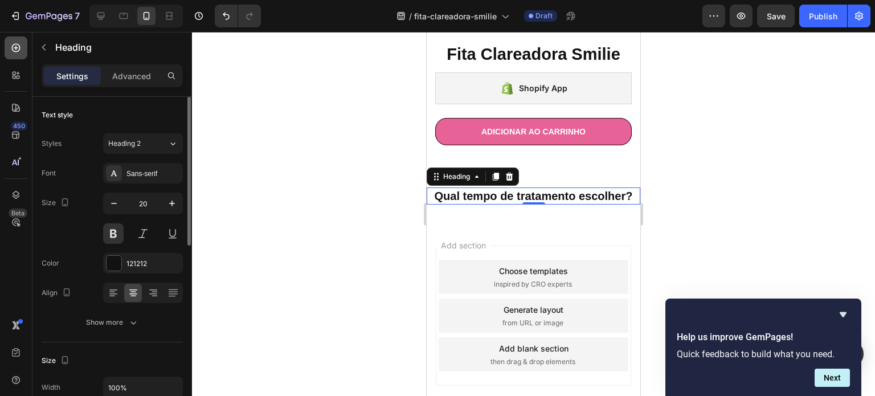
click at [12, 43] on icon at bounding box center [15, 47] width 11 height 11
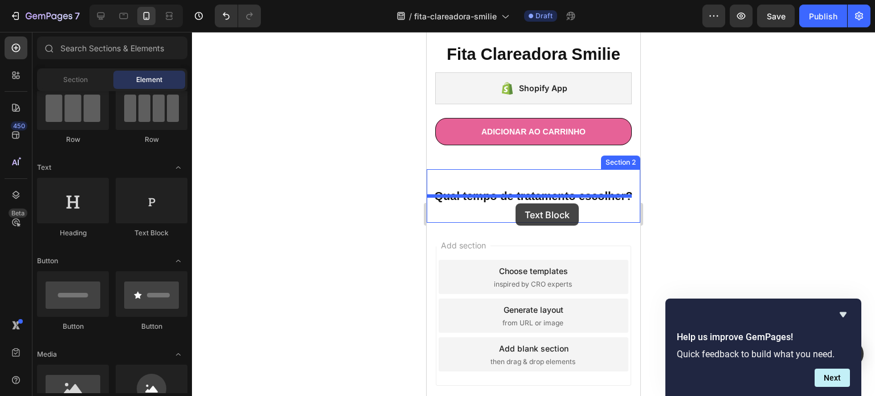
drag, startPoint x: 588, startPoint y: 227, endPoint x: 515, endPoint y: 203, distance: 76.7
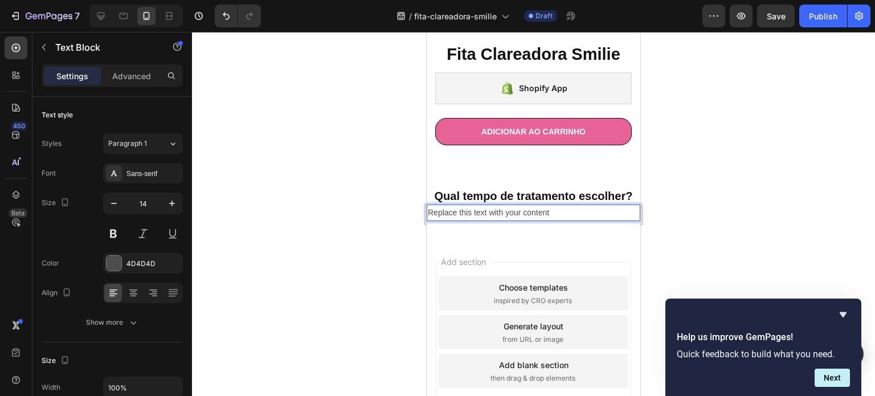
click at [515, 204] on div "Replace this text with your content" at bounding box center [534, 212] width 214 height 17
click at [515, 206] on p "Replace this text with your content" at bounding box center [533, 213] width 211 height 14
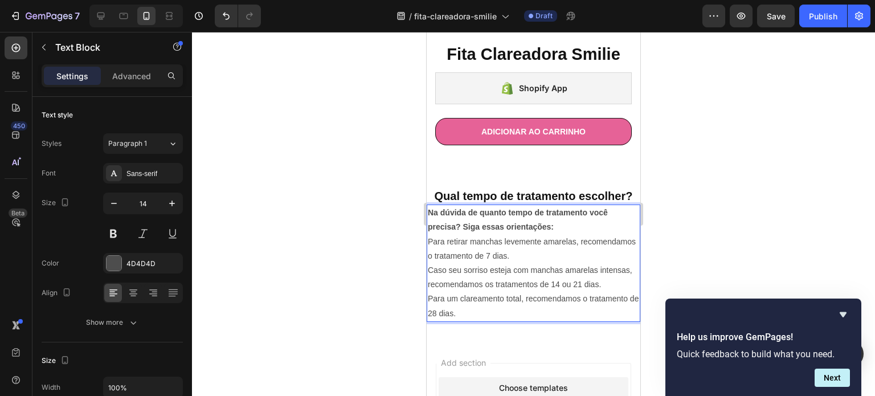
click at [378, 236] on div at bounding box center [533, 214] width 683 height 364
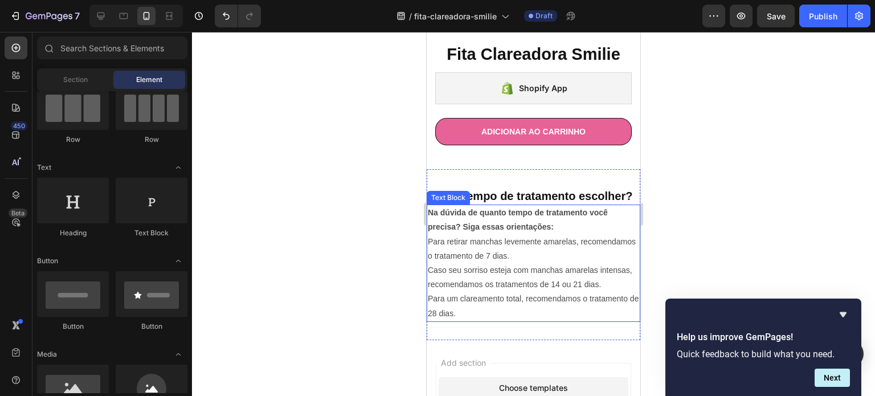
click at [481, 214] on strong "Na dúvida de quanto tempo de tratamento você precisa? Siga essas orientações:" at bounding box center [518, 219] width 180 height 23
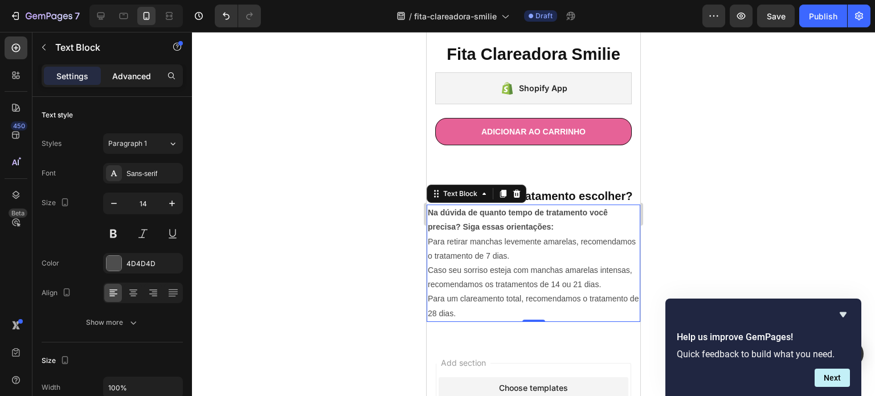
click at [133, 74] on p "Advanced" at bounding box center [131, 76] width 39 height 12
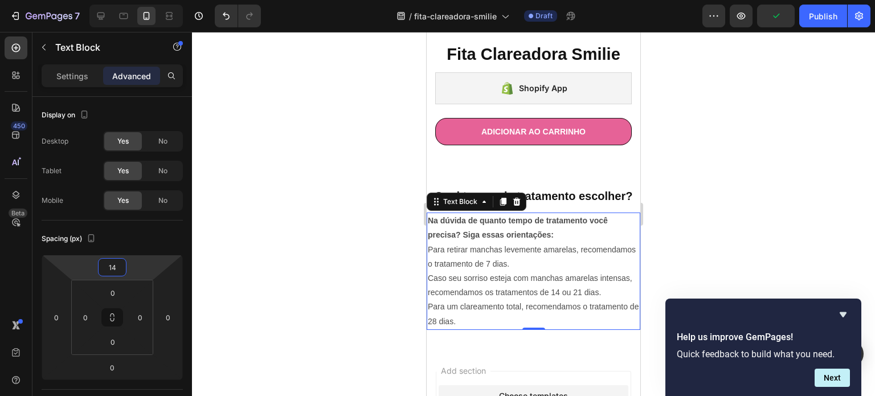
click at [113, 0] on html "7 / fita-clareadora-smilie Draft Preview Publish 450 Beta Sections(30) Elements…" at bounding box center [437, 0] width 875 height 0
click at [313, 218] on div at bounding box center [533, 214] width 683 height 364
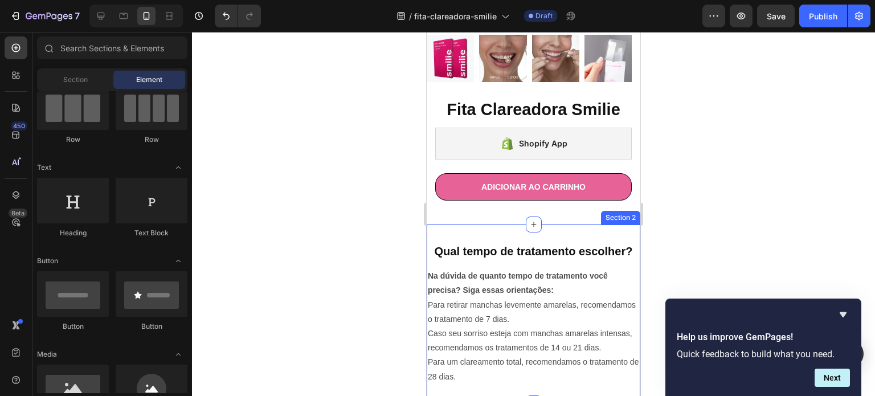
scroll to position [235, 0]
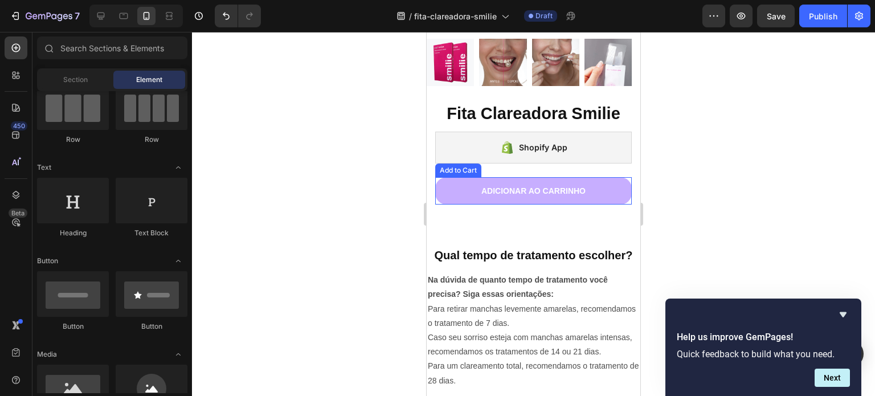
click at [604, 179] on button "Adicionar ao carrinho" at bounding box center [533, 190] width 196 height 27
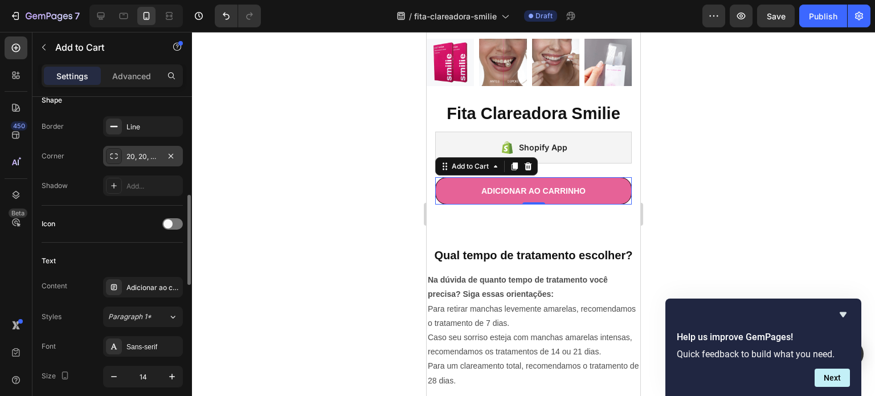
scroll to position [359, 0]
click at [132, 132] on div "Line" at bounding box center [143, 126] width 80 height 21
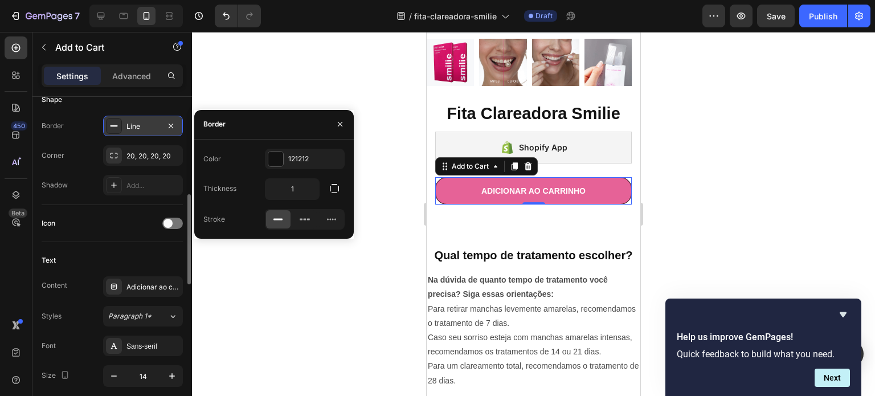
click at [178, 122] on div "Line" at bounding box center [143, 126] width 80 height 21
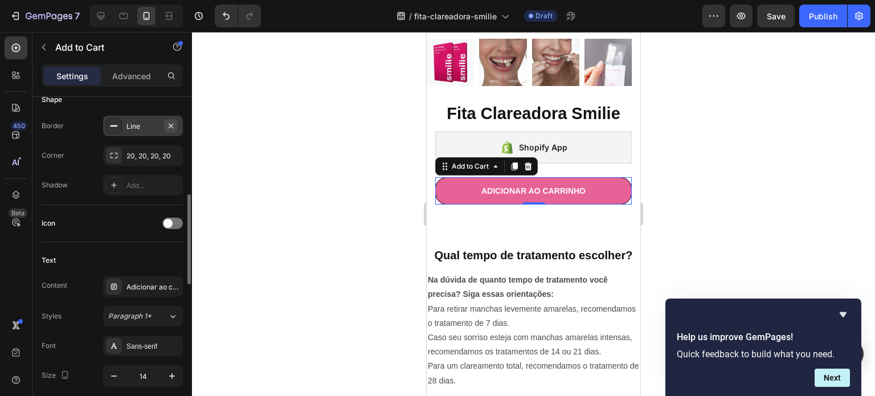
click at [171, 124] on icon "button" at bounding box center [171, 125] width 5 height 5
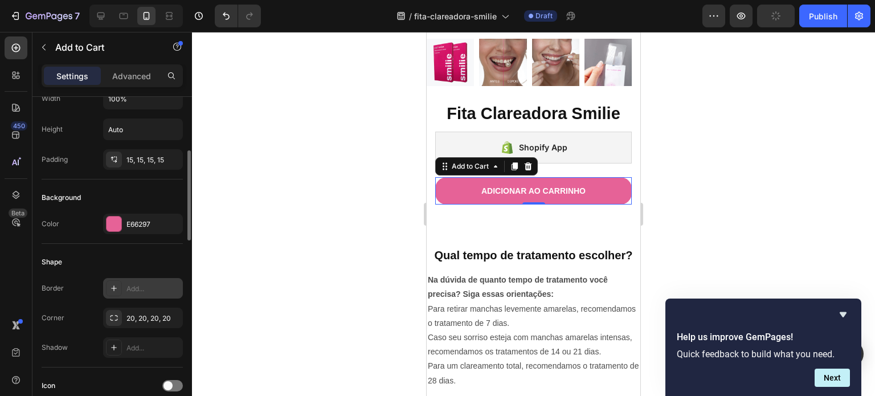
scroll to position [59, 0]
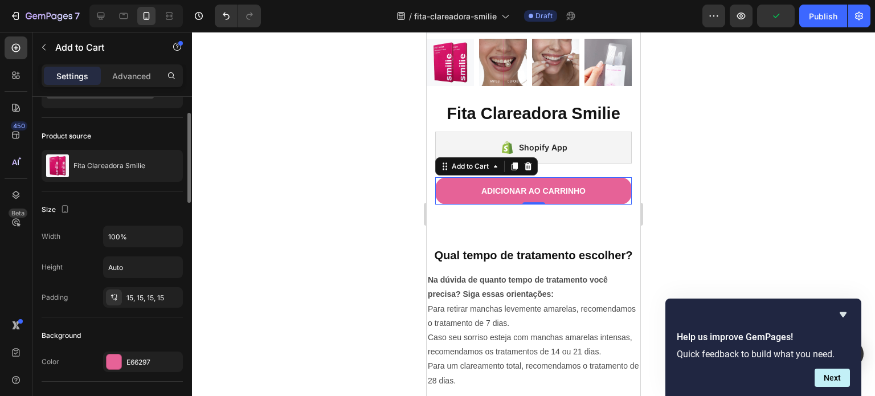
click at [324, 190] on div at bounding box center [533, 214] width 683 height 364
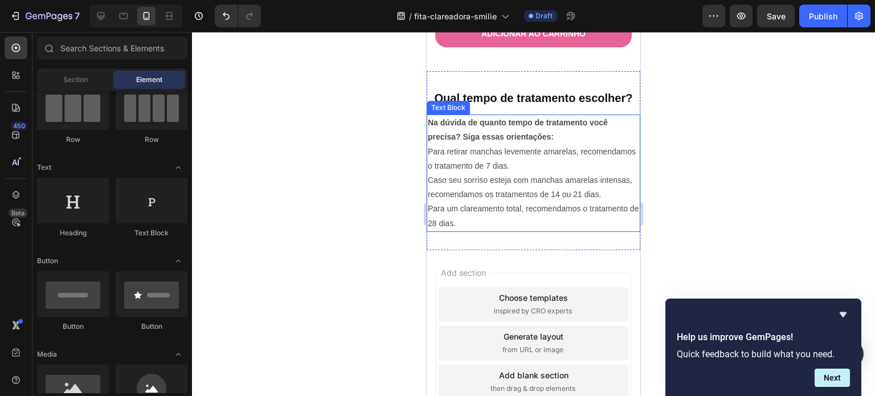
scroll to position [399, 0]
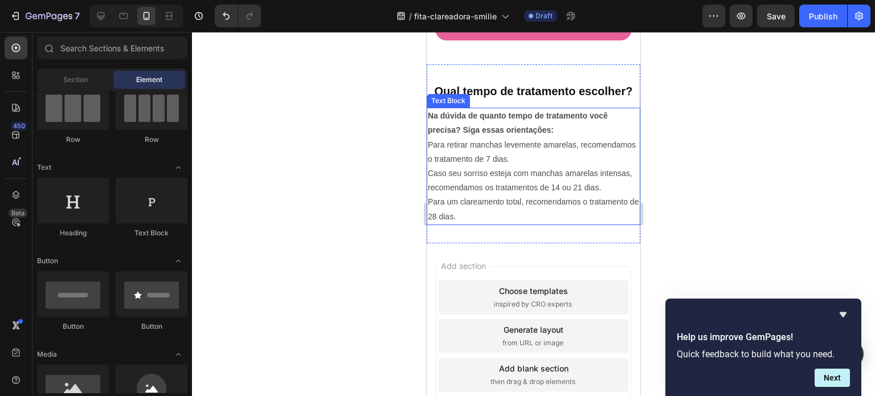
click at [535, 166] on p "Caso seu sorriso esteja com manchas amarelas intensas, recomendamos os tratamen…" at bounding box center [533, 180] width 211 height 28
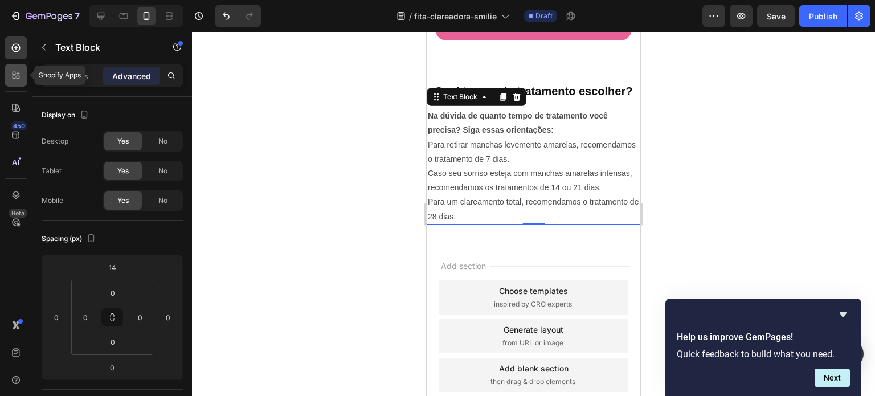
click at [16, 77] on icon at bounding box center [15, 74] width 11 height 11
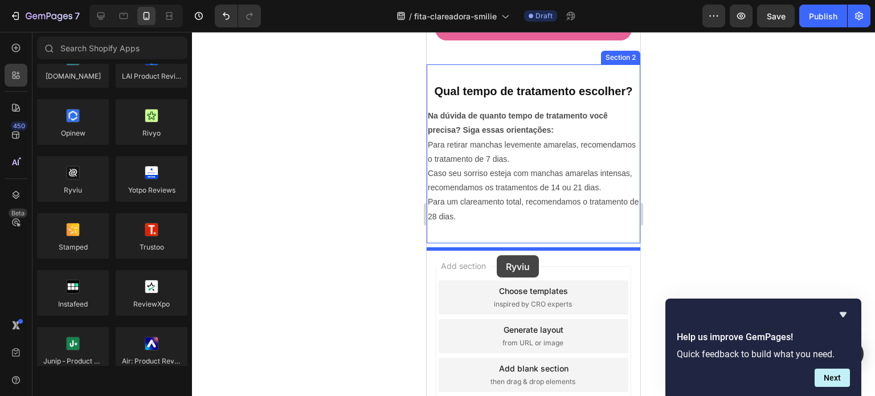
drag, startPoint x: 499, startPoint y: 203, endPoint x: 497, endPoint y: 255, distance: 52.5
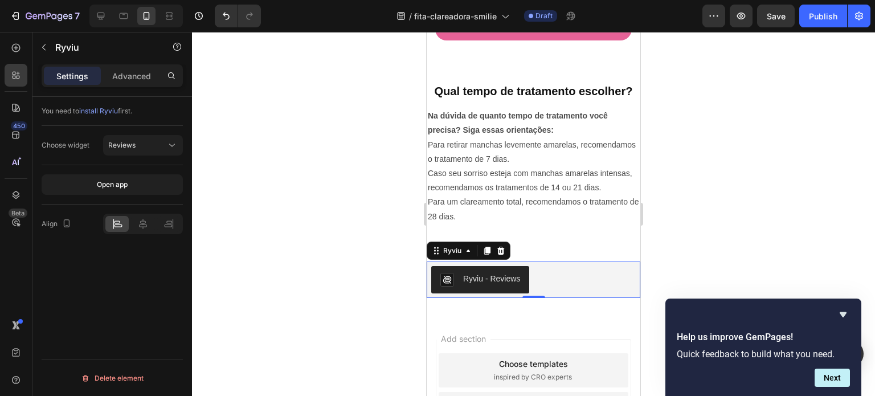
click at [508, 285] on div "Ryviu - Reviews" at bounding box center [491, 279] width 57 height 12
click at [147, 141] on div "Reviews" at bounding box center [137, 145] width 58 height 10
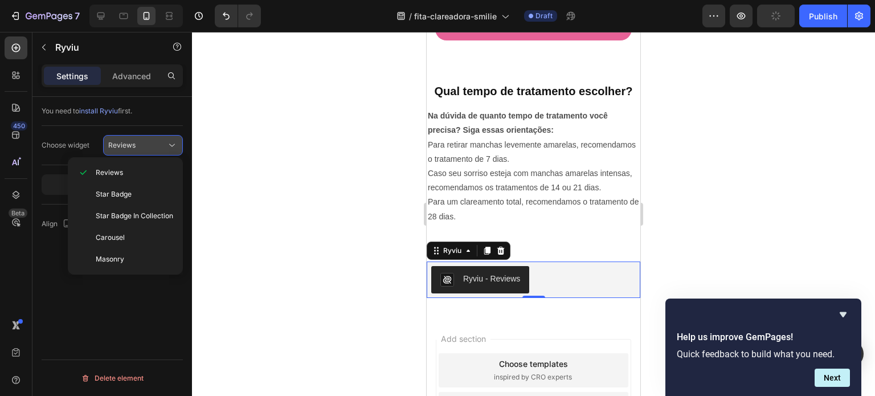
click at [147, 141] on div "Reviews" at bounding box center [137, 145] width 58 height 10
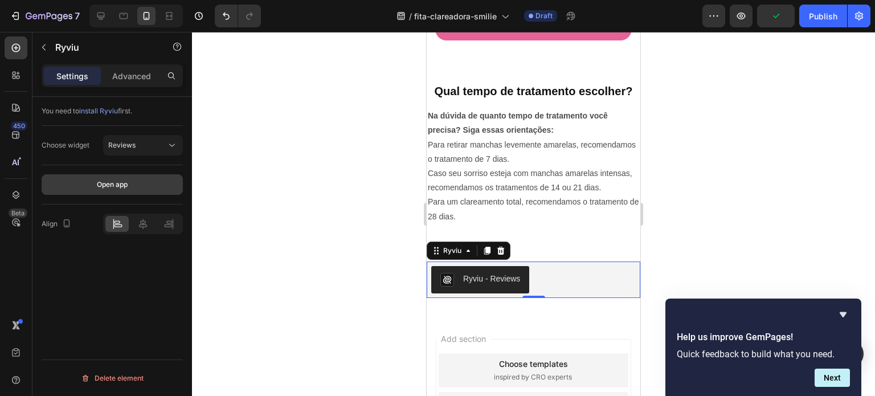
click at [124, 185] on div "Open app" at bounding box center [112, 184] width 31 height 10
click at [150, 223] on div at bounding box center [142, 224] width 23 height 16
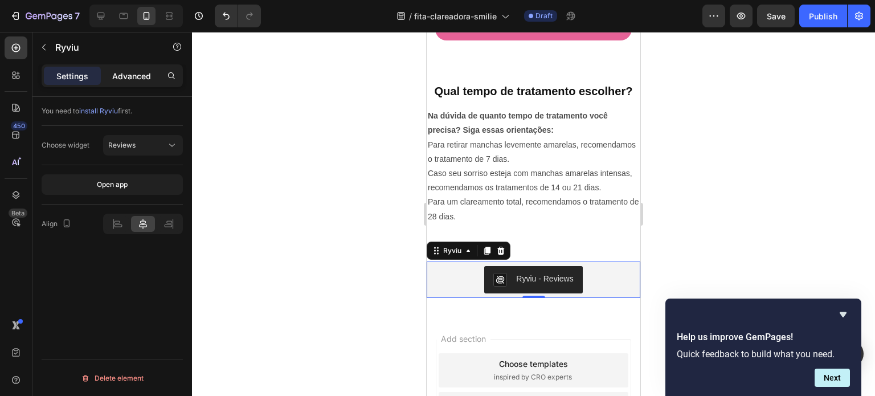
click at [126, 78] on p "Advanced" at bounding box center [131, 76] width 39 height 12
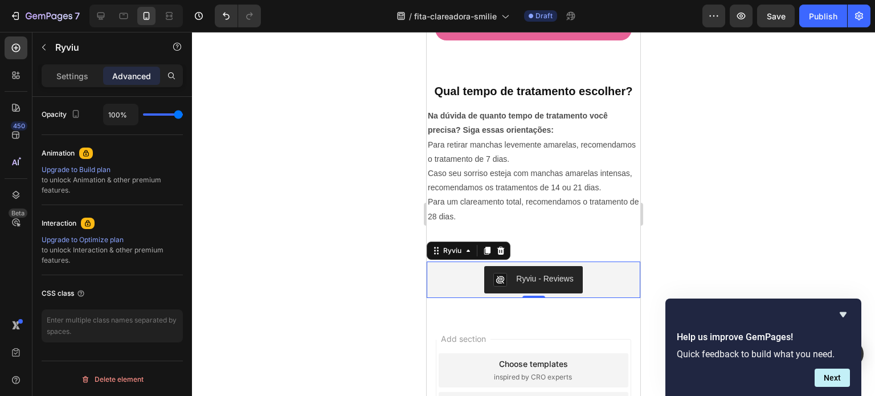
scroll to position [0, 0]
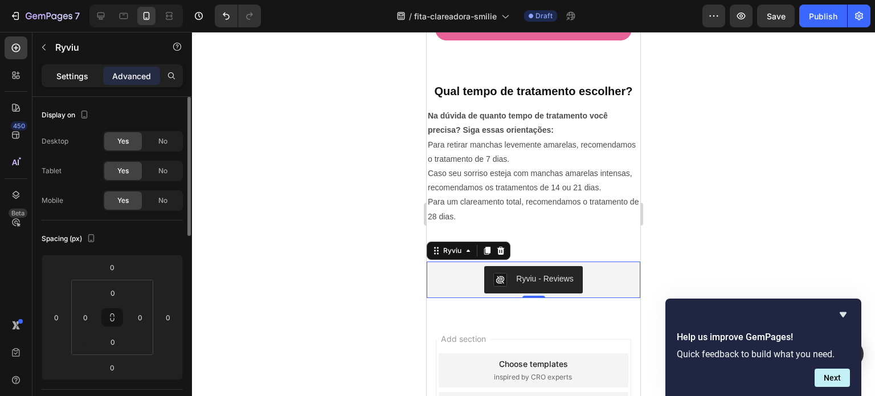
click at [87, 76] on p "Settings" at bounding box center [72, 76] width 32 height 12
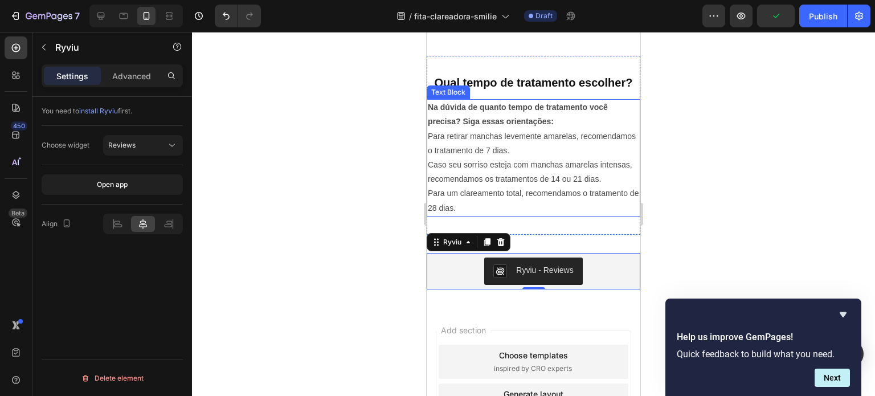
scroll to position [503, 0]
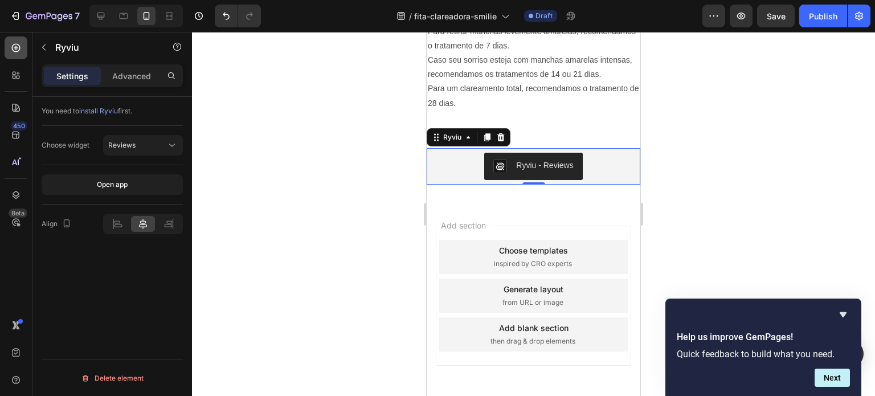
click at [20, 51] on icon at bounding box center [15, 47] width 11 height 11
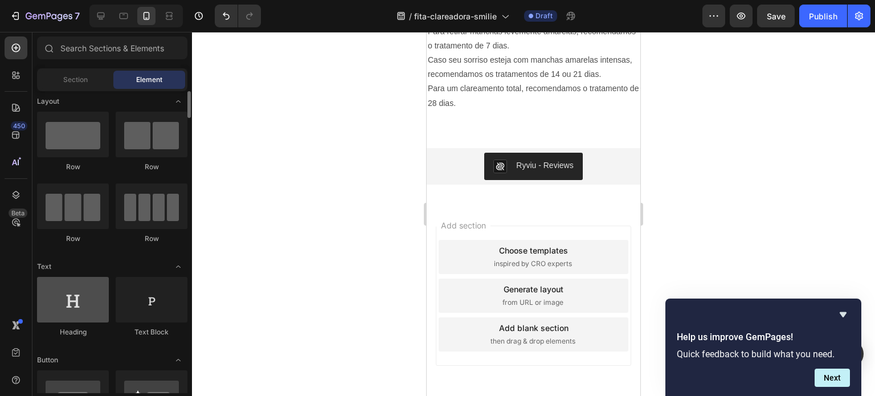
scroll to position [0, 0]
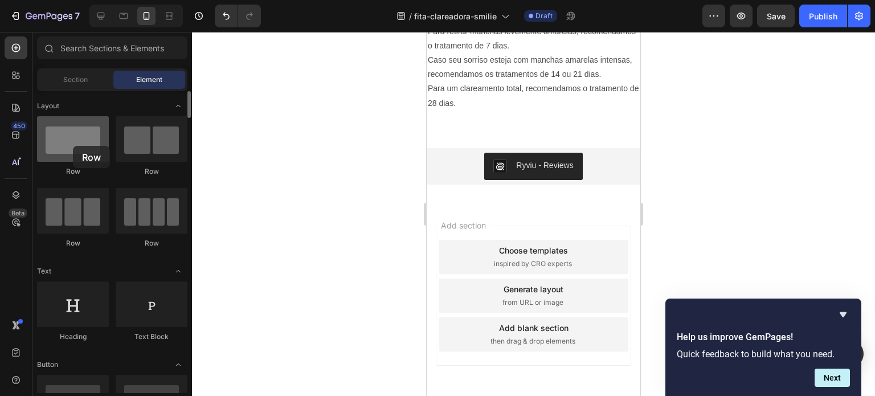
click at [73, 146] on div at bounding box center [73, 139] width 72 height 46
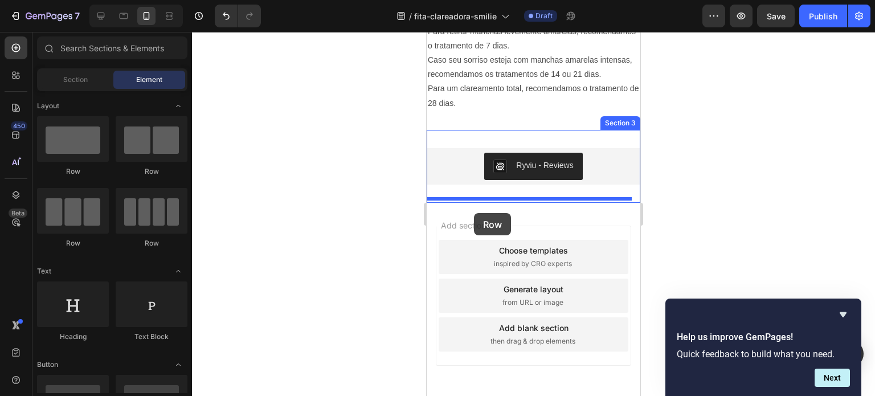
drag, startPoint x: 489, startPoint y: 170, endPoint x: 474, endPoint y: 213, distance: 45.2
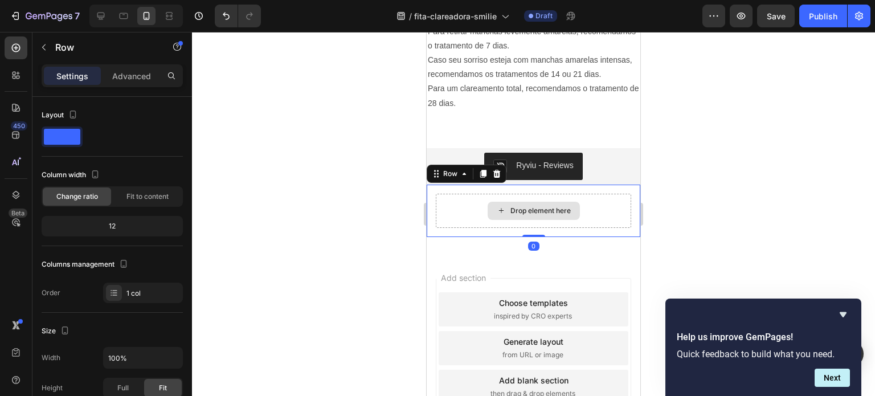
click at [611, 207] on div "Drop element here" at bounding box center [533, 211] width 195 height 34
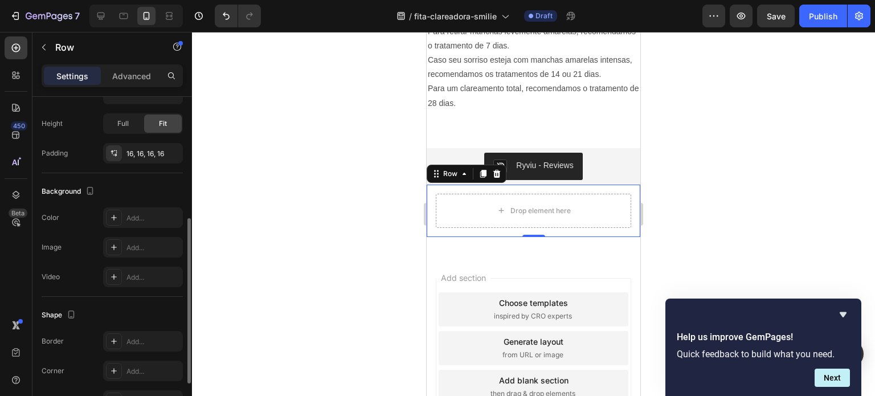
scroll to position [257, 0]
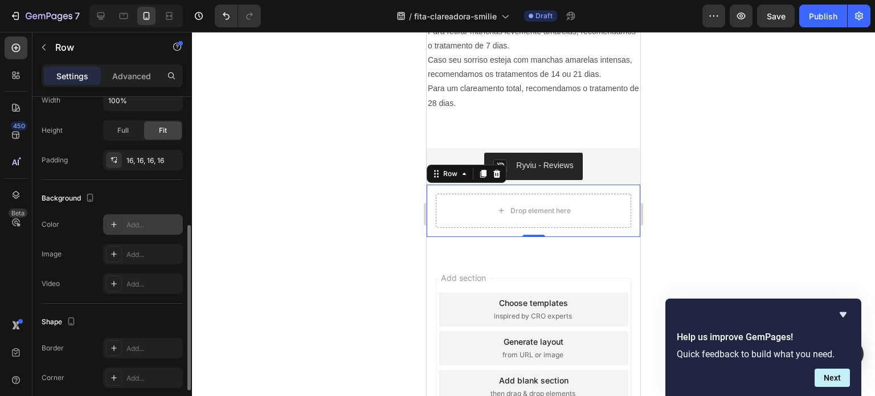
click at [136, 226] on div "Add..." at bounding box center [153, 225] width 54 height 10
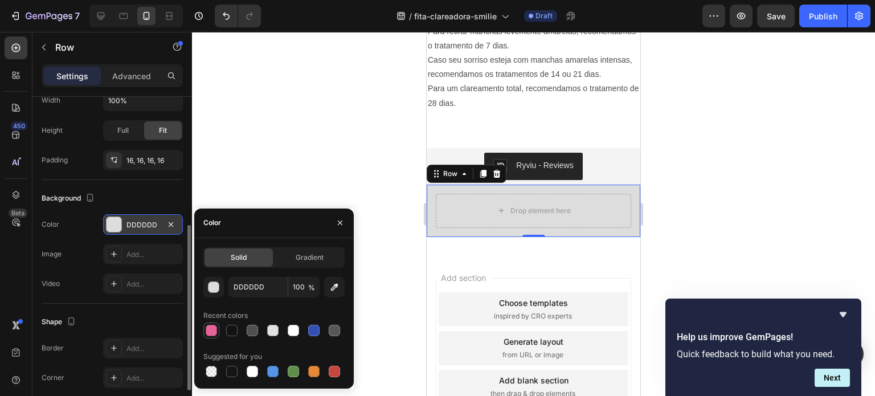
click at [211, 334] on div at bounding box center [211, 330] width 11 height 11
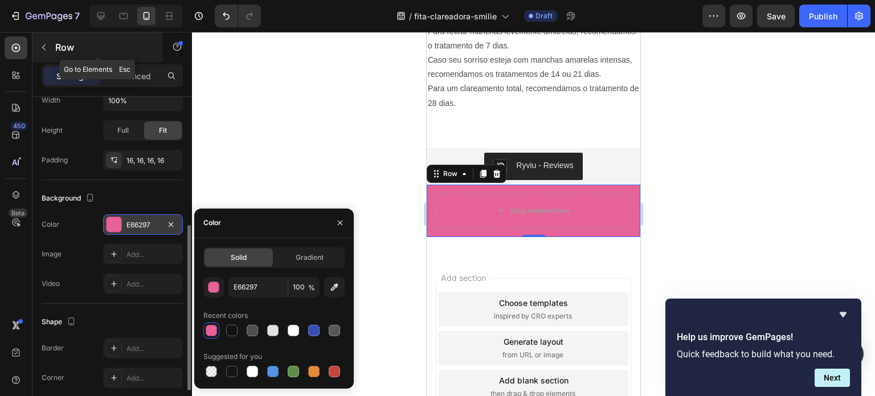
click at [35, 58] on div "Row" at bounding box center [97, 47] width 130 height 30
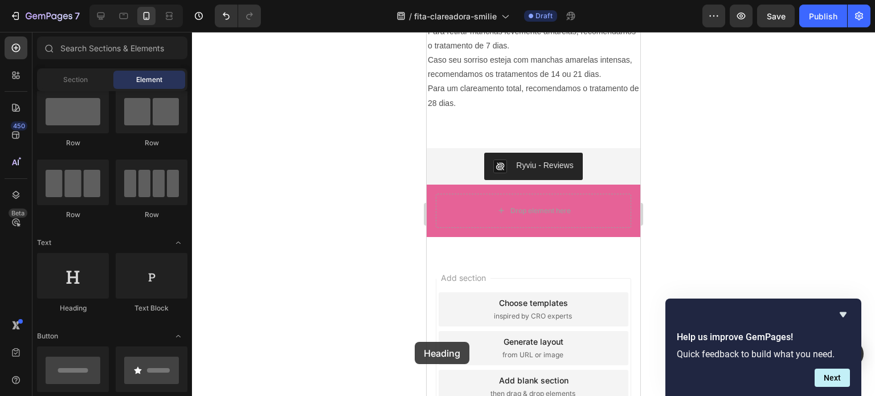
scroll to position [510, 0]
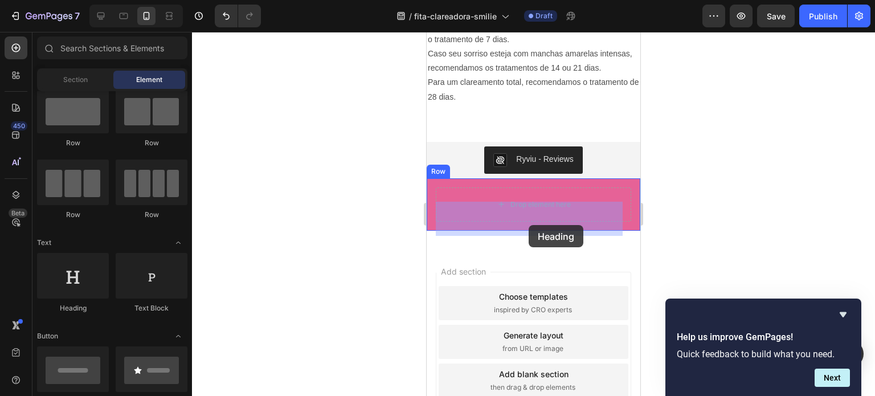
drag, startPoint x: 520, startPoint y: 315, endPoint x: 526, endPoint y: 220, distance: 95.3
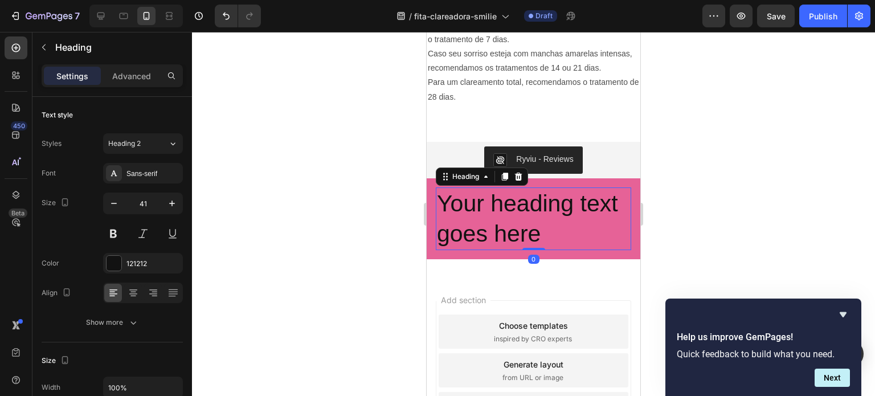
click at [518, 235] on h2 "Your heading text goes here" at bounding box center [533, 218] width 195 height 63
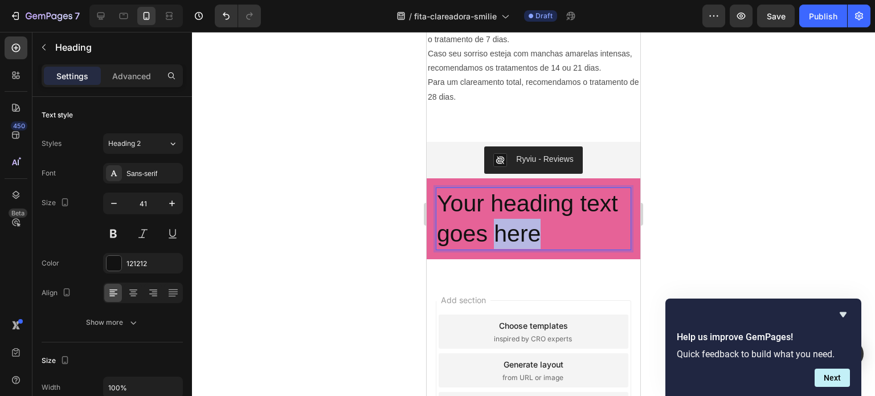
click at [518, 235] on p "Your heading text goes here" at bounding box center [533, 219] width 193 height 61
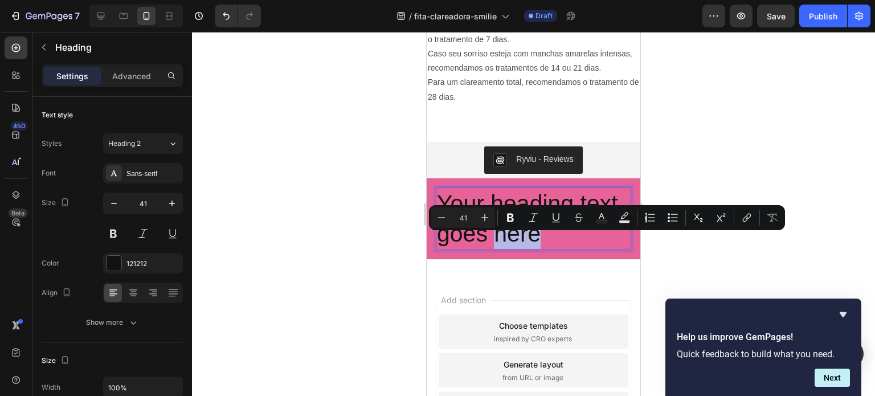
click at [518, 235] on p "Your heading text goes here" at bounding box center [533, 219] width 193 height 61
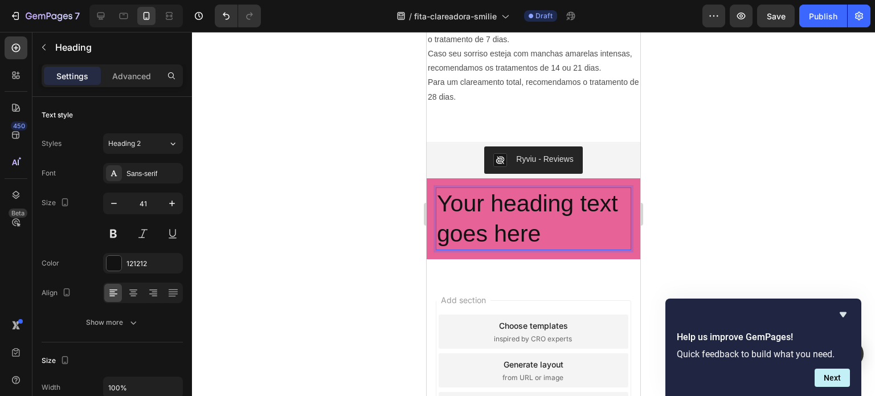
click at [518, 235] on p "Your heading text goes here" at bounding box center [533, 219] width 193 height 61
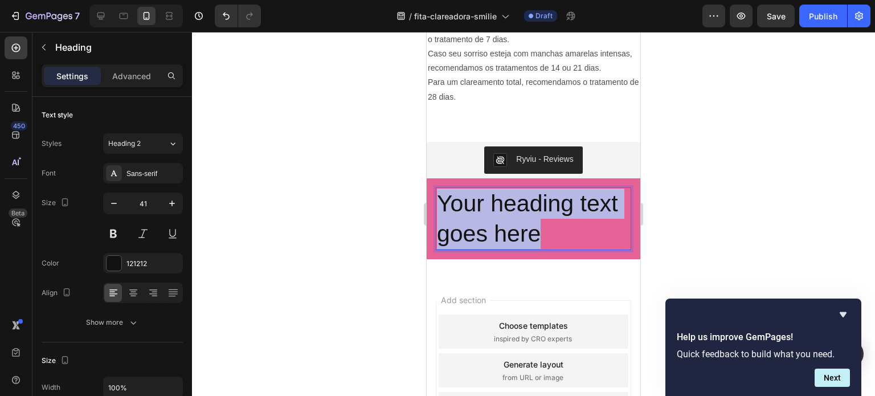
click at [518, 235] on p "Your heading text goes here" at bounding box center [533, 219] width 193 height 61
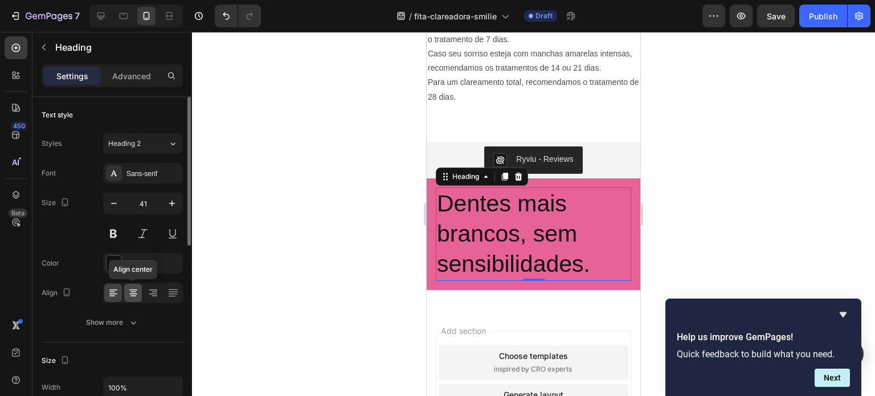
click at [137, 294] on icon at bounding box center [133, 292] width 11 height 11
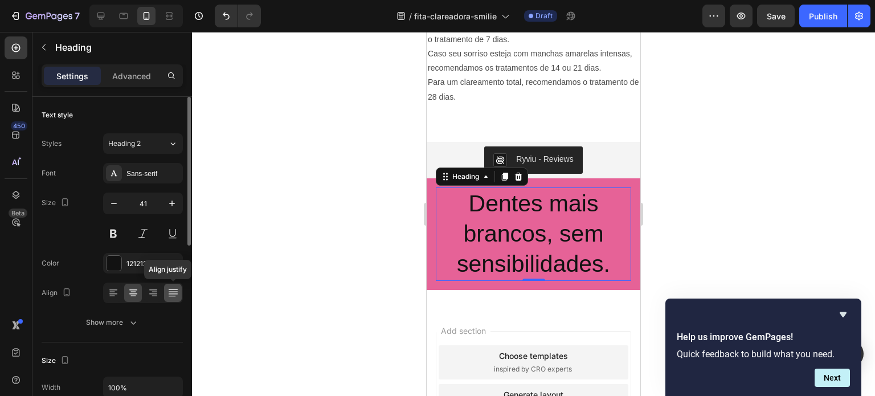
click at [169, 292] on icon at bounding box center [172, 292] width 11 height 11
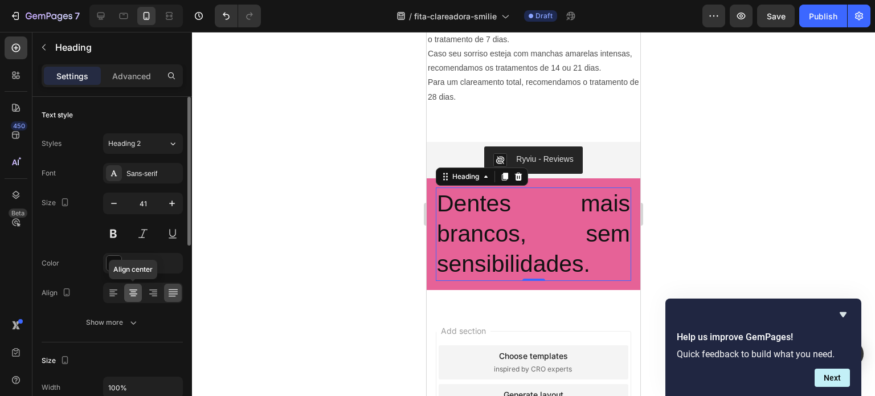
click at [130, 293] on icon at bounding box center [133, 293] width 8 height 1
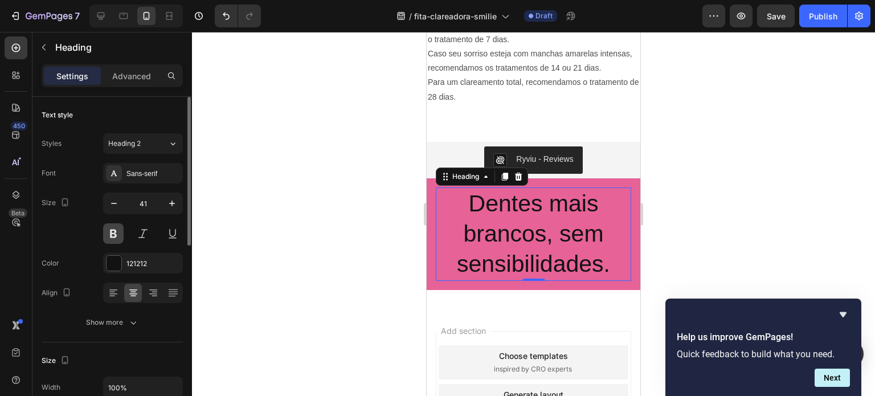
click at [117, 231] on button at bounding box center [113, 233] width 21 height 21
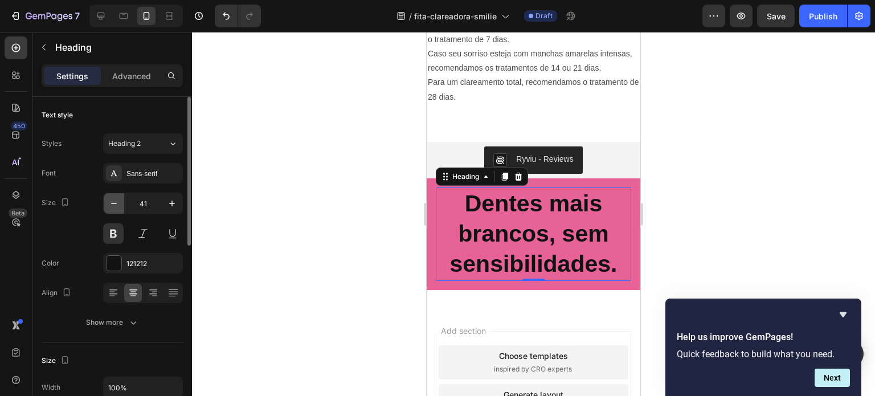
click at [116, 204] on icon "button" at bounding box center [113, 203] width 11 height 11
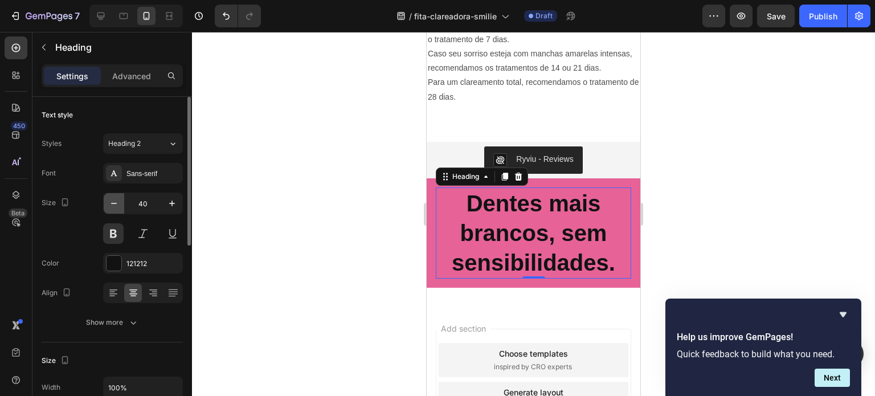
click at [116, 204] on icon "button" at bounding box center [113, 203] width 11 height 11
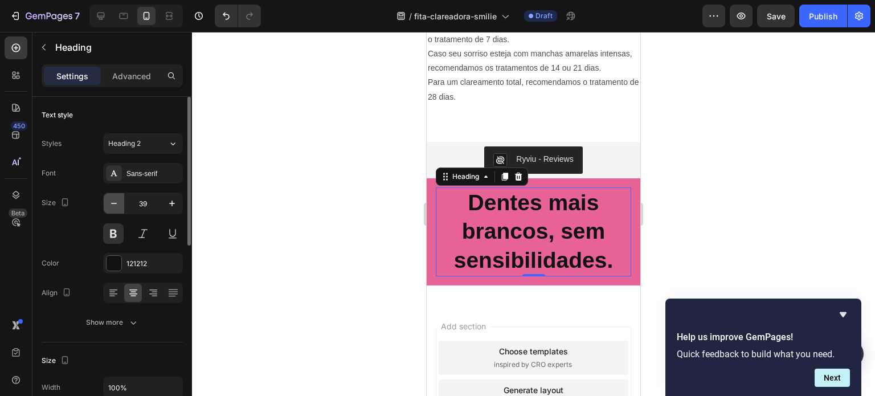
click at [116, 204] on icon "button" at bounding box center [113, 203] width 11 height 11
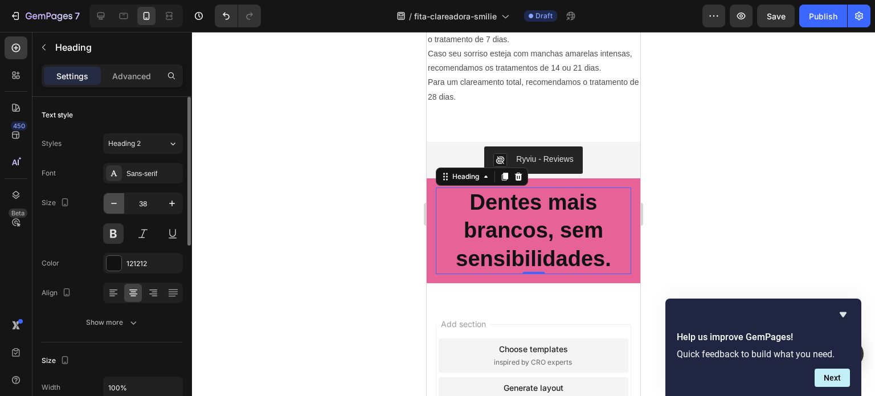
click at [116, 204] on icon "button" at bounding box center [113, 203] width 11 height 11
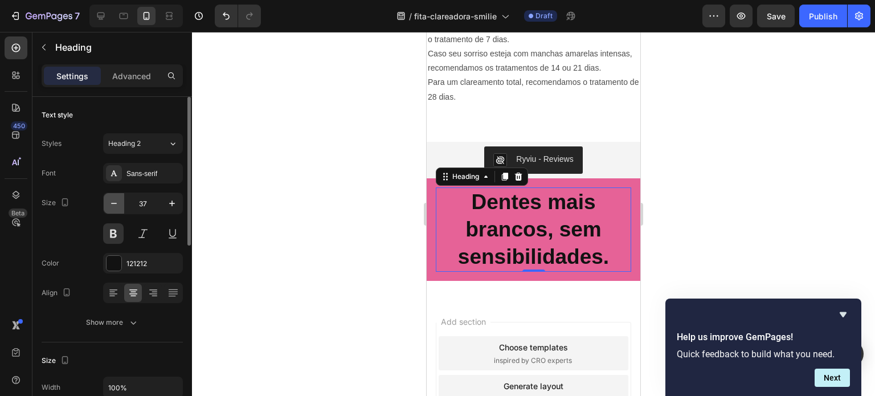
click at [116, 204] on icon "button" at bounding box center [113, 203] width 11 height 11
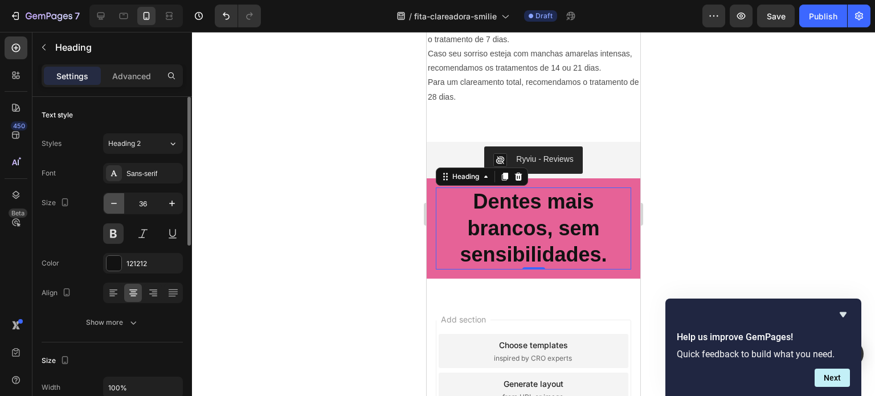
click at [116, 204] on icon "button" at bounding box center [113, 203] width 11 height 11
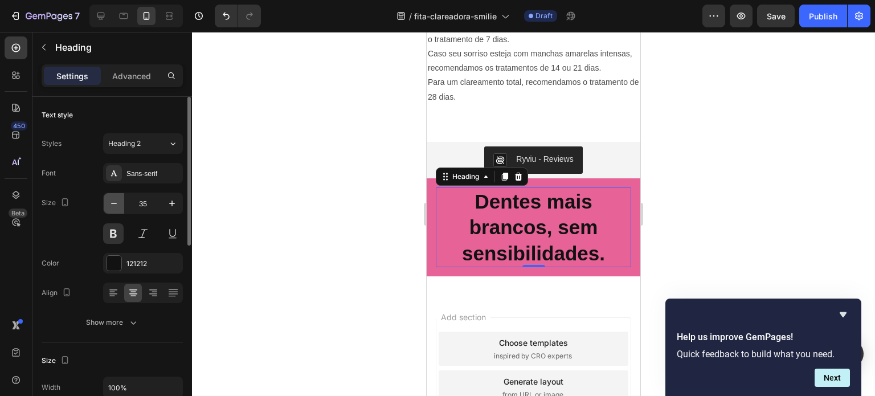
click at [116, 204] on icon "button" at bounding box center [113, 203] width 11 height 11
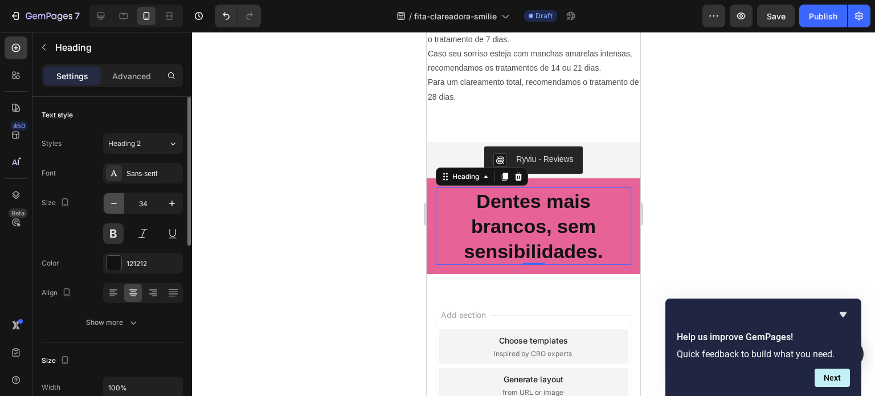
click at [116, 204] on icon "button" at bounding box center [113, 203] width 11 height 11
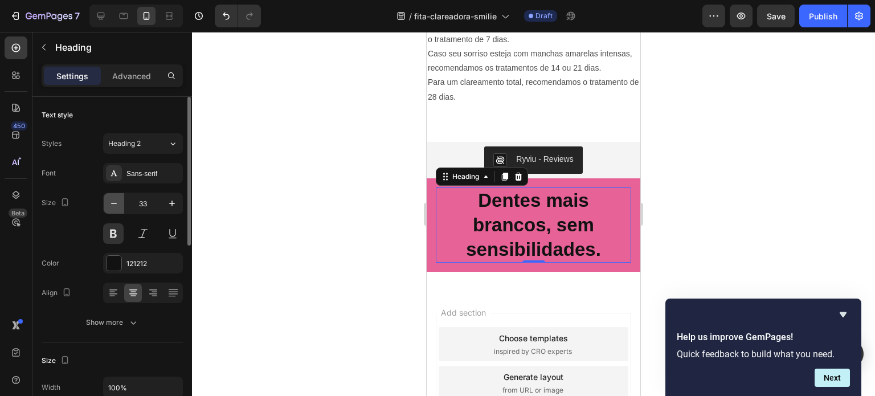
click at [116, 204] on icon "button" at bounding box center [113, 203] width 11 height 11
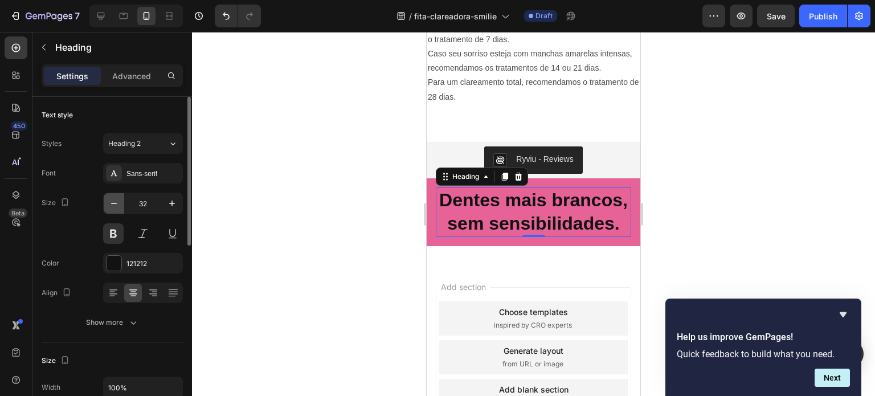
click at [116, 204] on icon "button" at bounding box center [113, 203] width 11 height 11
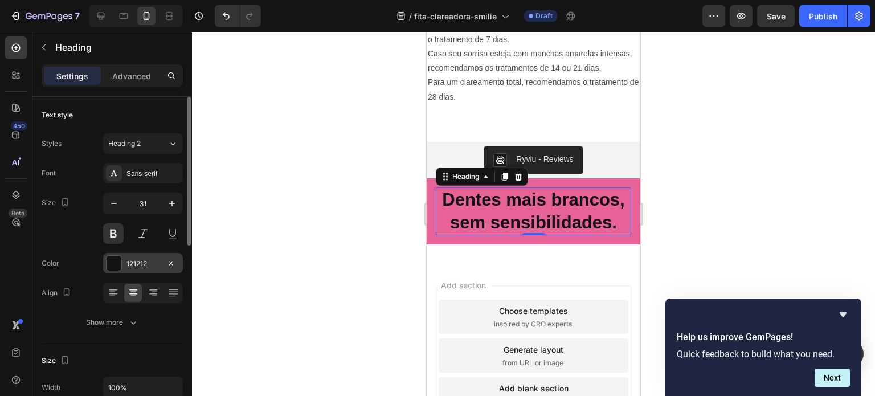
click at [117, 254] on div "121212" at bounding box center [143, 263] width 80 height 21
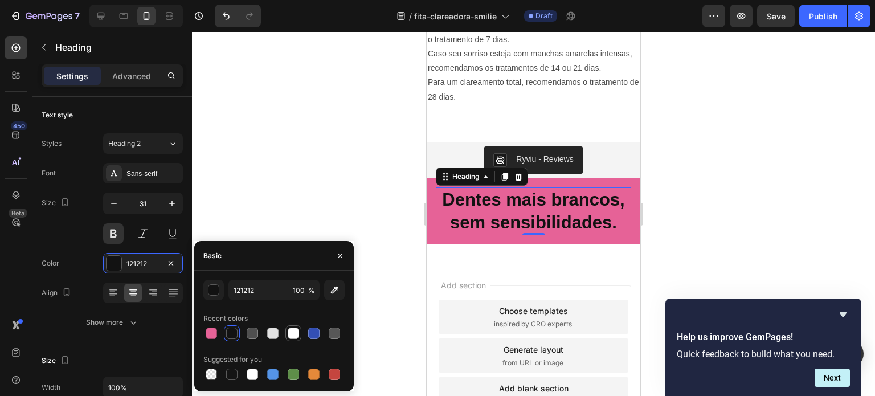
click at [296, 331] on div at bounding box center [293, 332] width 11 height 11
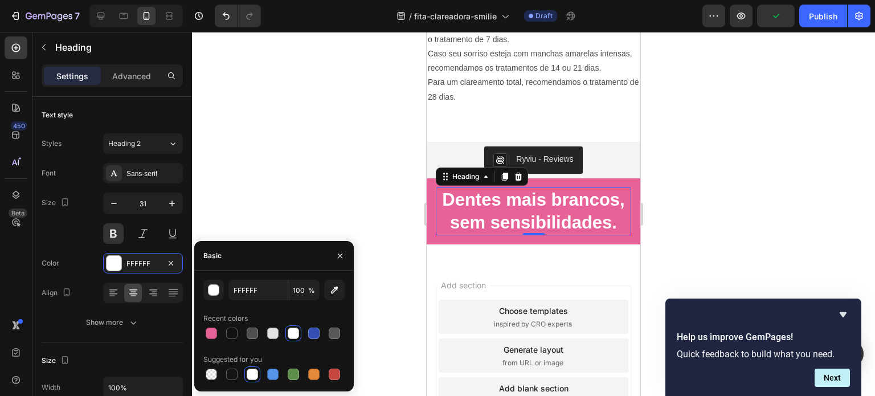
click at [317, 231] on div at bounding box center [533, 214] width 683 height 364
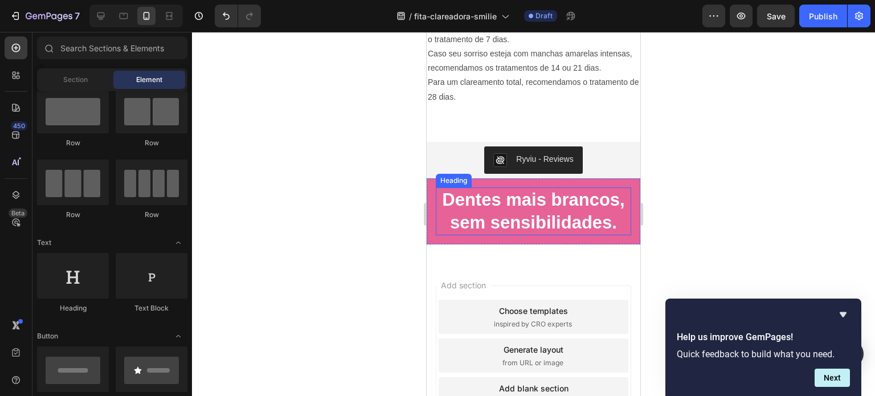
click at [494, 207] on p "Dentes mais brancos, sem sensibilidades." at bounding box center [533, 212] width 193 height 46
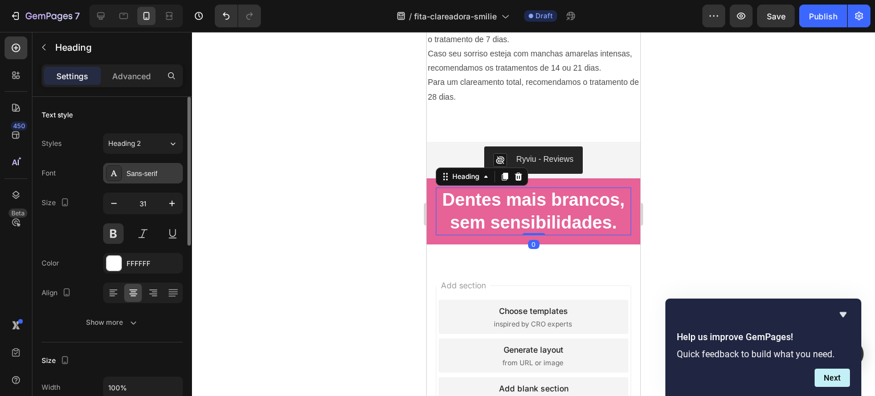
click at [142, 178] on div "Sans-serif" at bounding box center [143, 173] width 80 height 21
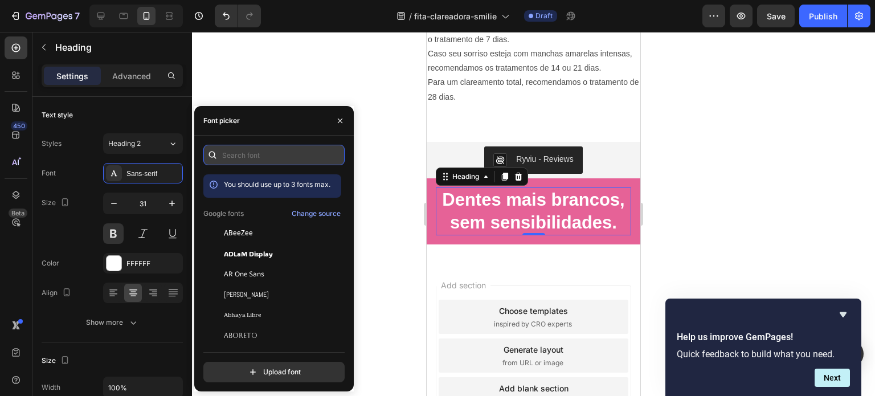
click at [264, 162] on input "text" at bounding box center [273, 155] width 141 height 21
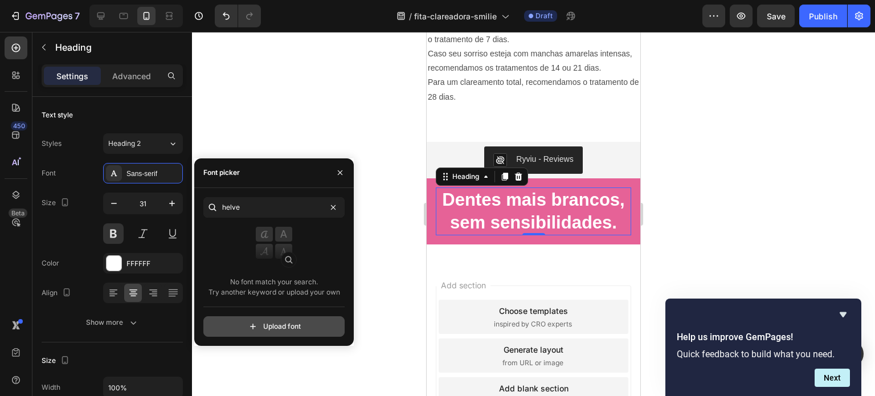
click at [267, 323] on input "file" at bounding box center [298, 326] width 285 height 19
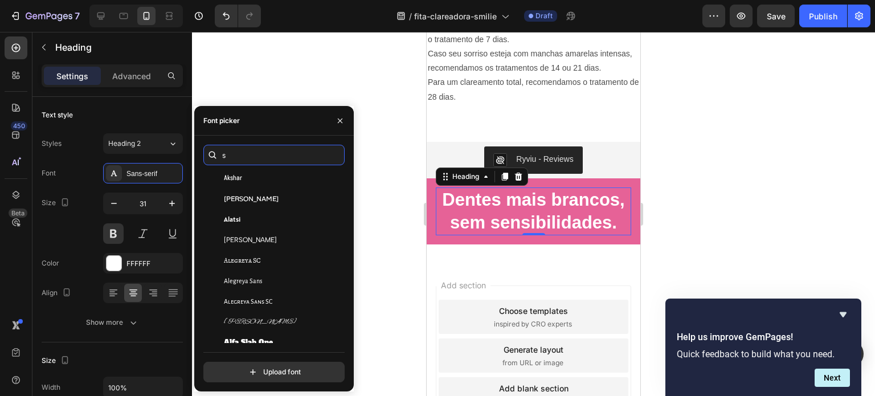
scroll to position [0, 0]
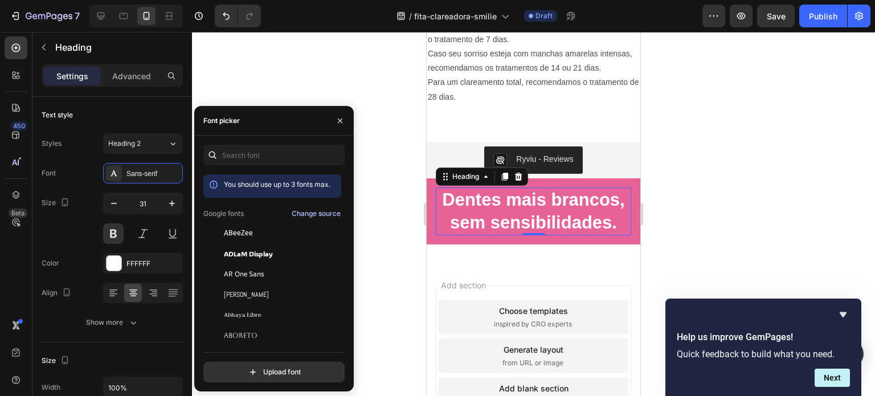
click at [316, 214] on div "Change source" at bounding box center [316, 213] width 49 height 10
click at [275, 364] on input "file" at bounding box center [298, 371] width 285 height 19
click at [275, 366] on input "file" at bounding box center [298, 371] width 285 height 19
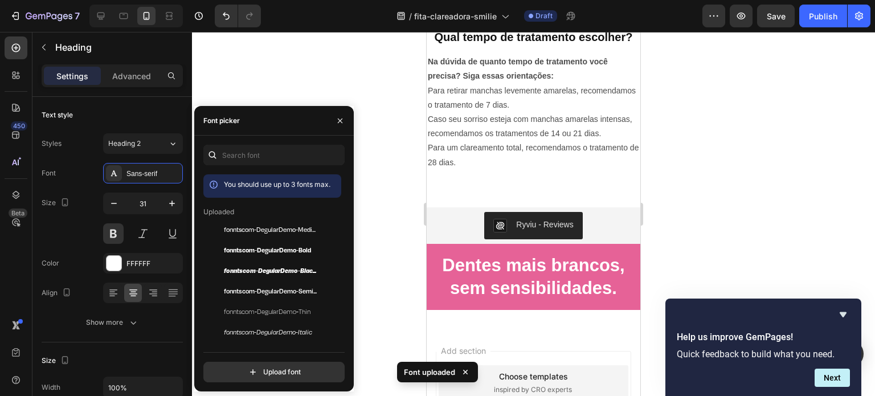
scroll to position [490, 0]
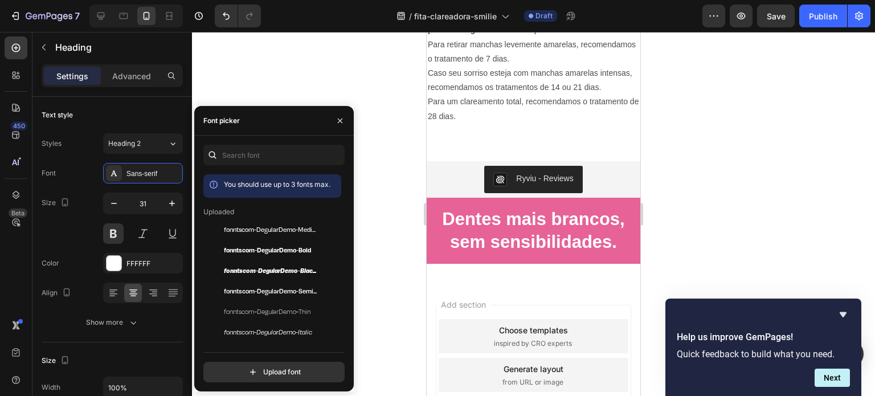
click at [515, 234] on h2 "Dentes mais brancos, sem sensibilidades." at bounding box center [533, 231] width 195 height 48
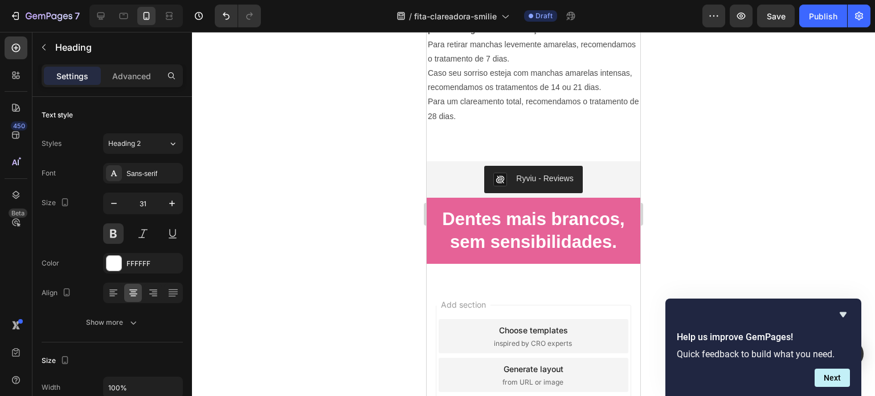
click at [453, 254] on p "Dentes mais brancos, sem sensibilidades." at bounding box center [533, 231] width 193 height 46
click at [435, 248] on div "Dentes mais brancos, sem sensibilidades. Heading Row" at bounding box center [534, 231] width 214 height 67
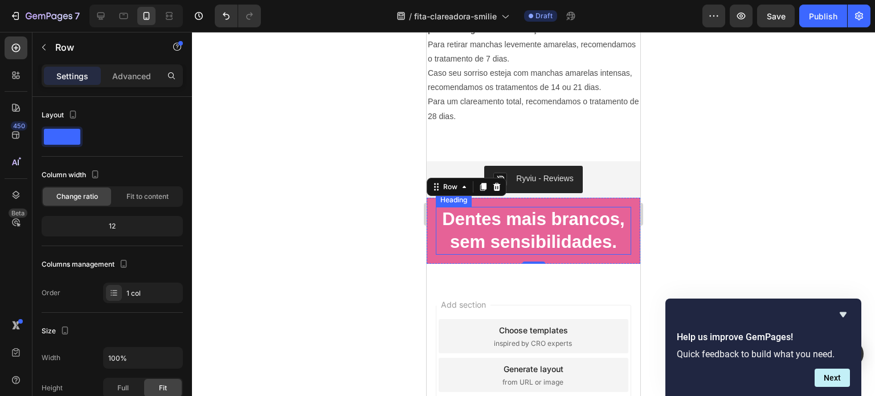
click at [517, 244] on p "Dentes mais brancos, sem sensibilidades." at bounding box center [533, 231] width 193 height 46
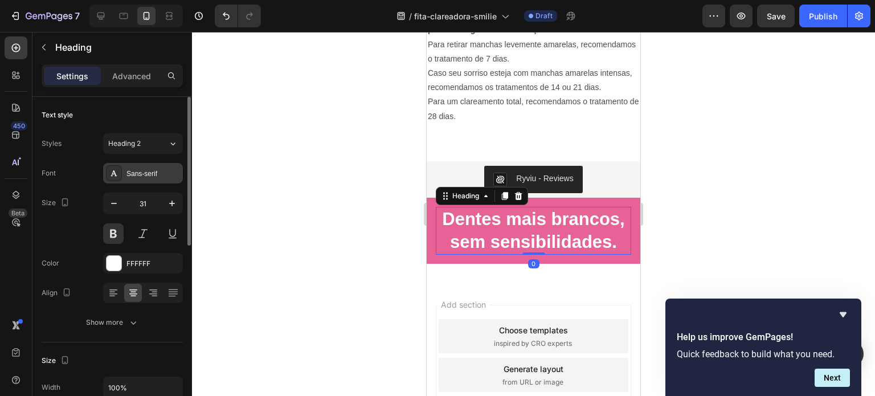
click at [134, 181] on div "Sans-serif" at bounding box center [143, 173] width 80 height 21
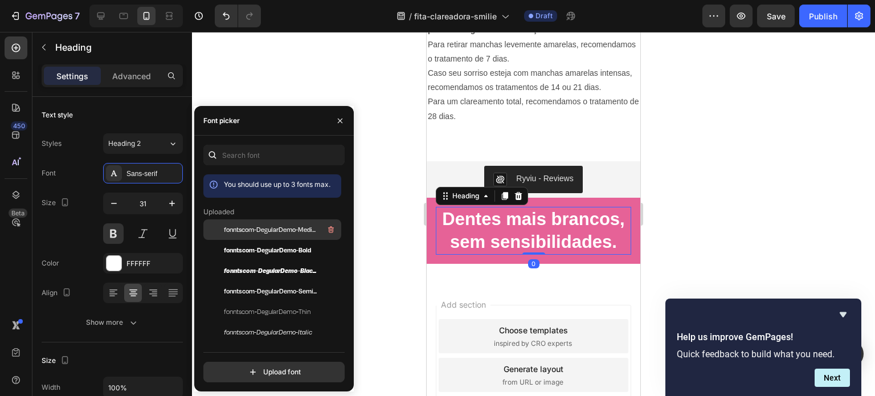
click at [256, 230] on span "fonntscom-DegularDemo-Medium" at bounding box center [271, 229] width 95 height 10
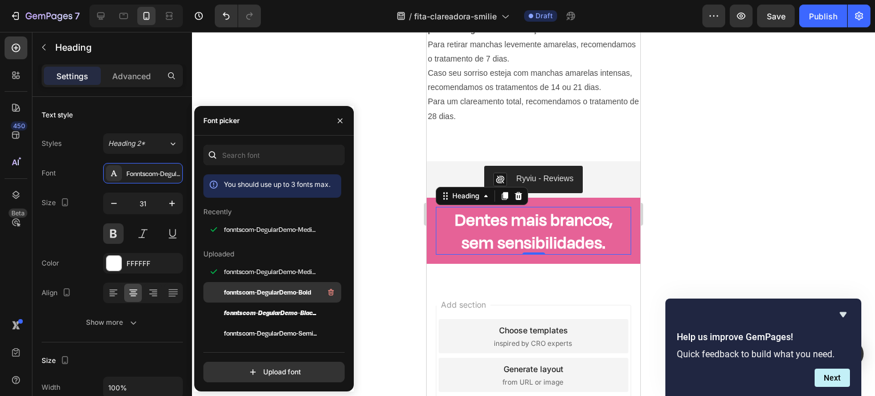
click at [260, 289] on span "fonntscom-DegularDemo-Bold" at bounding box center [267, 292] width 87 height 10
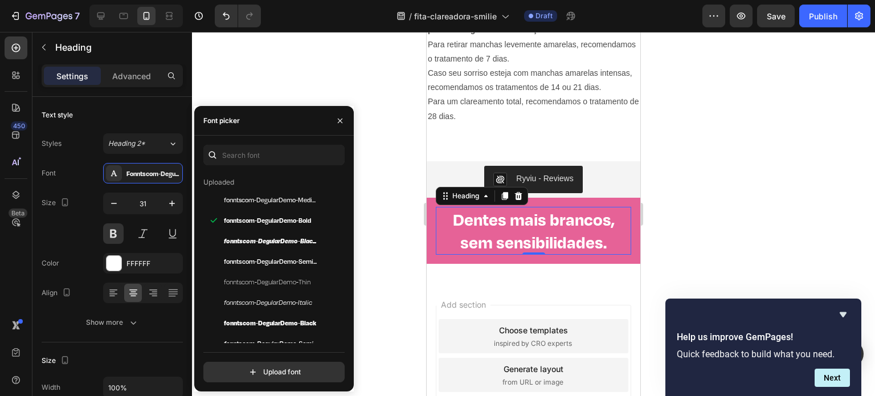
scroll to position [98, 0]
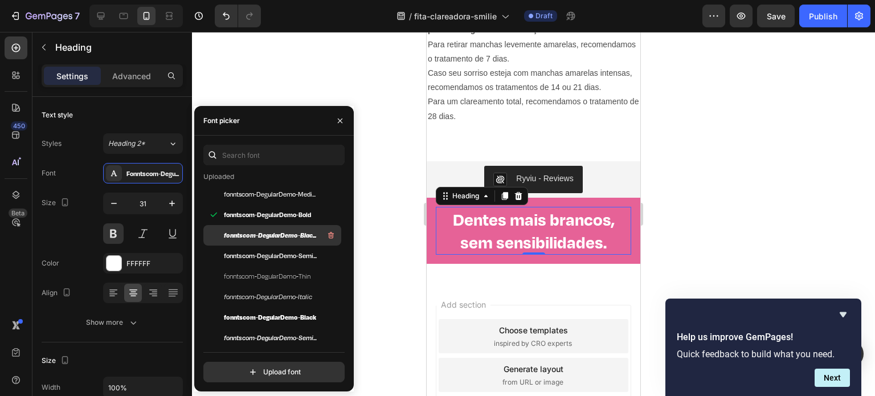
click at [256, 237] on span "fonntscom-DegularDemo-BlackItalic" at bounding box center [271, 235] width 95 height 10
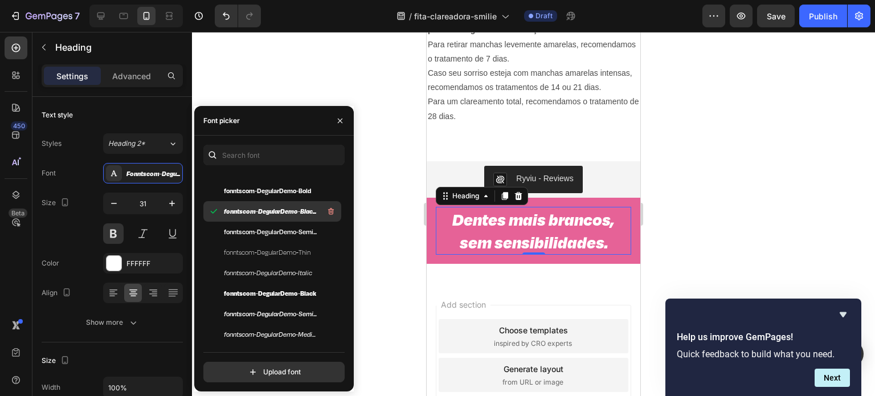
scroll to position [147, 0]
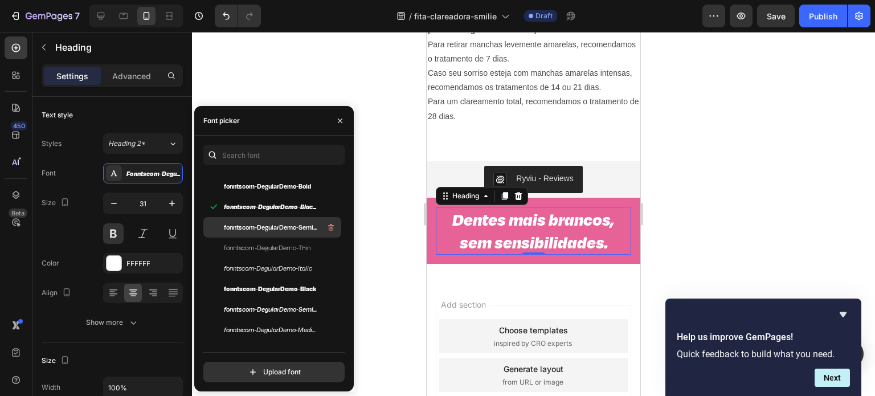
click at [258, 230] on span "fonntscom-DegularDemo-Semibold" at bounding box center [271, 227] width 95 height 10
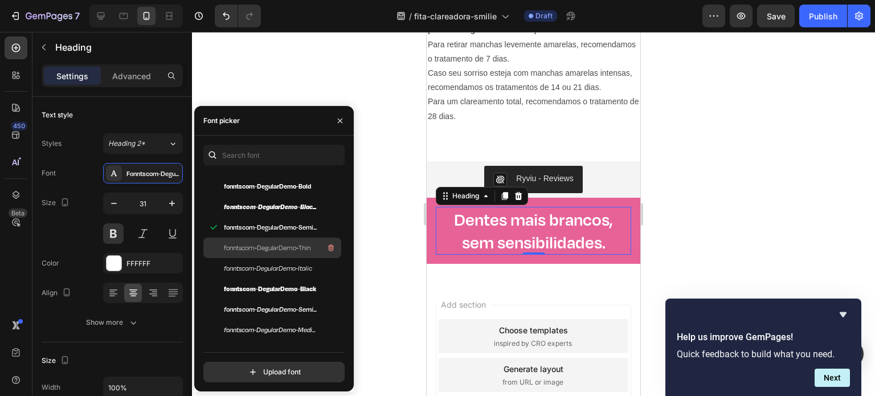
click at [263, 247] on span "fonntscom-DegularDemo-Thin" at bounding box center [267, 248] width 87 height 10
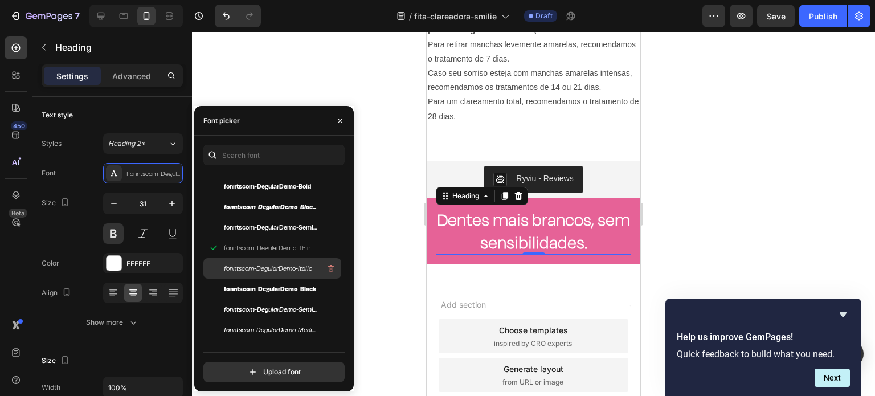
click at [264, 269] on span "fonntscom-DegularDemo-Italic" at bounding box center [268, 268] width 88 height 10
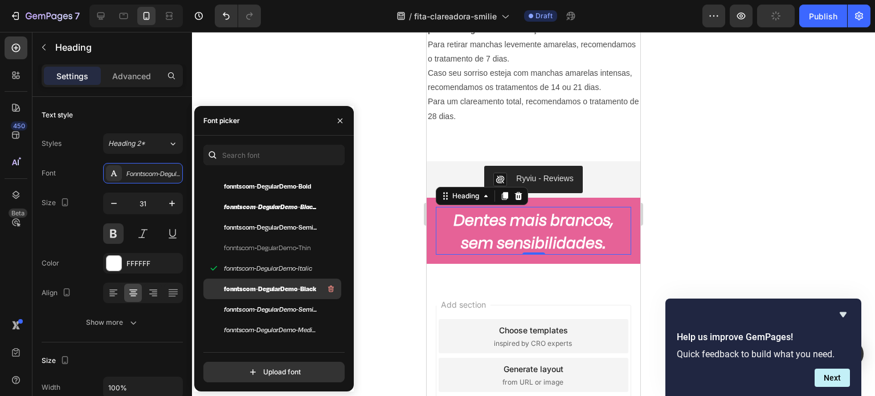
click at [268, 281] on div "fonntscom-DegularDemo-Black" at bounding box center [272, 289] width 138 height 21
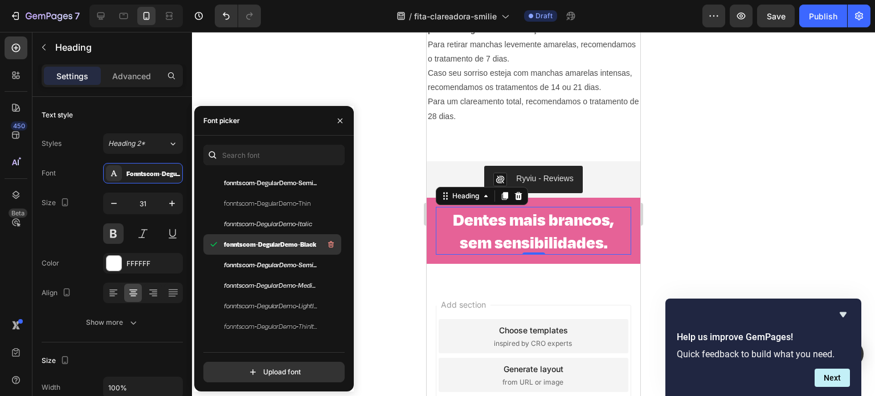
scroll to position [193, 0]
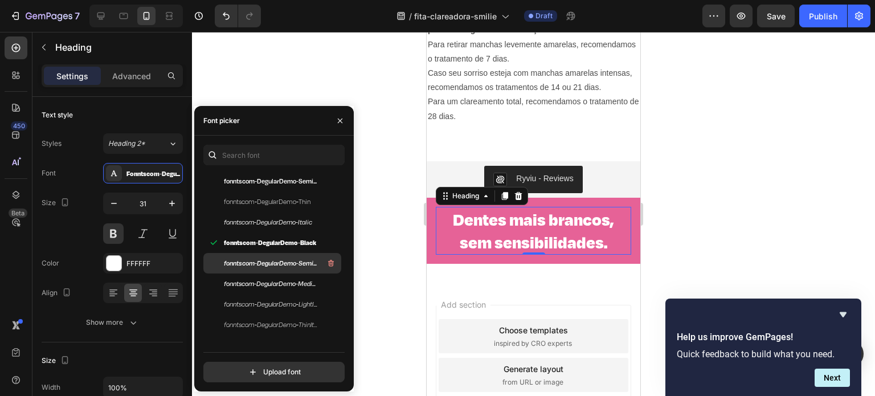
click at [276, 265] on span "fonntscom-DegularDemo-SemiboldItalic" at bounding box center [271, 263] width 95 height 10
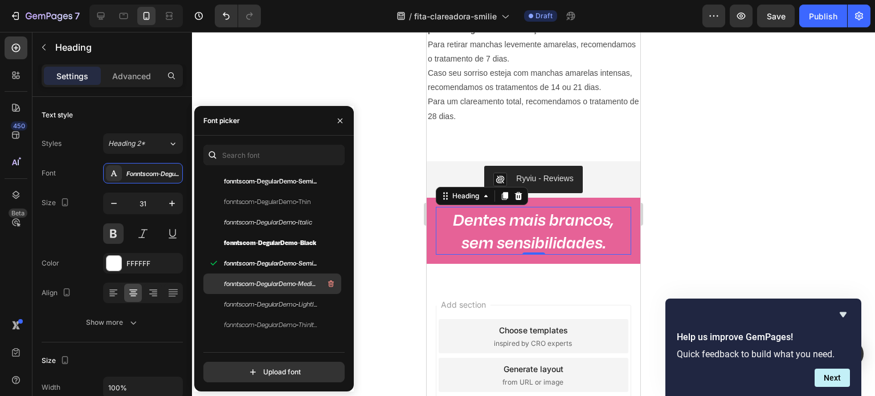
click at [281, 277] on div "fonntscom-DegularDemo-MediumItalic" at bounding box center [281, 284] width 115 height 14
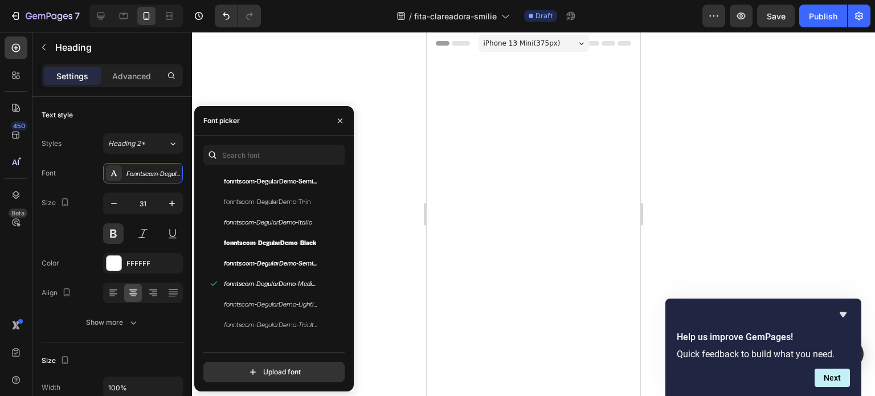
scroll to position [490, 0]
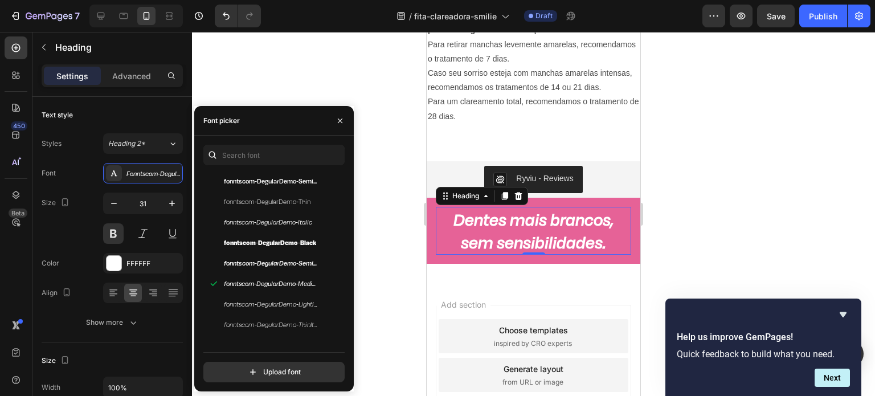
click at [282, 300] on span "fonntscom-DegularDemo-LightItalic" at bounding box center [271, 304] width 95 height 10
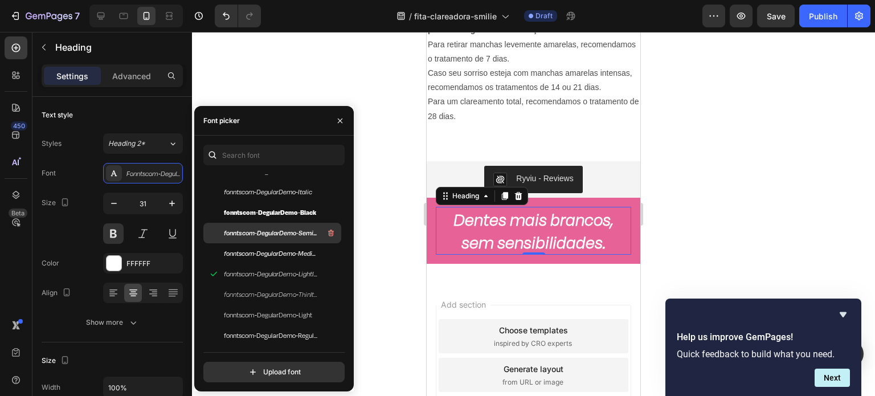
scroll to position [229, 0]
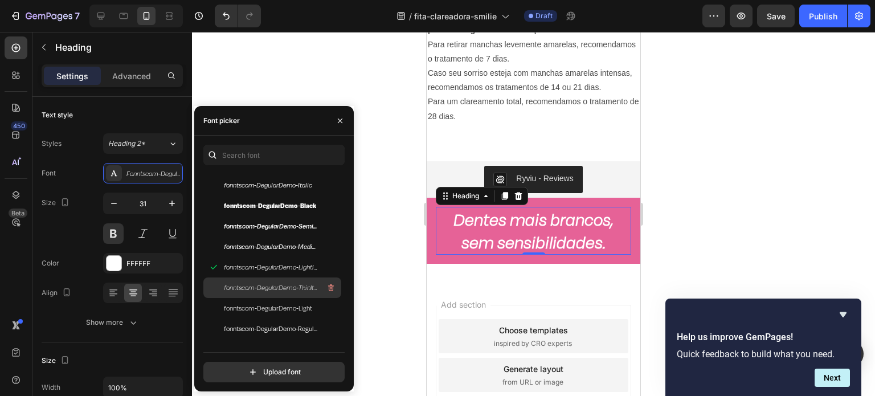
click at [267, 289] on span "fonntscom-DegularDemo-ThinItalic" at bounding box center [271, 287] width 95 height 10
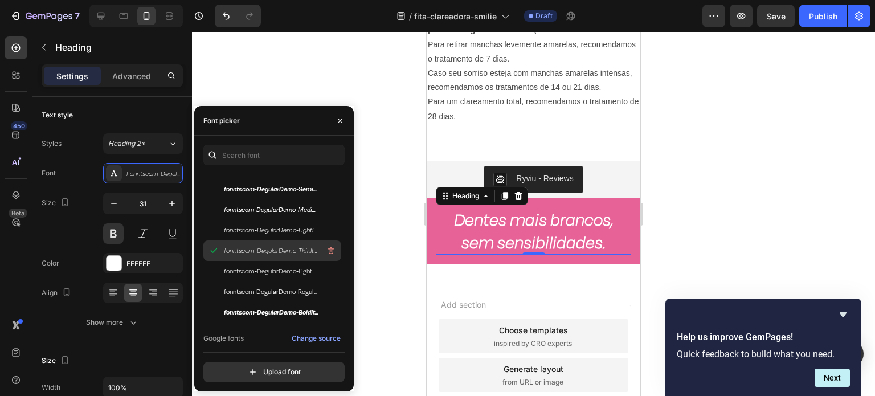
scroll to position [275, 0]
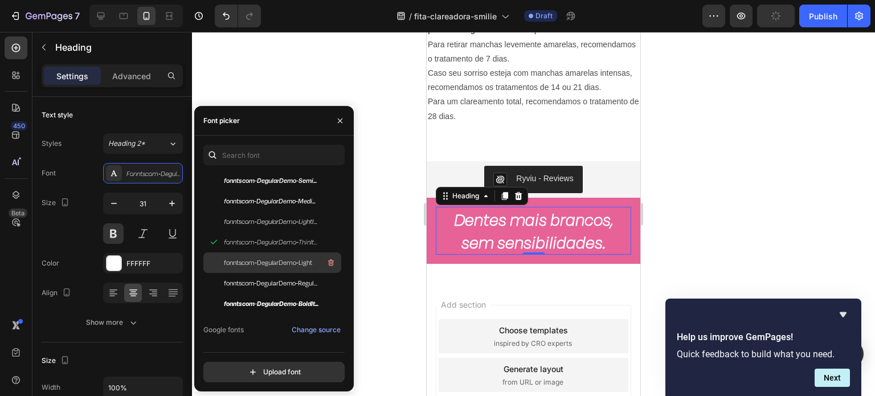
click at [267, 268] on div "fonntscom-DegularDemo-Light" at bounding box center [281, 263] width 115 height 14
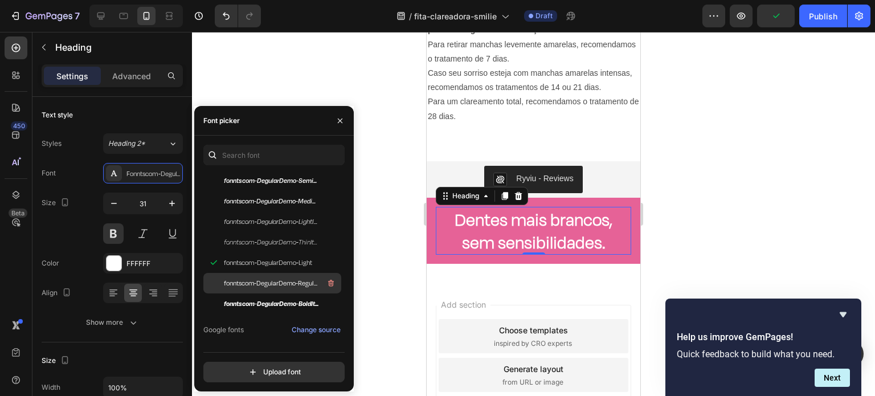
click at [267, 281] on span "fonntscom-DegularDemo-Regular" at bounding box center [271, 283] width 95 height 10
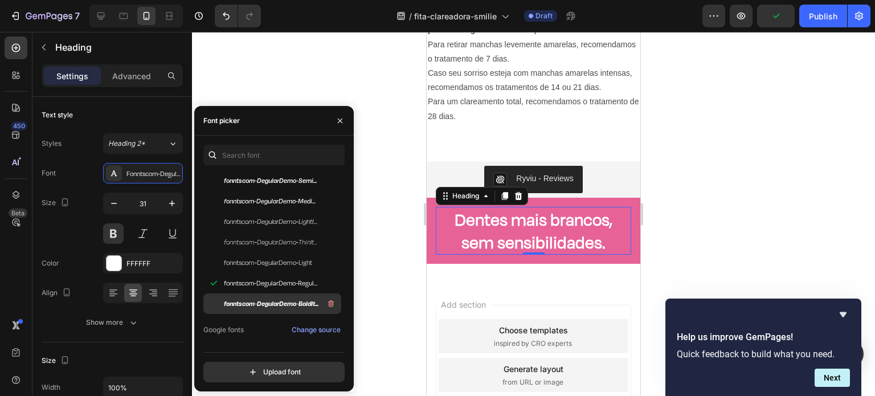
click at [269, 301] on span "fonntscom-DegularDemo-BoldItalic" at bounding box center [271, 303] width 95 height 10
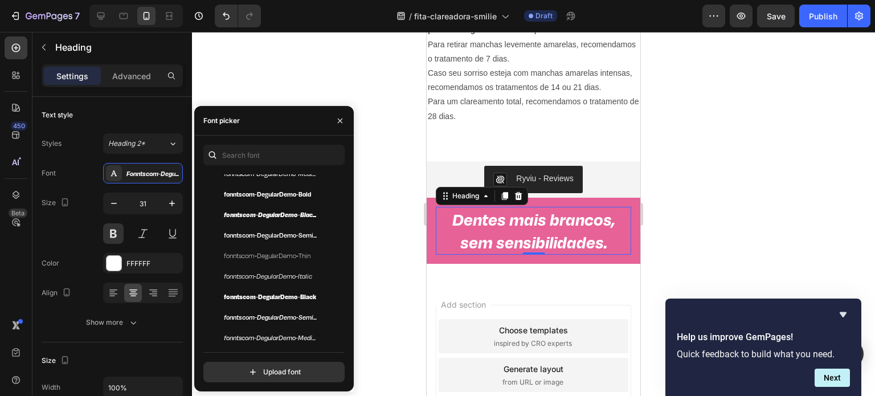
scroll to position [0, 0]
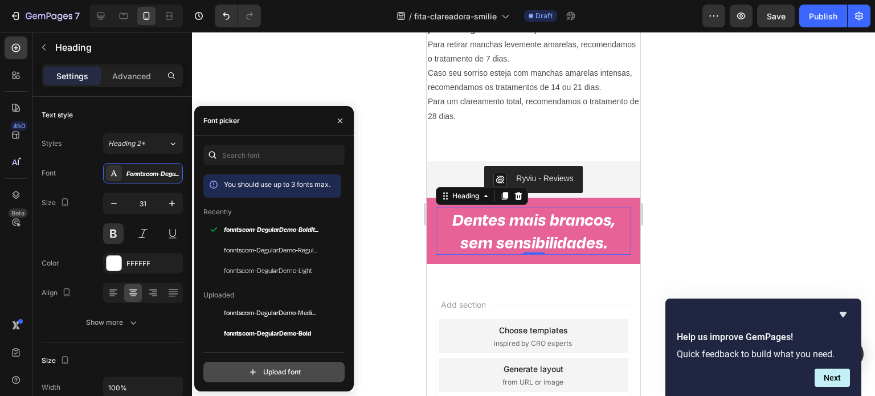
click at [265, 371] on input "file" at bounding box center [298, 371] width 285 height 19
type input "C:\fakepath\Helvetica.ttf"
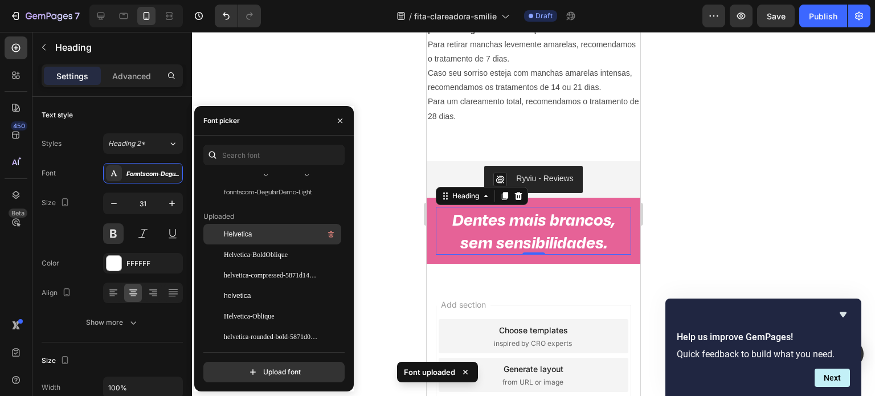
scroll to position [109, 0]
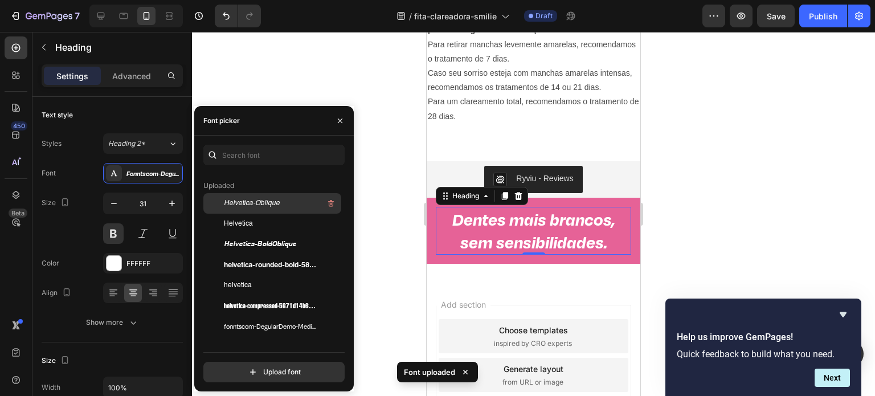
click at [263, 199] on span "Helvetica-Oblique" at bounding box center [252, 203] width 56 height 10
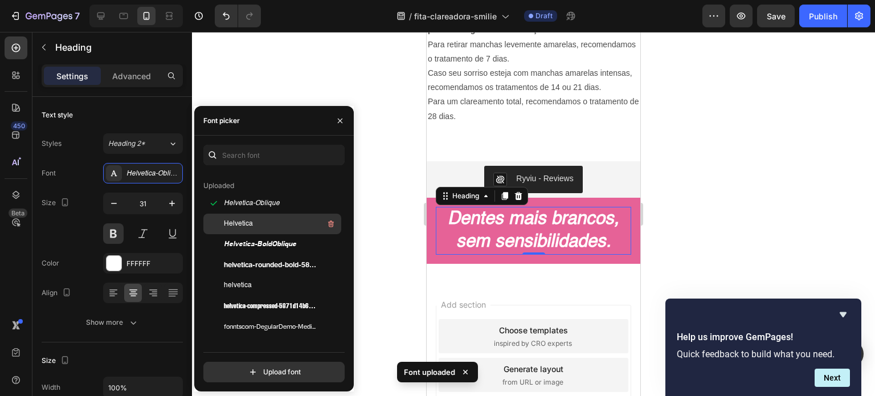
click at [264, 219] on div "Helvetica" at bounding box center [281, 224] width 115 height 14
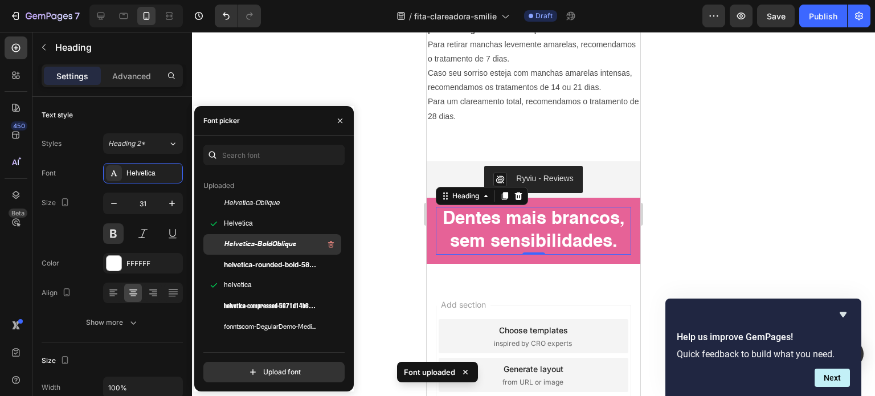
click at [266, 236] on div "Helvetica-BoldOblique" at bounding box center [272, 244] width 138 height 21
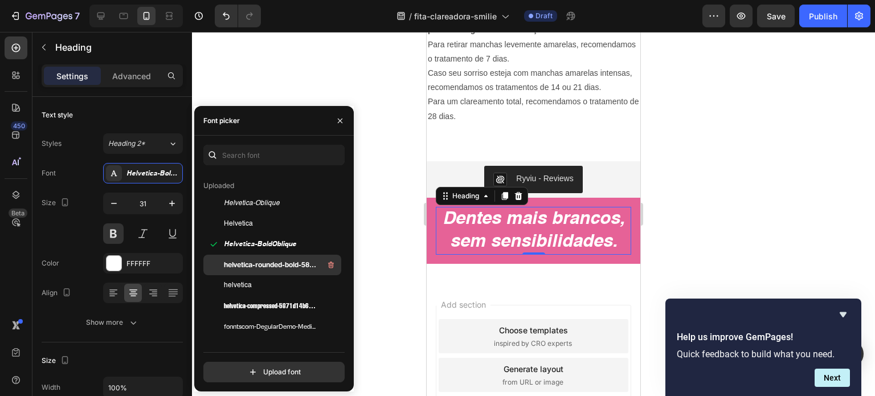
click at [267, 264] on span "helvetica-rounded-bold-5871d05ead8de" at bounding box center [271, 265] width 95 height 10
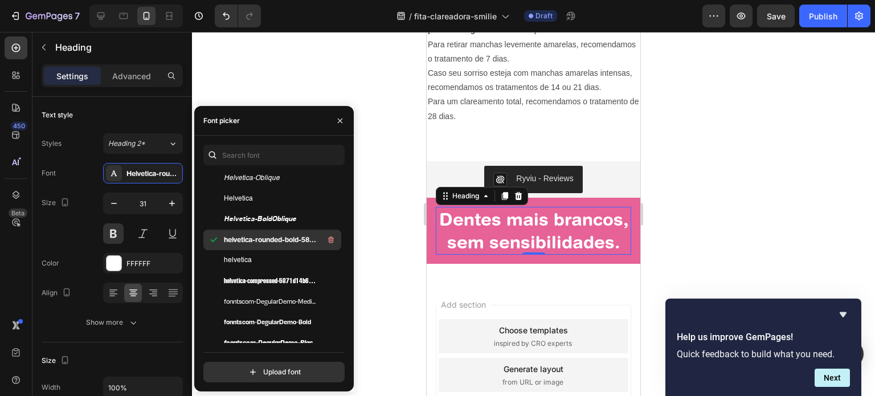
scroll to position [137, 0]
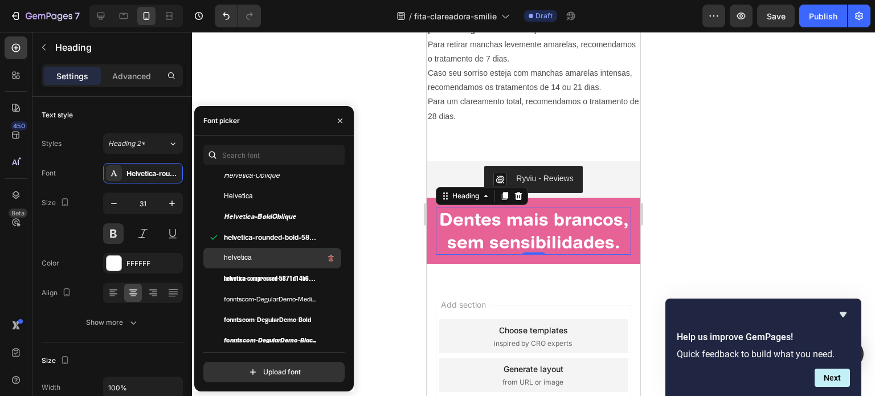
click at [257, 261] on div "helvetica" at bounding box center [281, 258] width 115 height 14
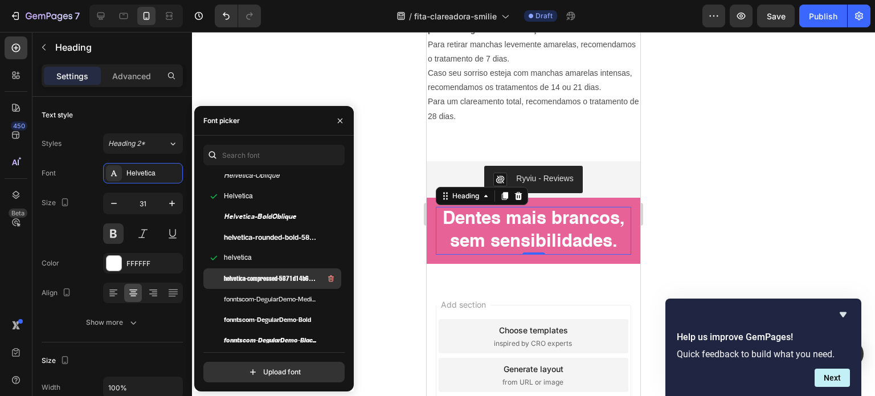
click at [258, 279] on span "helvetica-compressed-5871d14b6903a" at bounding box center [271, 278] width 95 height 10
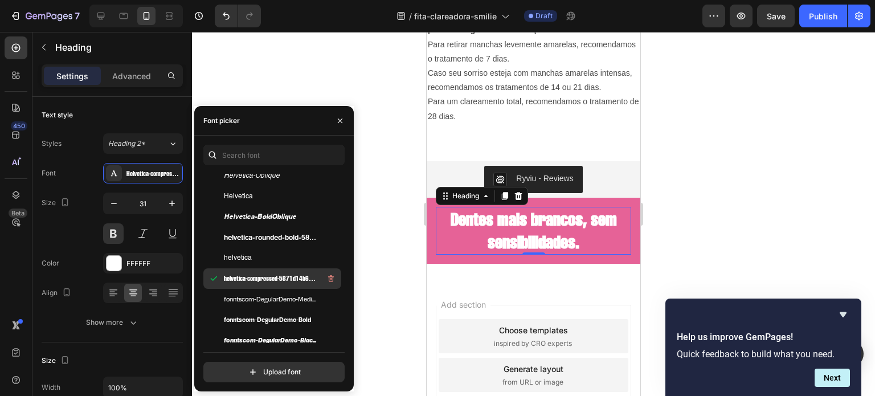
scroll to position [146, 0]
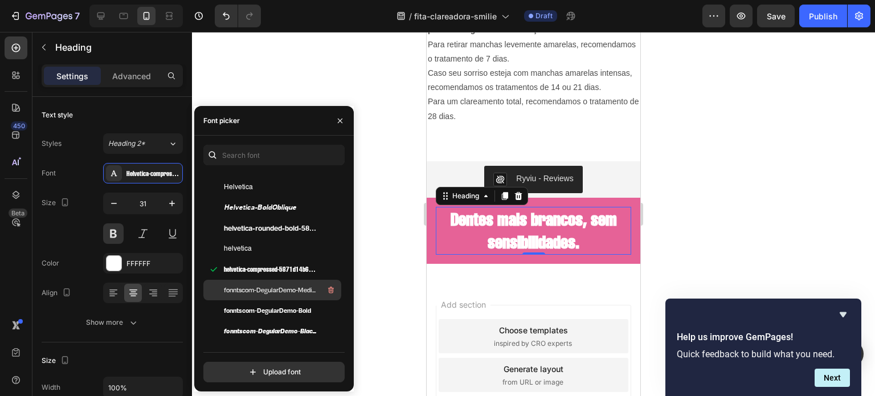
click at [252, 289] on span "fonntscom-DegularDemo-Medium" at bounding box center [271, 290] width 95 height 10
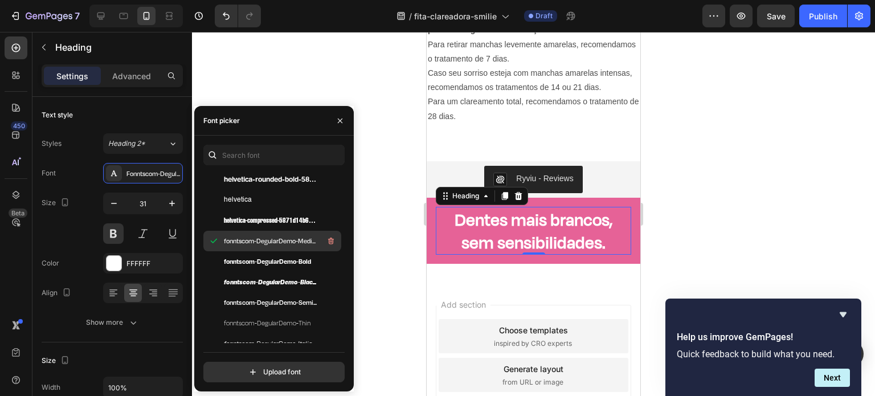
scroll to position [196, 0]
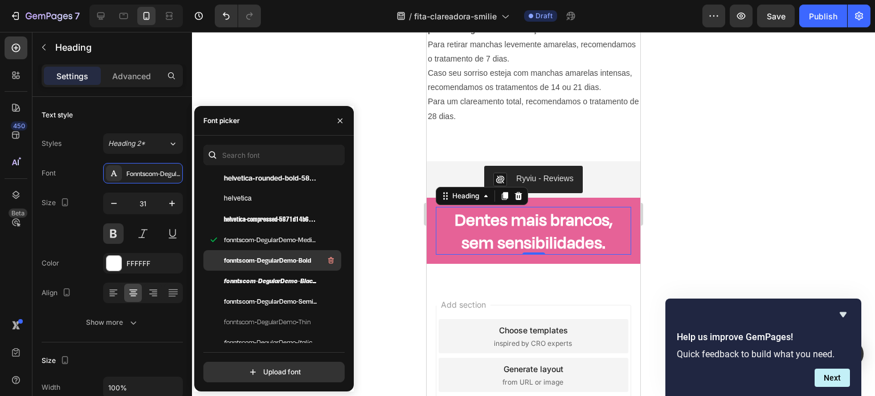
click at [286, 259] on span "fonntscom-DegularDemo-Bold" at bounding box center [267, 260] width 87 height 10
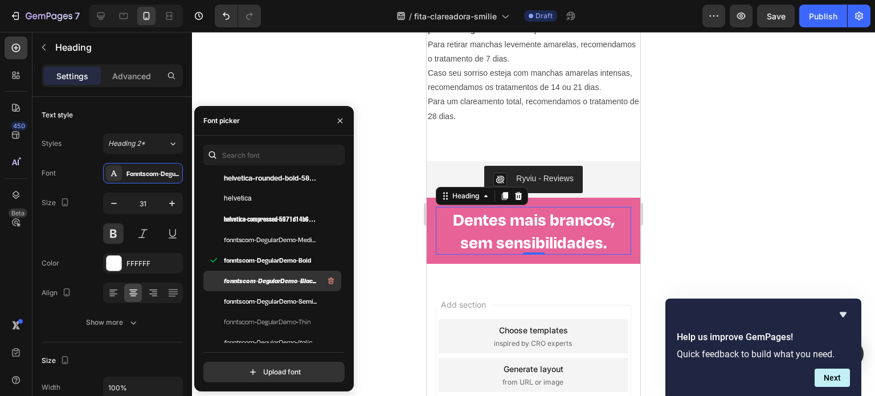
click at [276, 279] on span "fonntscom-DegularDemo-BlackItalic" at bounding box center [271, 281] width 95 height 10
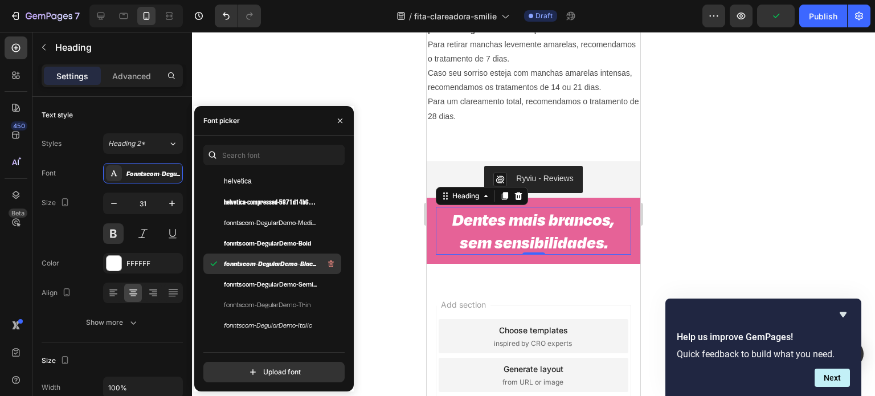
scroll to position [218, 0]
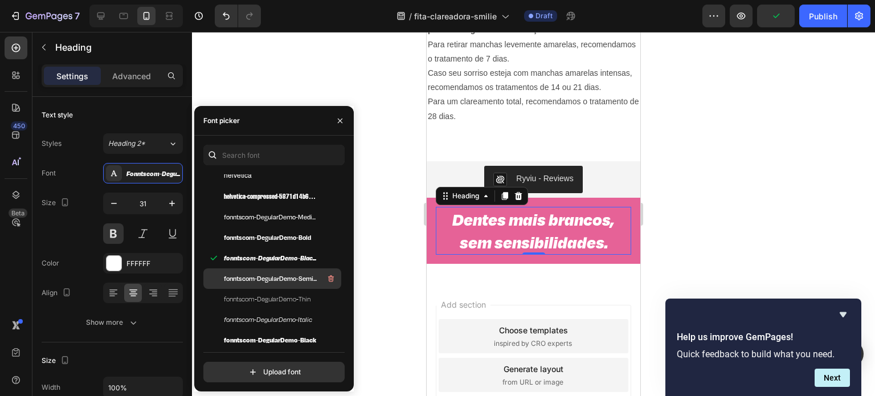
click at [269, 275] on span "fonntscom-DegularDemo-Semibold" at bounding box center [271, 278] width 95 height 10
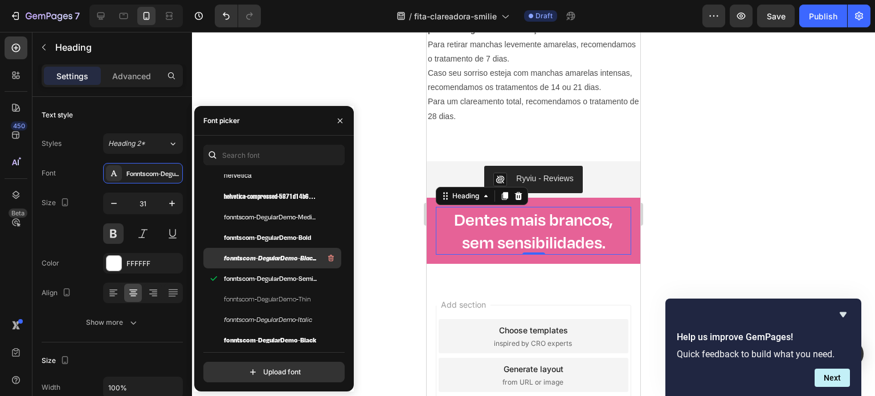
click at [287, 251] on div "fonntscom-DegularDemo-BlackItalic" at bounding box center [281, 258] width 115 height 14
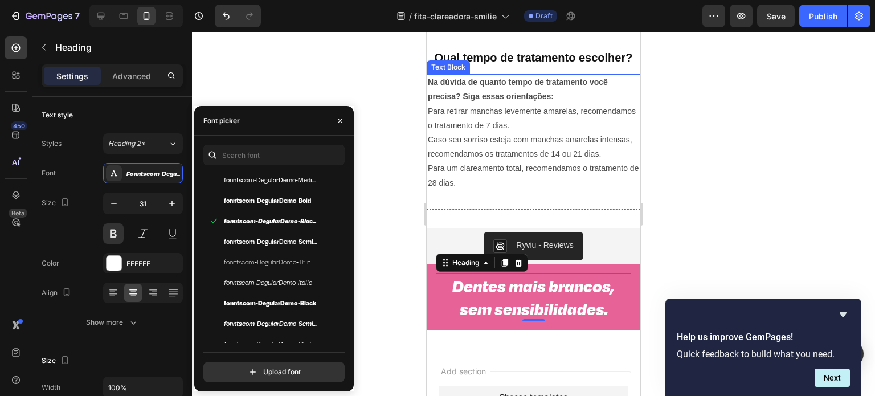
scroll to position [399, 0]
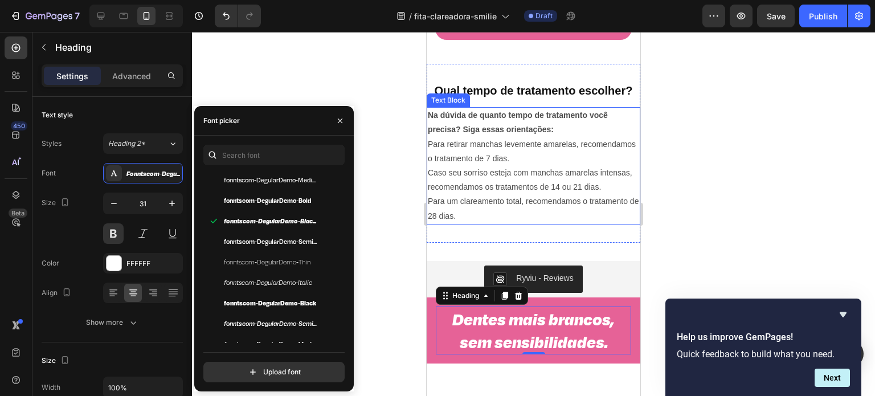
click at [560, 172] on p "Caso seu sorriso esteja com manchas amarelas intensas, recomendamos os tratamen…" at bounding box center [533, 180] width 211 height 28
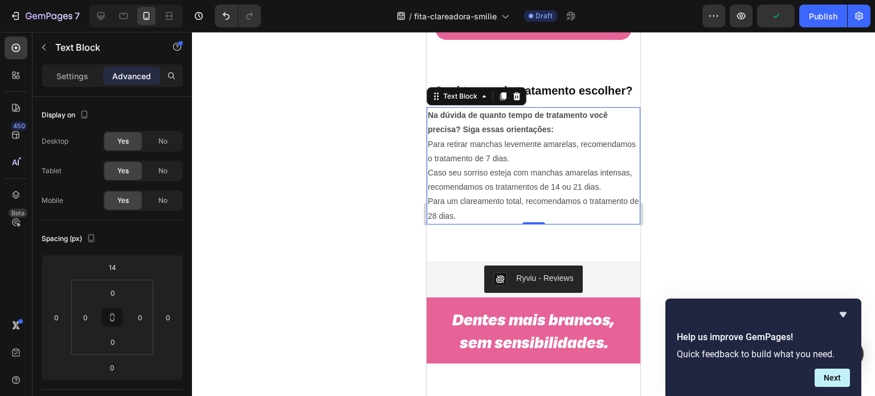
click at [476, 166] on p "Caso seu sorriso esteja com manchas amarelas intensas, recomendamos os tratamen…" at bounding box center [533, 180] width 211 height 28
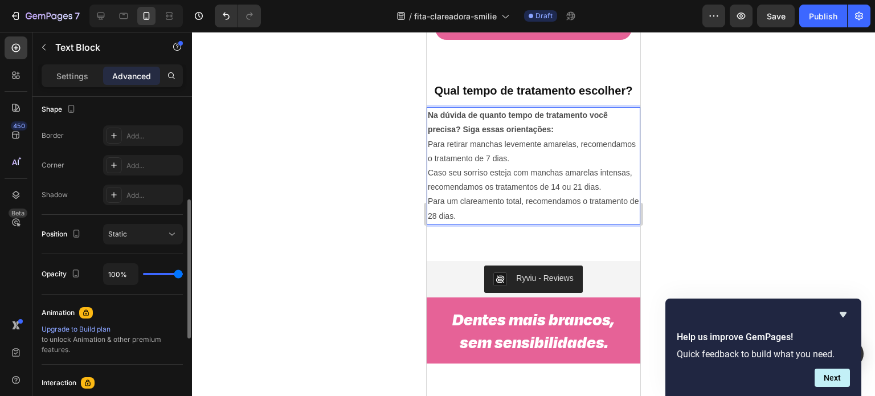
scroll to position [310, 0]
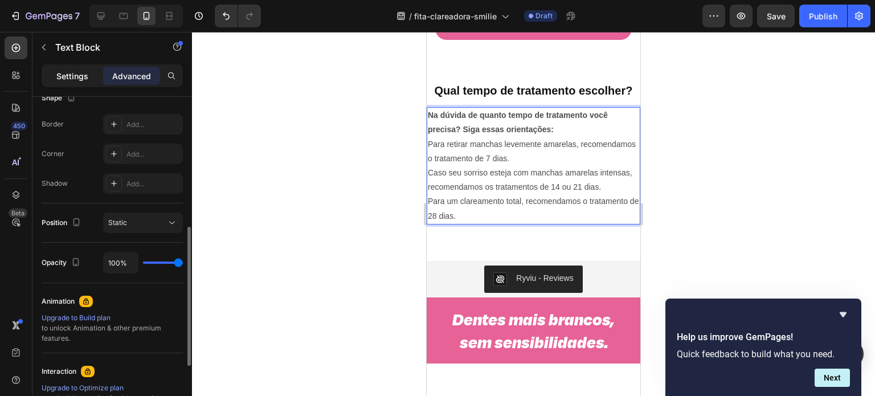
click at [74, 72] on p "Settings" at bounding box center [72, 76] width 32 height 12
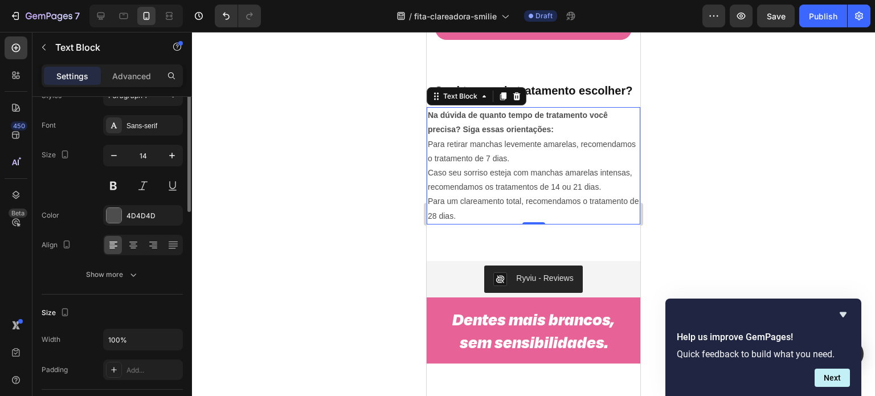
scroll to position [0, 0]
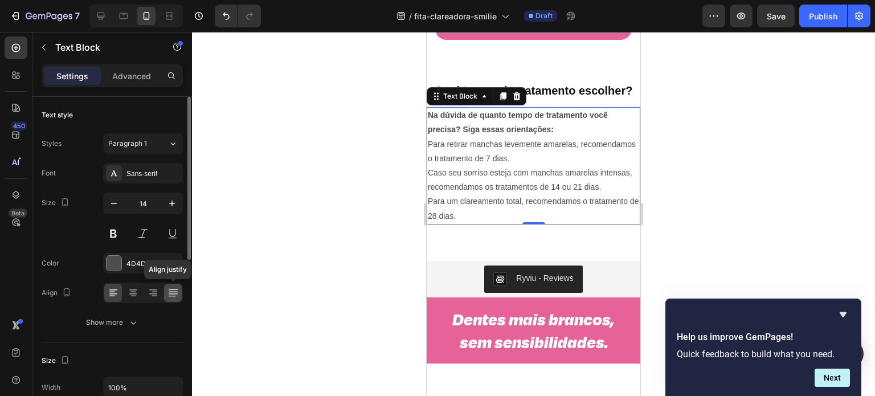
click at [170, 288] on icon at bounding box center [172, 292] width 11 height 11
click at [112, 203] on icon "button" at bounding box center [114, 203] width 6 height 1
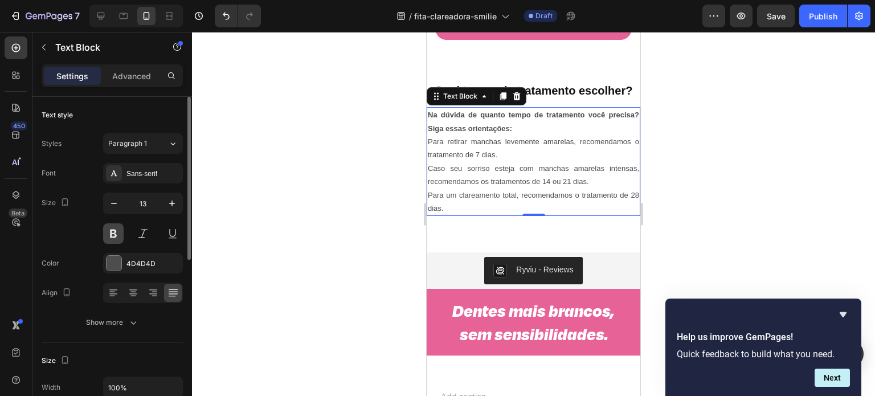
click at [117, 234] on button at bounding box center [113, 233] width 21 height 21
click at [151, 170] on div "Sans-serif" at bounding box center [153, 174] width 54 height 10
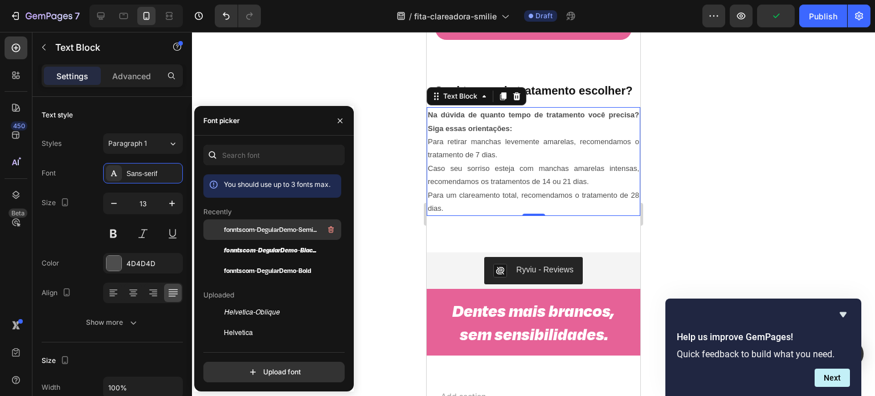
click at [265, 234] on span "fonntscom-DegularDemo-Semibold" at bounding box center [271, 229] width 95 height 10
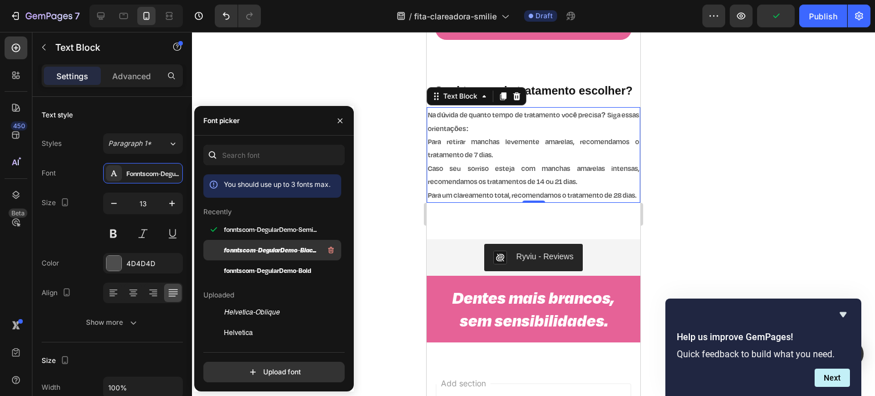
click at [265, 248] on span "fonntscom-DegularDemo-BlackItalic" at bounding box center [271, 250] width 95 height 10
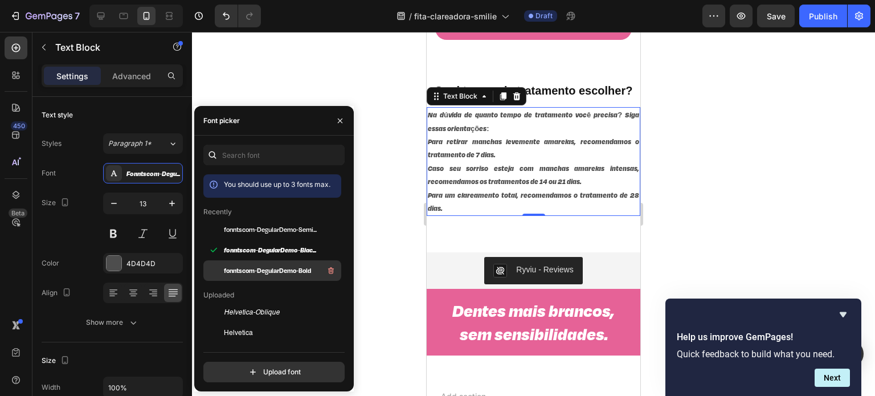
click at [268, 268] on span "fonntscom-DegularDemo-Bold" at bounding box center [267, 270] width 87 height 10
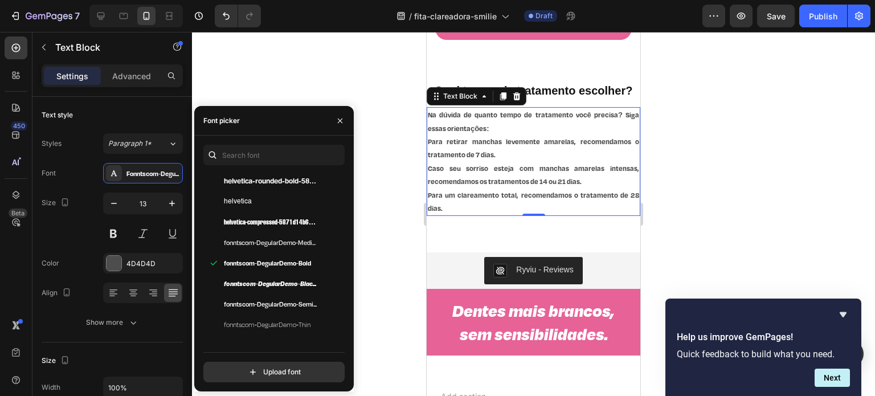
scroll to position [195, 0]
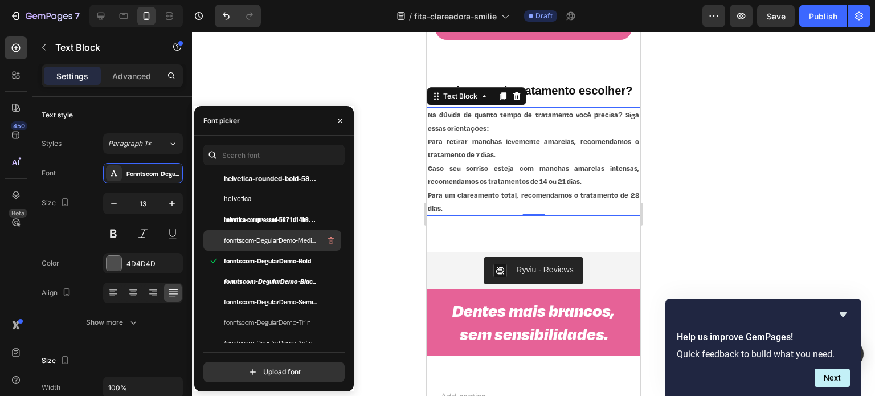
click at [278, 243] on span "fonntscom-DegularDemo-Medium" at bounding box center [271, 240] width 95 height 10
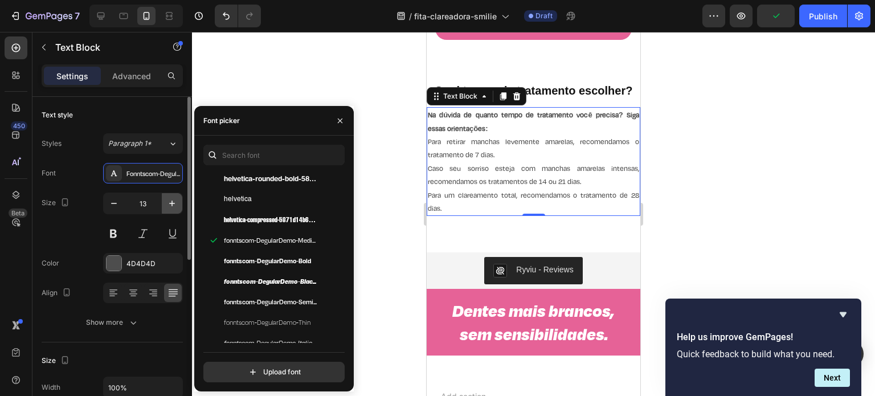
click at [174, 200] on icon "button" at bounding box center [171, 203] width 11 height 11
type input "14"
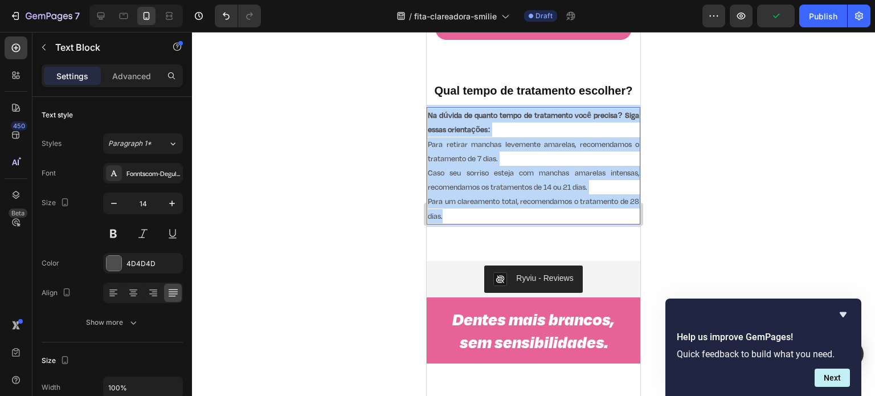
drag, startPoint x: 467, startPoint y: 203, endPoint x: 430, endPoint y: 104, distance: 106.3
click at [430, 107] on div "Na dúvida de quanto tempo de tratamento você precisa? Siga essas orientações: P…" at bounding box center [534, 165] width 214 height 117
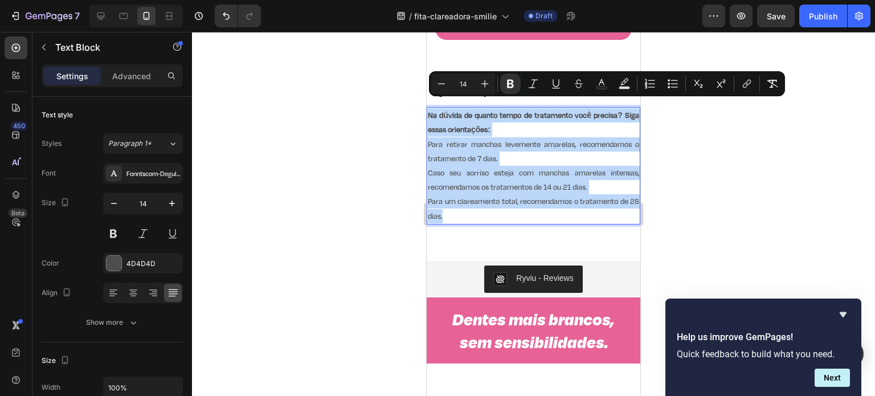
copy div "Na dúvida de quanto tempo de tratamento você precisa? Siga essas orientações: P…"
click at [488, 154] on p "Para retirar manchas levemente amarelas, recomendamos o tratamento de 7 dias." at bounding box center [533, 151] width 211 height 28
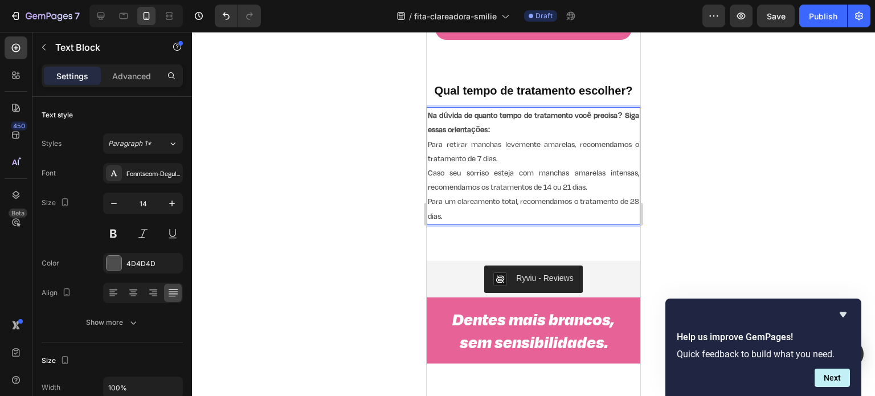
scroll to position [323, 0]
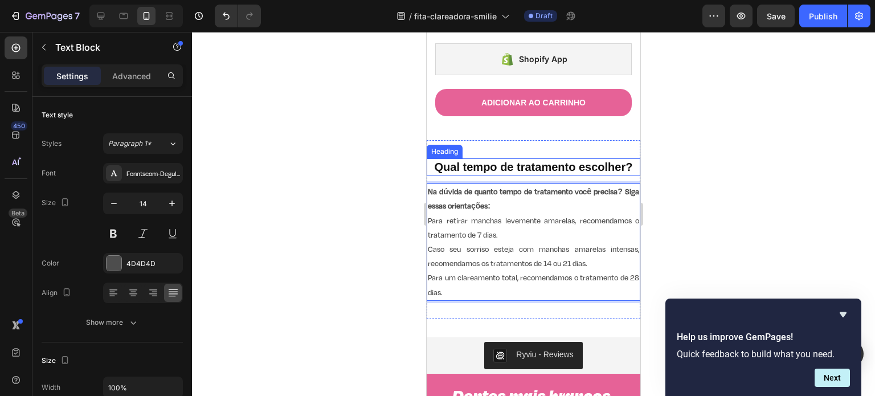
click at [501, 158] on h2 "Qual tempo de tratamento escolher?" at bounding box center [534, 166] width 214 height 17
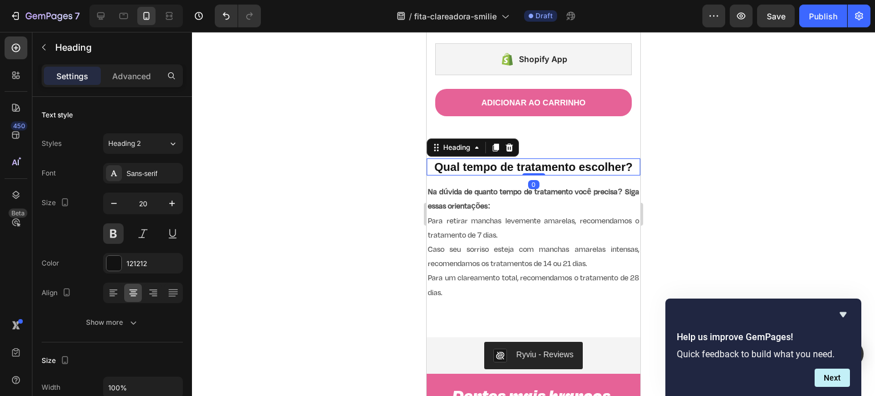
click at [440, 214] on p "Para retirar manchas levemente amarelas, recomendamos o tratamento de 7 dias." at bounding box center [533, 228] width 211 height 28
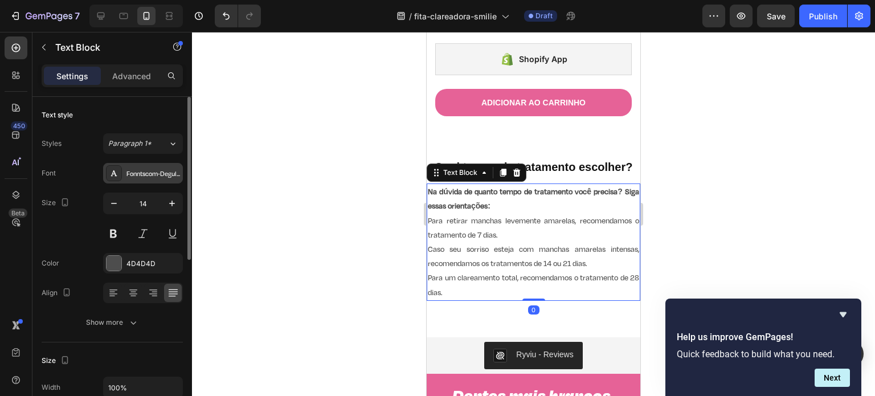
click at [148, 175] on div "Fonntscom-DegularDemo-Medium" at bounding box center [153, 174] width 54 height 10
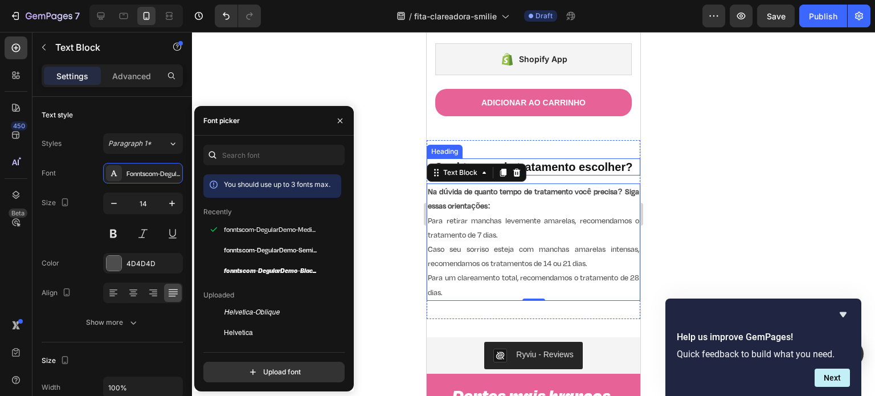
click at [552, 162] on h2 "Qual tempo de tratamento escolher?" at bounding box center [534, 166] width 214 height 17
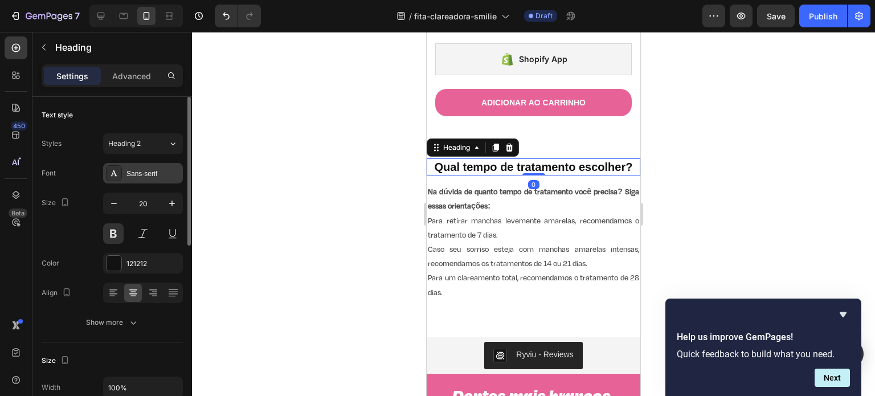
click at [151, 170] on div "Sans-serif" at bounding box center [153, 174] width 54 height 10
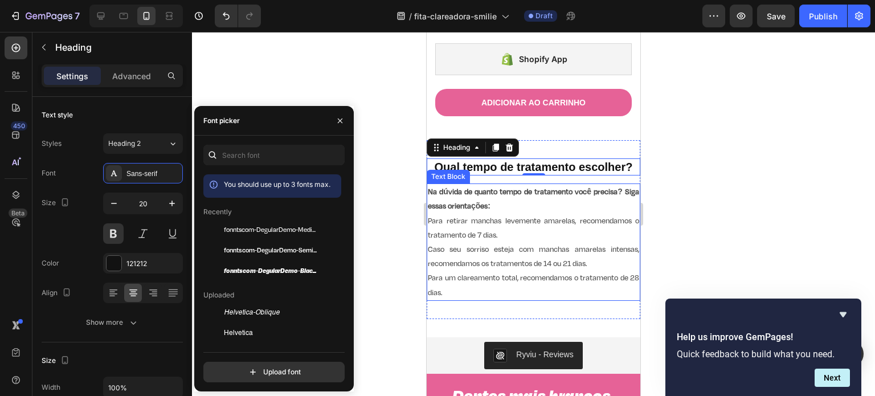
click at [458, 215] on p "Para retirar manchas levemente amarelas, recomendamos o tratamento de 7 dias." at bounding box center [533, 228] width 211 height 28
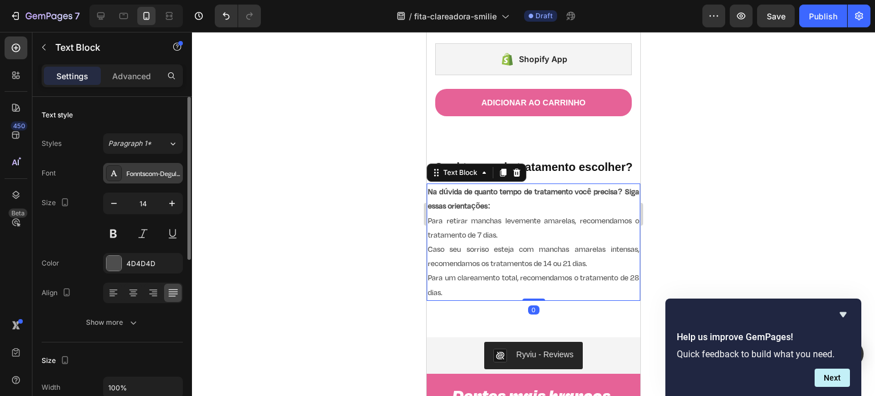
click at [155, 173] on div "Fonntscom-DegularDemo-Medium" at bounding box center [153, 174] width 54 height 10
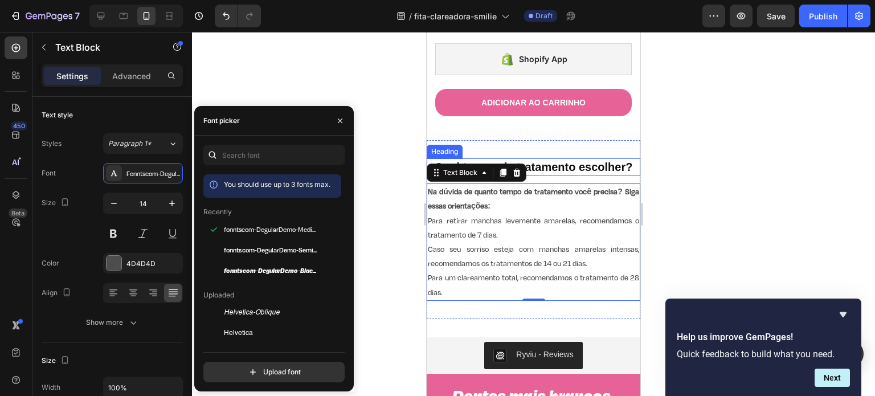
click at [574, 158] on h2 "Qual tempo de tratamento escolher?" at bounding box center [534, 166] width 214 height 17
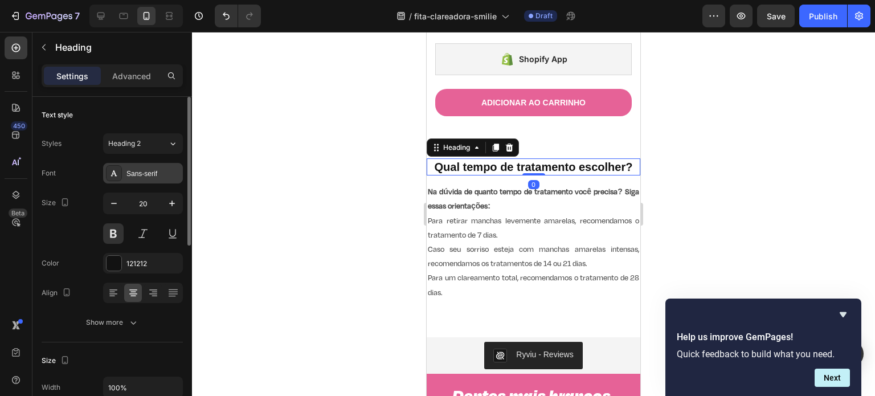
click at [148, 177] on div "Sans-serif" at bounding box center [153, 174] width 54 height 10
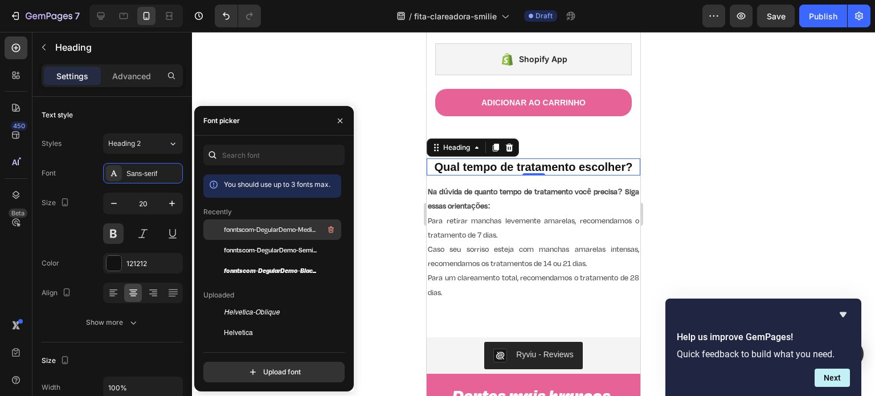
click at [285, 229] on span "fonntscom-DegularDemo-Medium" at bounding box center [271, 229] width 95 height 10
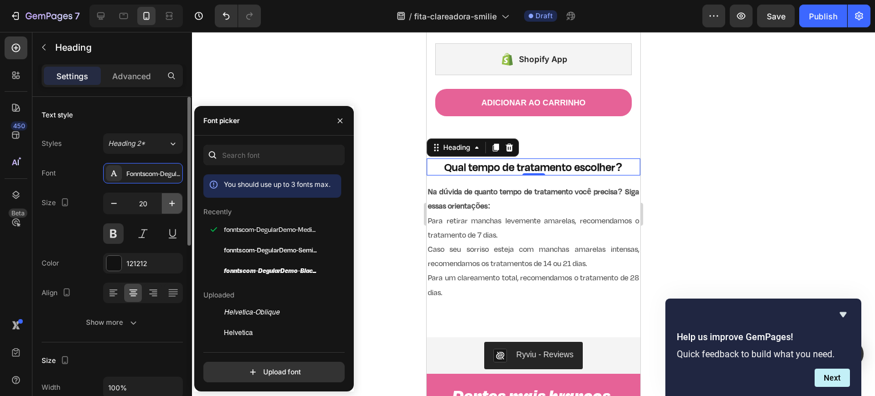
click at [169, 199] on icon "button" at bounding box center [171, 203] width 11 height 11
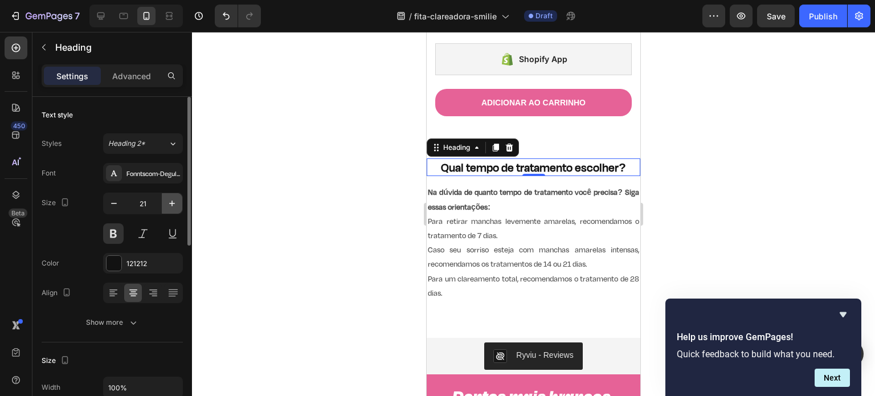
click at [169, 199] on icon "button" at bounding box center [171, 203] width 11 height 11
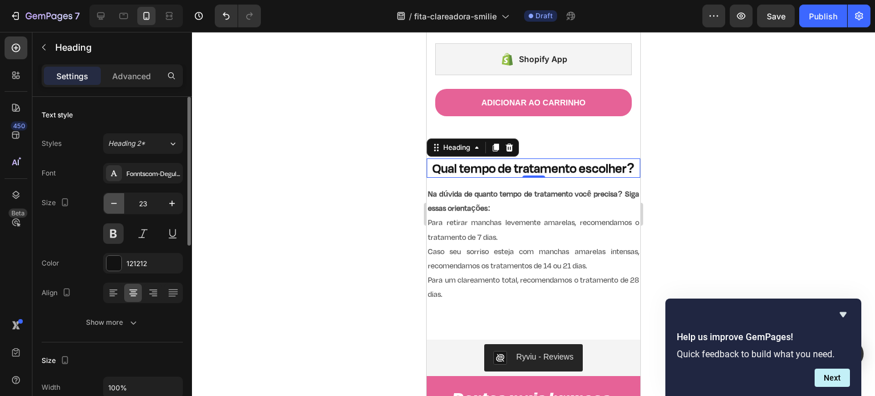
click at [118, 202] on icon "button" at bounding box center [113, 203] width 11 height 11
type input "22"
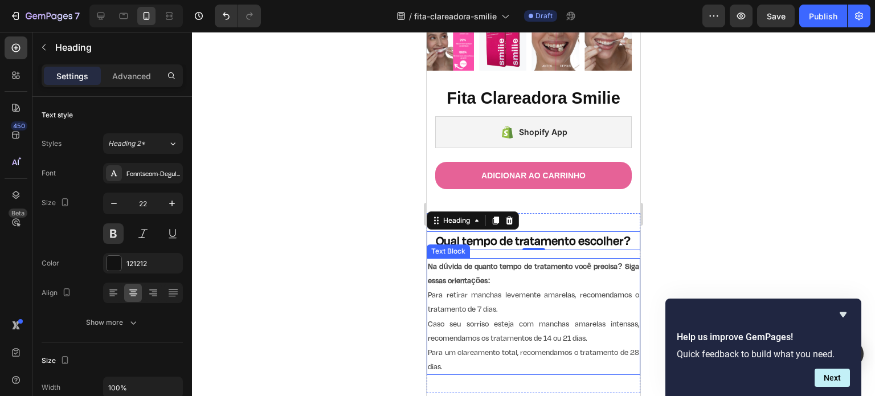
scroll to position [247, 0]
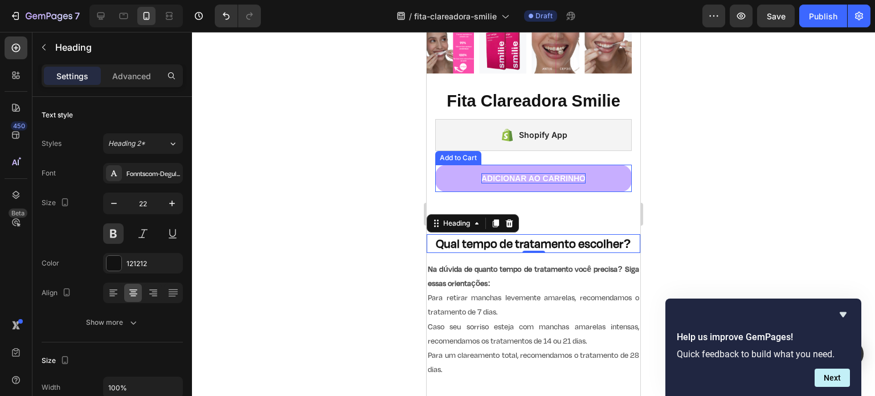
click at [569, 173] on div "Adicionar ao carrinho" at bounding box center [533, 178] width 104 height 10
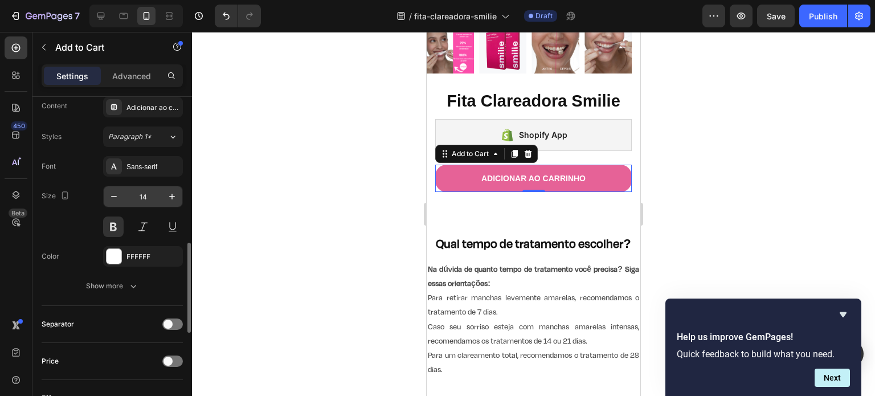
scroll to position [540, 0]
click at [145, 165] on div "Sans-serif" at bounding box center [153, 166] width 54 height 10
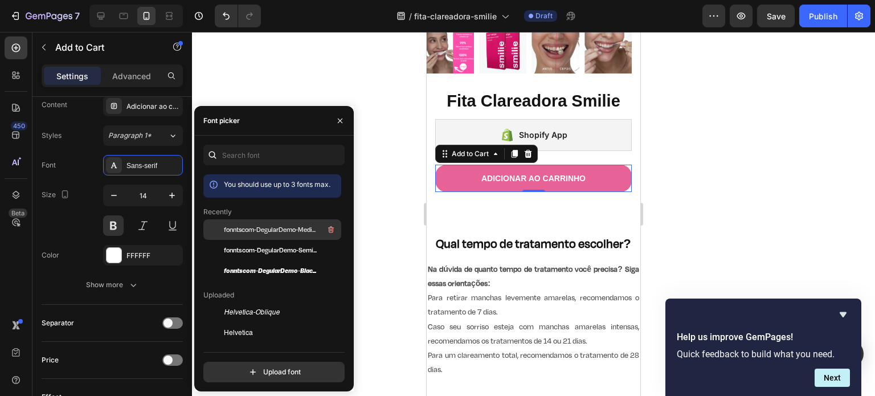
click at [282, 229] on span "fonntscom-DegularDemo-Medium" at bounding box center [271, 229] width 95 height 10
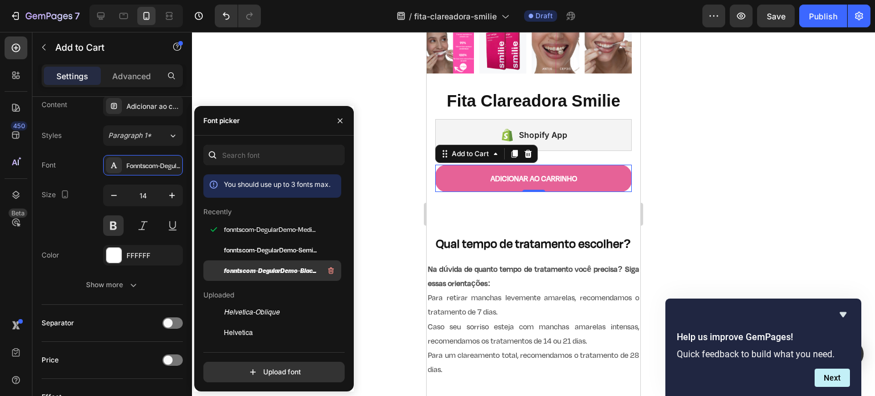
click at [290, 265] on span "fonntscom-DegularDemo-BlackItalic" at bounding box center [271, 270] width 95 height 10
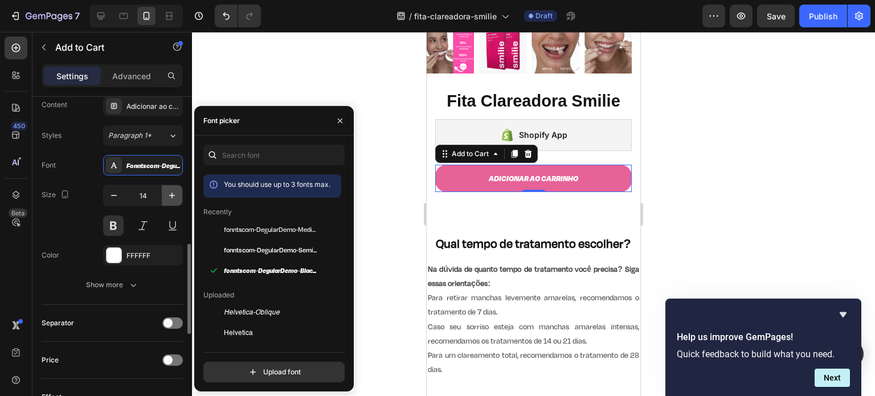
click at [172, 190] on icon "button" at bounding box center [171, 195] width 11 height 11
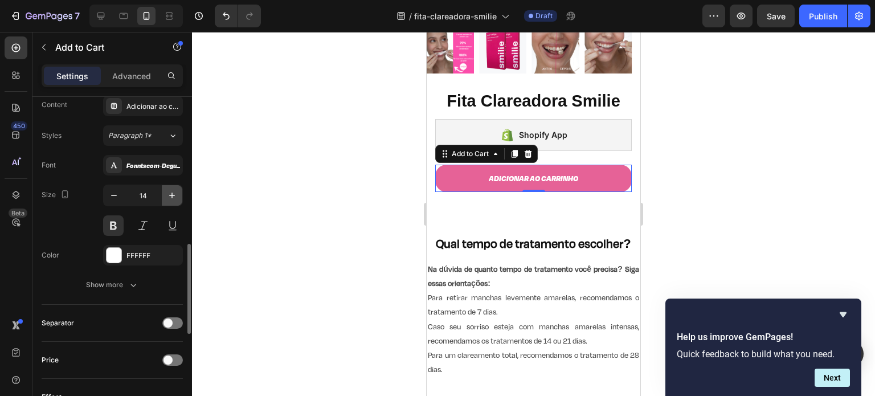
click at [172, 190] on icon "button" at bounding box center [171, 195] width 11 height 11
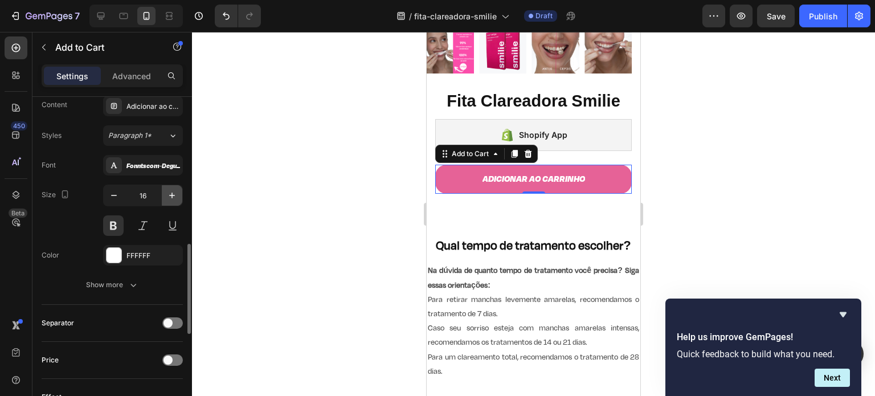
click at [172, 190] on icon "button" at bounding box center [171, 195] width 11 height 11
click at [174, 193] on icon "button" at bounding box center [172, 196] width 6 height 6
type input "18"
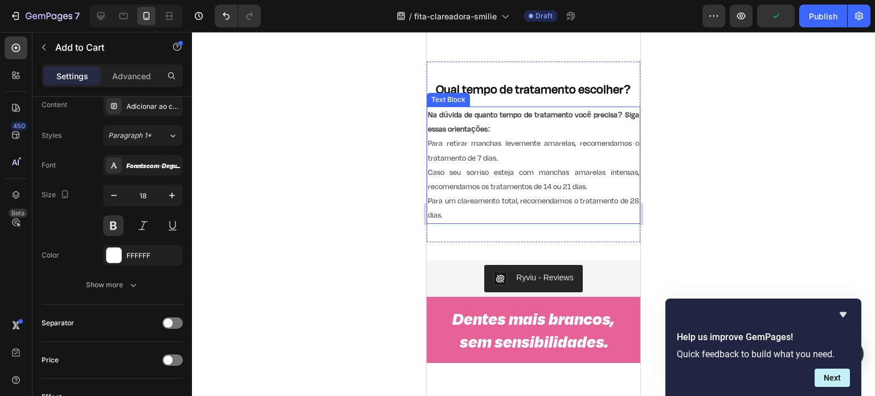
scroll to position [469, 0]
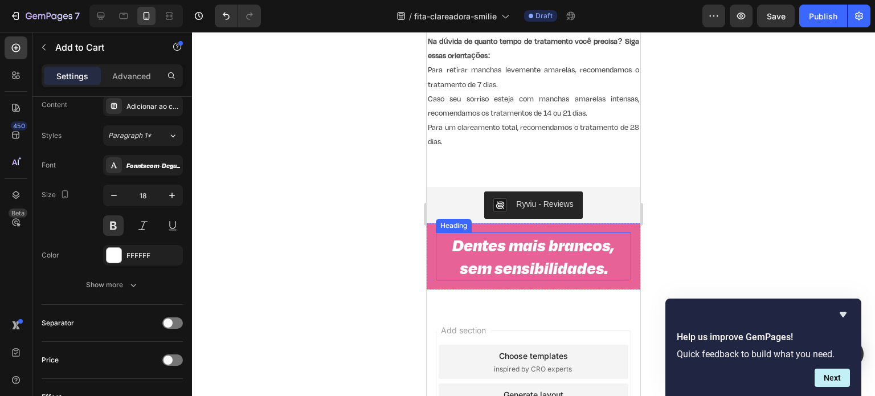
click at [572, 240] on p "Dentes mais brancos, sem sensibilidades." at bounding box center [533, 257] width 193 height 46
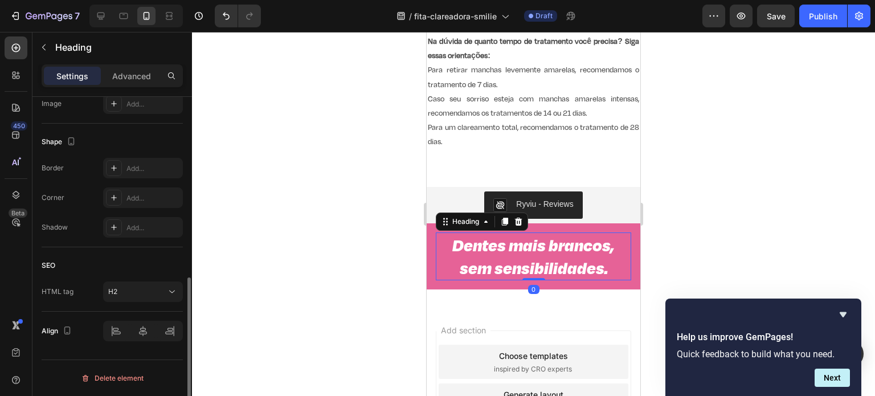
scroll to position [0, 0]
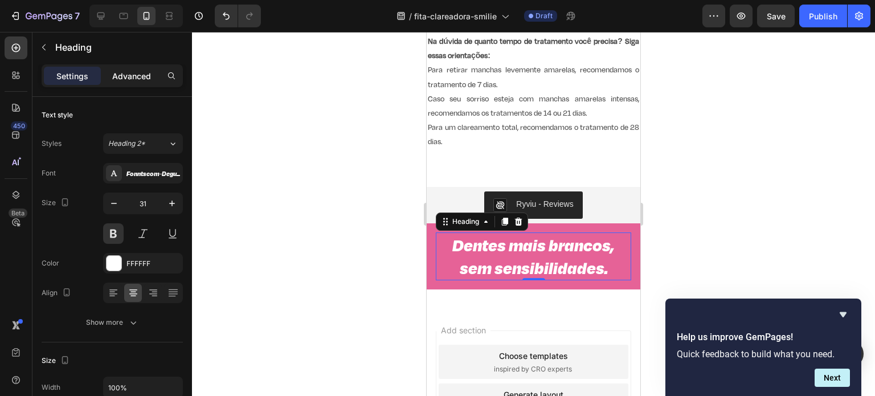
click at [135, 76] on p "Advanced" at bounding box center [131, 76] width 39 height 12
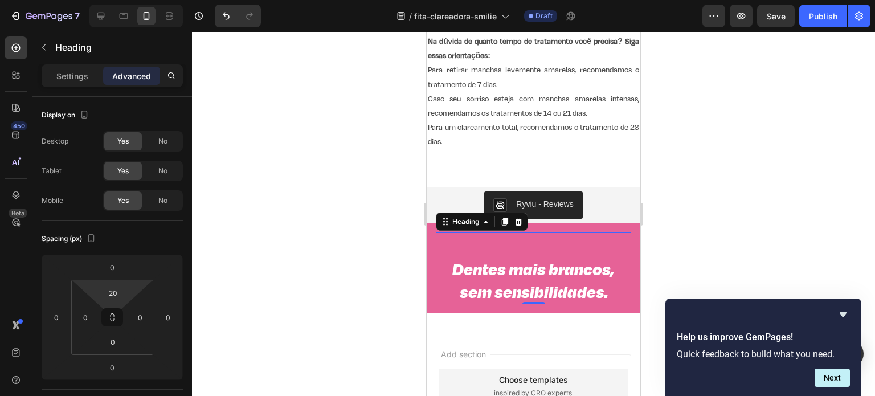
type input "0"
drag, startPoint x: 117, startPoint y: 280, endPoint x: 116, endPoint y: 295, distance: 14.9
click at [116, 0] on html "7 / fita-clareadora-smilie Draft Preview Save Publish 450 Beta Sections(30) Ele…" at bounding box center [437, 0] width 875 height 0
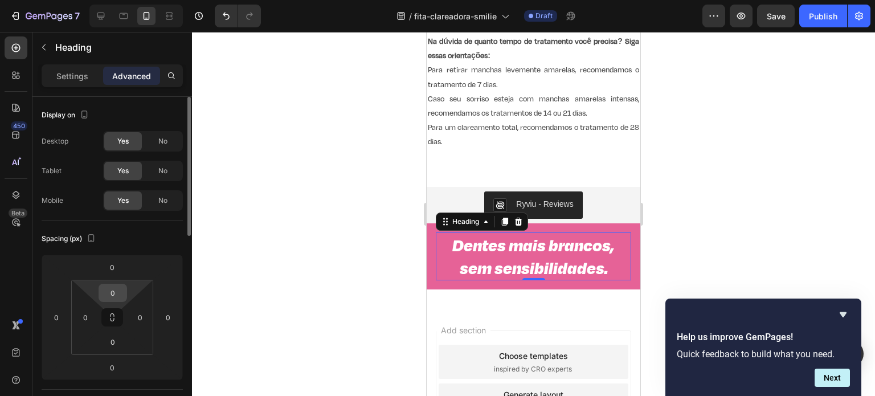
click at [116, 290] on input "0" at bounding box center [112, 292] width 23 height 17
type input "-"
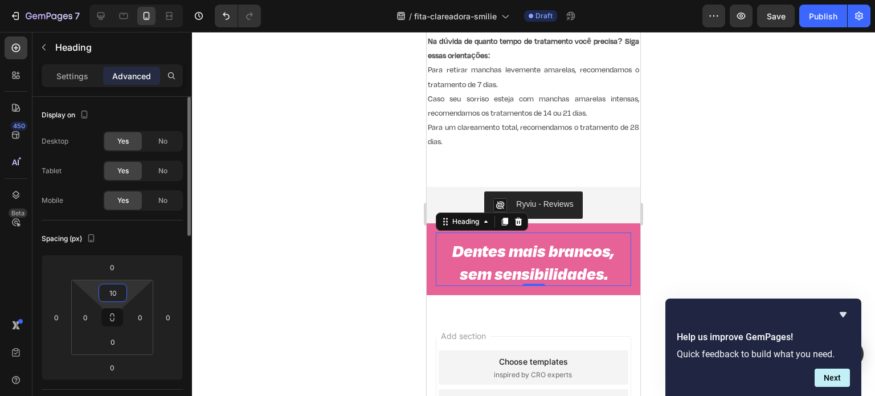
type input "1"
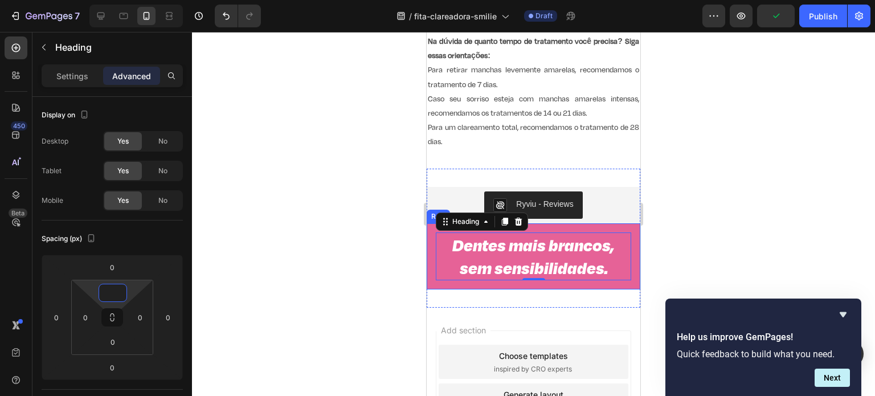
click at [603, 226] on div "Dentes mais brancos, sem sensibilidades. Heading 0 Row" at bounding box center [534, 256] width 214 height 67
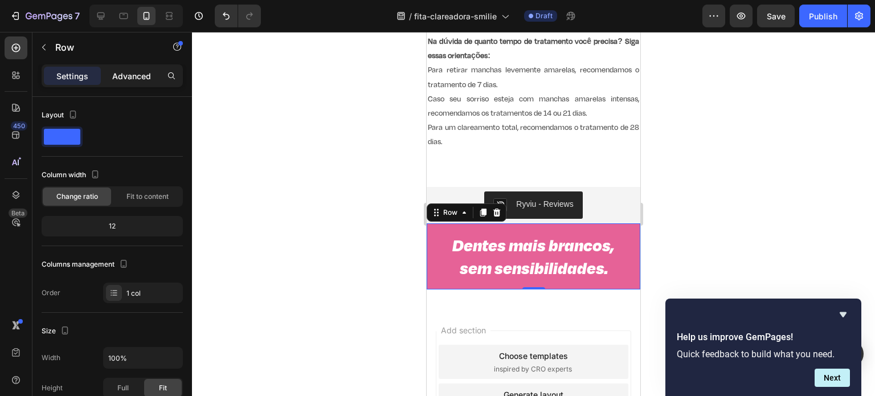
click at [134, 78] on p "Advanced" at bounding box center [131, 76] width 39 height 12
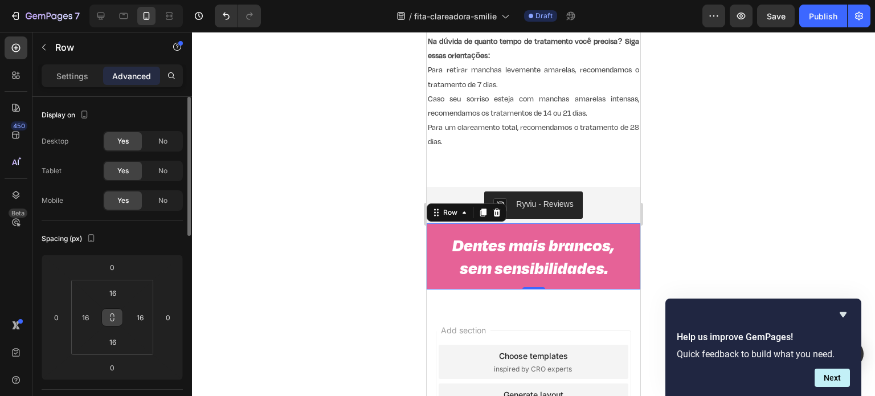
click at [113, 325] on button at bounding box center [112, 317] width 22 height 18
type input "0"
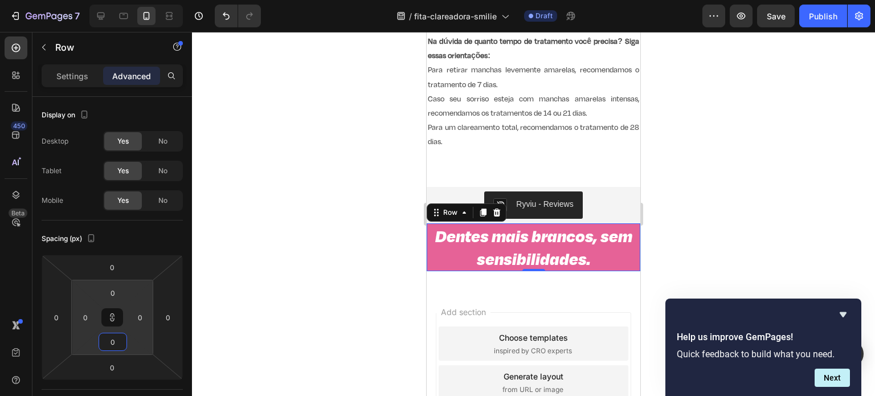
type input "8"
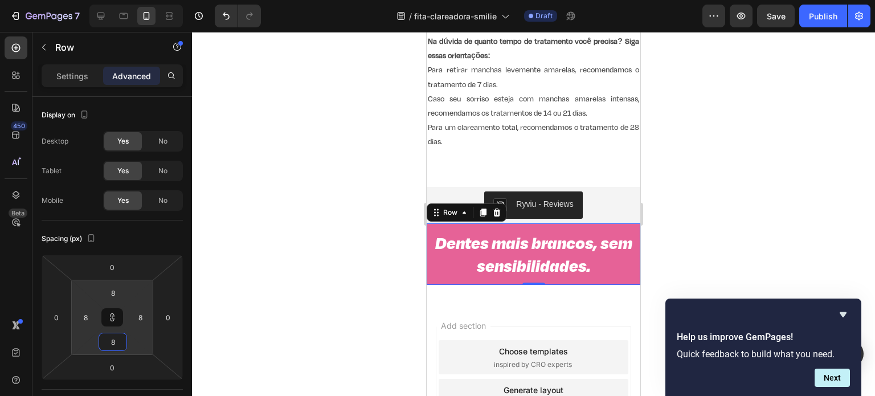
type input "16"
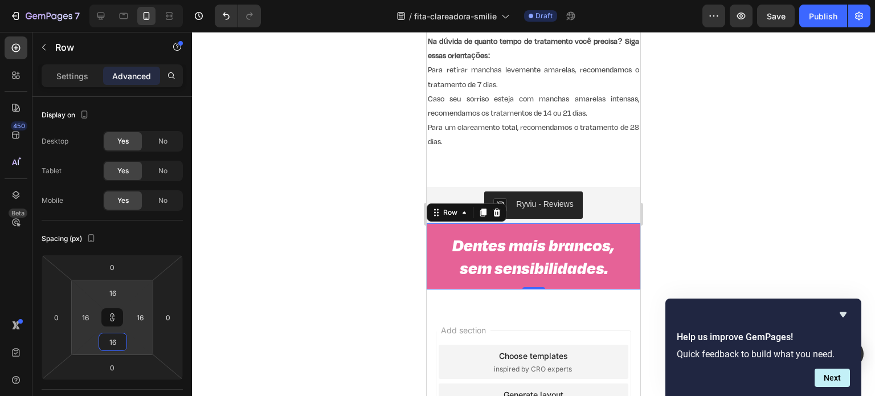
type input "14"
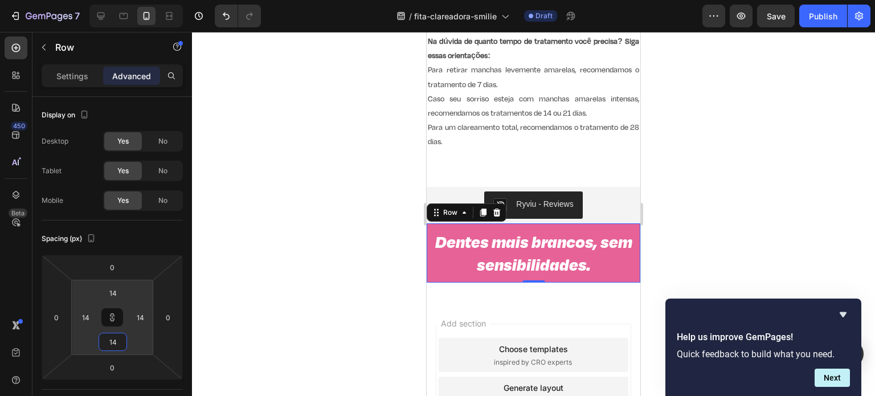
type input "8"
type input "6"
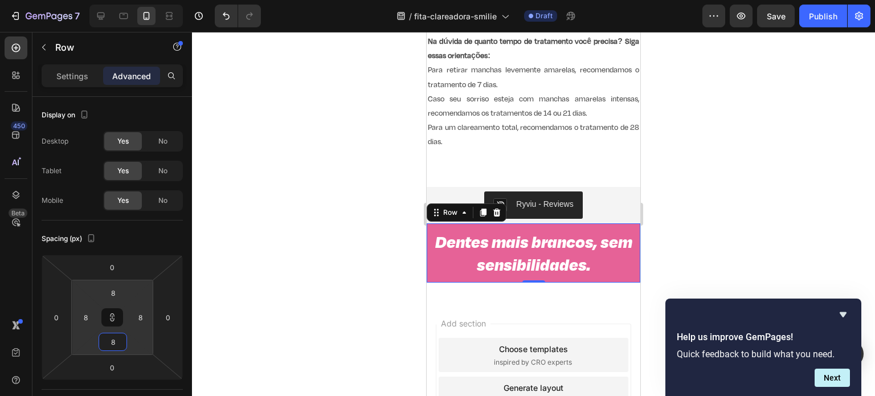
type input "6"
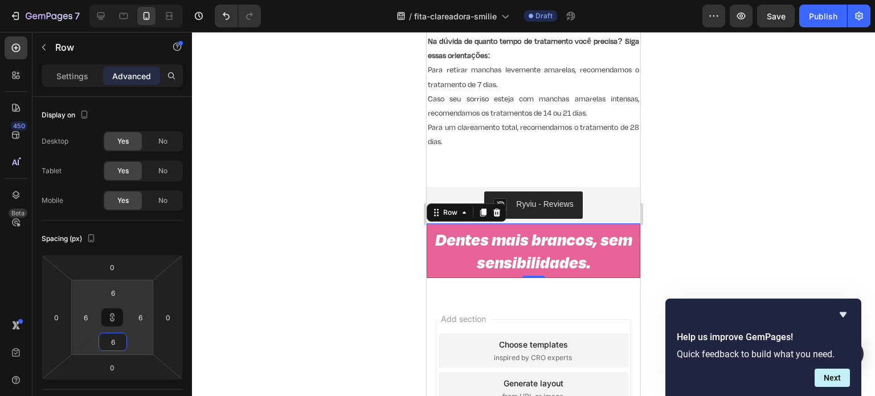
type input "4"
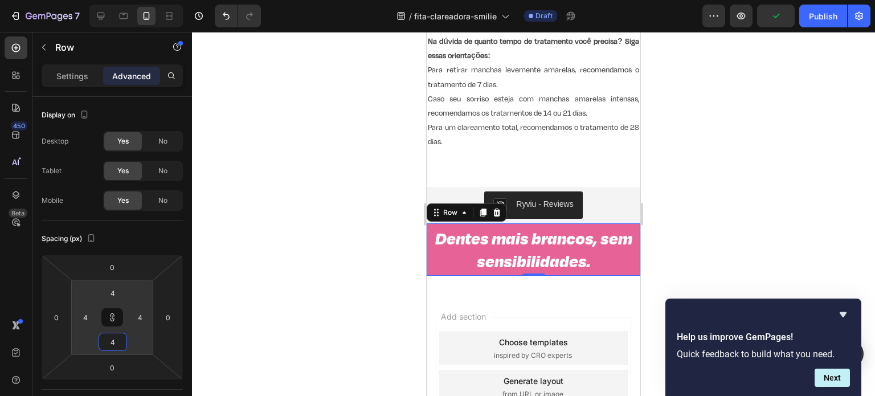
click at [113, 0] on html "7 / fita-clareadora-smilie Draft Preview Publish 450 Beta Sections(30) Elements…" at bounding box center [437, 0] width 875 height 0
type input "5"
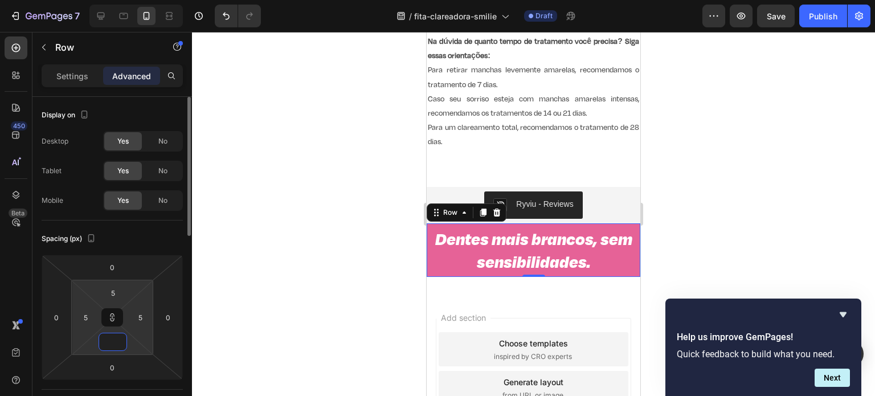
type input "6"
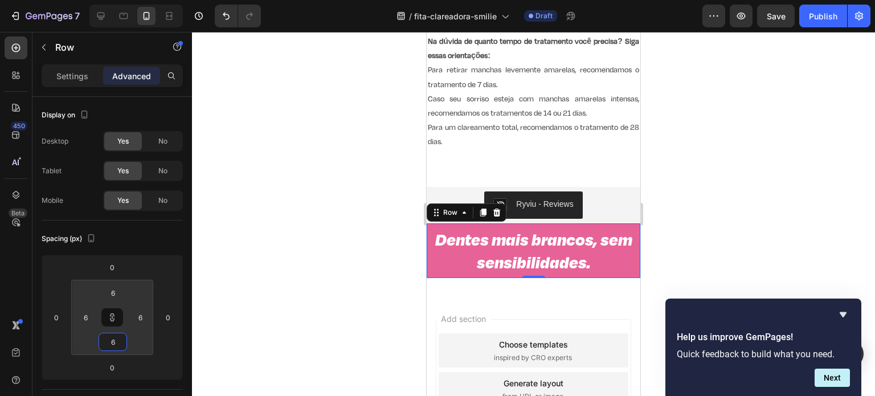
click at [286, 339] on div at bounding box center [533, 214] width 683 height 364
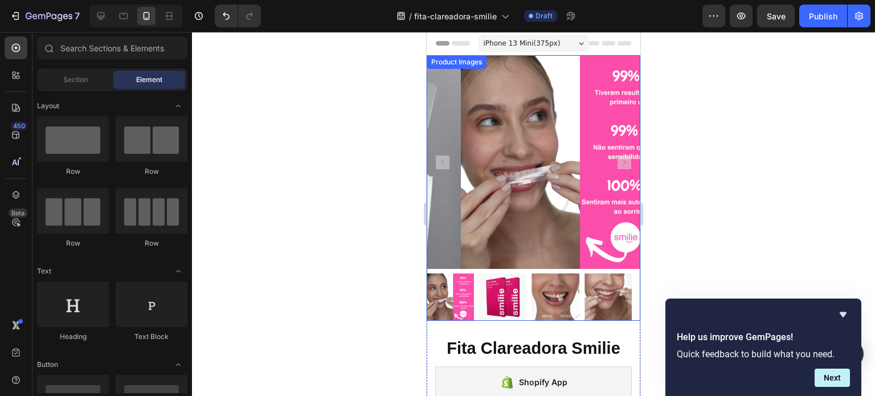
click at [617, 155] on rect "Carousel Next Arrow" at bounding box center [624, 162] width 14 height 14
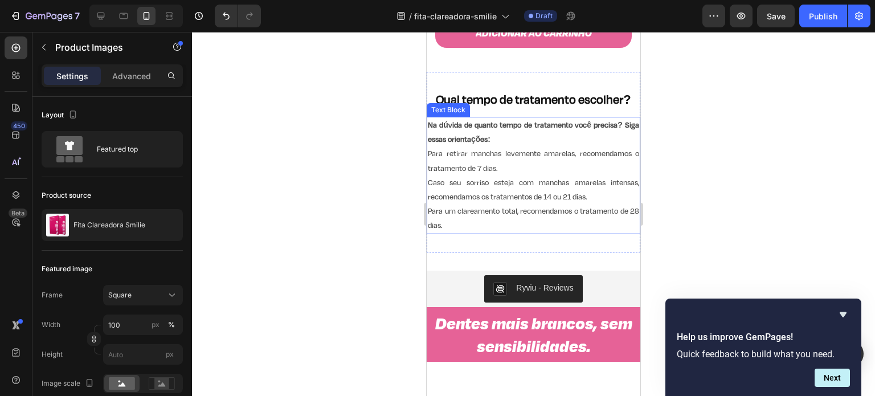
scroll to position [396, 0]
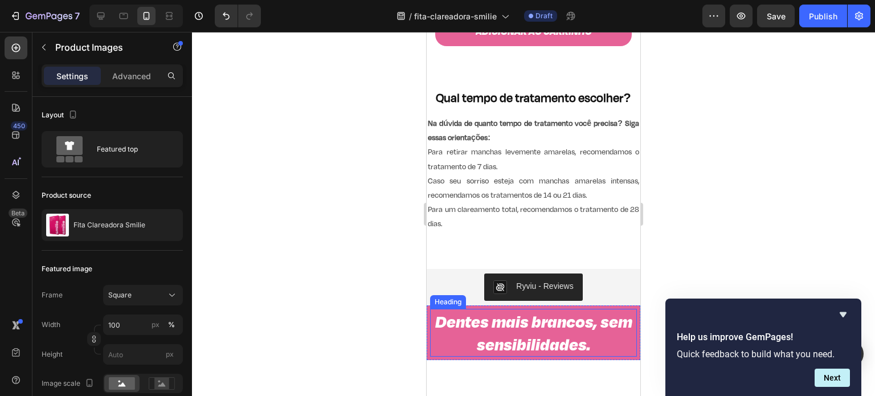
click at [619, 309] on h2 "Dentes mais brancos, sem sensibilidades." at bounding box center [533, 333] width 207 height 48
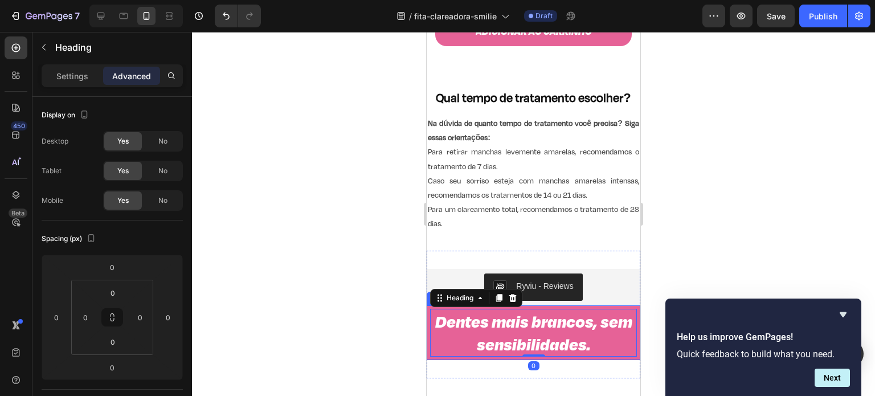
click at [629, 305] on div "Dentes mais brancos, sem sensibilidades. Heading 0 Row" at bounding box center [534, 332] width 214 height 55
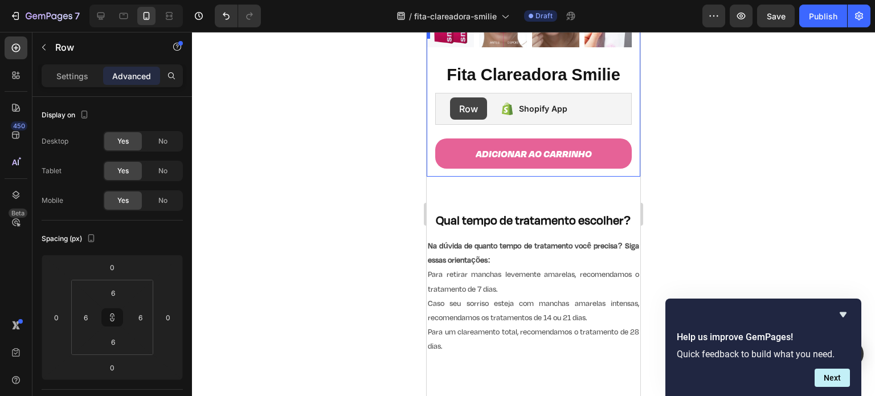
scroll to position [0, 0]
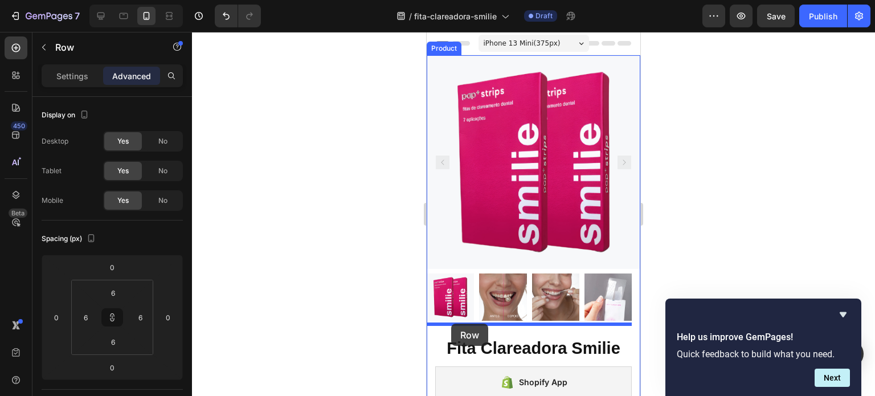
drag, startPoint x: 437, startPoint y: 286, endPoint x: 451, endPoint y: 324, distance: 40.0
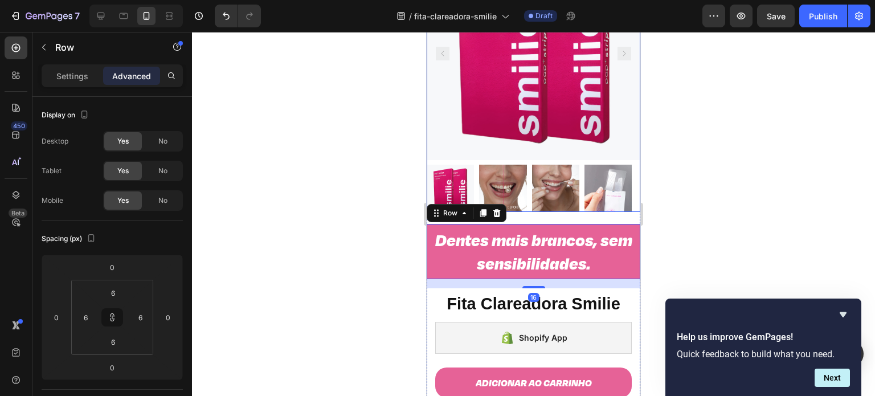
scroll to position [109, 0]
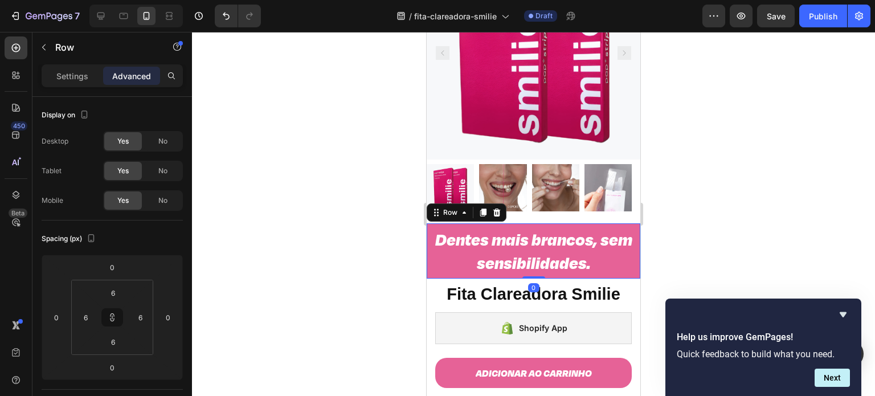
drag, startPoint x: 530, startPoint y: 276, endPoint x: 533, endPoint y: 255, distance: 21.3
click at [533, 255] on div "Dentes mais brancos, sem sensibilidades. Heading Row 0" at bounding box center [534, 250] width 214 height 55
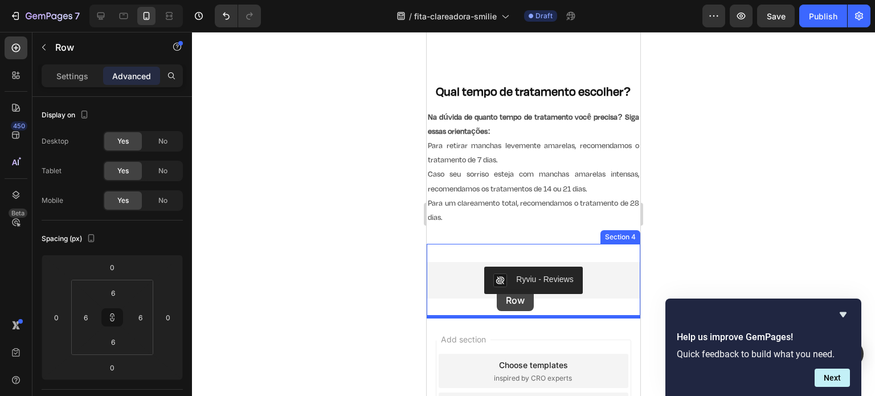
scroll to position [591, 0]
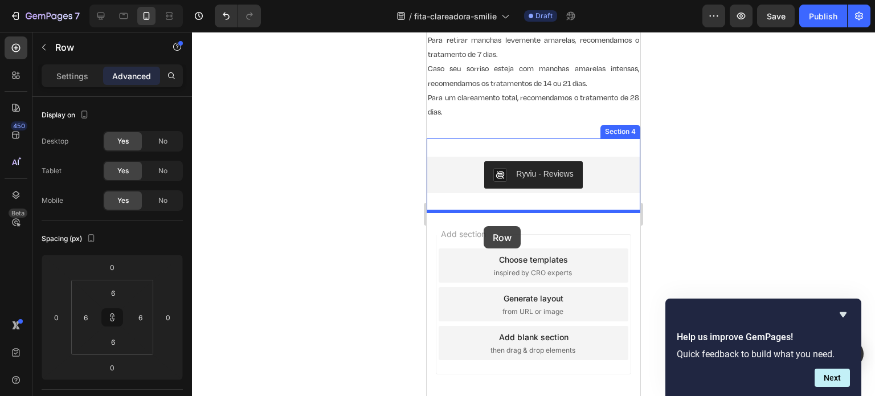
drag, startPoint x: 437, startPoint y: 60, endPoint x: 478, endPoint y: 220, distance: 165.4
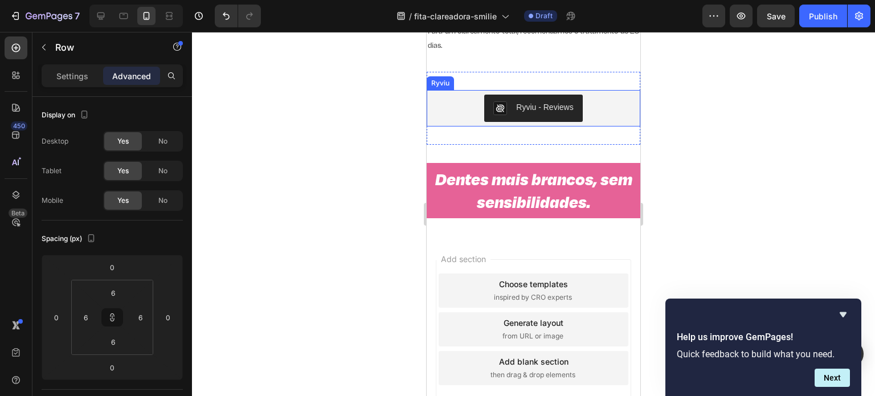
scroll to position [661, 0]
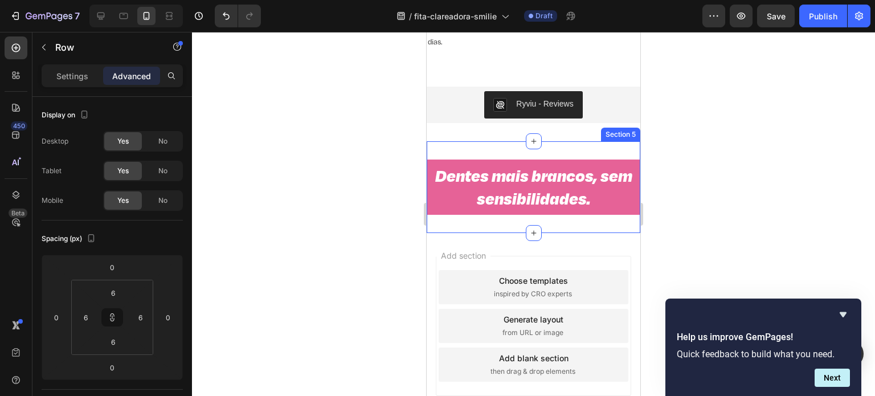
click at [503, 153] on div "Dentes mais brancos, sem sensibilidades. Heading Row 0 Section 5" at bounding box center [534, 187] width 214 height 92
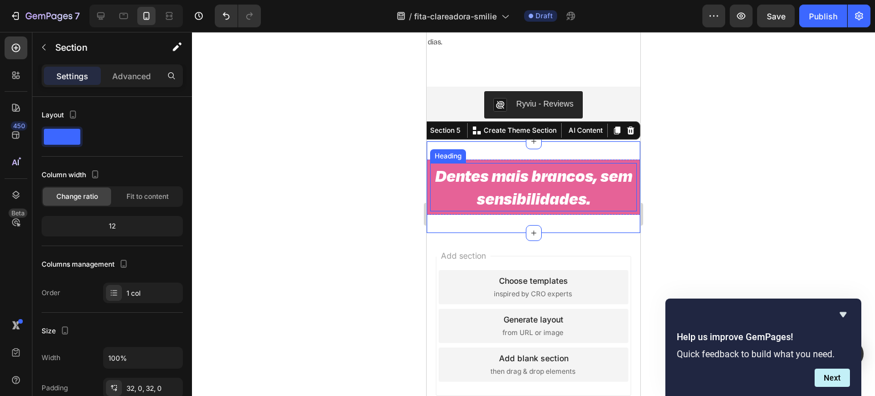
scroll to position [682, 0]
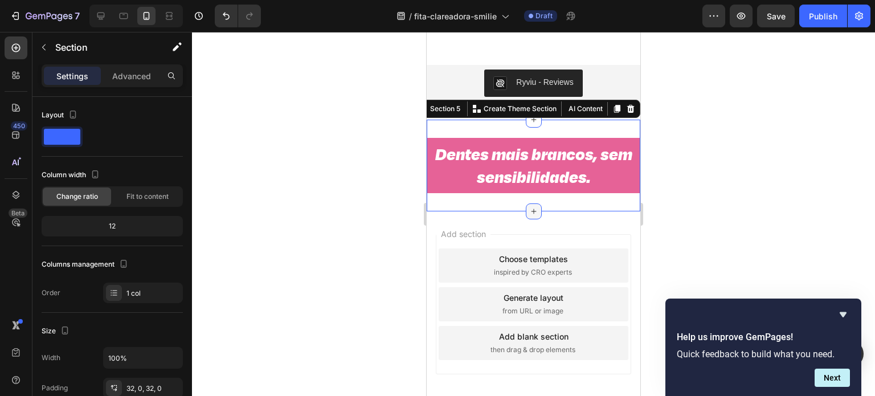
click at [529, 208] on icon at bounding box center [533, 211] width 9 height 9
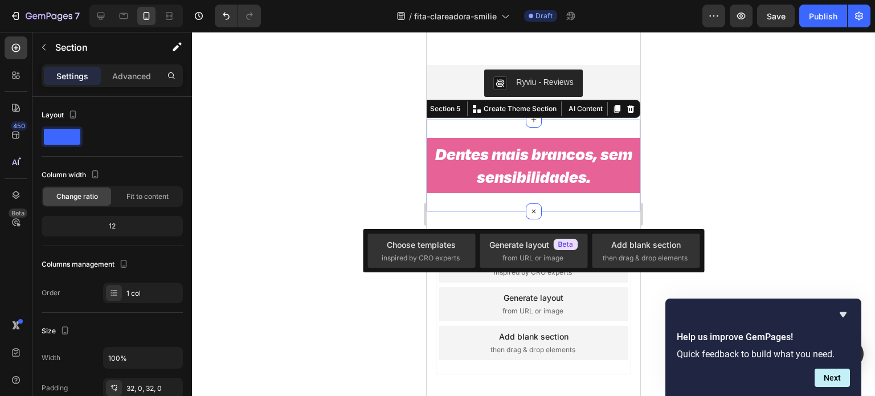
click at [358, 177] on div at bounding box center [533, 214] width 683 height 364
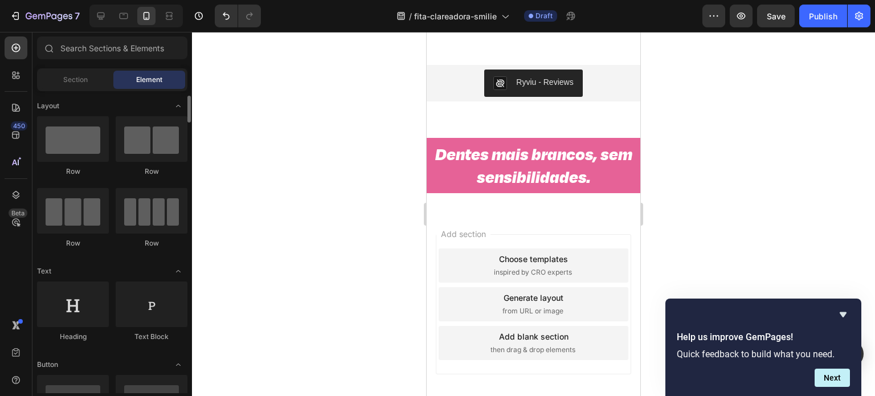
scroll to position [0, 0]
click at [87, 84] on span "Section" at bounding box center [75, 80] width 24 height 10
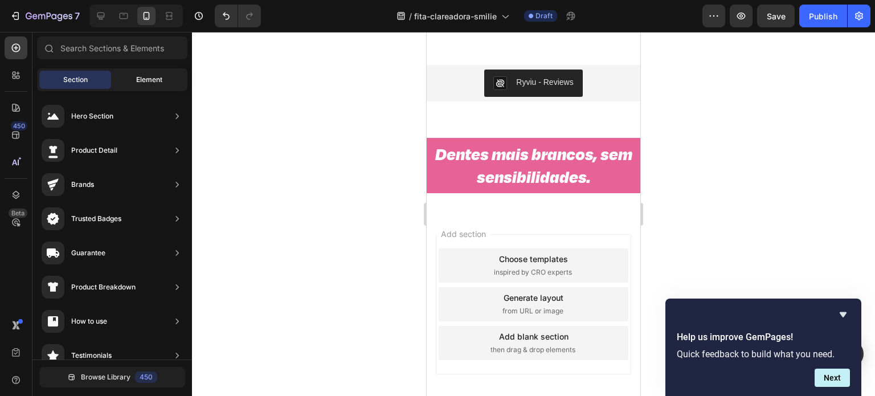
click at [160, 83] on span "Element" at bounding box center [149, 80] width 26 height 10
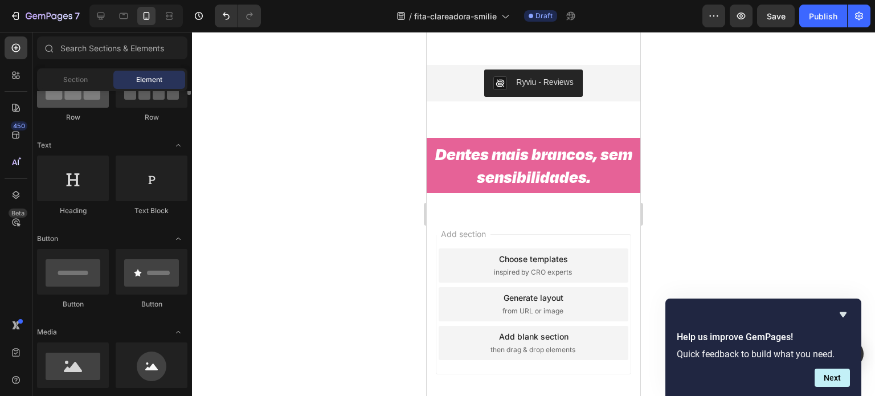
scroll to position [137, 0]
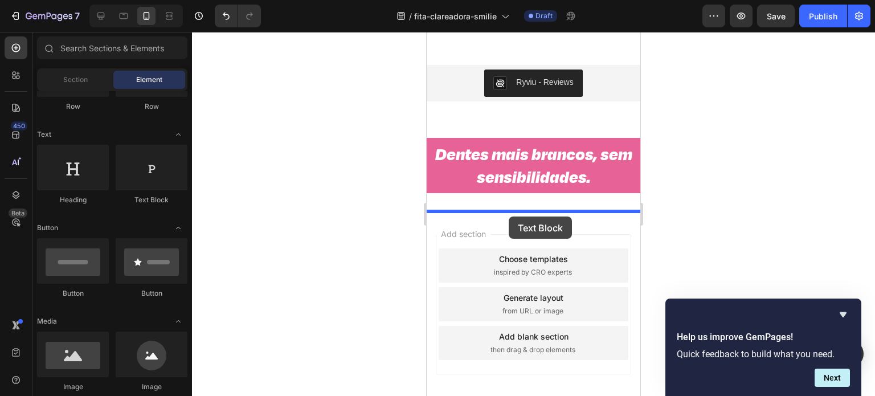
drag, startPoint x: 579, startPoint y: 213, endPoint x: 509, endPoint y: 216, distance: 70.1
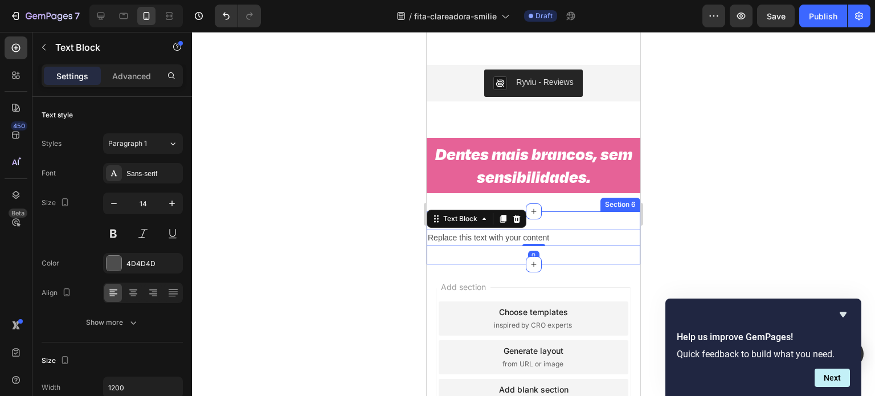
click at [557, 222] on div "Replace this text with your content Text Block 0 Section 6" at bounding box center [534, 237] width 214 height 53
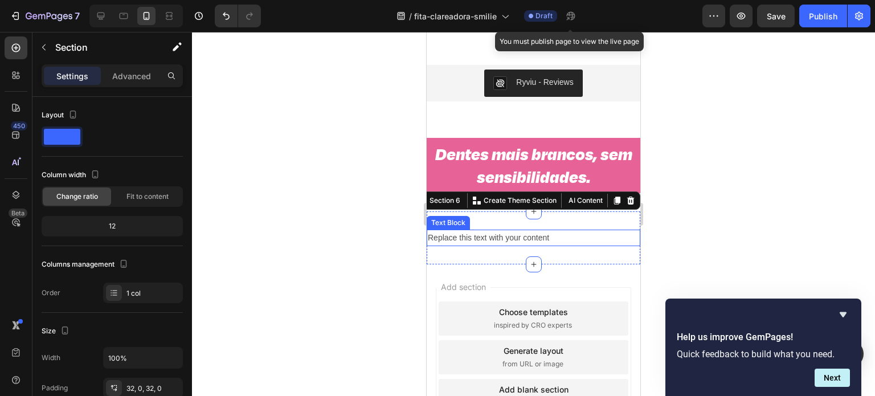
click at [488, 235] on div "Replace this text with your content" at bounding box center [534, 238] width 214 height 17
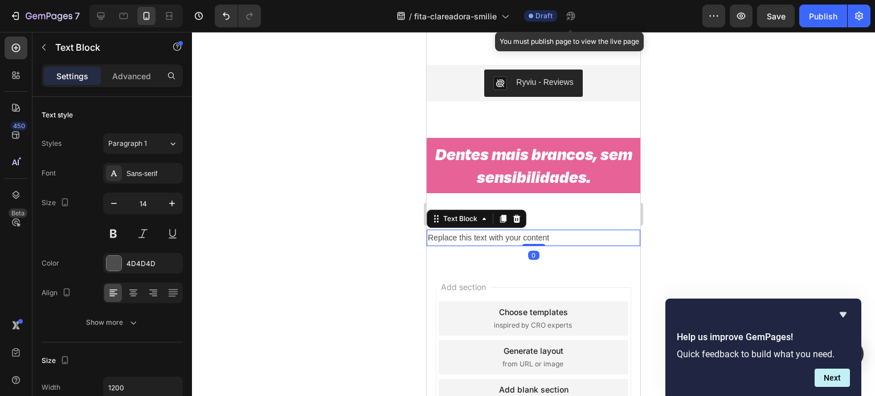
click at [488, 235] on p "Replace this text with your content" at bounding box center [533, 238] width 211 height 14
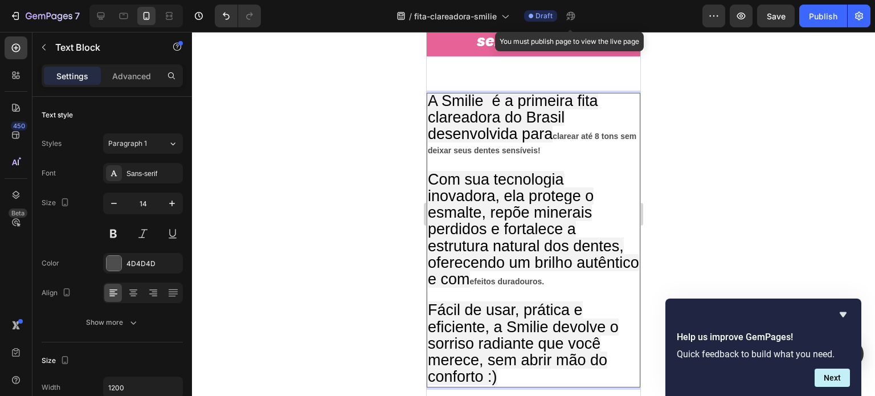
scroll to position [826, 0]
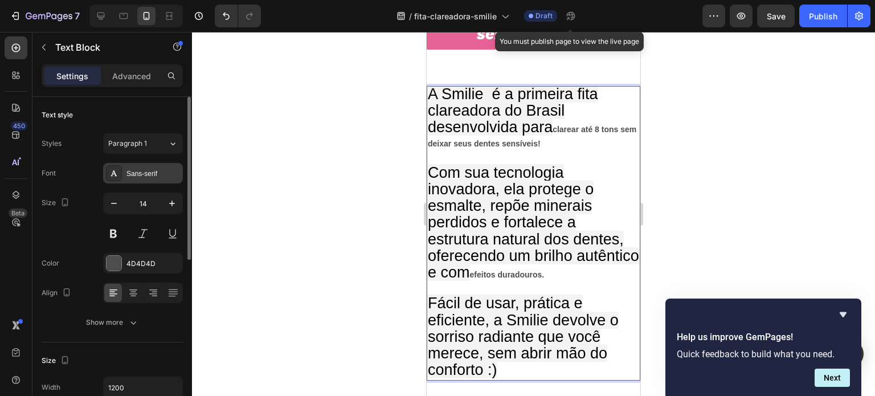
click at [160, 173] on div "Sans-serif" at bounding box center [153, 174] width 54 height 10
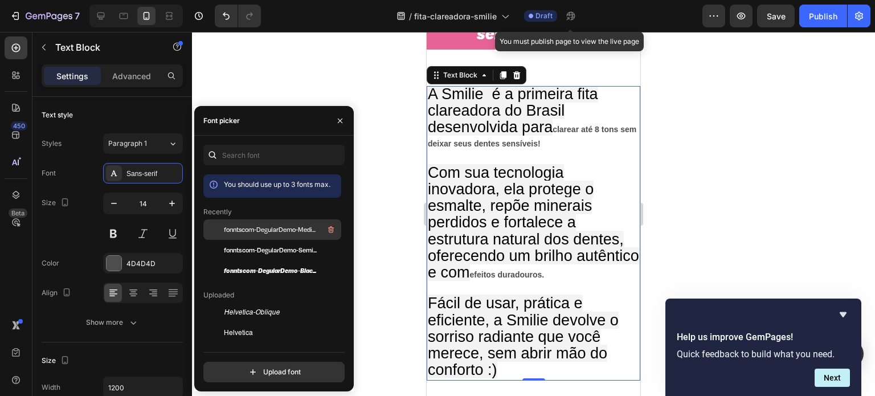
click at [271, 227] on span "fonntscom-DegularDemo-Medium" at bounding box center [271, 229] width 95 height 10
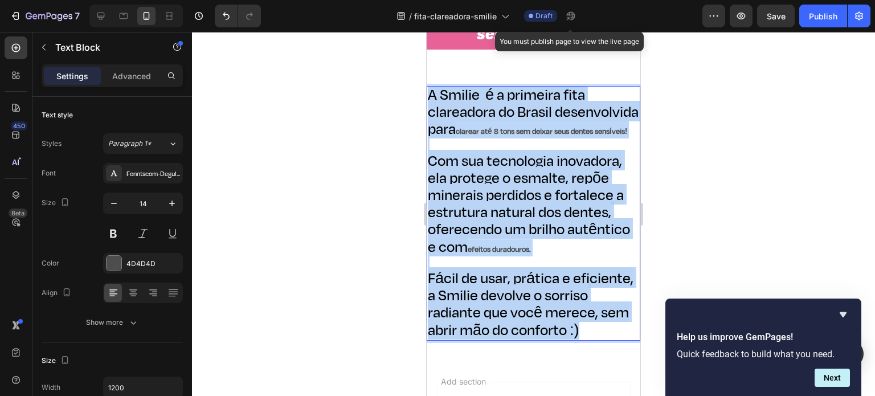
drag, startPoint x: 431, startPoint y: 95, endPoint x: 540, endPoint y: 359, distance: 286.7
click at [540, 339] on p "A Smilie é a primeira fita clareadora do Brasil desenvolvida para clarear até 8…" at bounding box center [533, 213] width 211 height 252
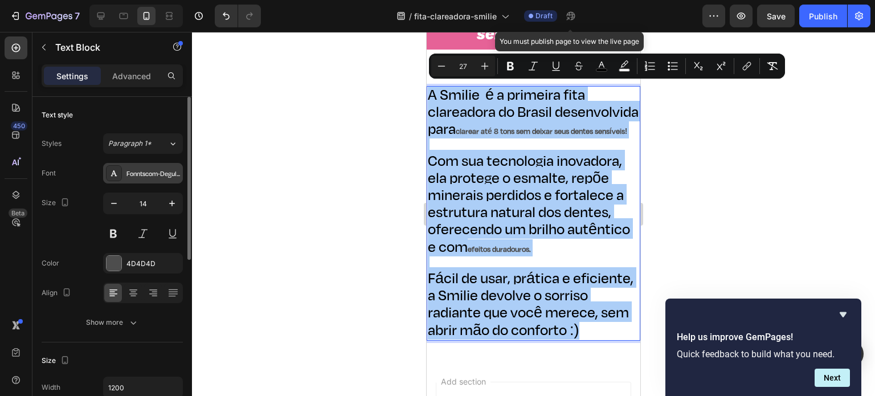
click at [162, 175] on div "Fonntscom-DegularDemo-Medium" at bounding box center [153, 174] width 54 height 10
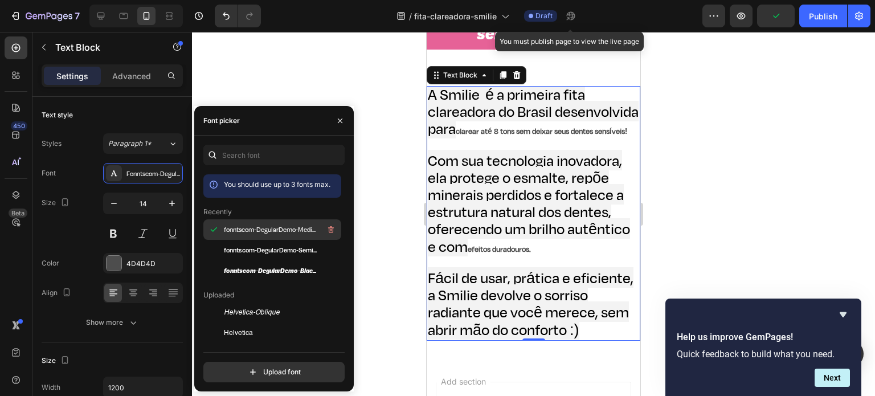
click at [259, 227] on span "fonntscom-DegularDemo-Medium" at bounding box center [271, 229] width 95 height 10
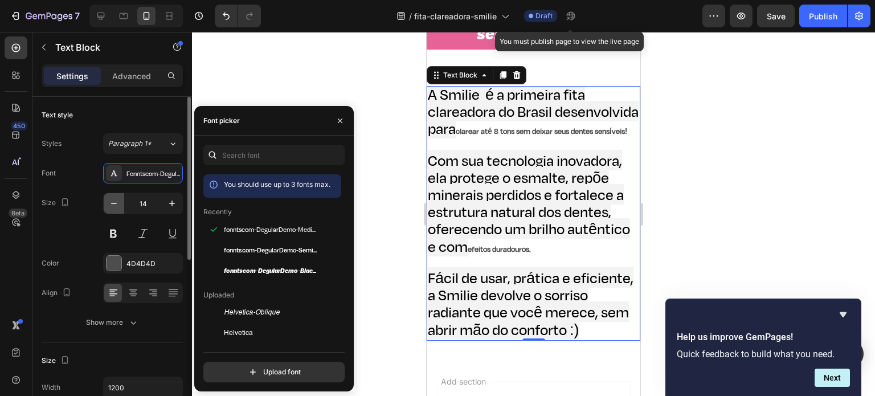
click at [116, 198] on icon "button" at bounding box center [113, 203] width 11 height 11
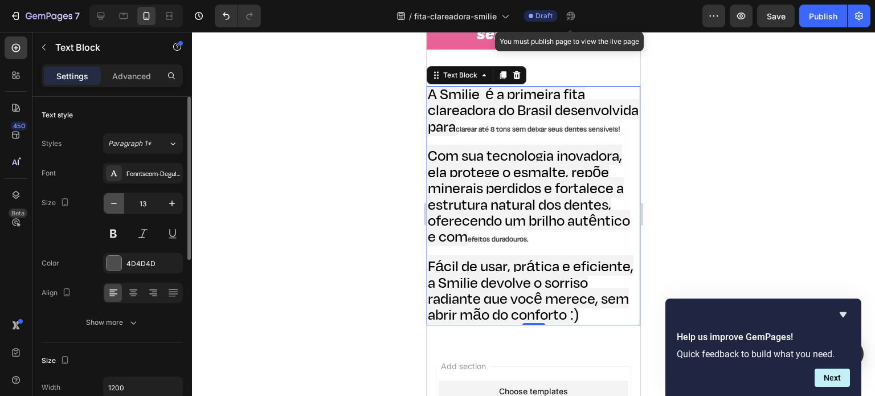
click at [116, 198] on icon "button" at bounding box center [113, 203] width 11 height 11
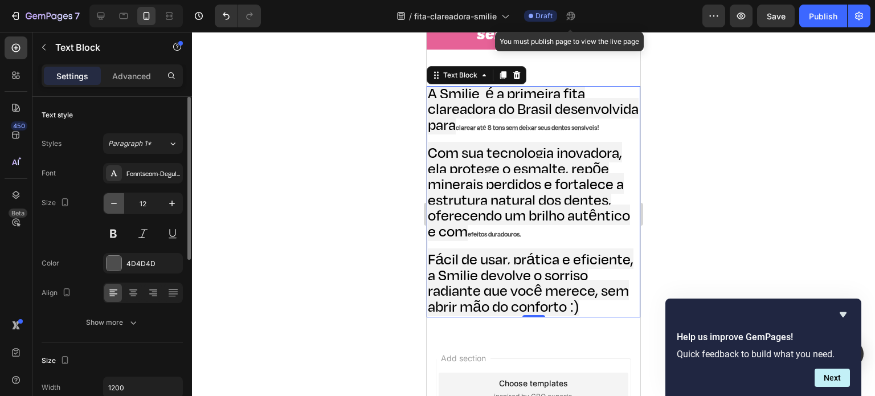
click at [116, 198] on icon "button" at bounding box center [113, 203] width 11 height 11
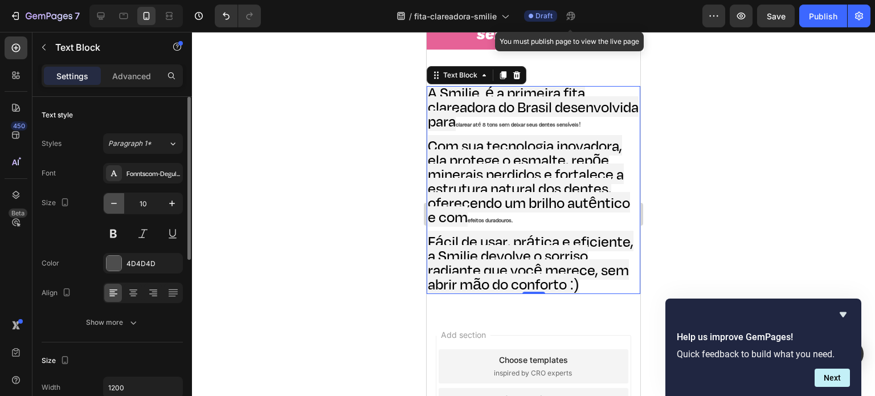
click at [116, 198] on icon "button" at bounding box center [113, 203] width 11 height 11
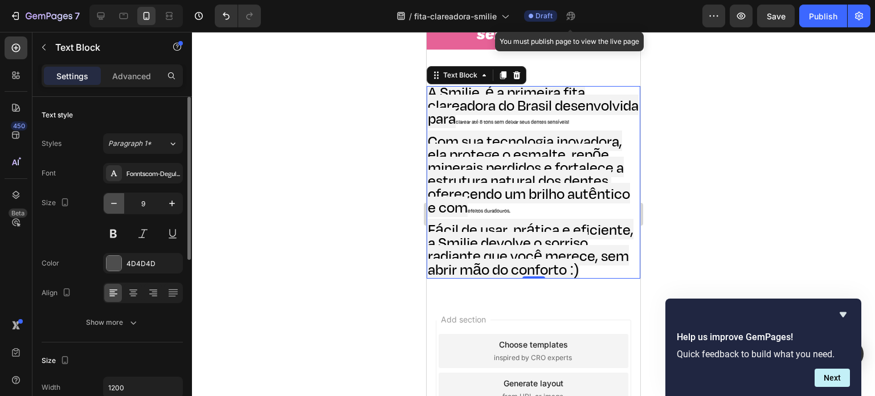
type input "8"
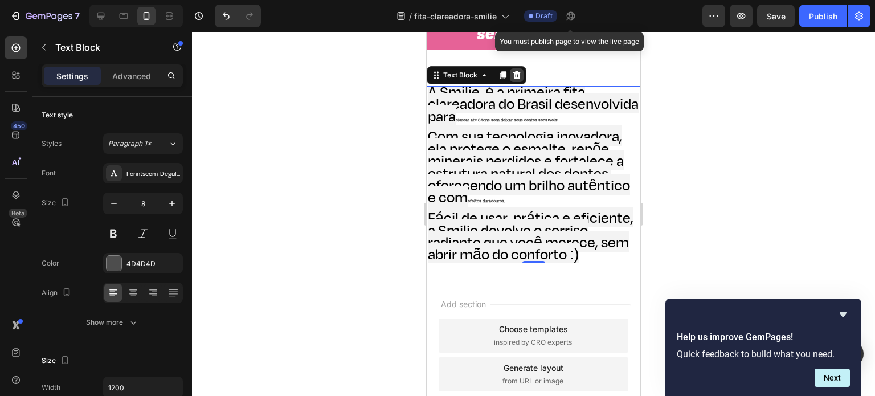
click at [517, 75] on icon at bounding box center [516, 75] width 9 height 9
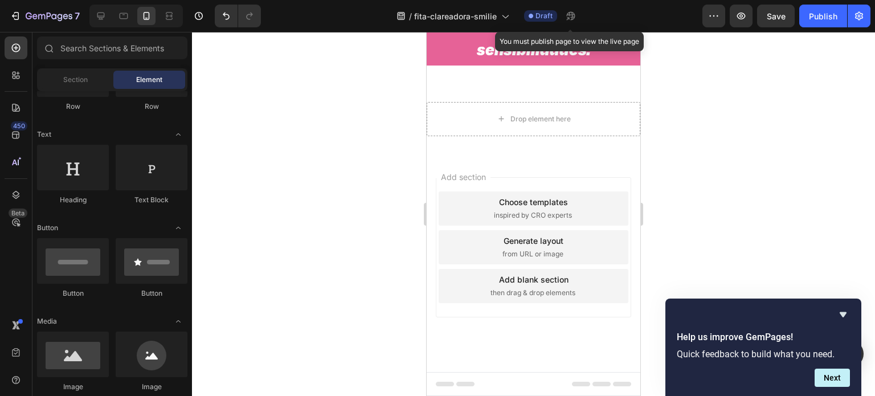
scroll to position [753, 0]
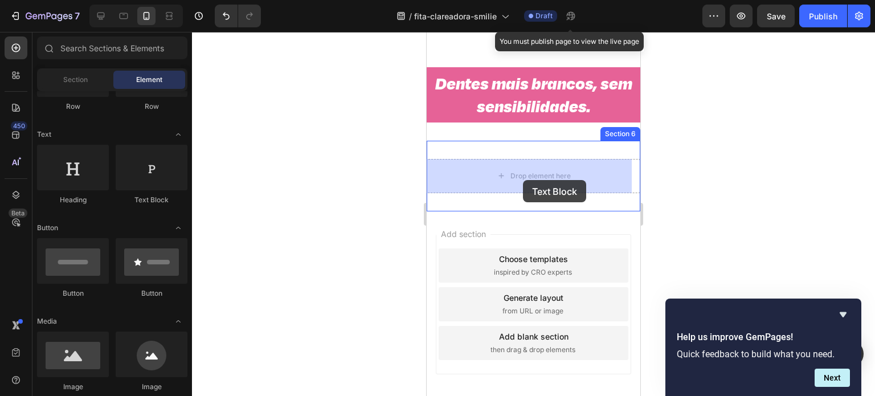
drag, startPoint x: 571, startPoint y: 200, endPoint x: 523, endPoint y: 180, distance: 52.1
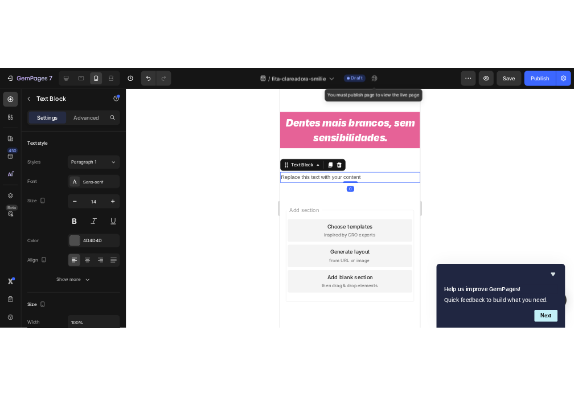
scroll to position [736, 0]
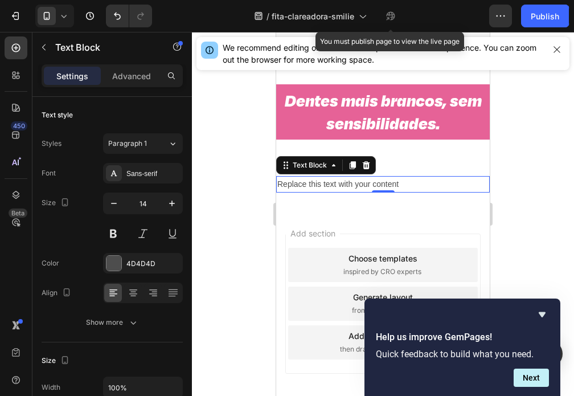
click at [404, 179] on div "Replace this text with your content" at bounding box center [383, 184] width 214 height 17
click at [404, 179] on p "Replace this text with your content" at bounding box center [382, 184] width 211 height 14
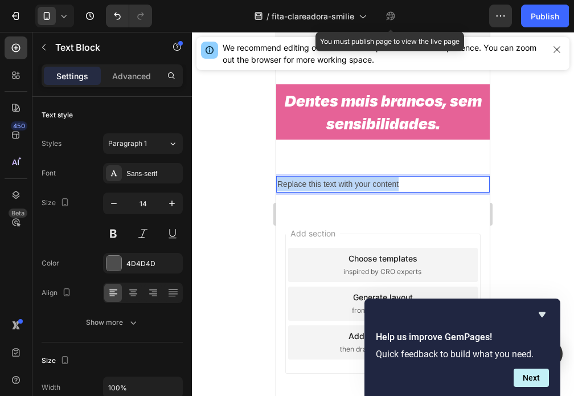
click at [404, 179] on p "Replace this text with your content" at bounding box center [382, 184] width 211 height 14
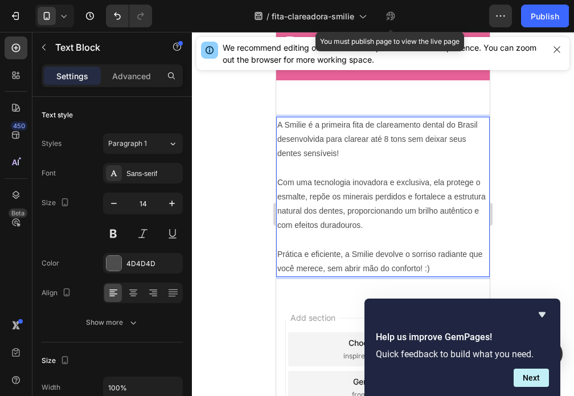
scroll to position [797, 0]
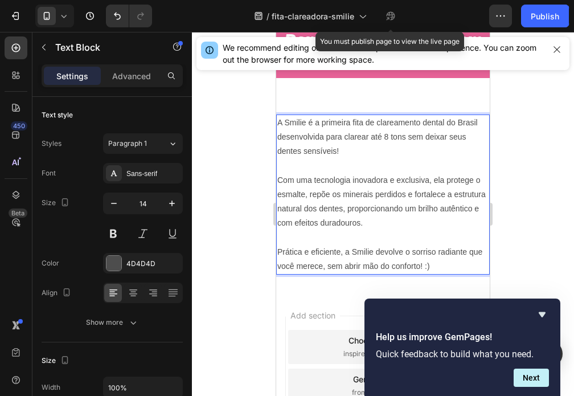
click at [377, 137] on p "A Smilie é a primeira fita de clareamento dental do Brasil desenvolvida para cl…" at bounding box center [382, 137] width 211 height 43
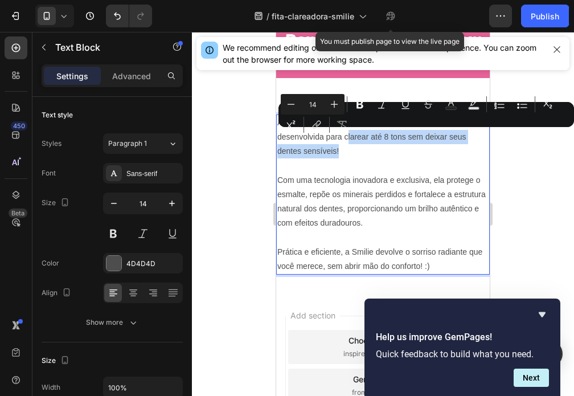
drag, startPoint x: 346, startPoint y: 136, endPoint x: 341, endPoint y: 153, distance: 17.5
click at [341, 153] on p "A Smilie é a primeira fita de clareamento dental do Brasil desenvolvida para cl…" at bounding box center [382, 137] width 211 height 43
click at [365, 107] on icon "Editor contextual toolbar" at bounding box center [359, 104] width 11 height 11
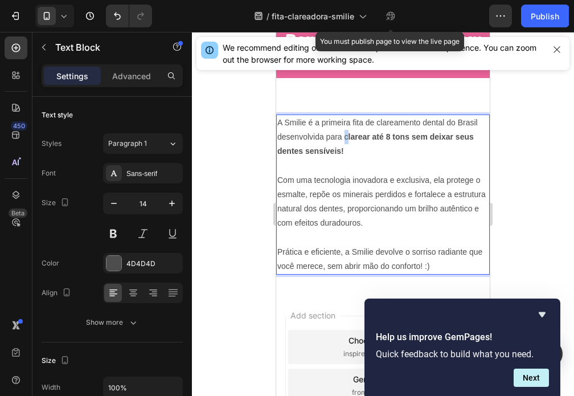
click at [347, 138] on p "A Smilie é a primeira fita de clareamento dental do Brasil desenvolvida para c …" at bounding box center [382, 137] width 211 height 43
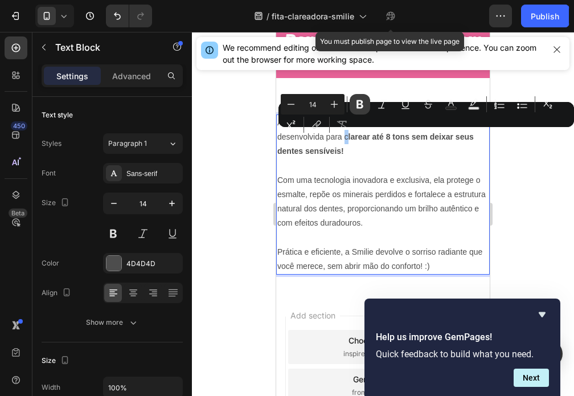
click at [363, 105] on icon "Editor contextual toolbar" at bounding box center [359, 104] width 11 height 11
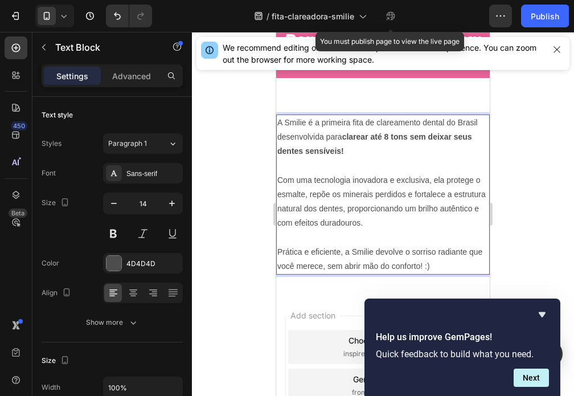
click at [343, 170] on p "Rich Text Editor. Editing area: main" at bounding box center [382, 165] width 211 height 14
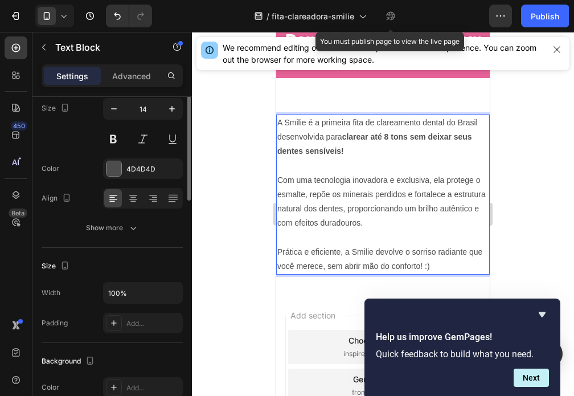
scroll to position [0, 0]
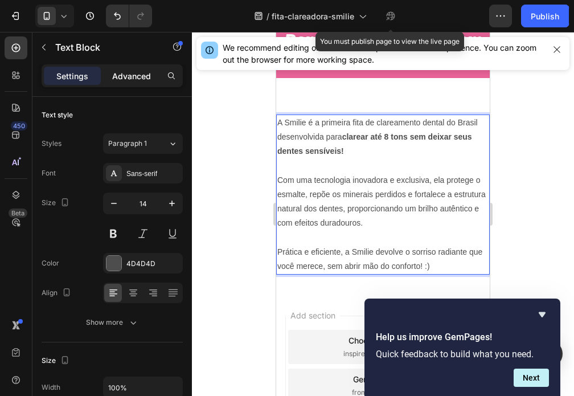
click at [136, 80] on p "Advanced" at bounding box center [131, 76] width 39 height 12
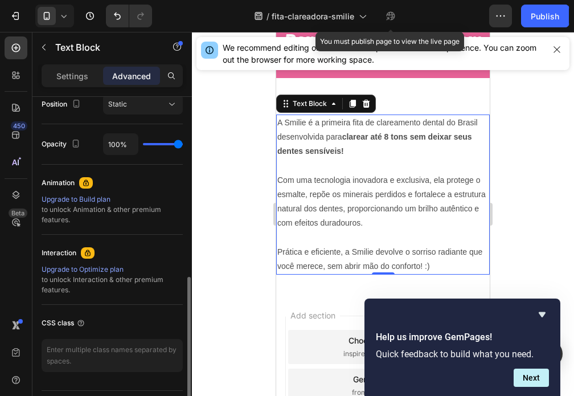
scroll to position [458, 0]
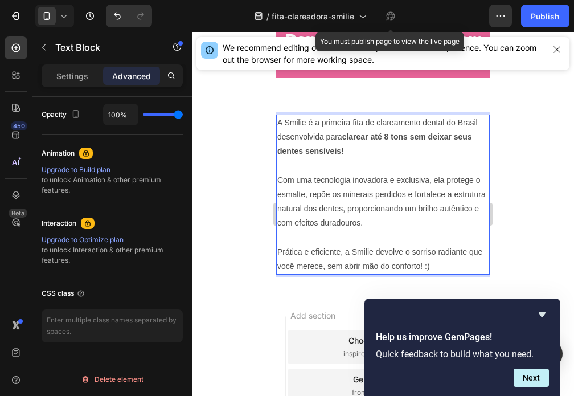
click at [301, 167] on p "Rich Text Editor. Editing area: main" at bounding box center [382, 165] width 211 height 14
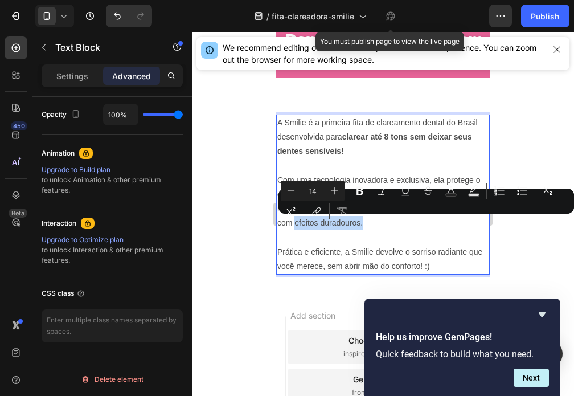
drag, startPoint x: 406, startPoint y: 225, endPoint x: 335, endPoint y: 223, distance: 70.1
click at [335, 223] on p "Com uma tecnologia inovadora e exclusiva, ela protege o esmalte, repõe os miner…" at bounding box center [382, 202] width 211 height 58
click at [360, 195] on icon "Editor contextual toolbar" at bounding box center [359, 190] width 11 height 11
click at [297, 237] on p "Rich Text Editor. Editing area: main" at bounding box center [382, 237] width 211 height 14
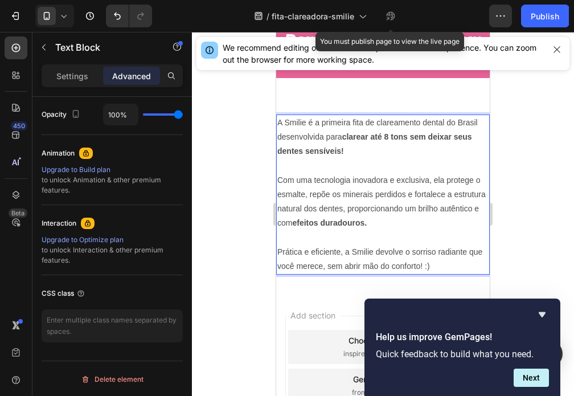
click at [297, 237] on p "Rich Text Editor. Editing area: main" at bounding box center [382, 237] width 211 height 14
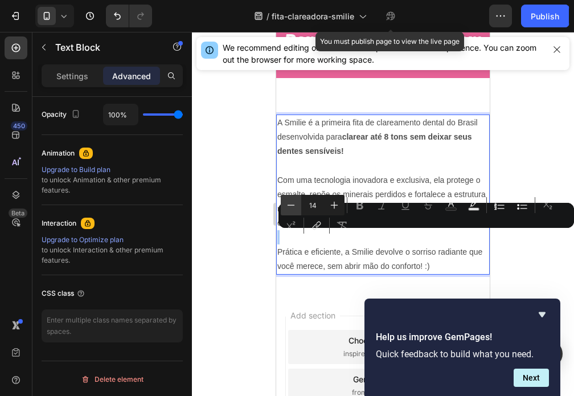
click at [291, 204] on icon "Editor contextual toolbar" at bounding box center [290, 204] width 11 height 11
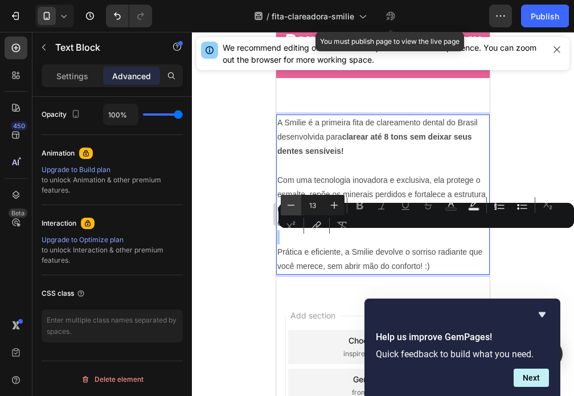
click at [291, 204] on icon "Editor contextual toolbar" at bounding box center [290, 204] width 11 height 11
click at [315, 208] on input "13" at bounding box center [312, 205] width 23 height 14
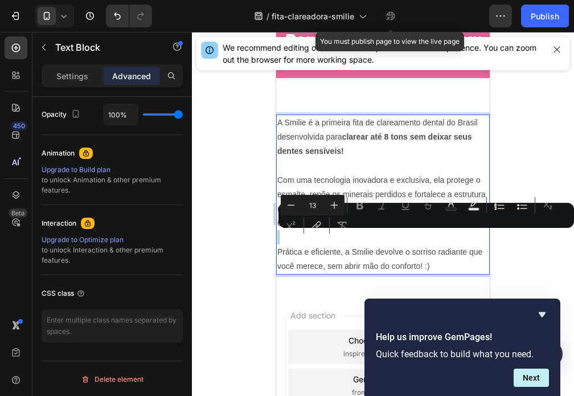
type input "1"
type input "13"
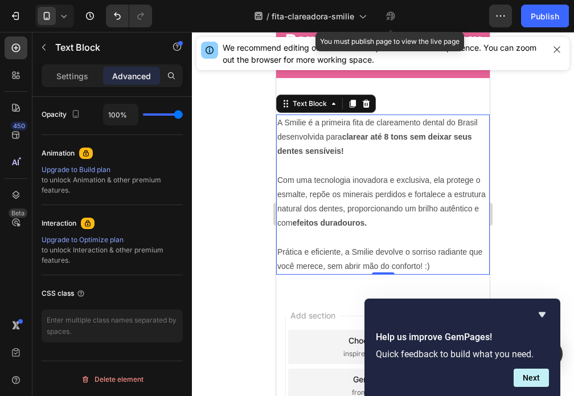
click at [357, 253] on p "Prática e eficiente, a Smilie devolve o sorriso radiante que você merece, sem a…" at bounding box center [382, 259] width 211 height 28
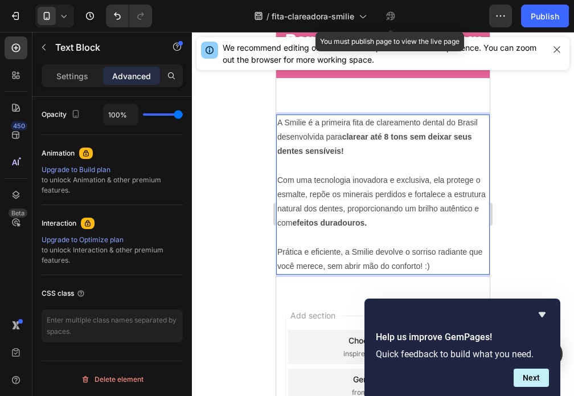
drag, startPoint x: 289, startPoint y: 235, endPoint x: 314, endPoint y: 239, distance: 25.9
click at [314, 239] on p "Rich Text Editor. Editing area: main" at bounding box center [382, 237] width 211 height 14
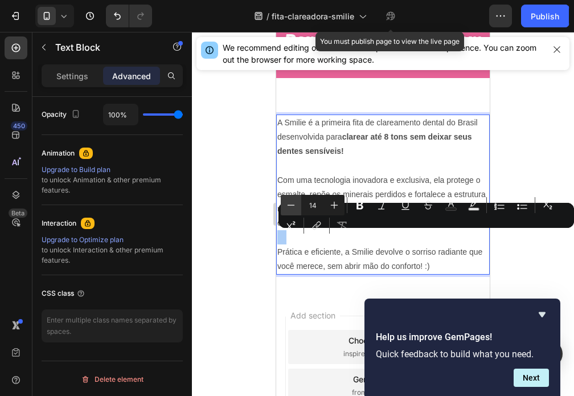
click at [294, 207] on icon "Editor contextual toolbar" at bounding box center [290, 204] width 11 height 11
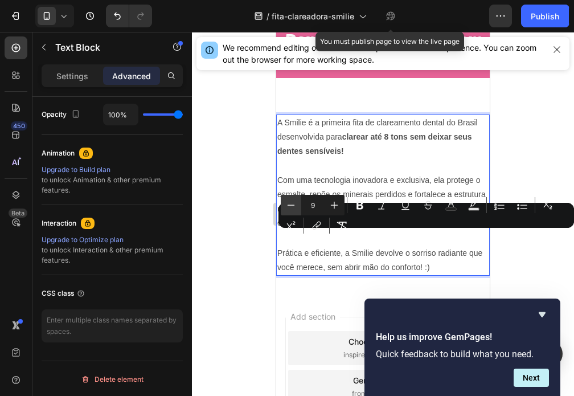
click at [294, 207] on icon "Editor contextual toolbar" at bounding box center [290, 204] width 11 height 11
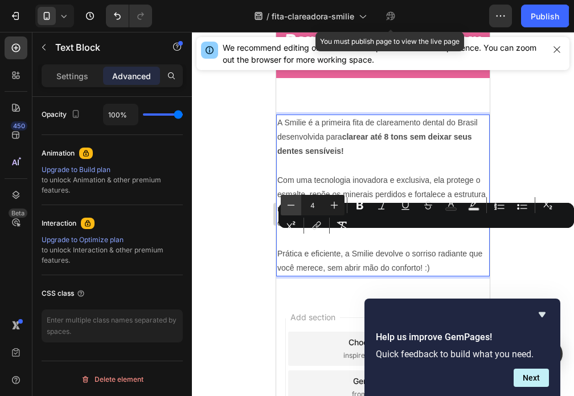
click at [294, 207] on icon "Editor contextual toolbar" at bounding box center [290, 204] width 11 height 11
type input "2"
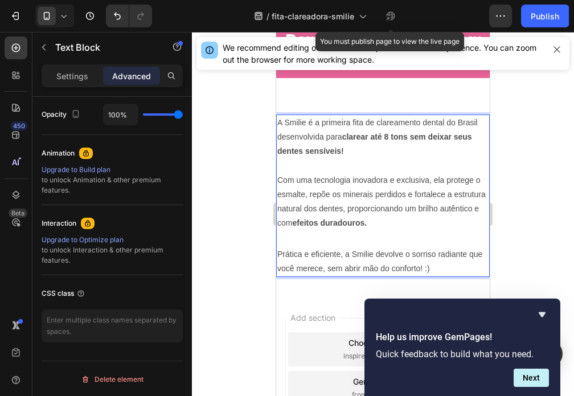
click at [355, 251] on p "Prática e eficiente, a Smilie devolve o sorriso radiante que você merece, sem a…" at bounding box center [382, 261] width 211 height 28
click at [321, 236] on p "Rich Text Editor. Editing area: main" at bounding box center [382, 238] width 211 height 17
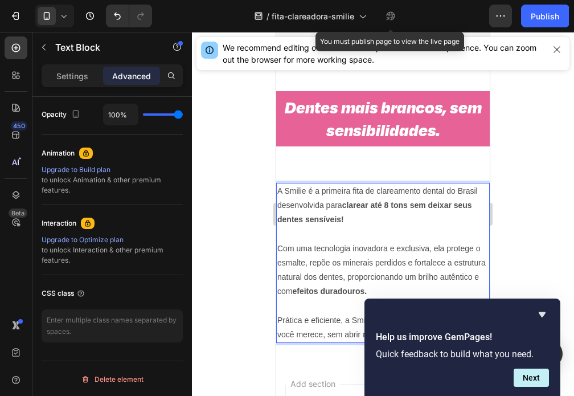
scroll to position [729, 0]
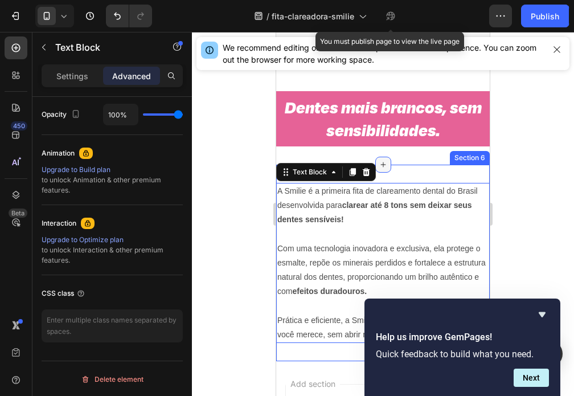
click at [383, 163] on icon at bounding box center [383, 164] width 9 height 9
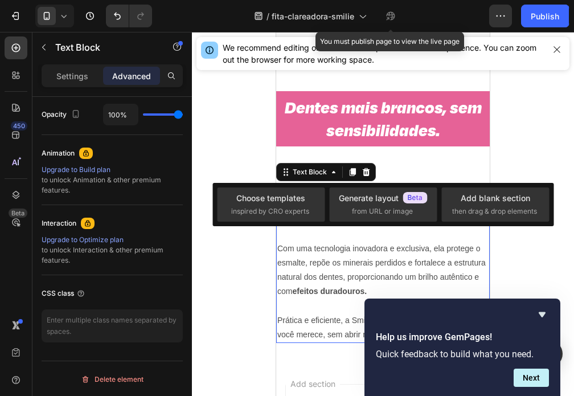
click at [417, 183] on div "Choose templates inspired by CRO experts Generate layout from URL or image Add …" at bounding box center [382, 204] width 341 height 43
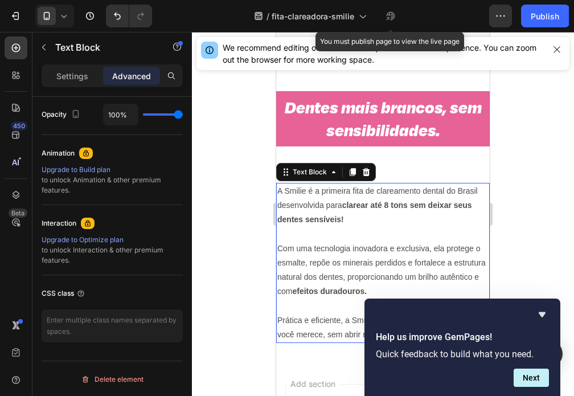
click at [387, 235] on p "Rich Text Editor. Editing area: main" at bounding box center [382, 234] width 211 height 14
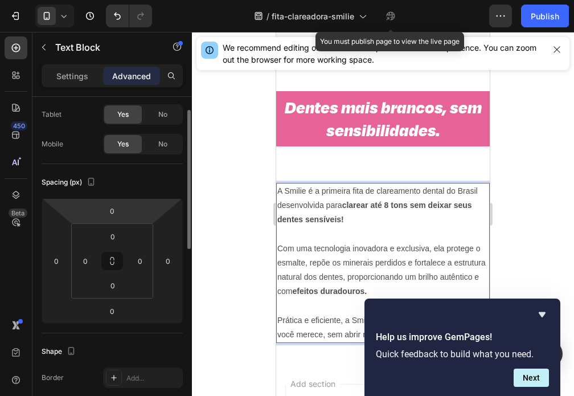
scroll to position [49, 0]
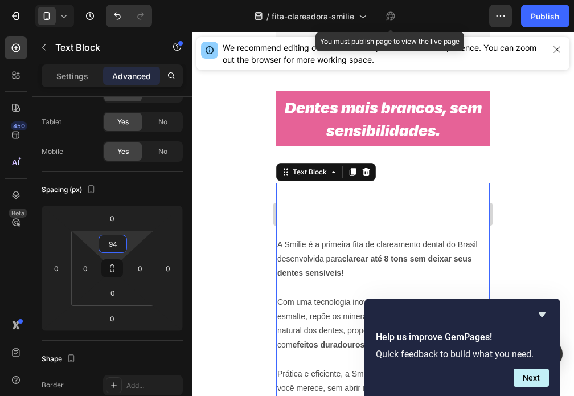
type input "0"
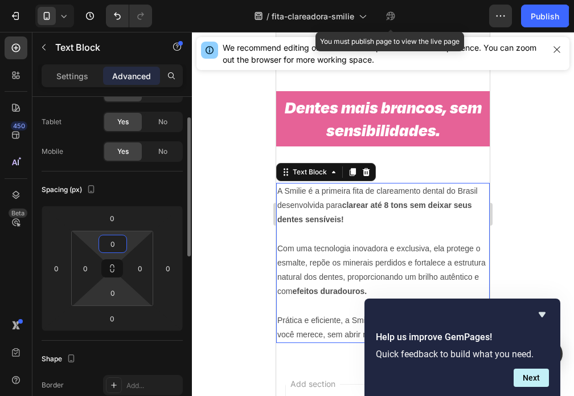
drag, startPoint x: 118, startPoint y: 231, endPoint x: 121, endPoint y: 302, distance: 71.2
click at [121, 0] on html "7 / fita-clareadora-smilie Draft You must publish page to view the live page Pr…" at bounding box center [287, 0] width 574 height 0
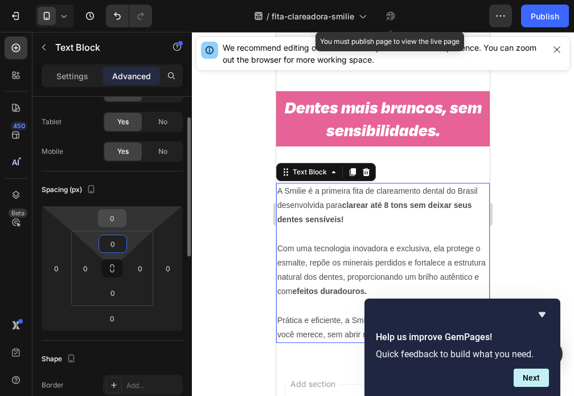
click at [122, 226] on div "0" at bounding box center [112, 218] width 28 height 18
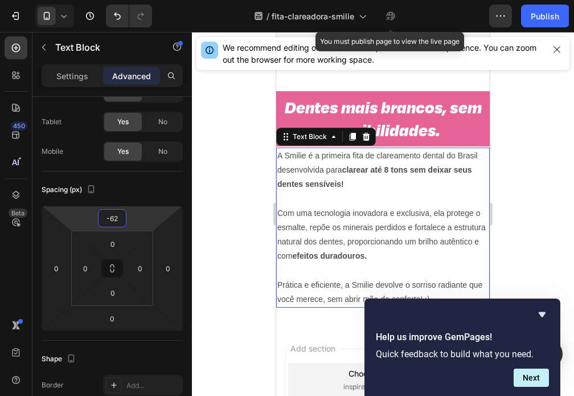
drag, startPoint x: 130, startPoint y: 227, endPoint x: 140, endPoint y: 245, distance: 20.1
click at [140, 0] on html "7 / fita-clareadora-smilie Draft You must publish page to view the live page Pr…" at bounding box center [287, 0] width 574 height 0
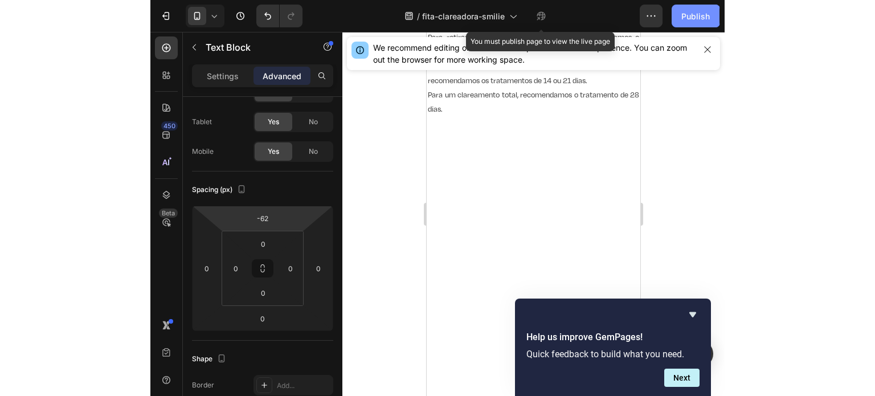
scroll to position [308, 0]
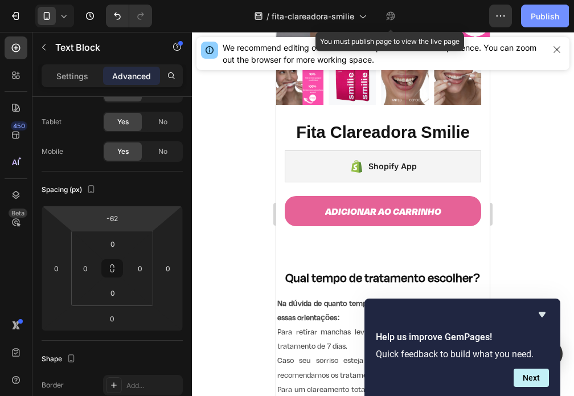
click at [541, 14] on div "Publish" at bounding box center [545, 16] width 28 height 12
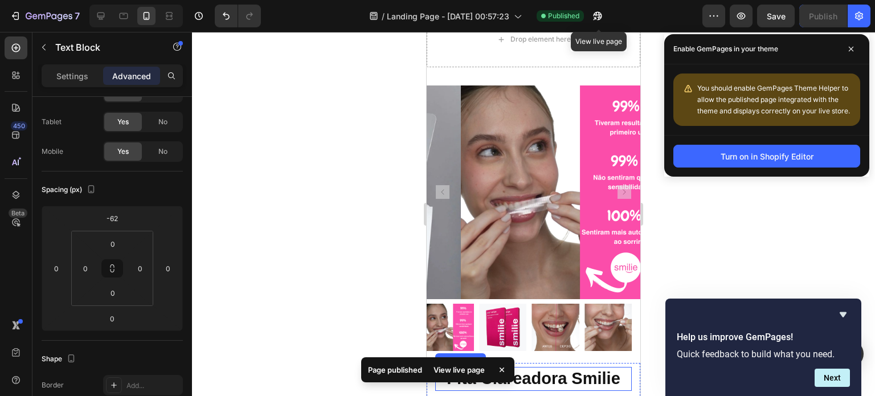
scroll to position [50, 0]
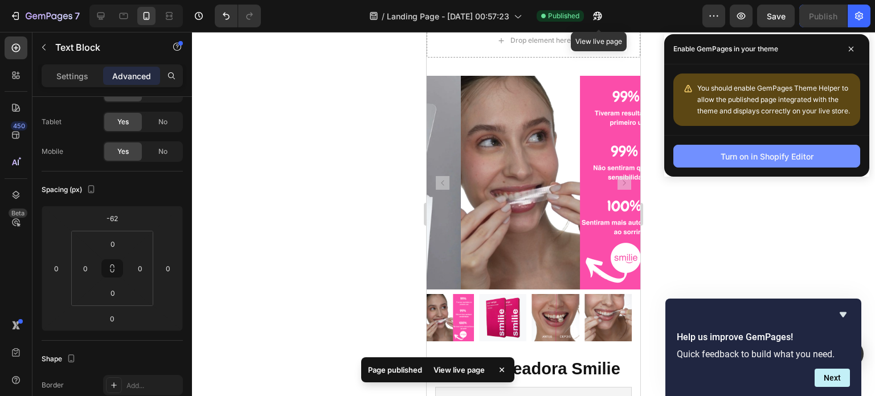
click at [730, 153] on div "Turn on in Shopify Editor" at bounding box center [766, 156] width 93 height 12
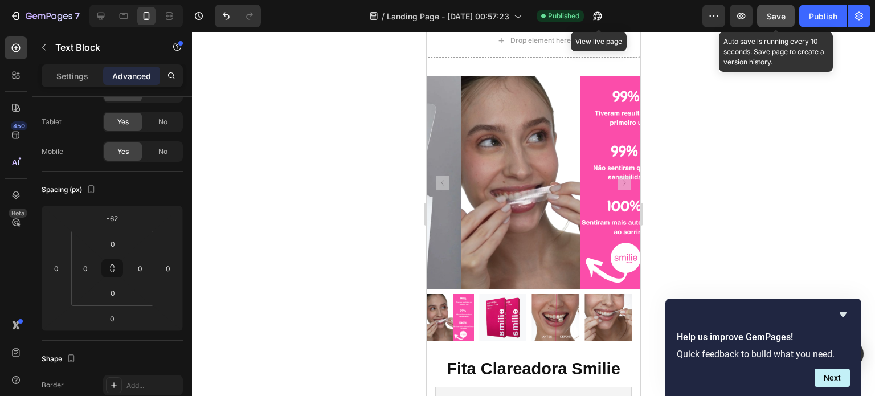
click at [775, 14] on span "Save" at bounding box center [776, 16] width 19 height 10
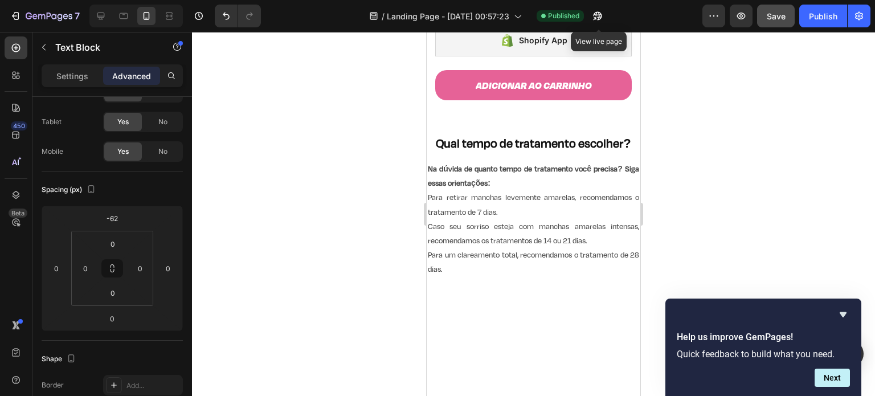
scroll to position [0, 0]
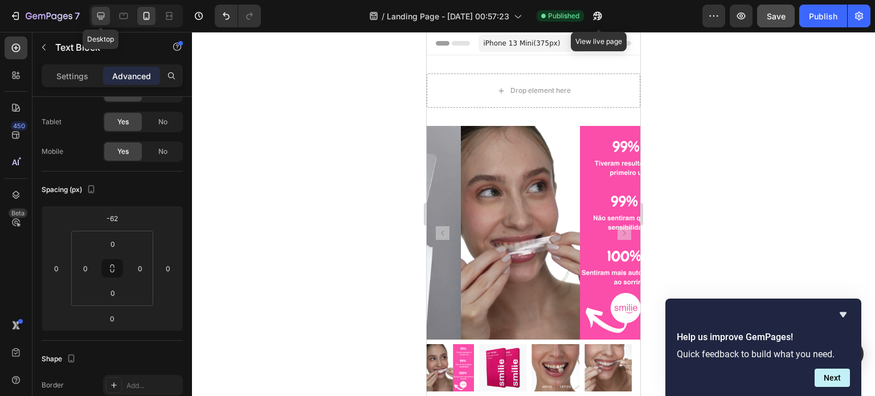
click at [107, 15] on div at bounding box center [101, 16] width 18 height 18
type input "0"
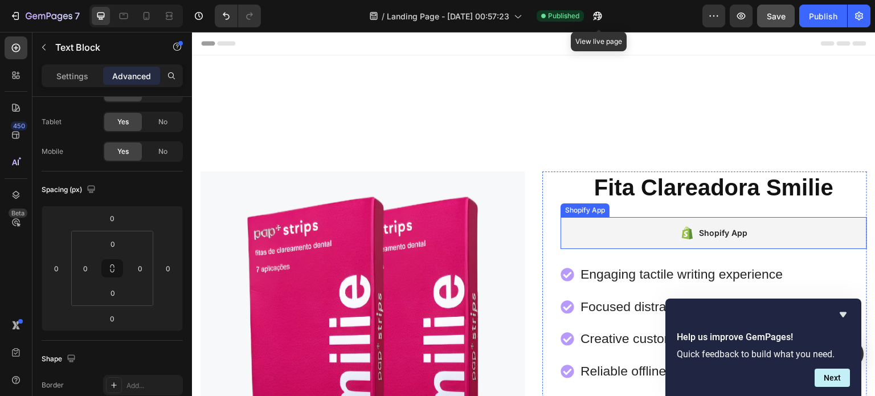
scroll to position [164, 0]
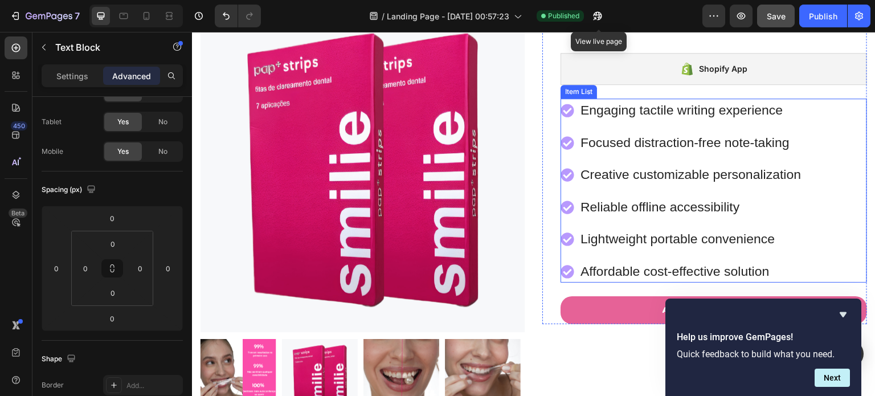
click at [824, 147] on div "Engaging tactile writing experience Focused distraction-free note-taking Creati…" at bounding box center [713, 191] width 306 height 184
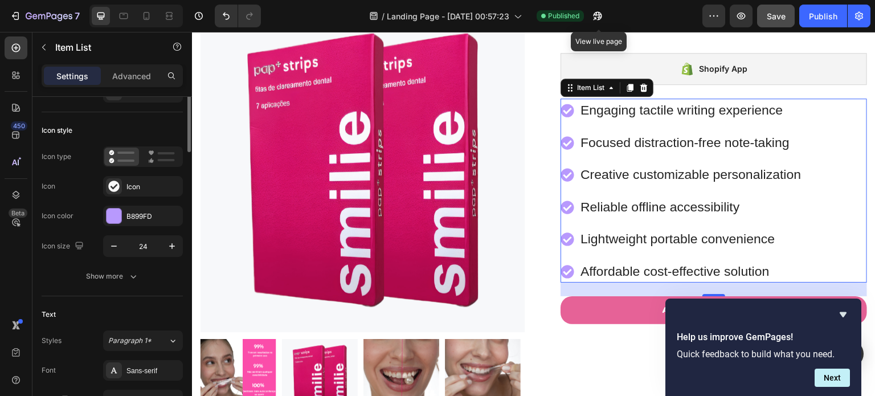
scroll to position [0, 0]
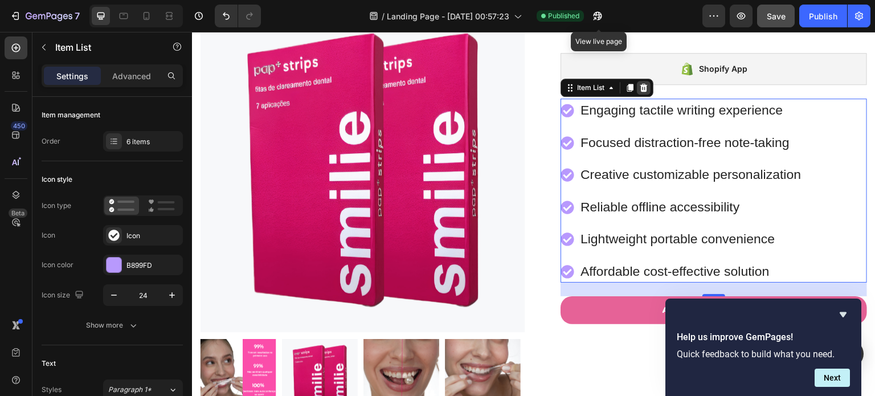
click at [641, 85] on icon at bounding box center [643, 88] width 7 height 8
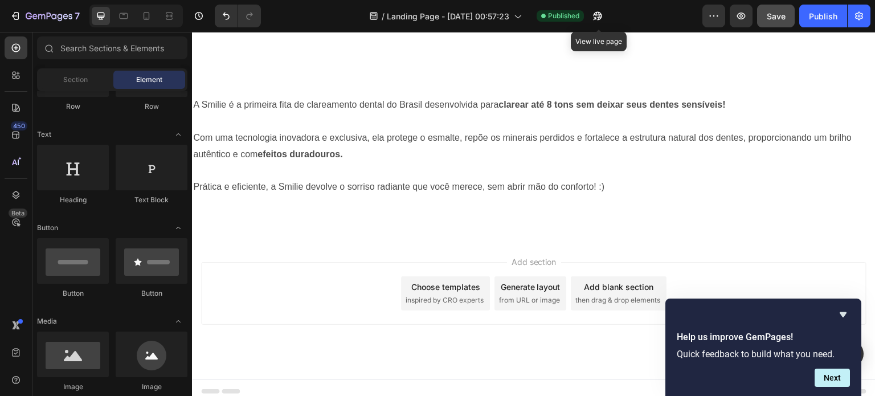
scroll to position [868, 0]
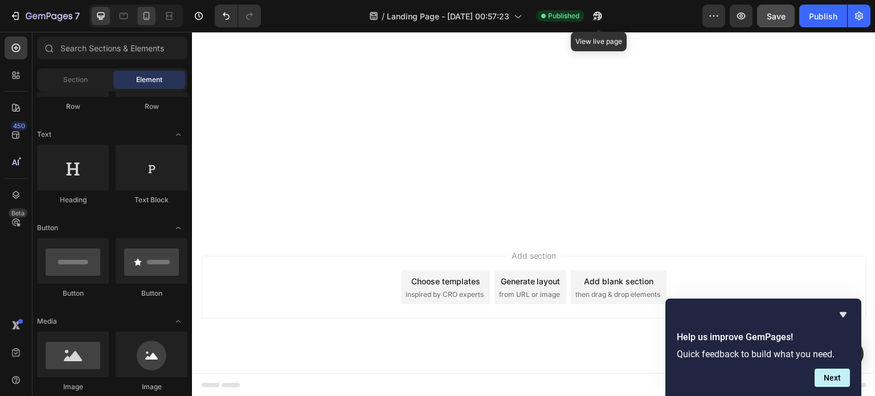
click at [145, 18] on icon at bounding box center [146, 15] width 11 height 11
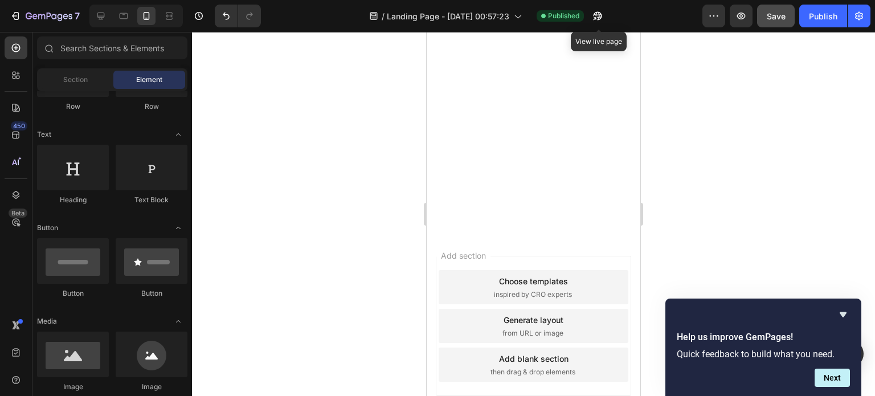
scroll to position [59, 0]
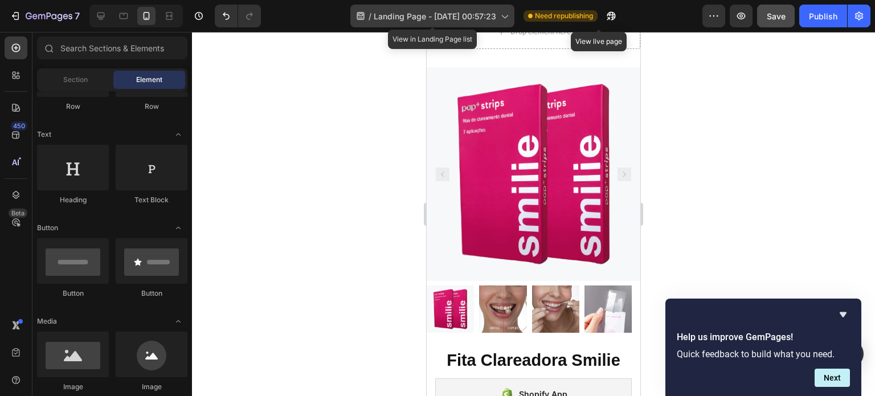
click at [489, 17] on span "Landing Page - [DATE] 00:57:23" at bounding box center [435, 16] width 122 height 12
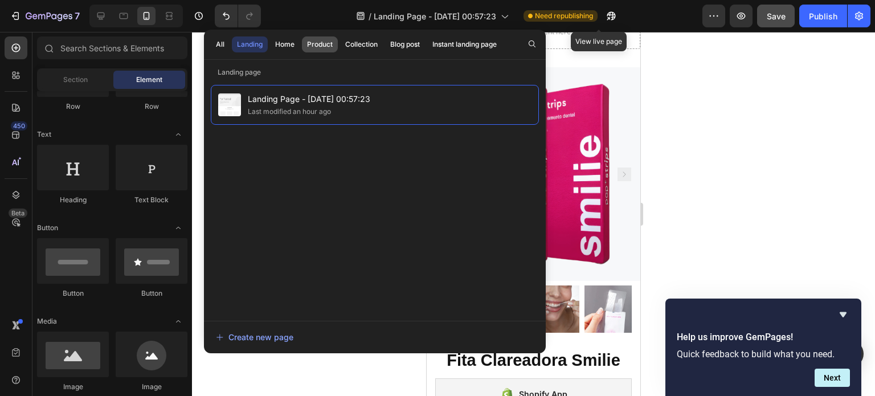
click at [321, 48] on div "Product" at bounding box center [320, 44] width 26 height 10
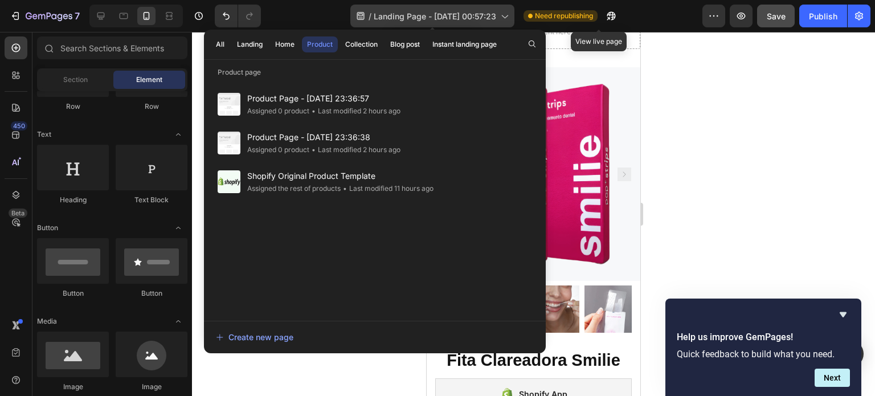
click at [390, 20] on span "Landing Page - [DATE] 00:57:23" at bounding box center [435, 16] width 122 height 12
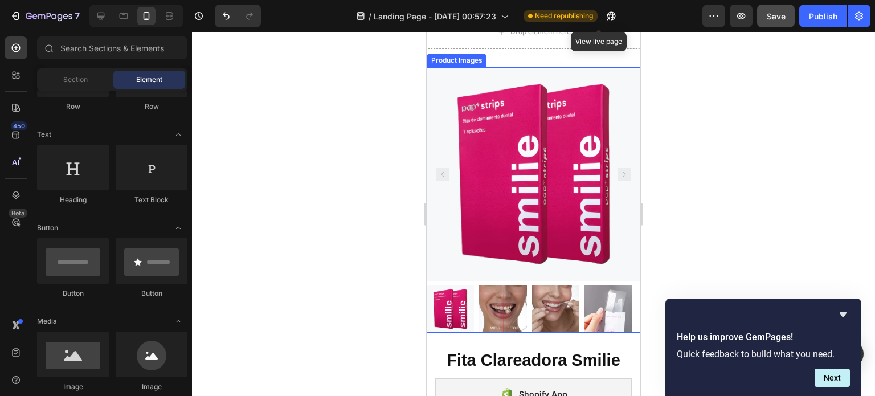
scroll to position [0, 0]
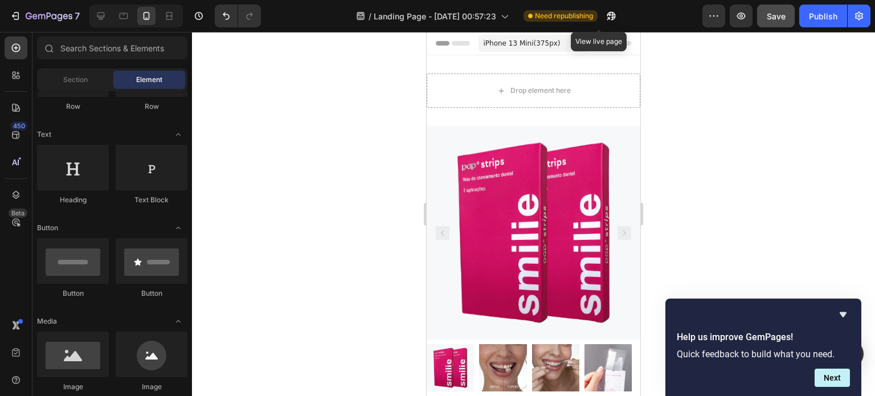
click at [458, 43] on span "Header" at bounding box center [460, 43] width 25 height 11
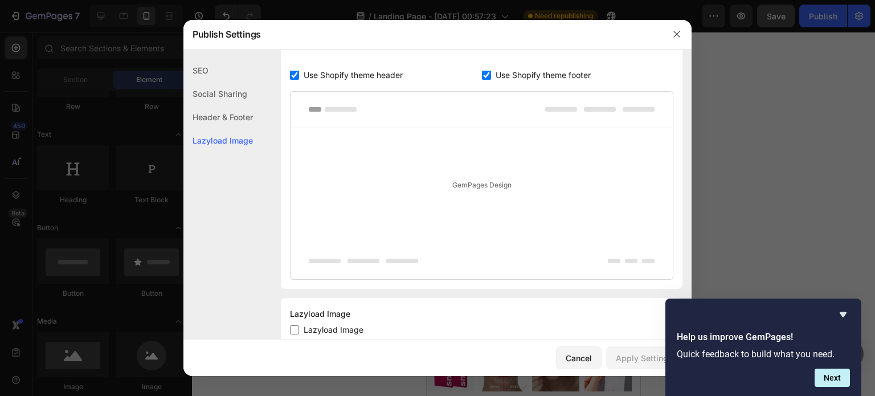
scroll to position [581, 0]
click at [676, 32] on icon "button" at bounding box center [676, 34] width 9 height 9
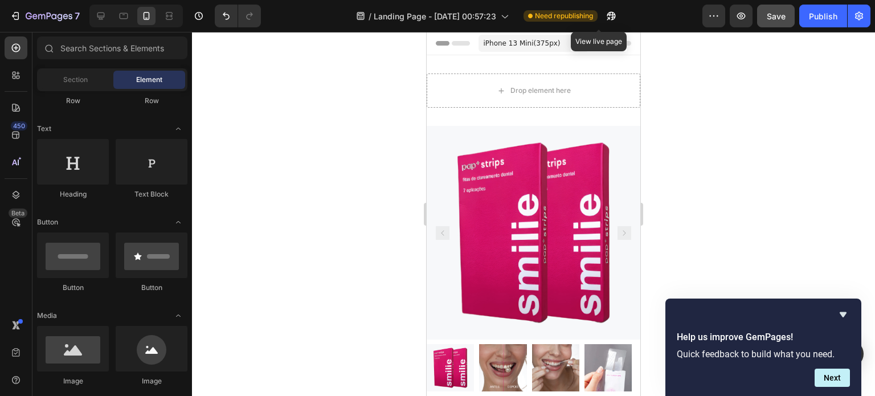
scroll to position [0, 0]
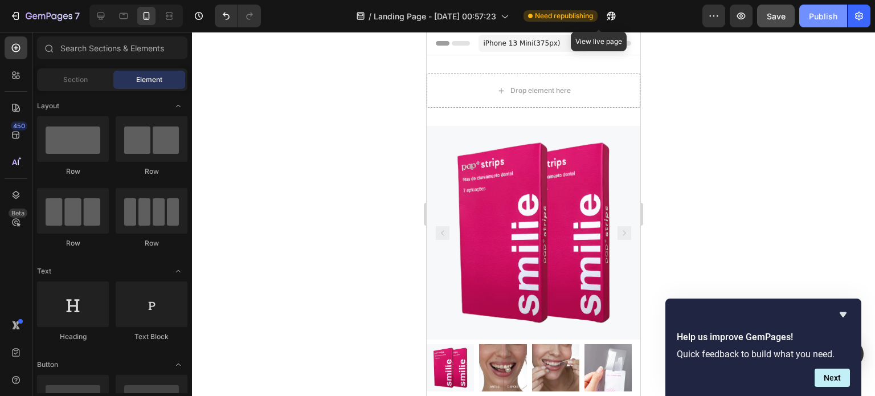
click at [825, 11] on div "Publish" at bounding box center [823, 16] width 28 height 12
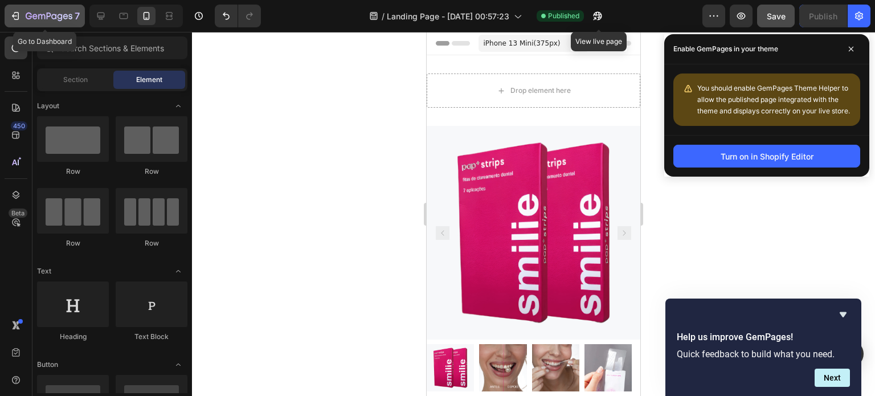
click at [24, 22] on div "7" at bounding box center [45, 16] width 70 height 14
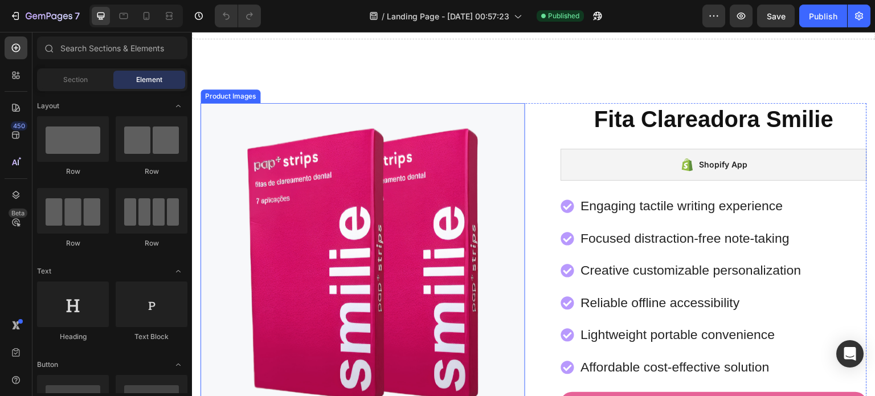
scroll to position [67, 0]
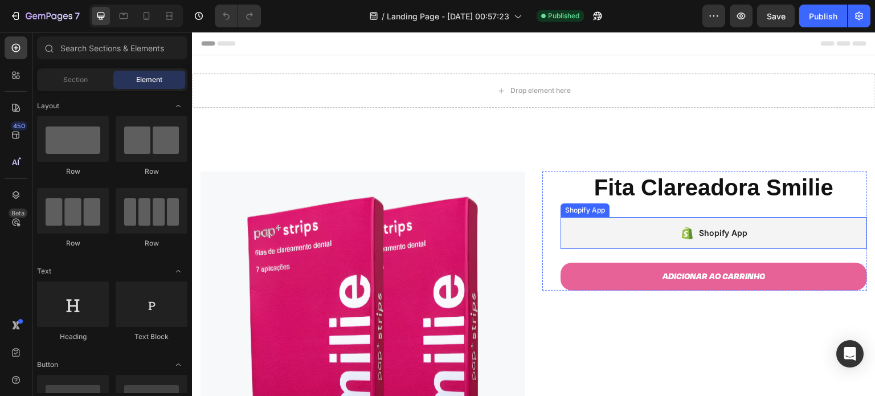
click at [686, 235] on icon at bounding box center [687, 233] width 14 height 14
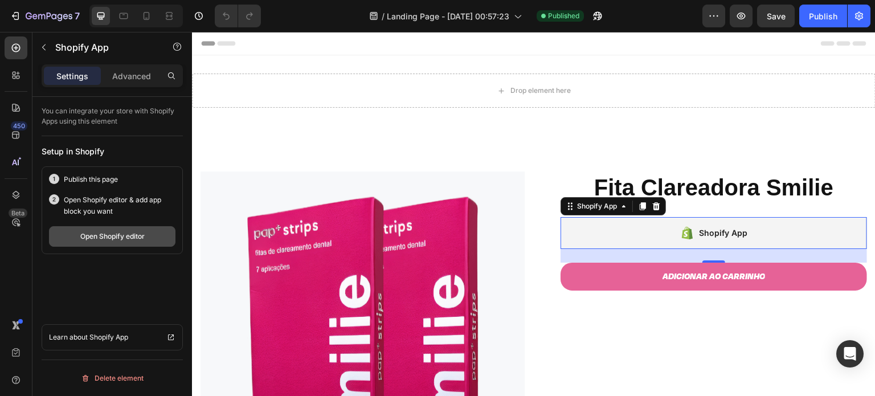
click at [132, 239] on div "Open Shopify editor" at bounding box center [112, 236] width 64 height 10
